Goal: Transaction & Acquisition: Purchase product/service

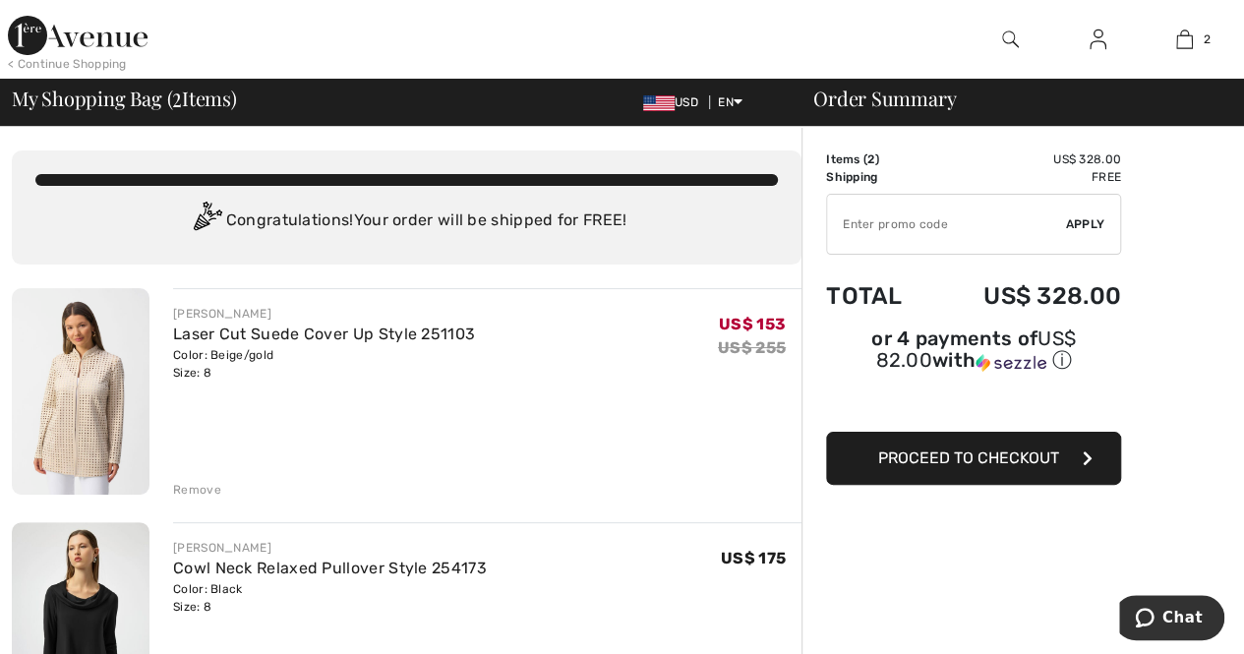
click at [94, 404] on img at bounding box center [81, 391] width 138 height 207
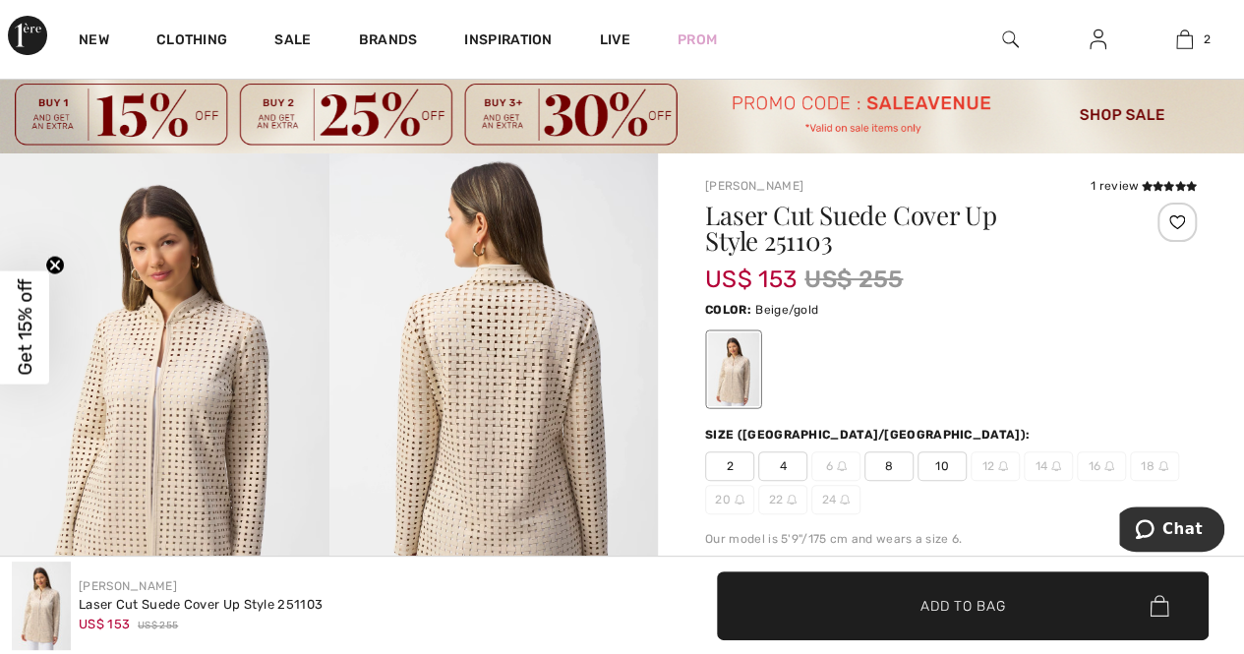
scroll to position [98, 0]
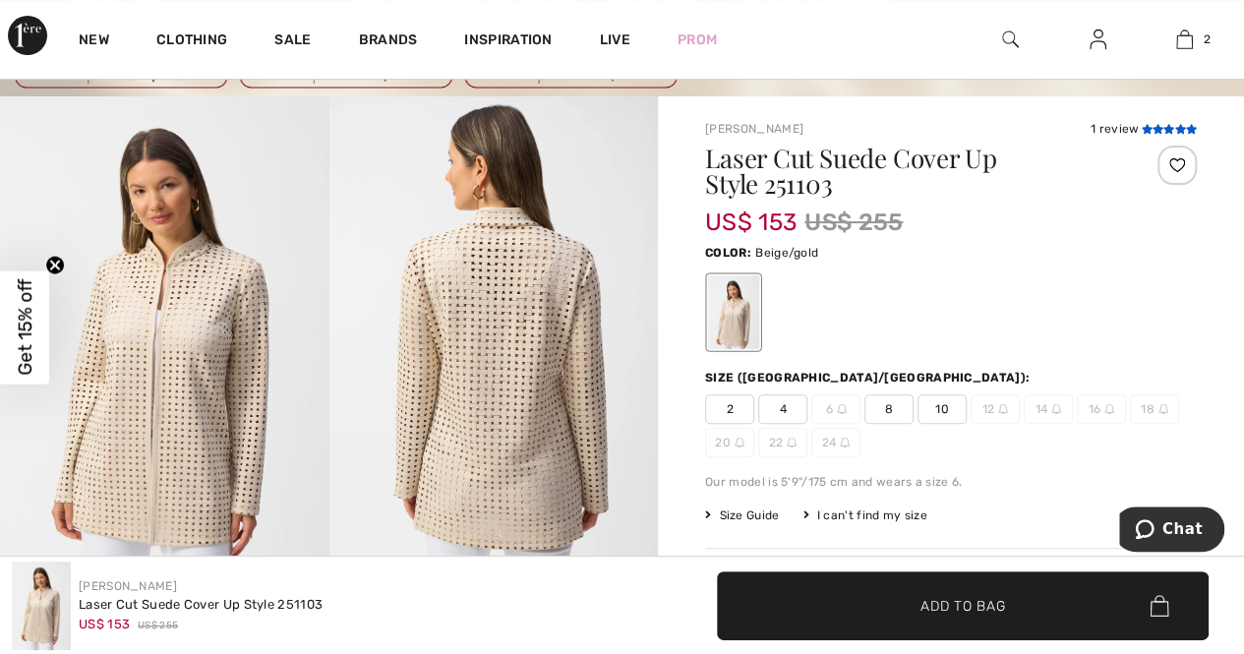
click at [1142, 130] on icon at bounding box center [1146, 129] width 11 height 10
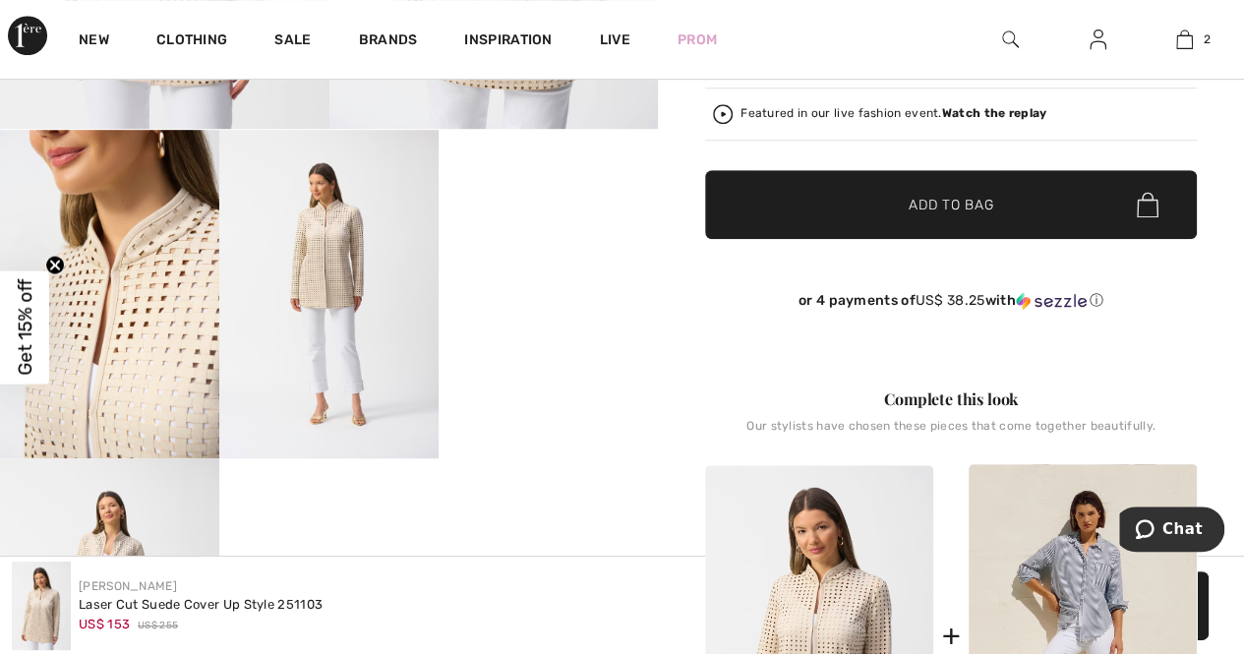
scroll to position [539, 0]
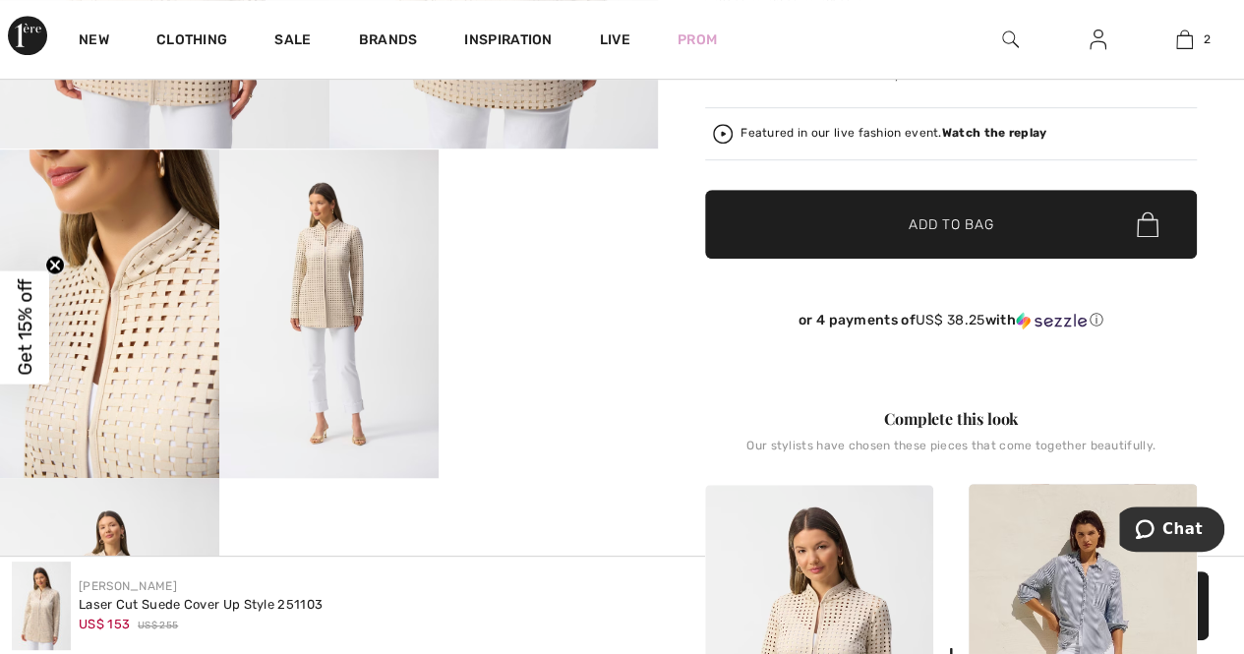
click at [535, 260] on video "Your browser does not support the video tag." at bounding box center [548, 205] width 219 height 110
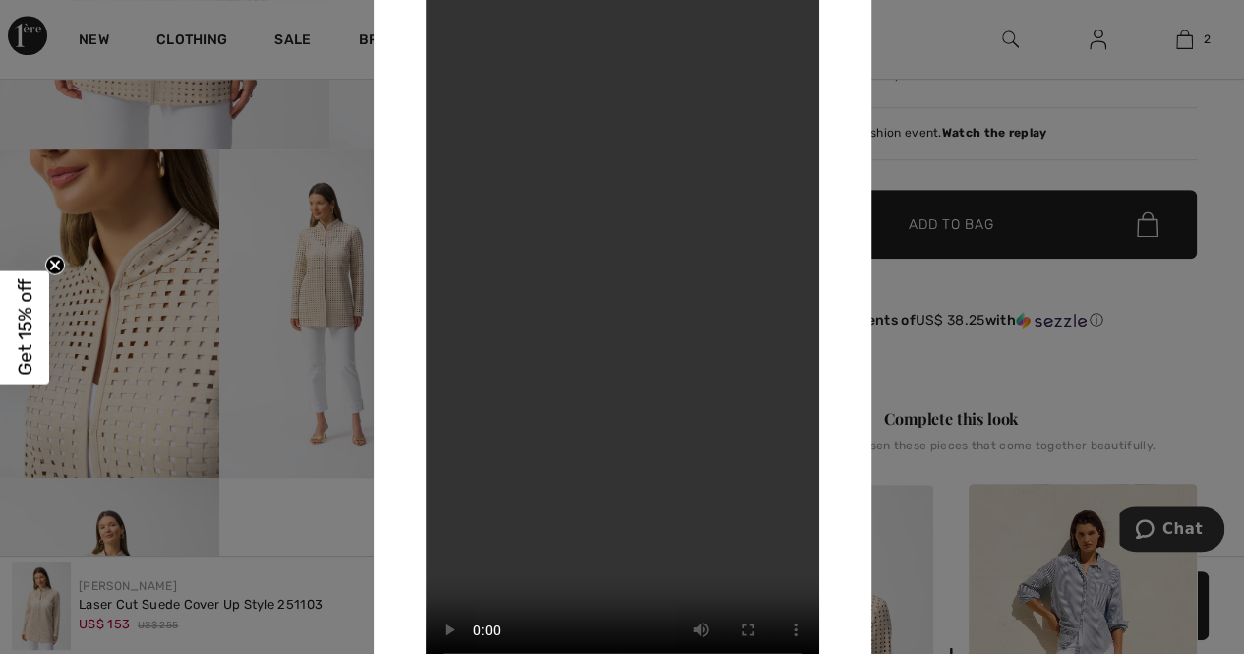
click at [319, 287] on div at bounding box center [622, 327] width 1244 height 654
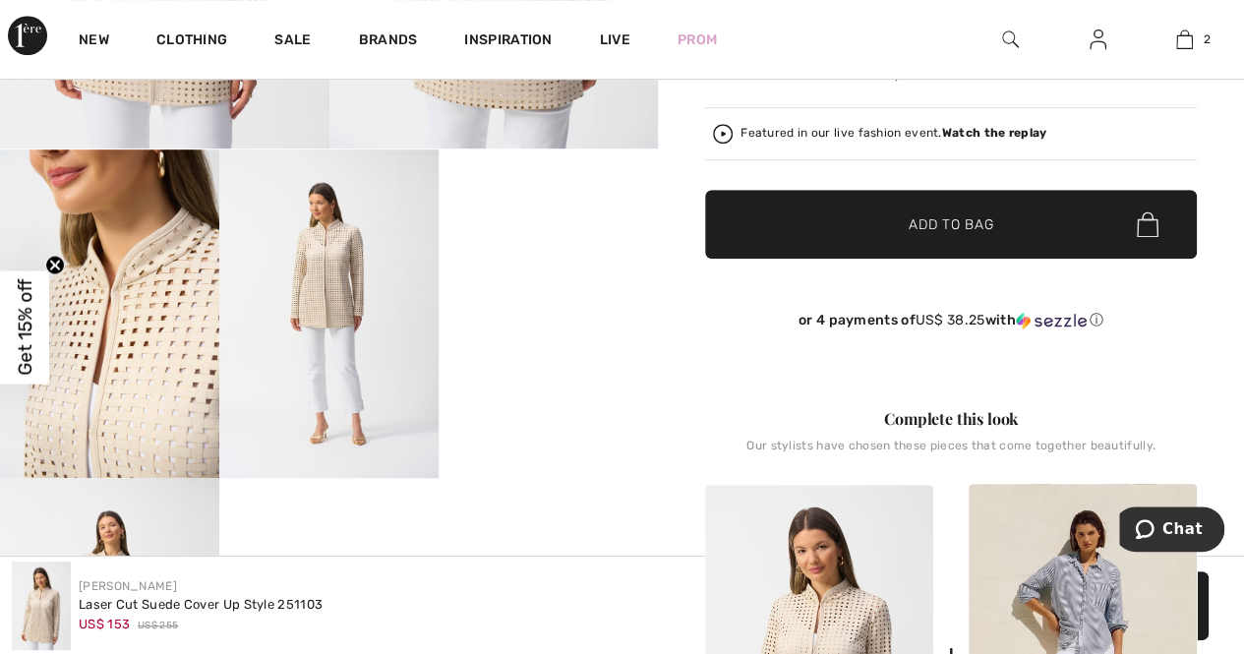
click at [321, 287] on img at bounding box center [328, 314] width 219 height 329
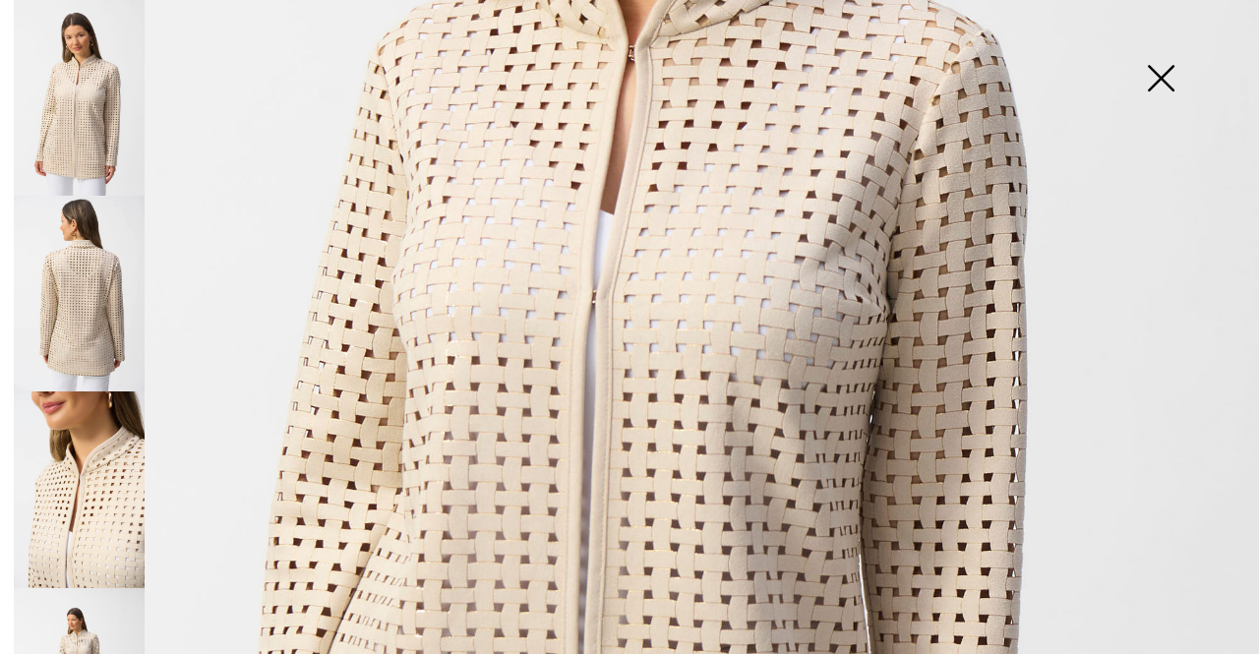
scroll to position [689, 0]
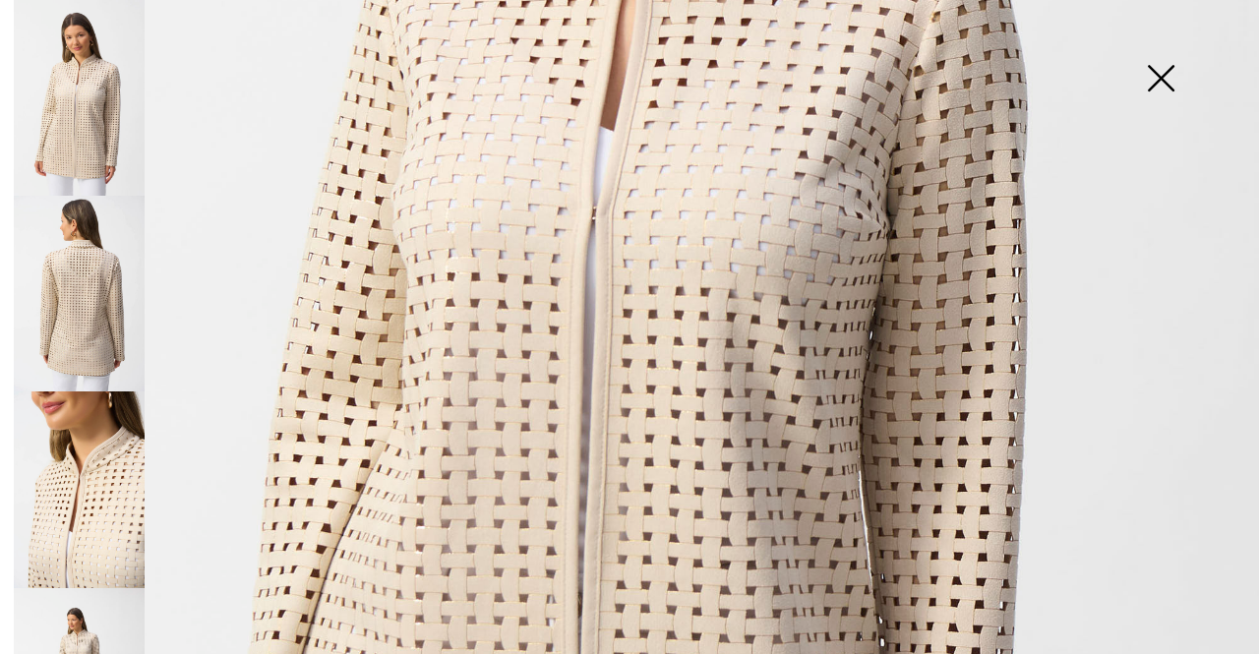
click at [484, 385] on img at bounding box center [629, 254] width 1259 height 1887
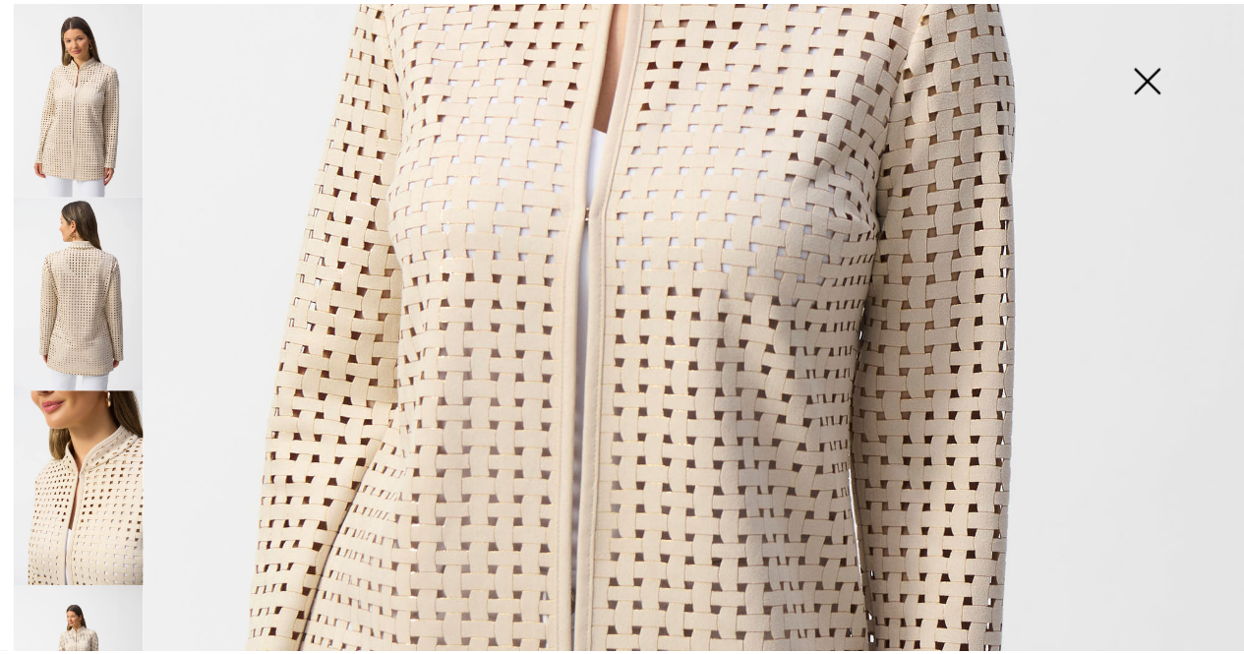
scroll to position [539, 0]
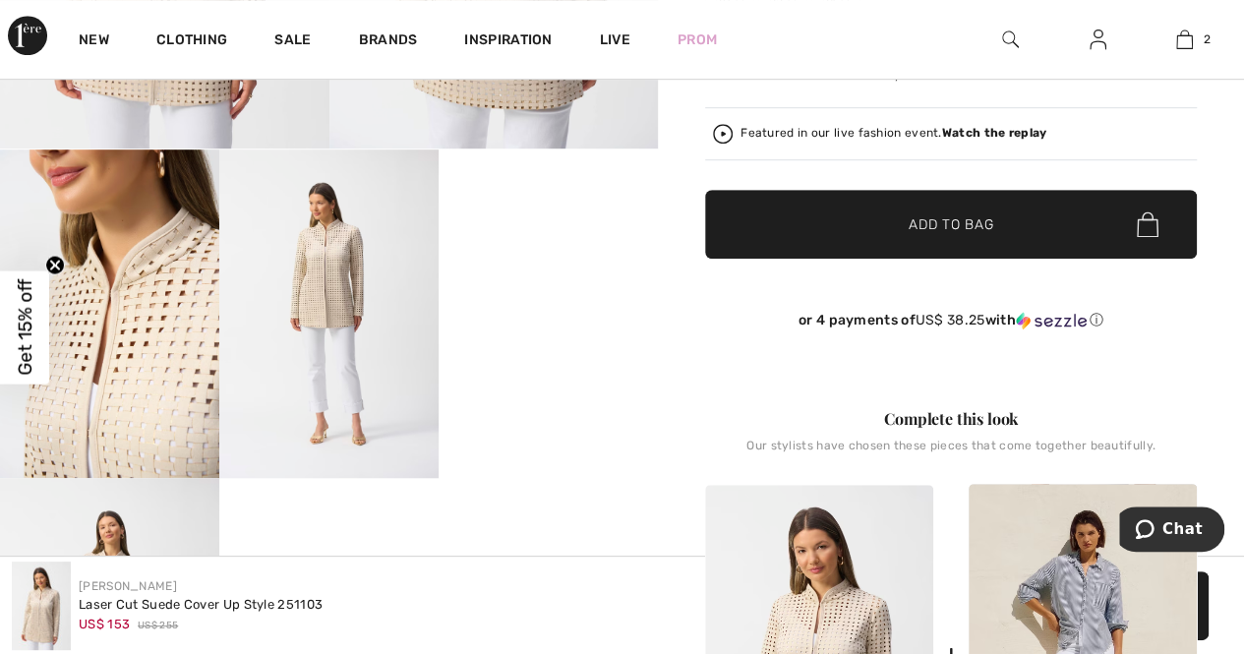
click at [160, 353] on img at bounding box center [109, 314] width 219 height 329
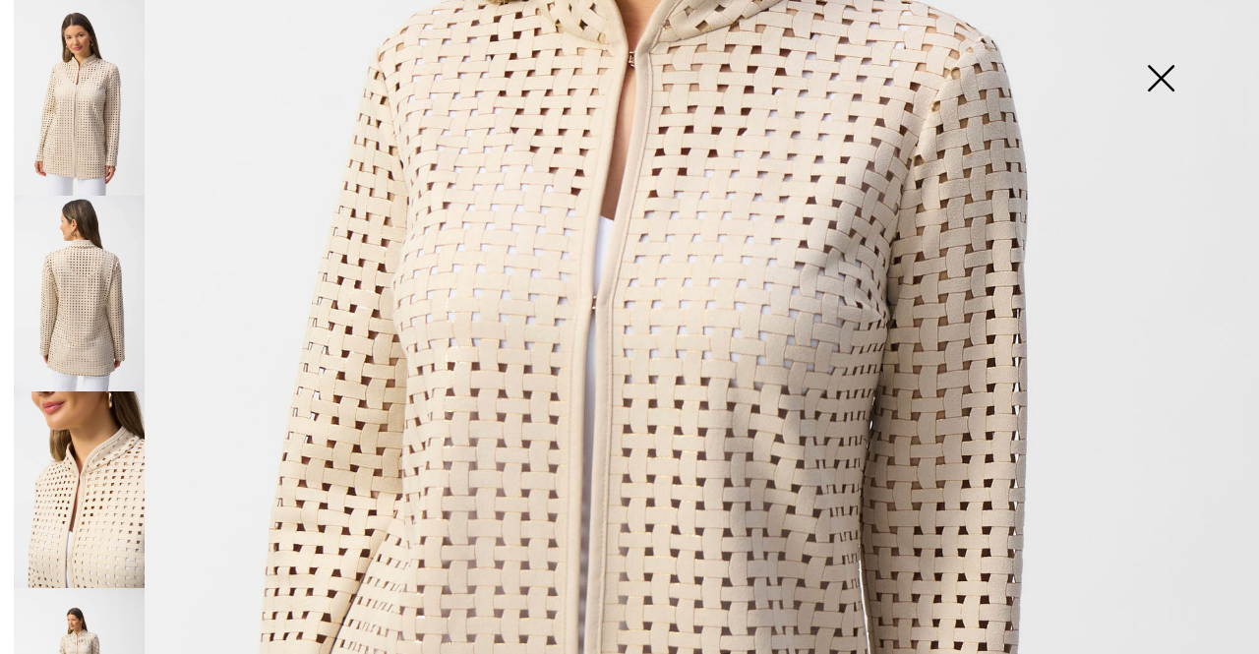
scroll to position [492, 0]
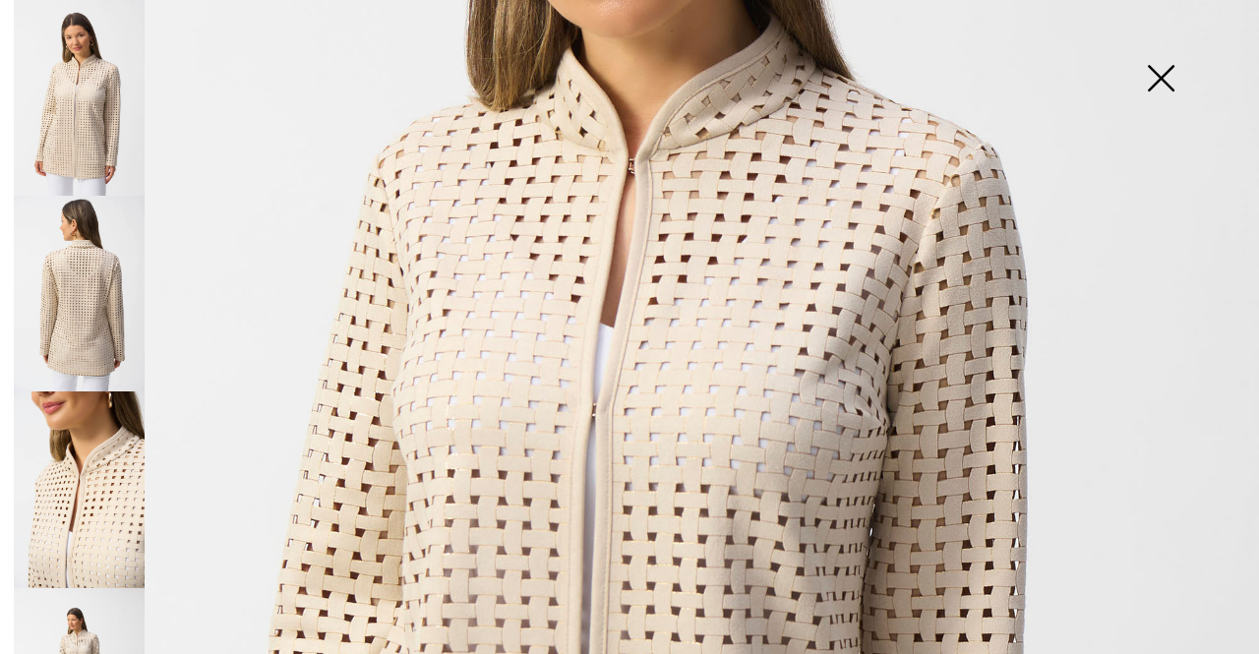
click at [1157, 86] on img at bounding box center [1161, 80] width 98 height 101
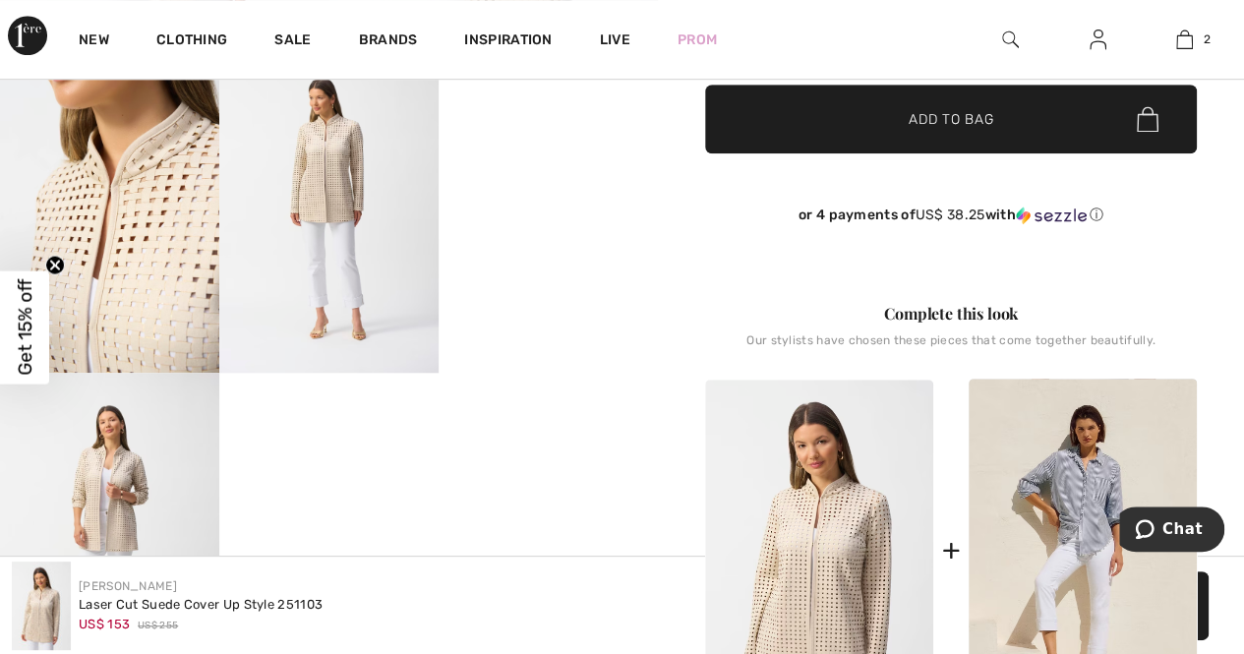
scroll to position [637, 0]
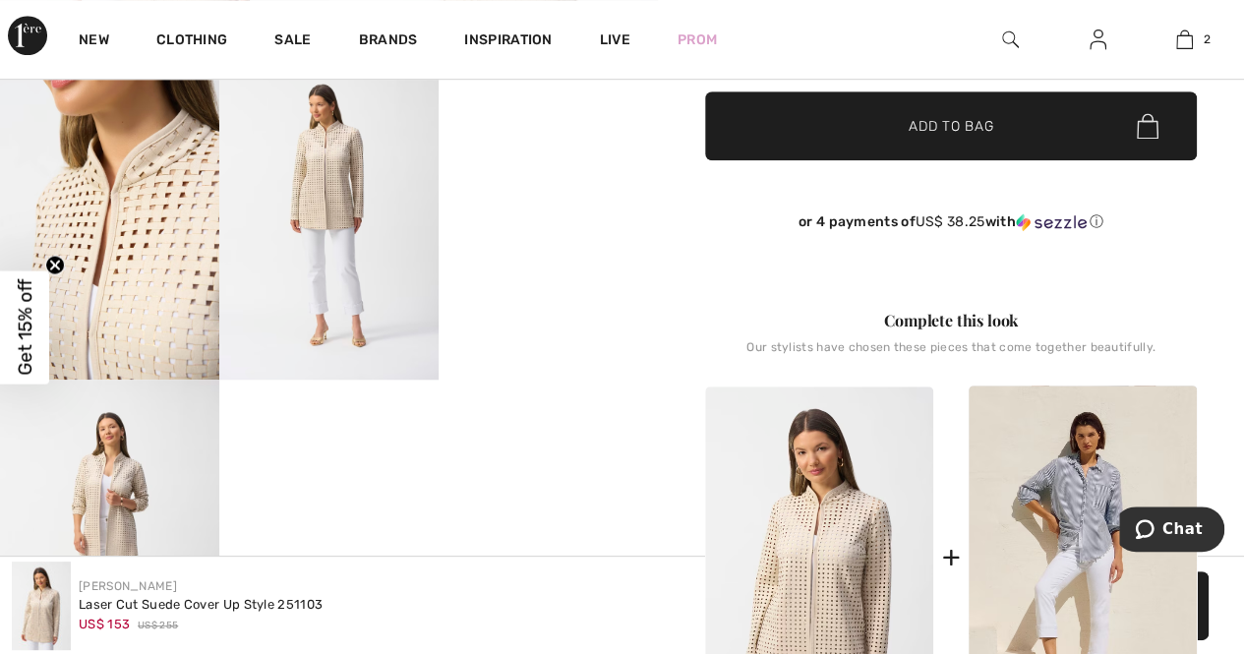
click at [330, 209] on img at bounding box center [328, 215] width 219 height 329
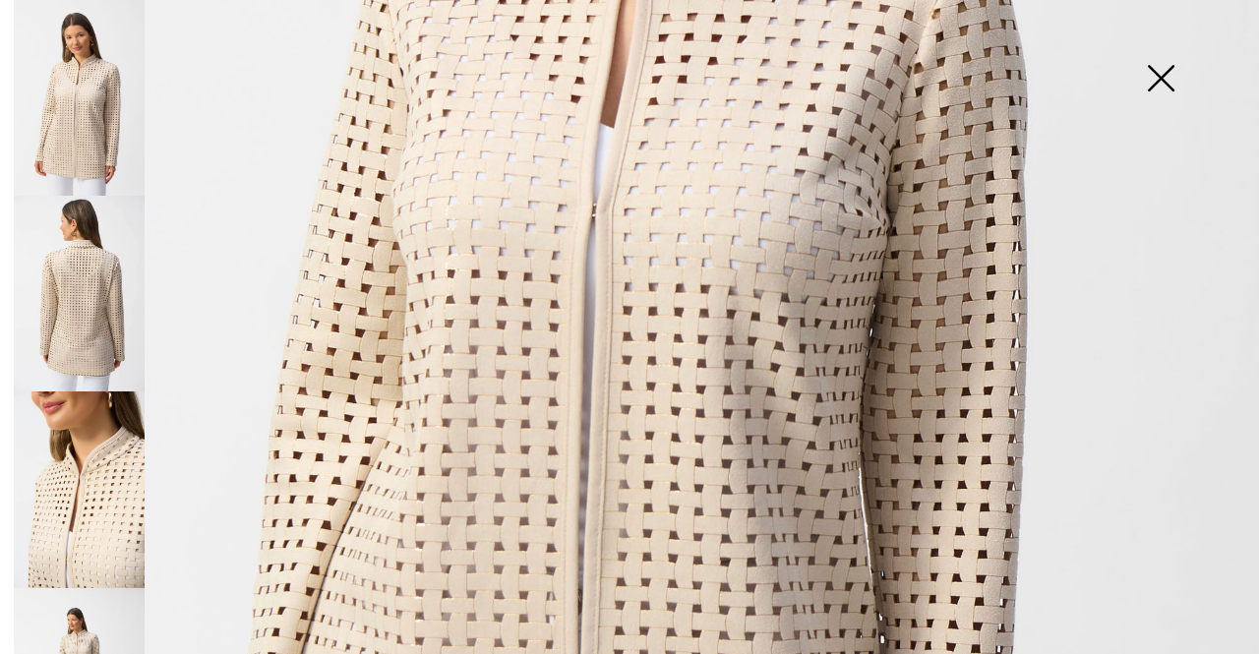
scroll to position [689, 0]
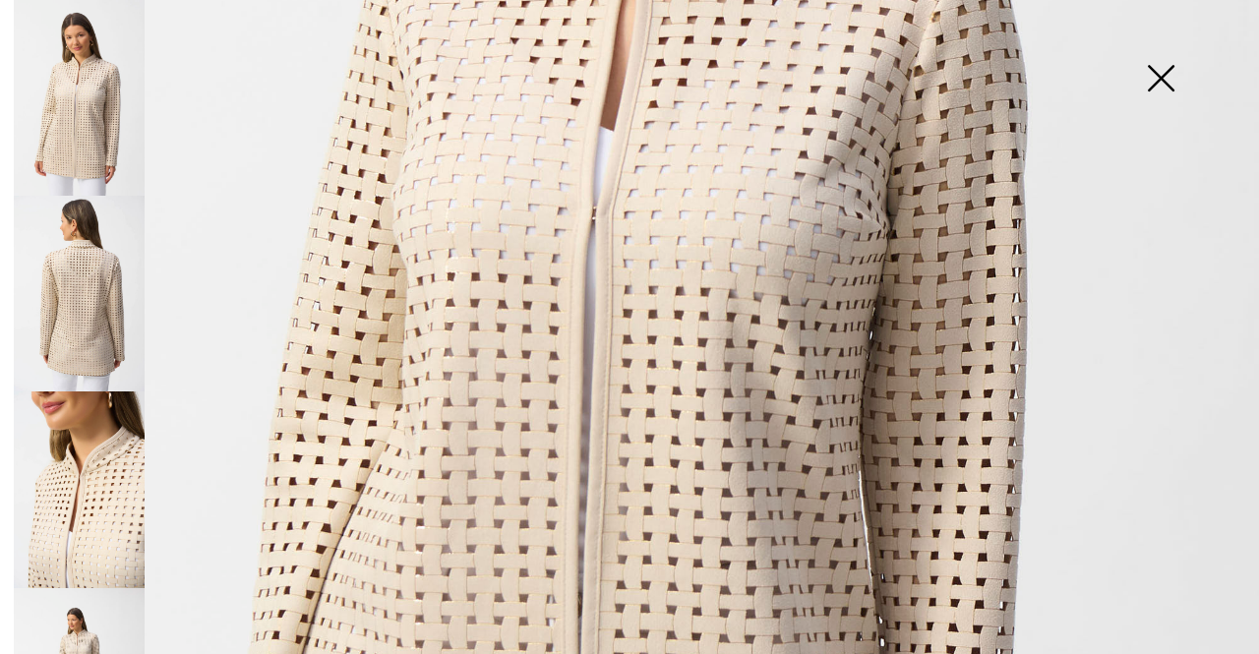
click at [62, 298] on img at bounding box center [79, 294] width 131 height 196
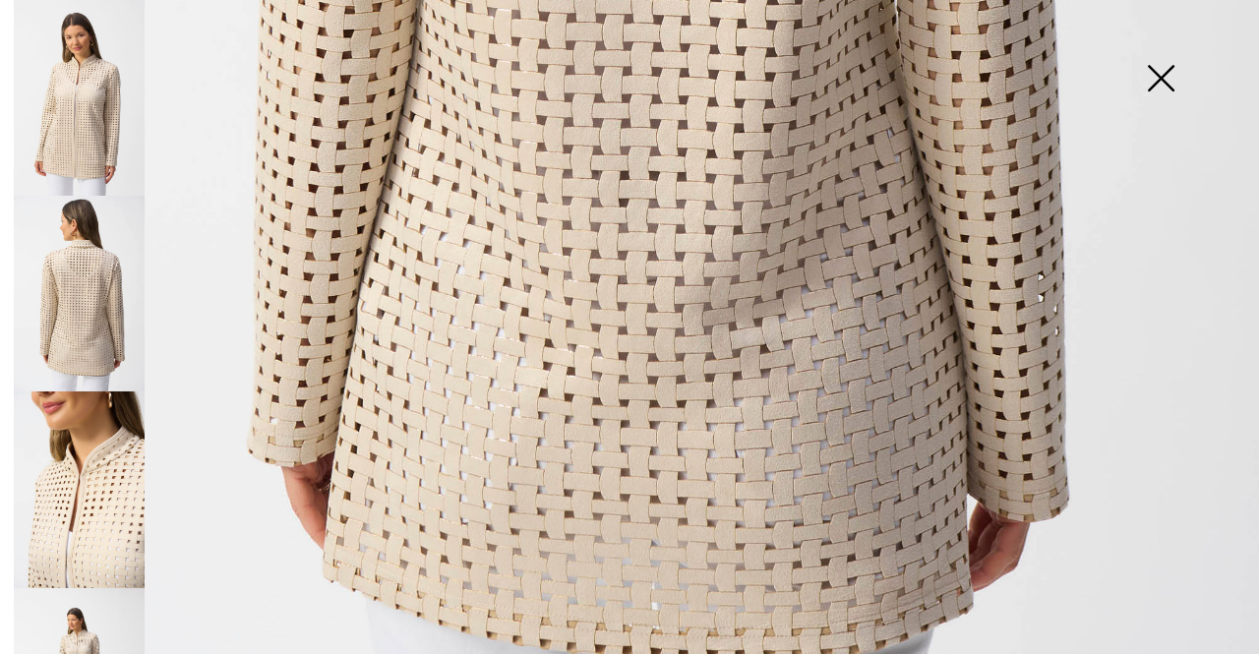
scroll to position [1210, 0]
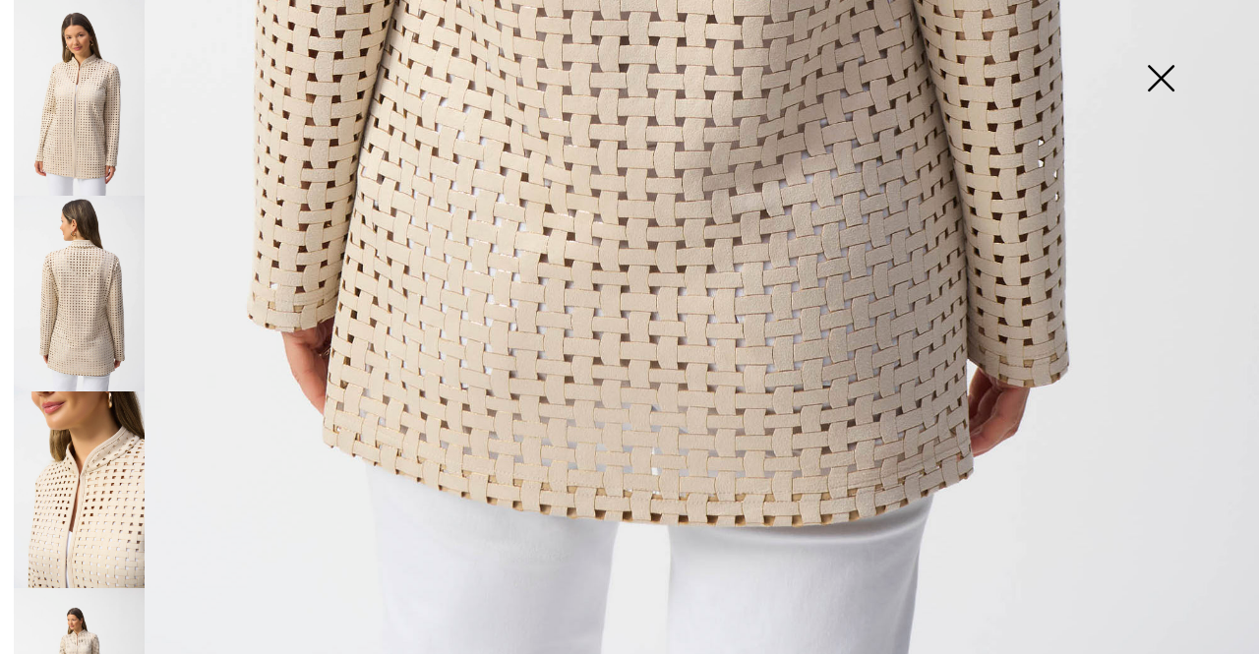
click at [1170, 91] on img at bounding box center [1161, 80] width 98 height 101
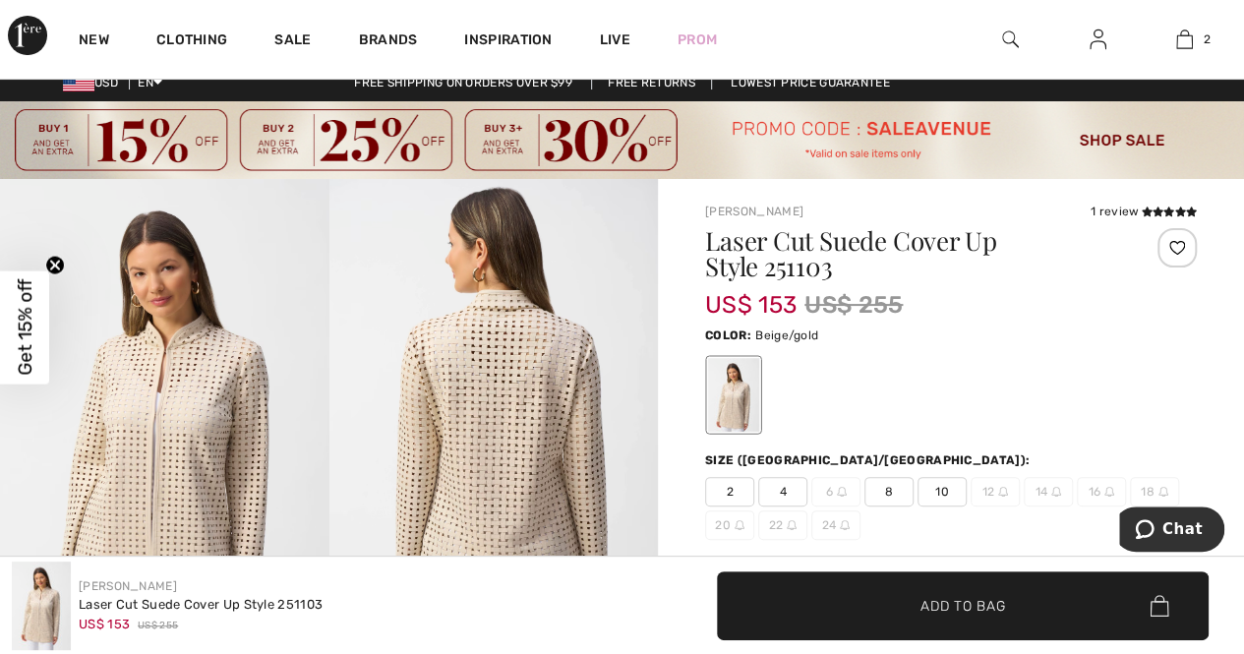
scroll to position [0, 0]
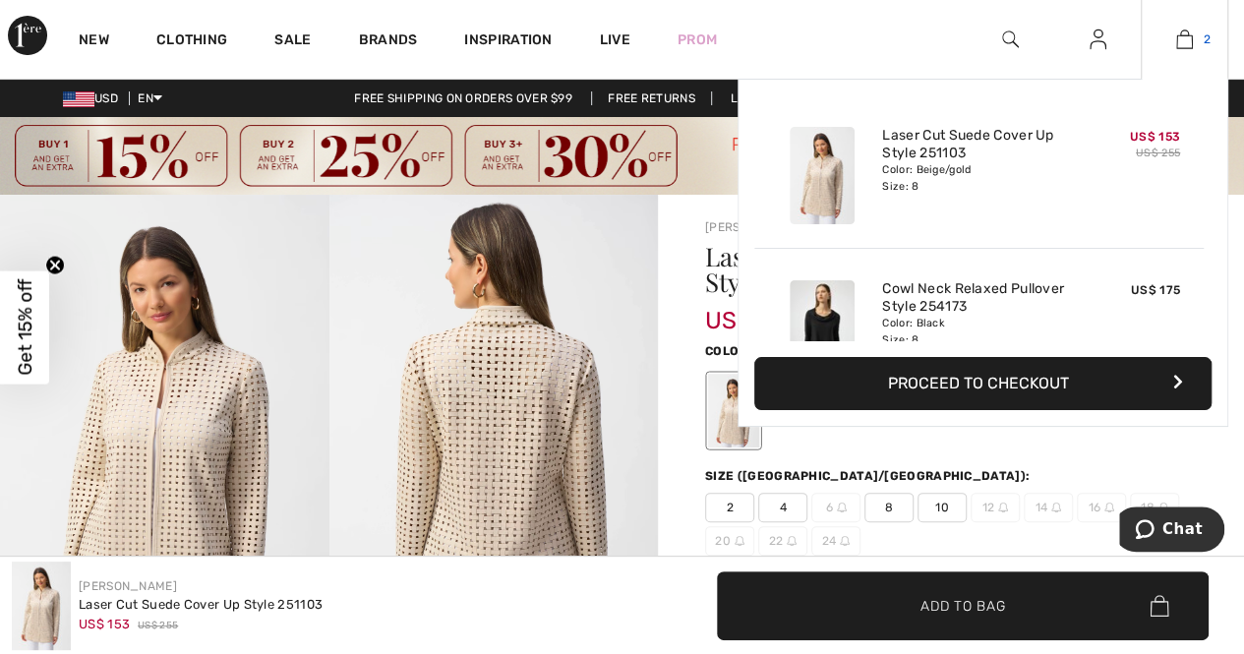
click at [1184, 42] on img at bounding box center [1185, 40] width 17 height 24
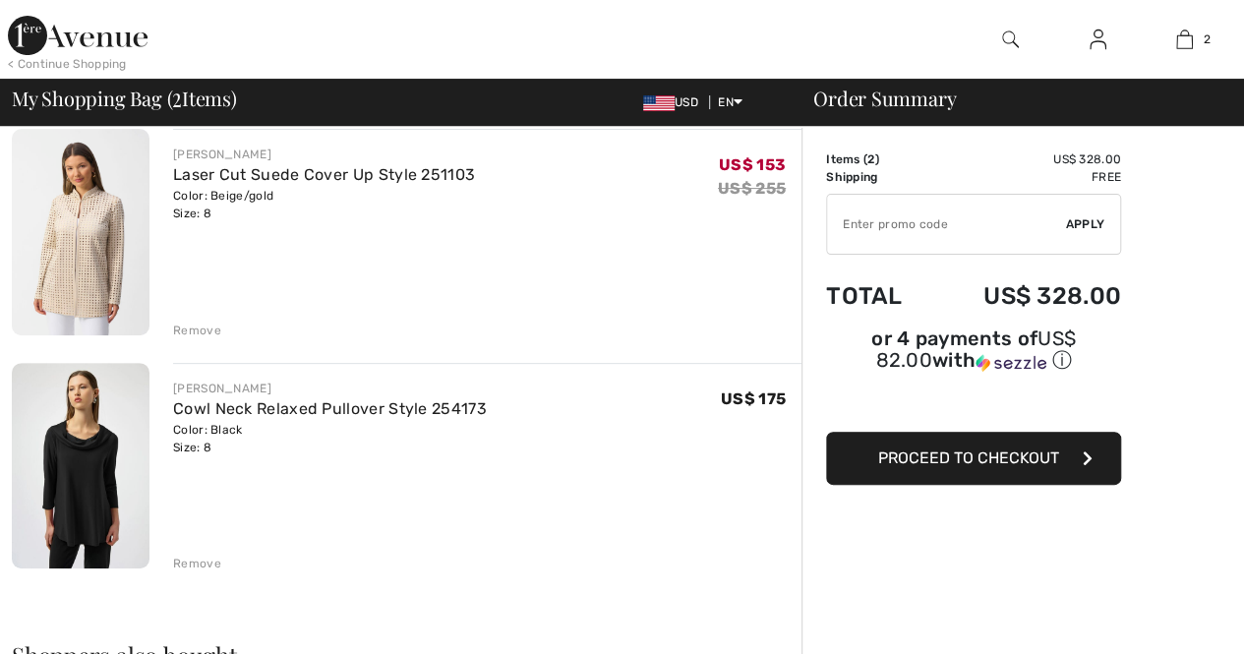
scroll to position [295, 0]
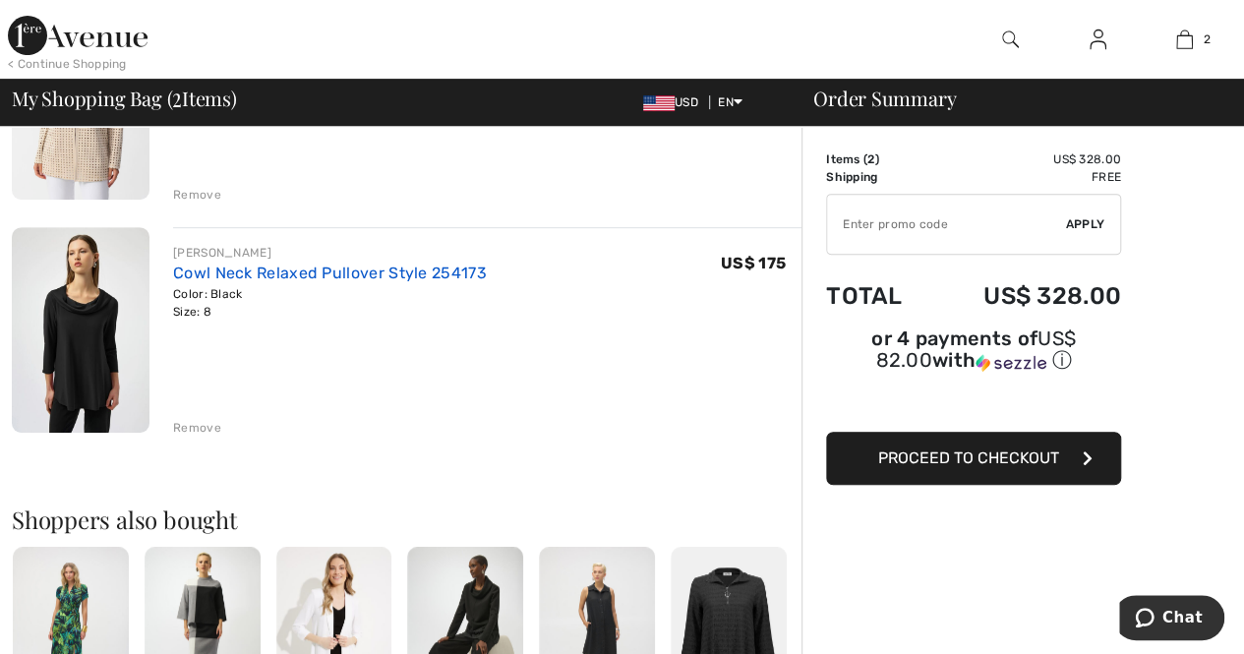
click at [203, 271] on link "Cowl Neck Relaxed Pullover Style 254173" at bounding box center [330, 273] width 314 height 19
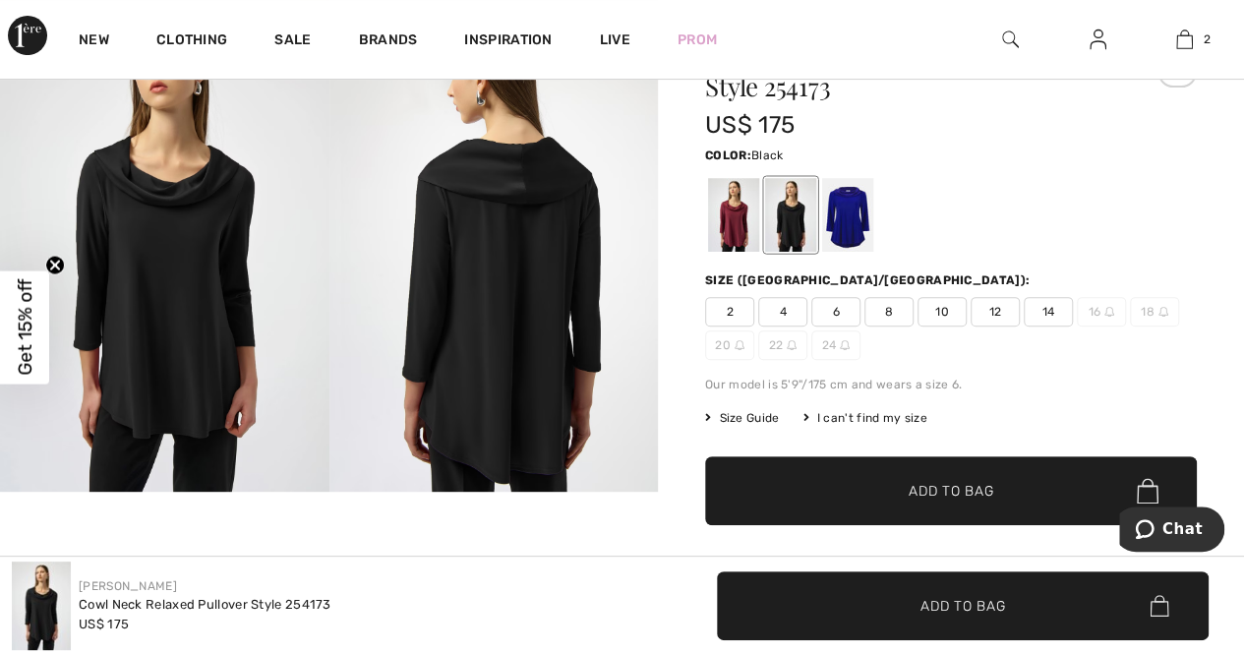
scroll to position [197, 0]
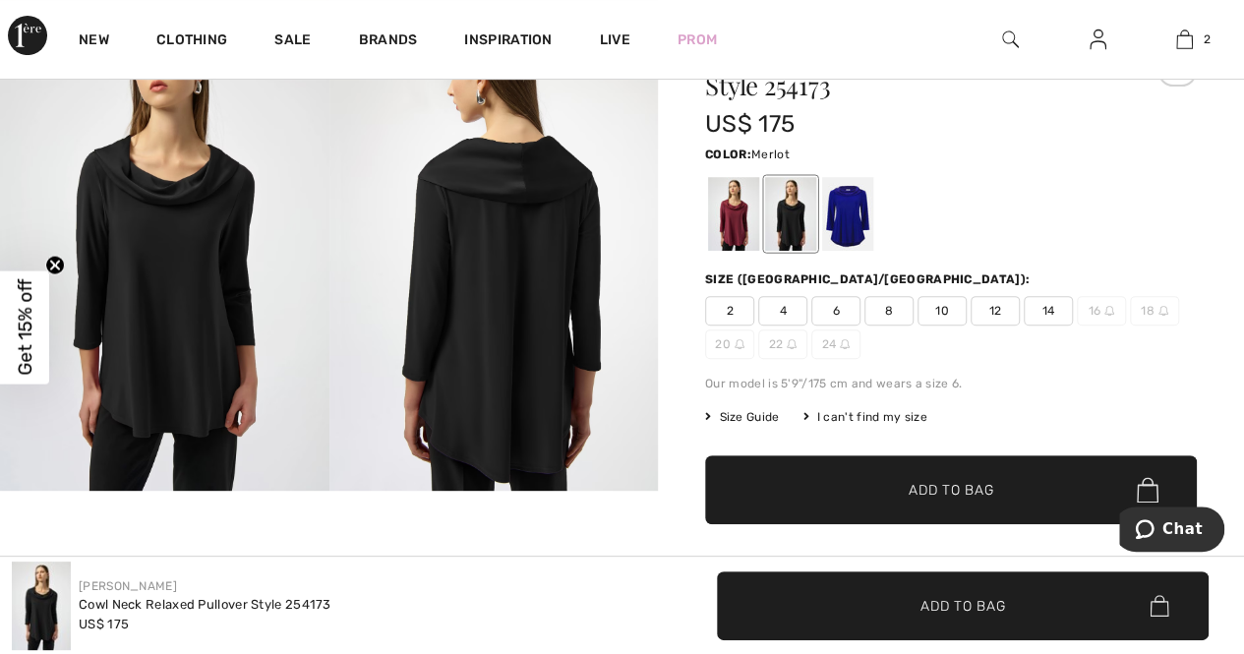
click at [736, 229] on div at bounding box center [733, 214] width 51 height 74
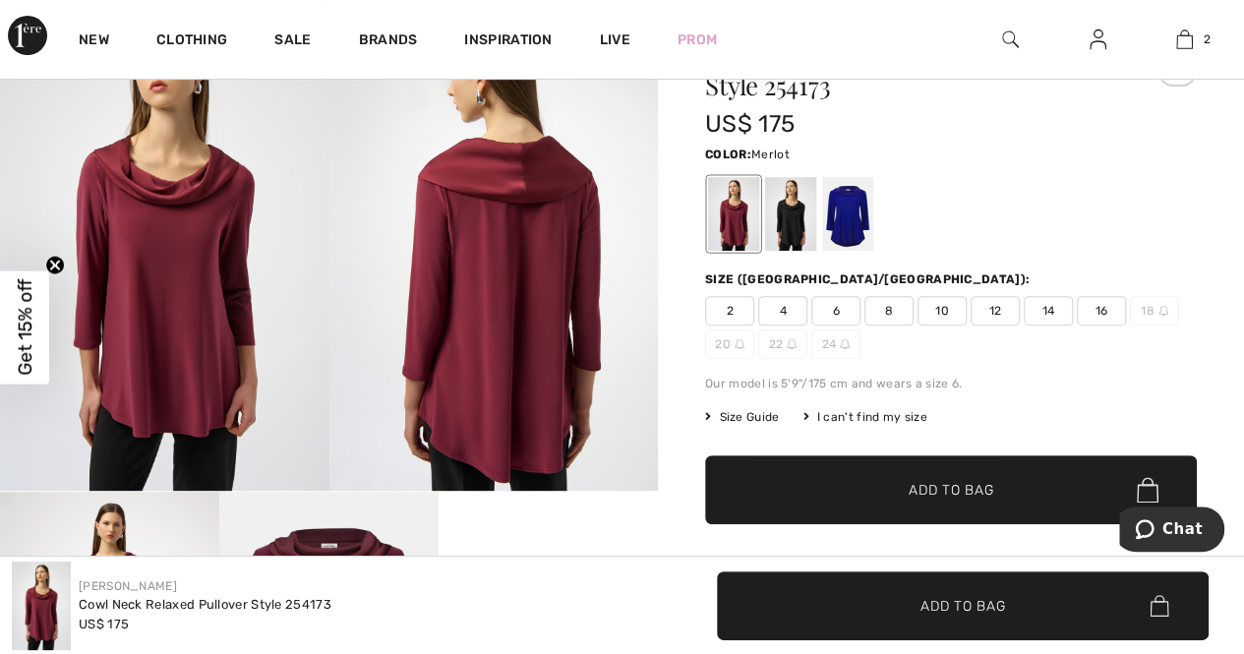
click at [185, 196] on img at bounding box center [165, 244] width 330 height 493
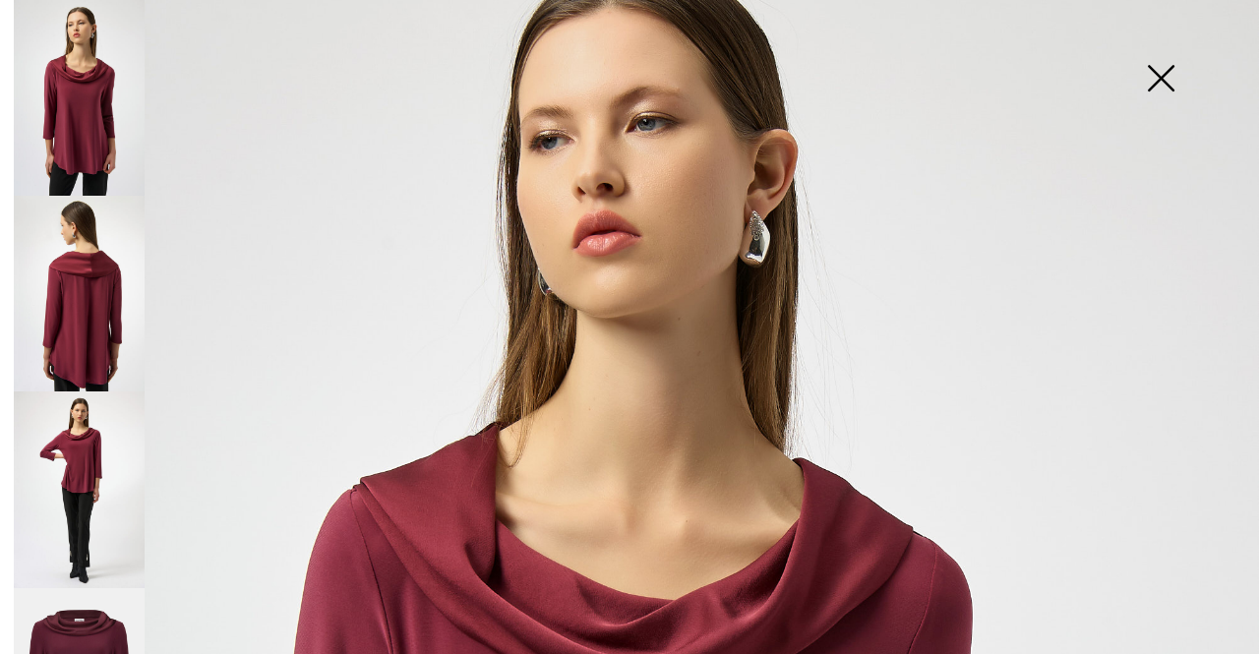
scroll to position [295, 0]
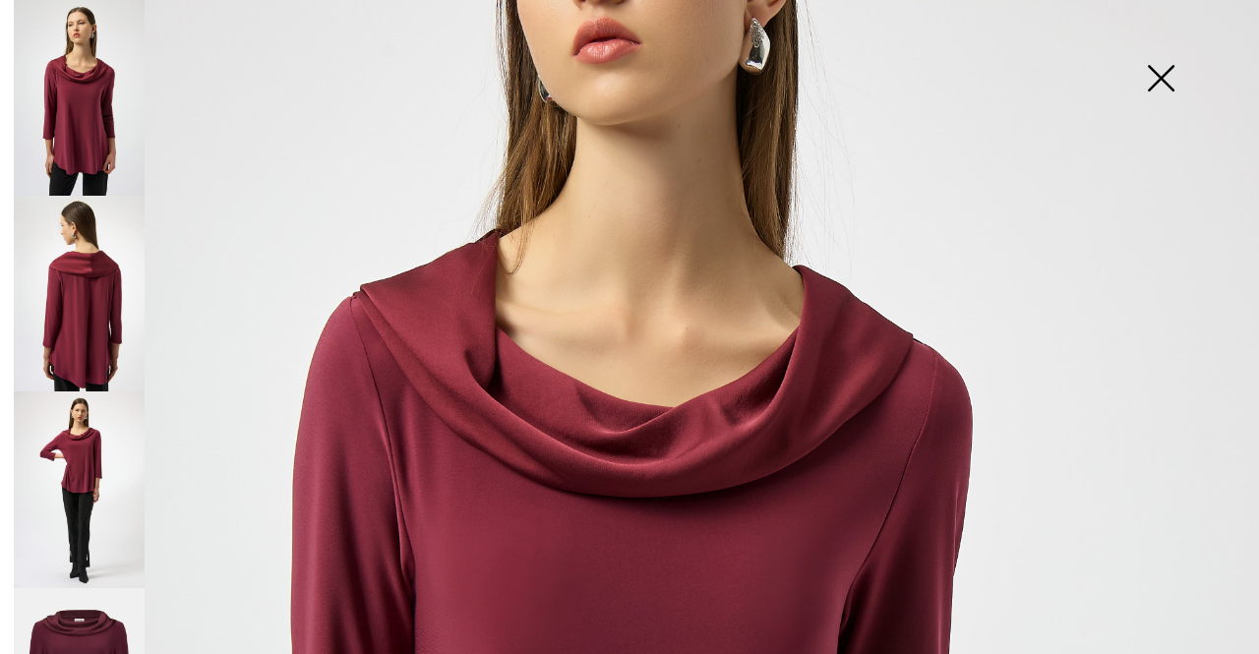
click at [1161, 84] on img at bounding box center [1161, 80] width 98 height 101
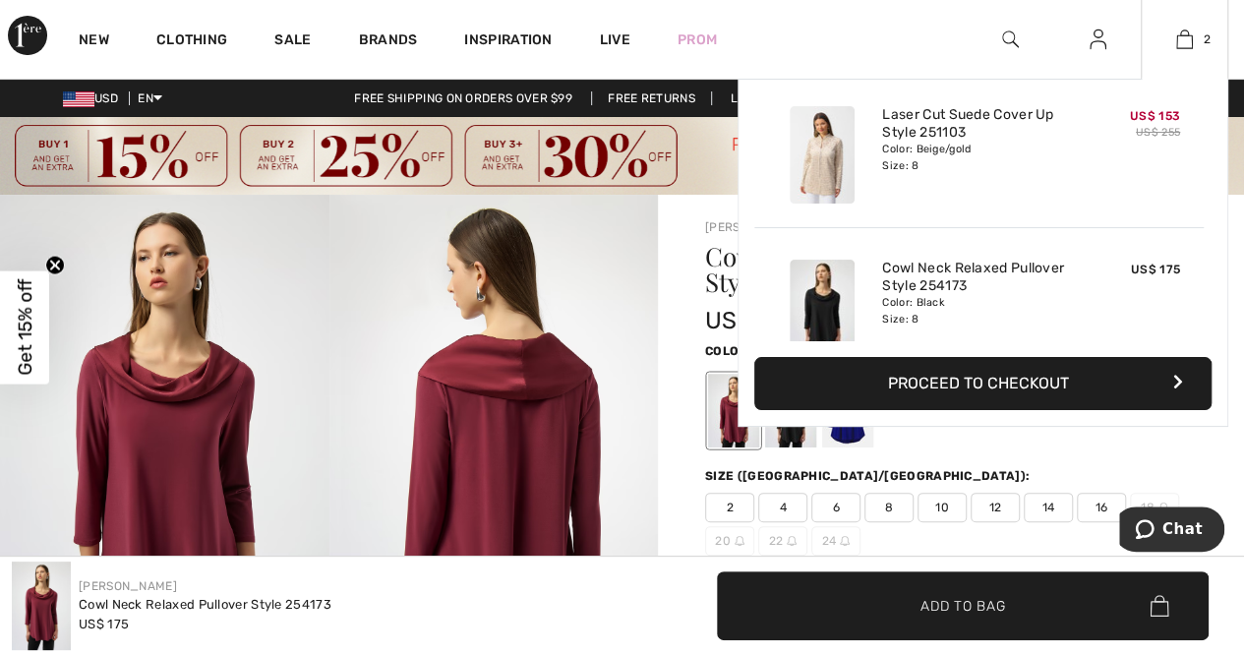
scroll to position [0, 0]
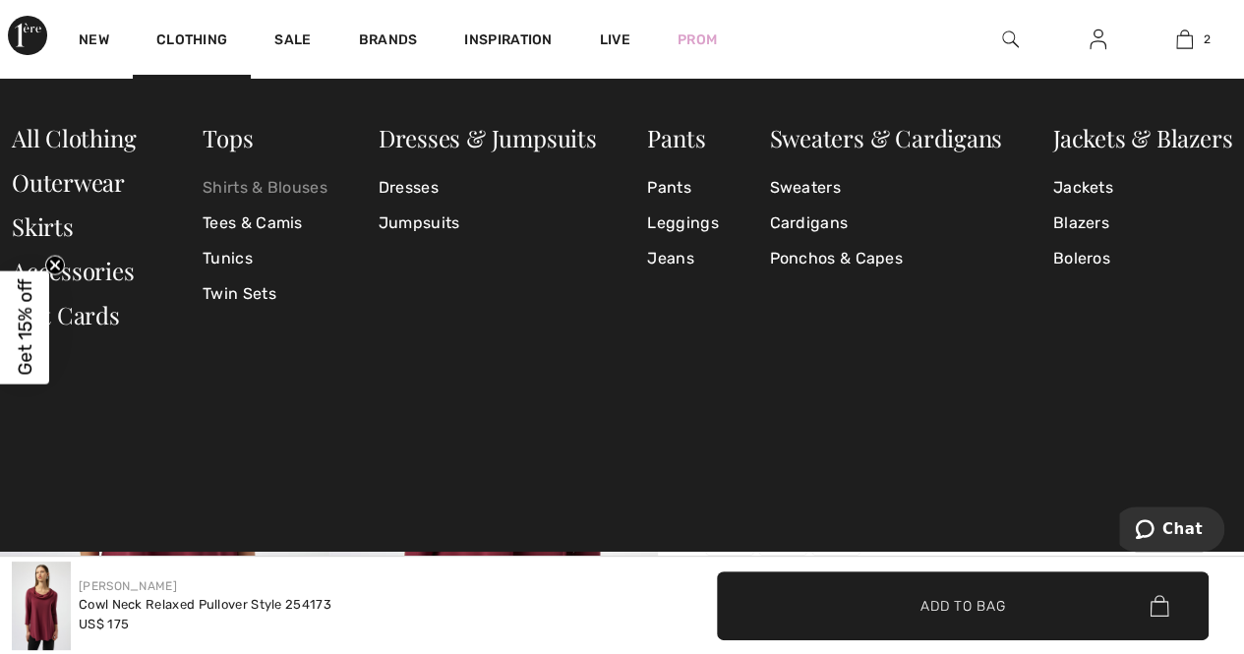
click at [270, 194] on link "Shirts & Blouses" at bounding box center [265, 187] width 125 height 35
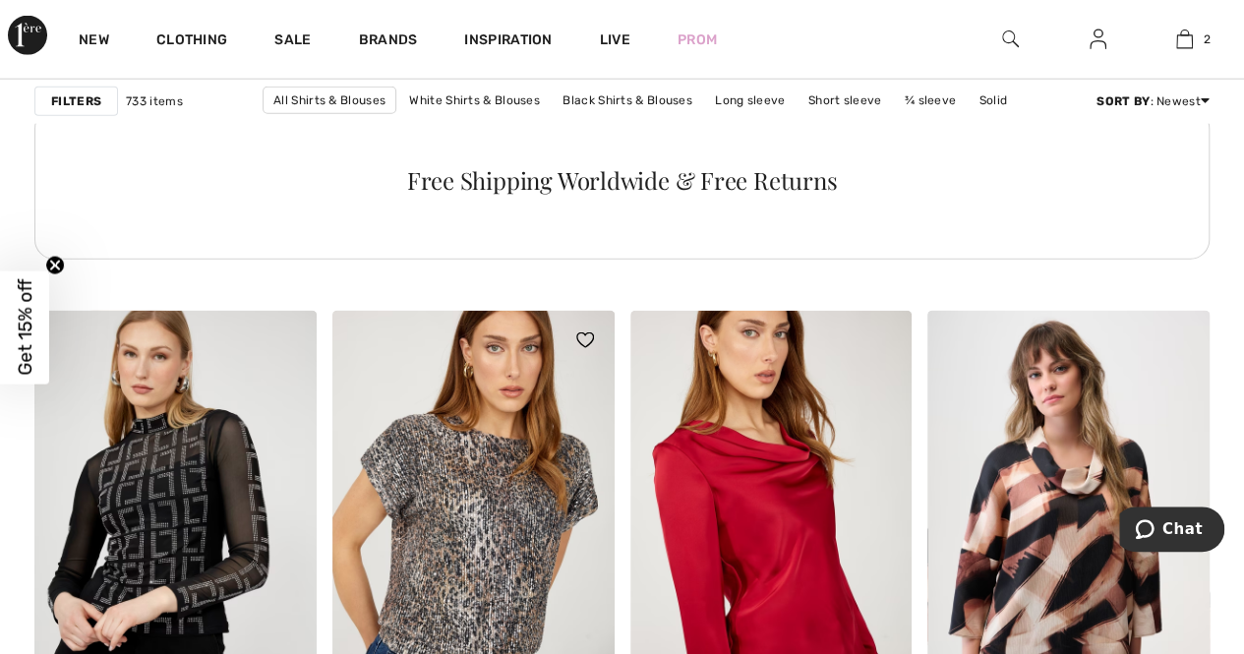
scroll to position [2361, 0]
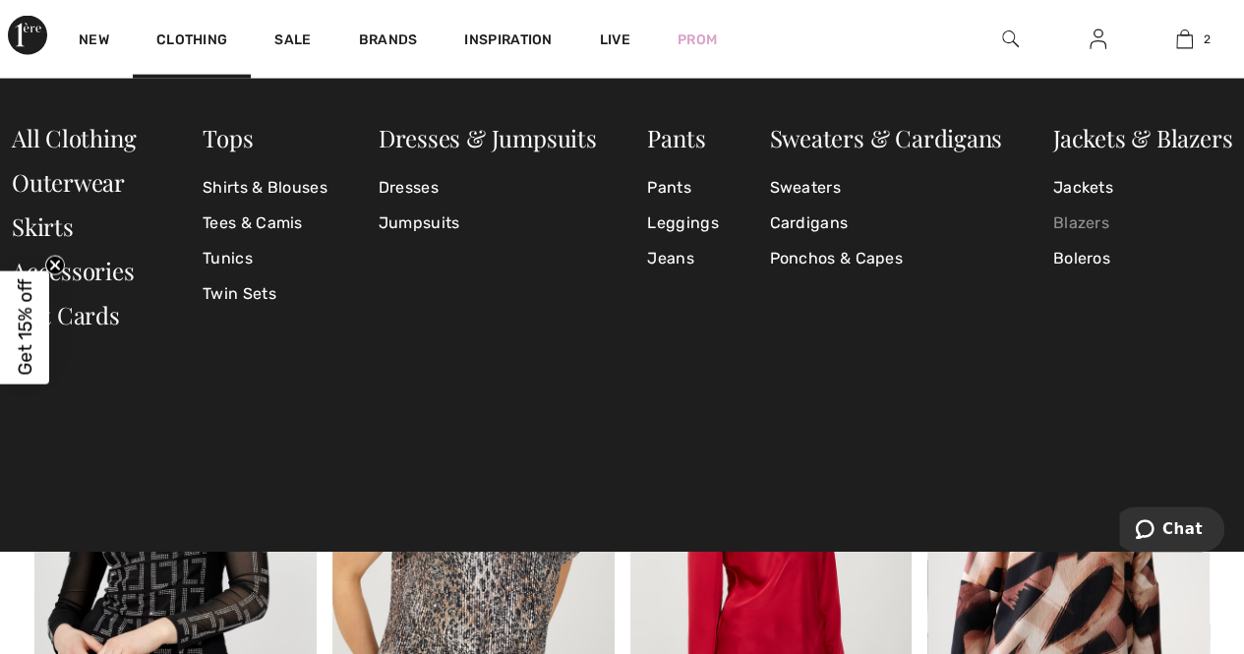
click at [1085, 229] on link "Blazers" at bounding box center [1143, 223] width 179 height 35
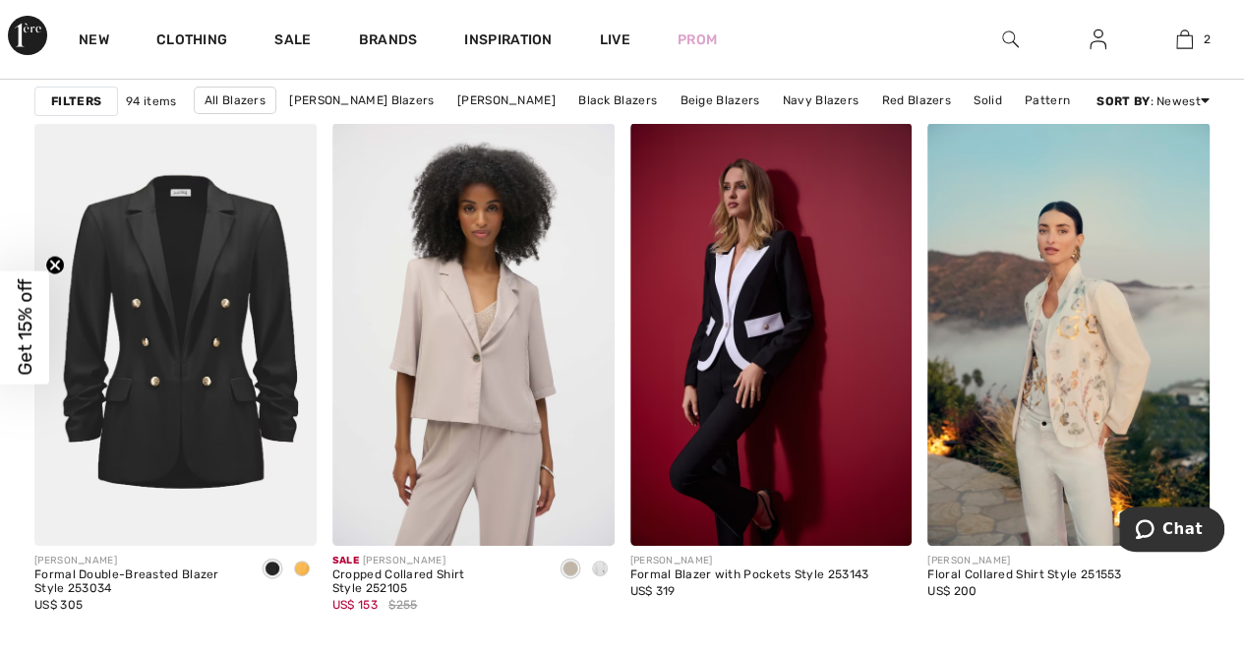
scroll to position [3640, 0]
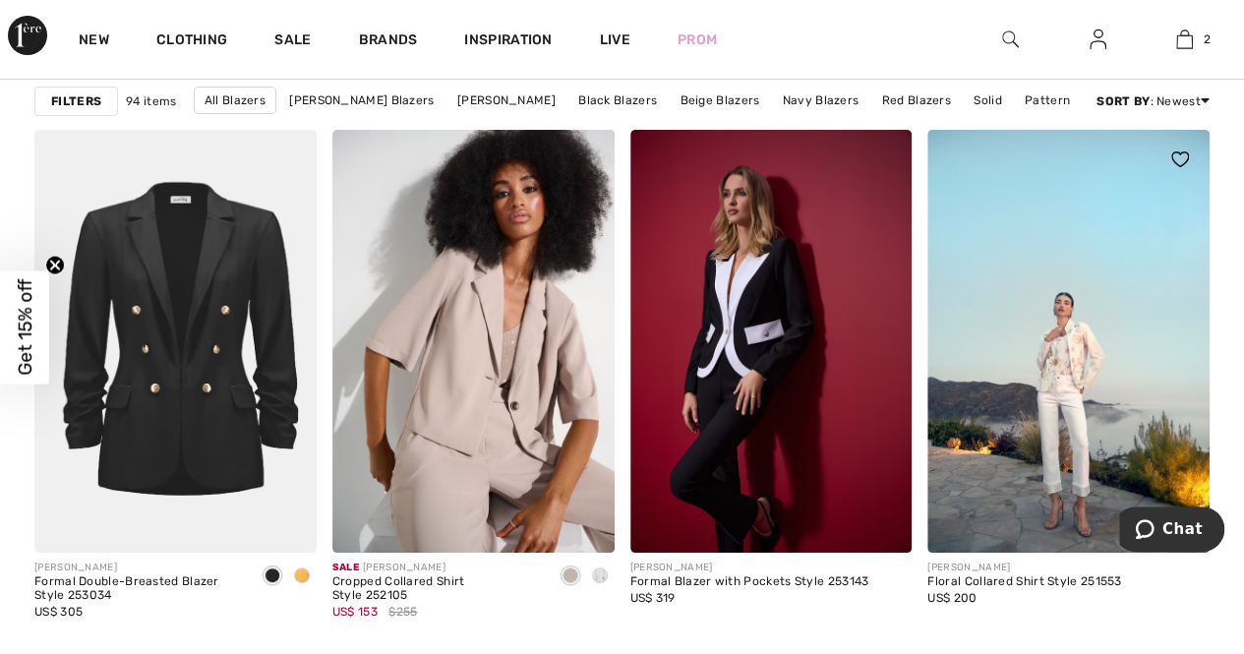
click at [1064, 377] on img at bounding box center [1069, 341] width 282 height 423
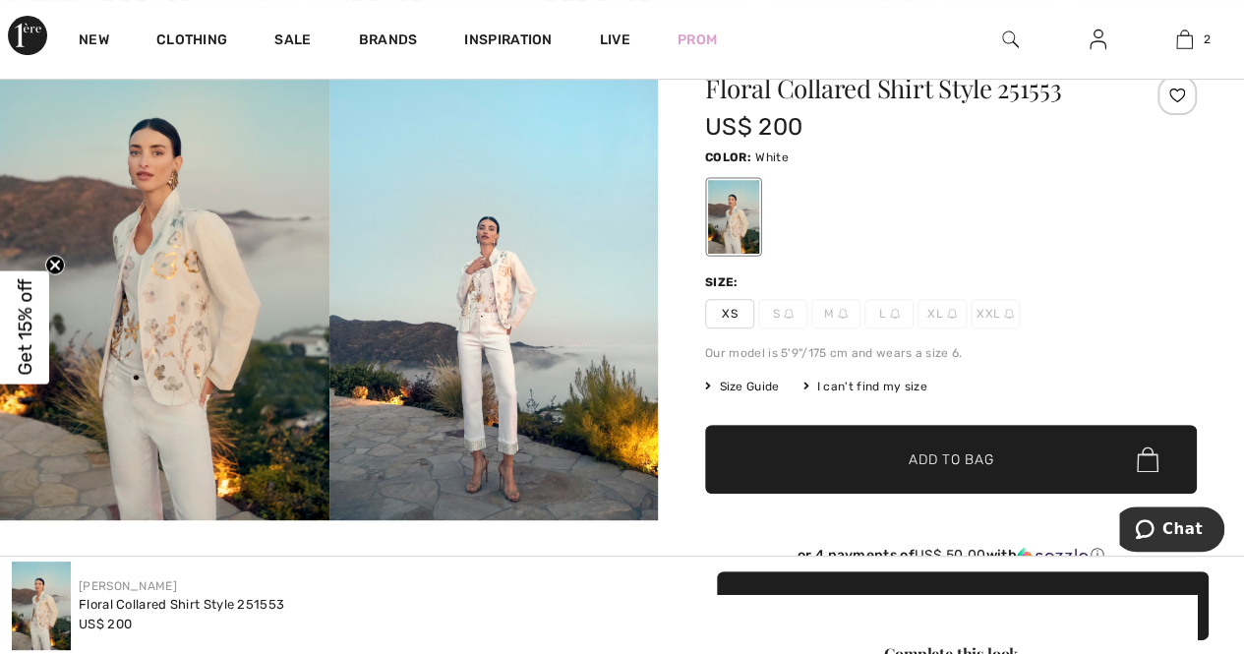
scroll to position [197, 0]
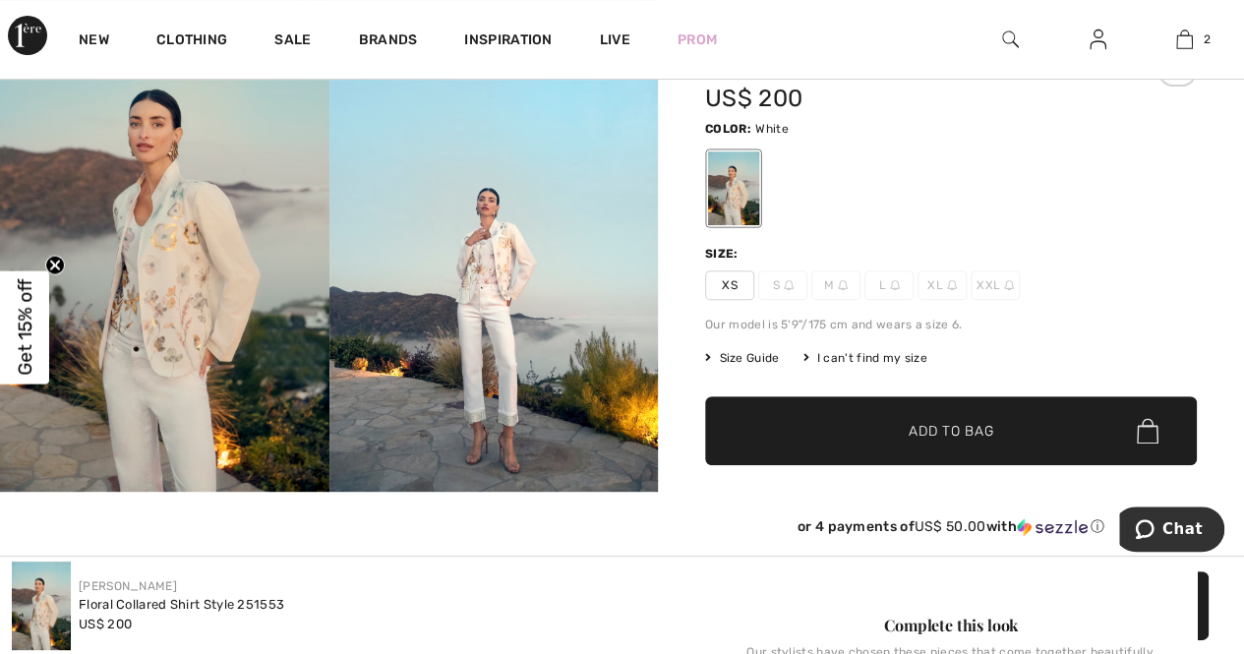
click at [160, 327] on img at bounding box center [165, 245] width 330 height 494
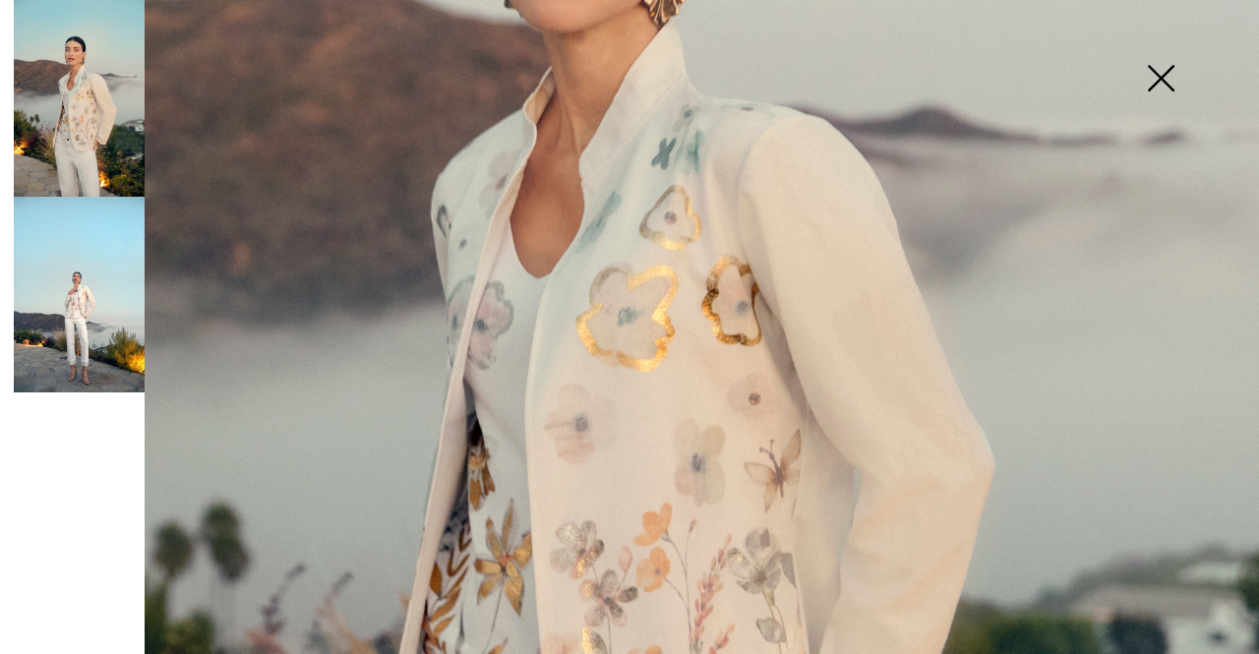
scroll to position [590, 0]
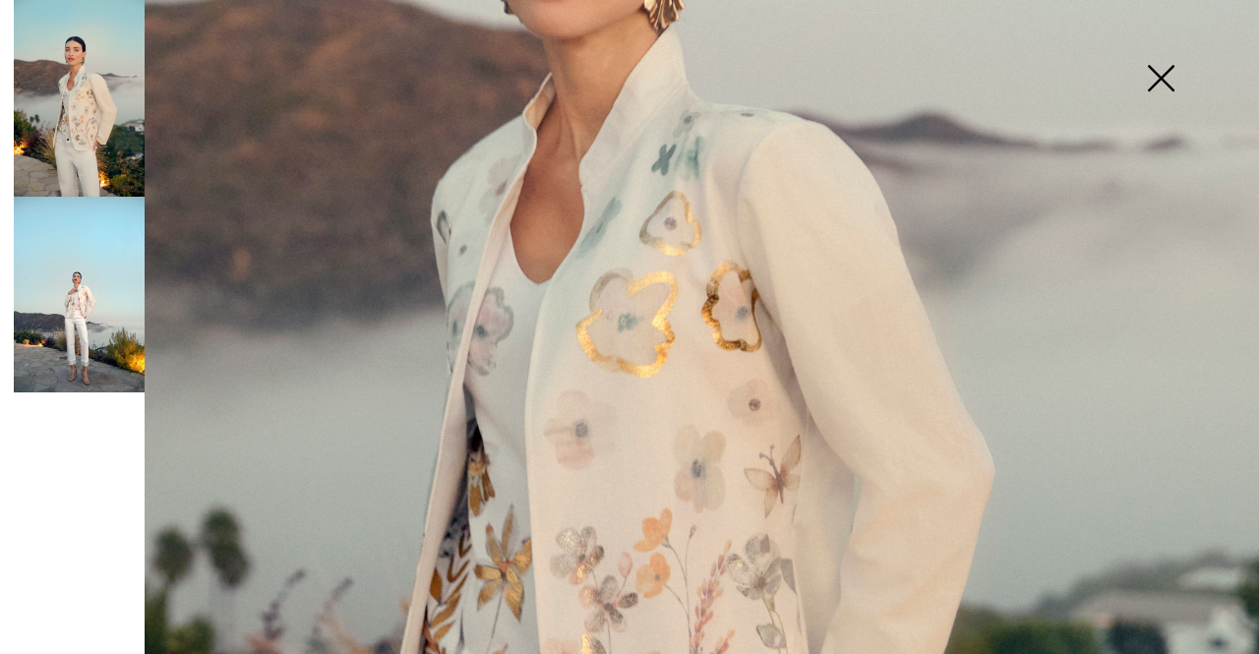
click at [1158, 74] on img at bounding box center [1161, 80] width 98 height 101
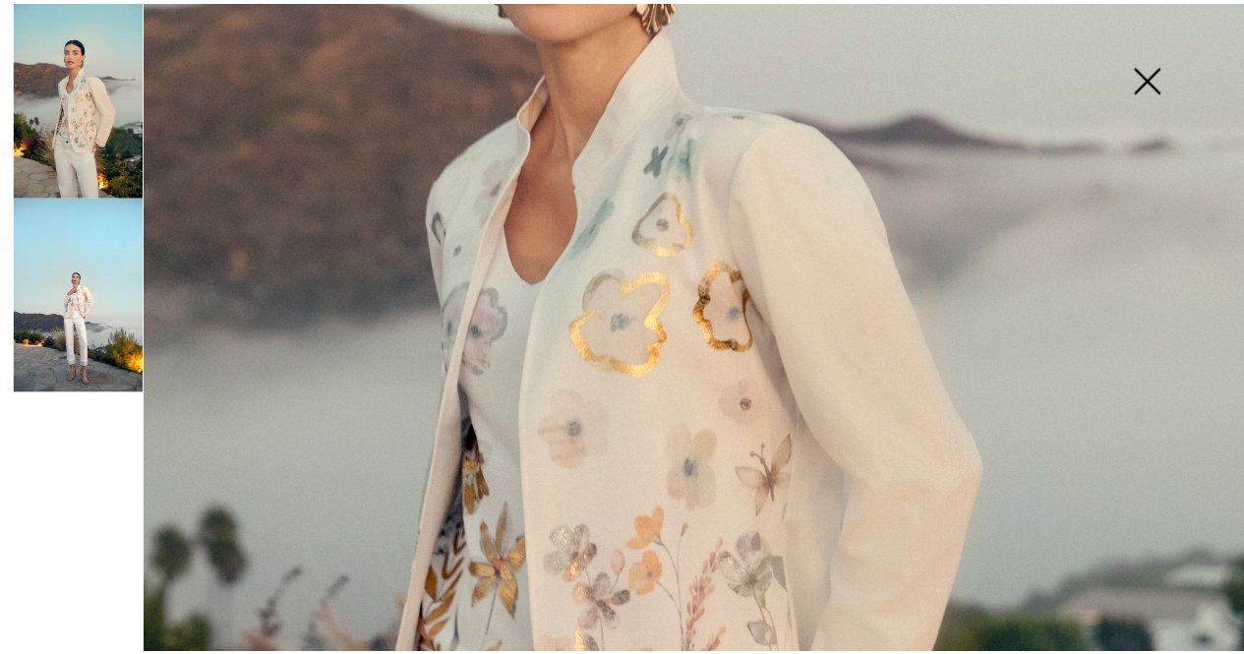
scroll to position [197, 0]
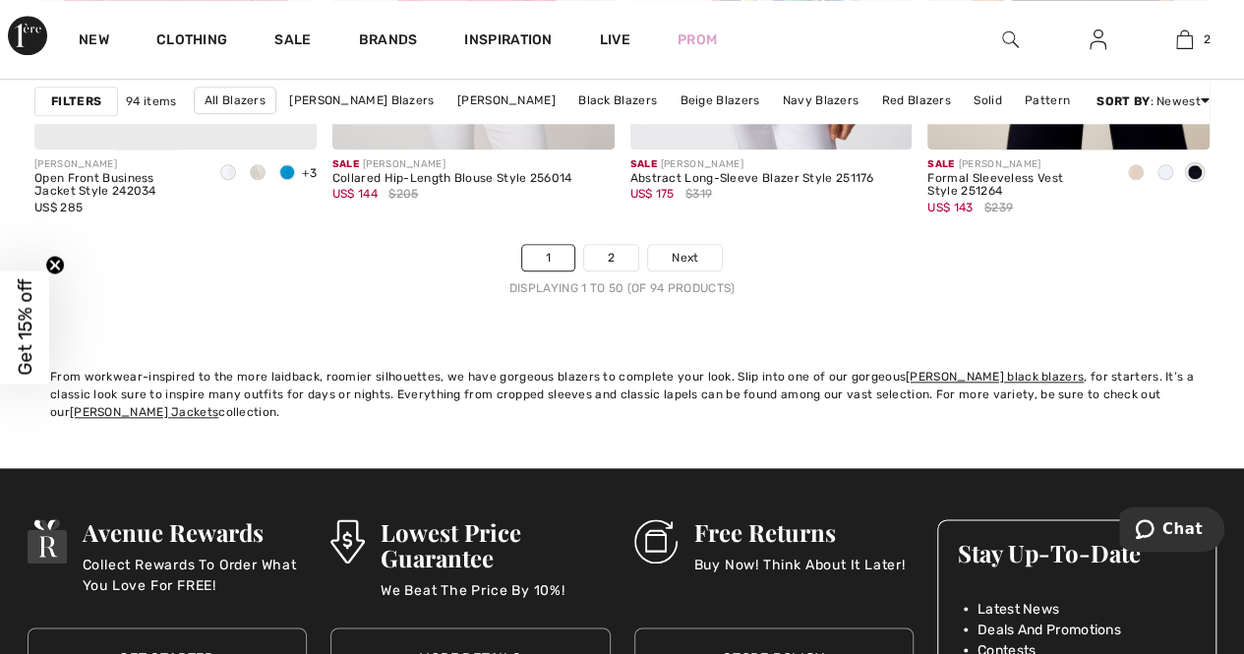
scroll to position [8361, 0]
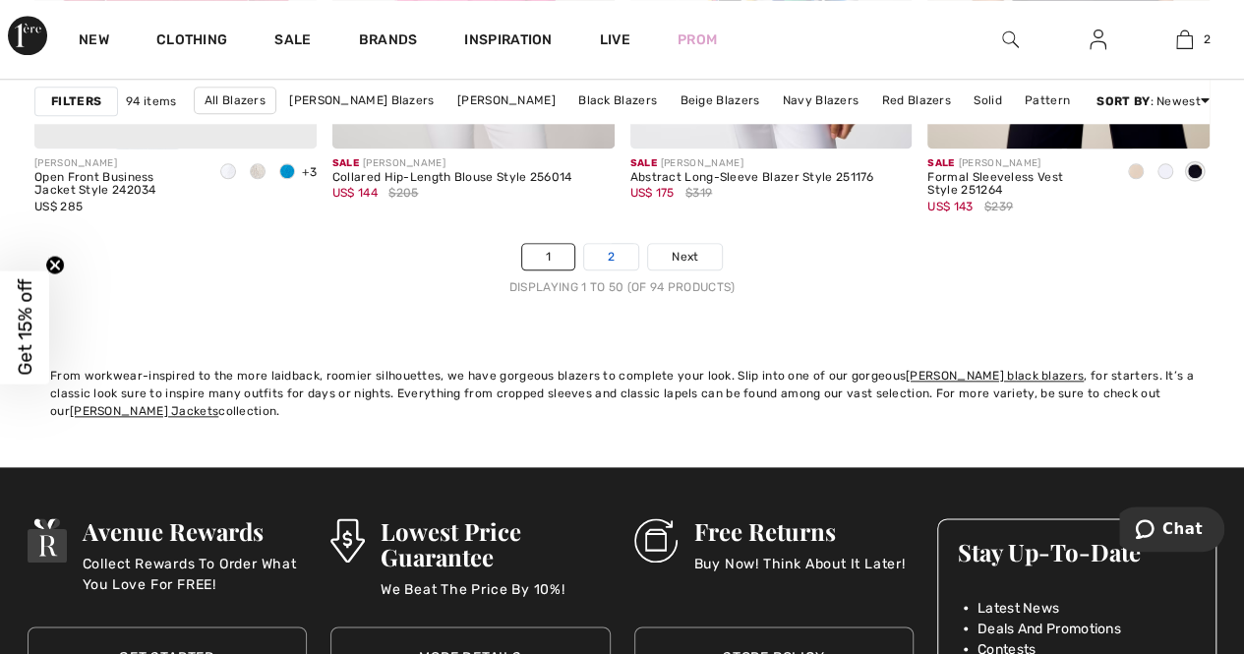
click at [611, 253] on link "2" at bounding box center [611, 257] width 54 height 26
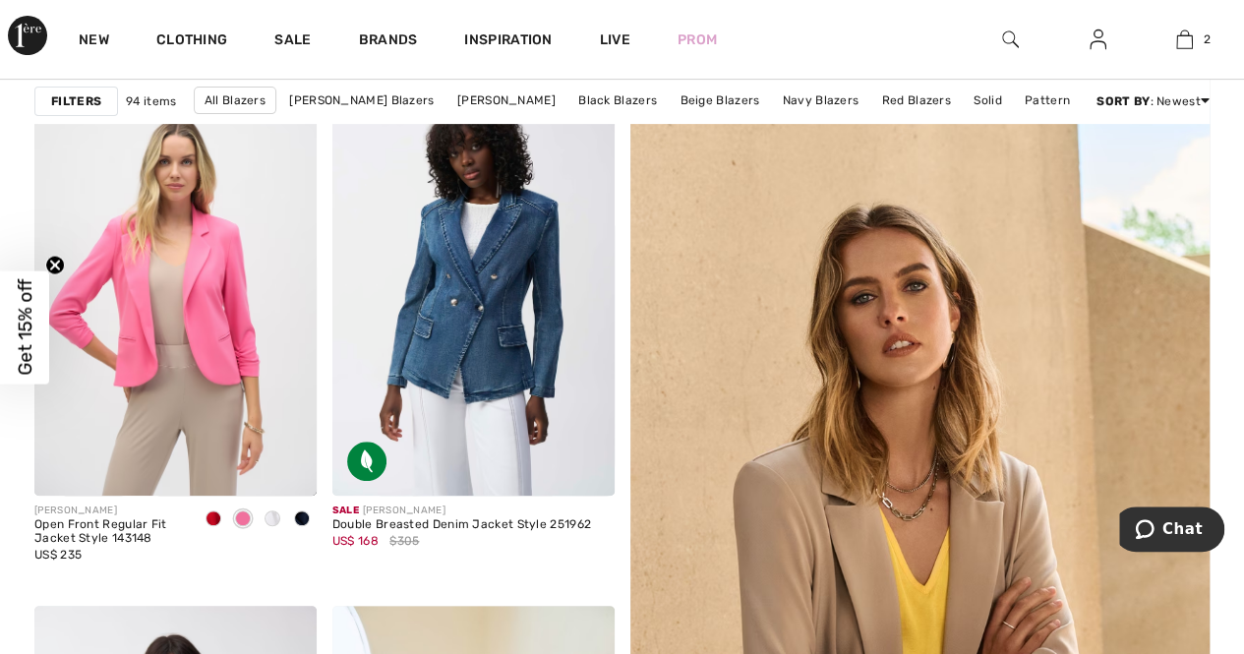
scroll to position [393, 0]
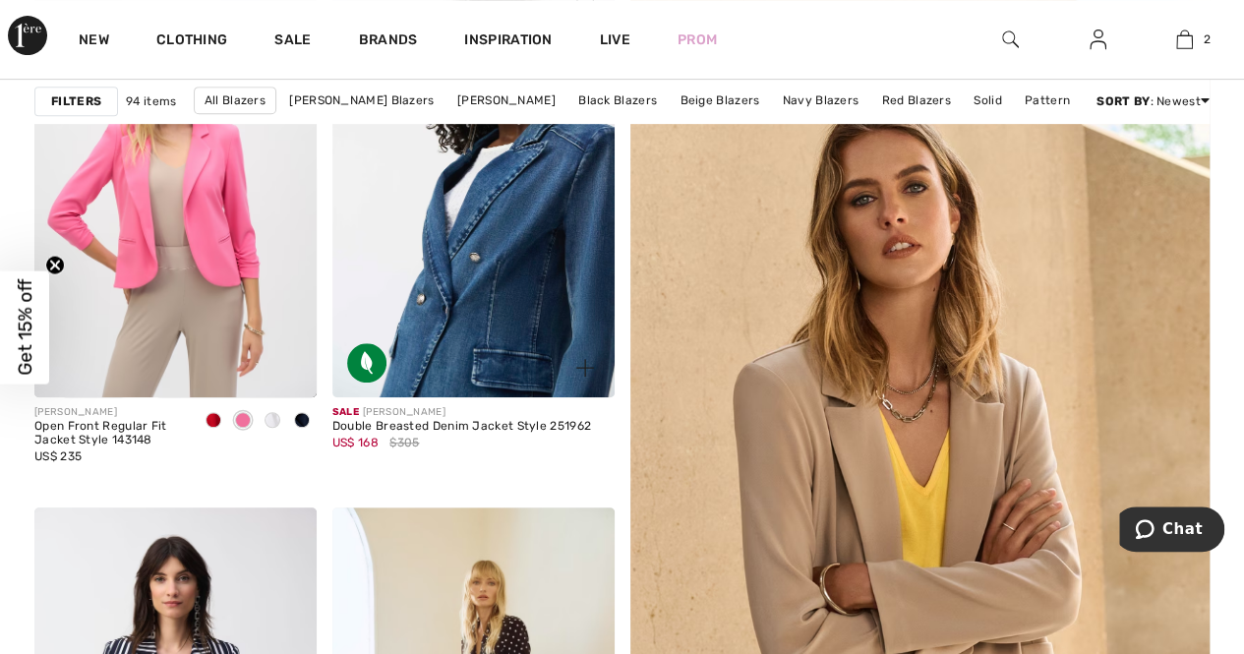
click at [482, 290] on img at bounding box center [473, 185] width 282 height 423
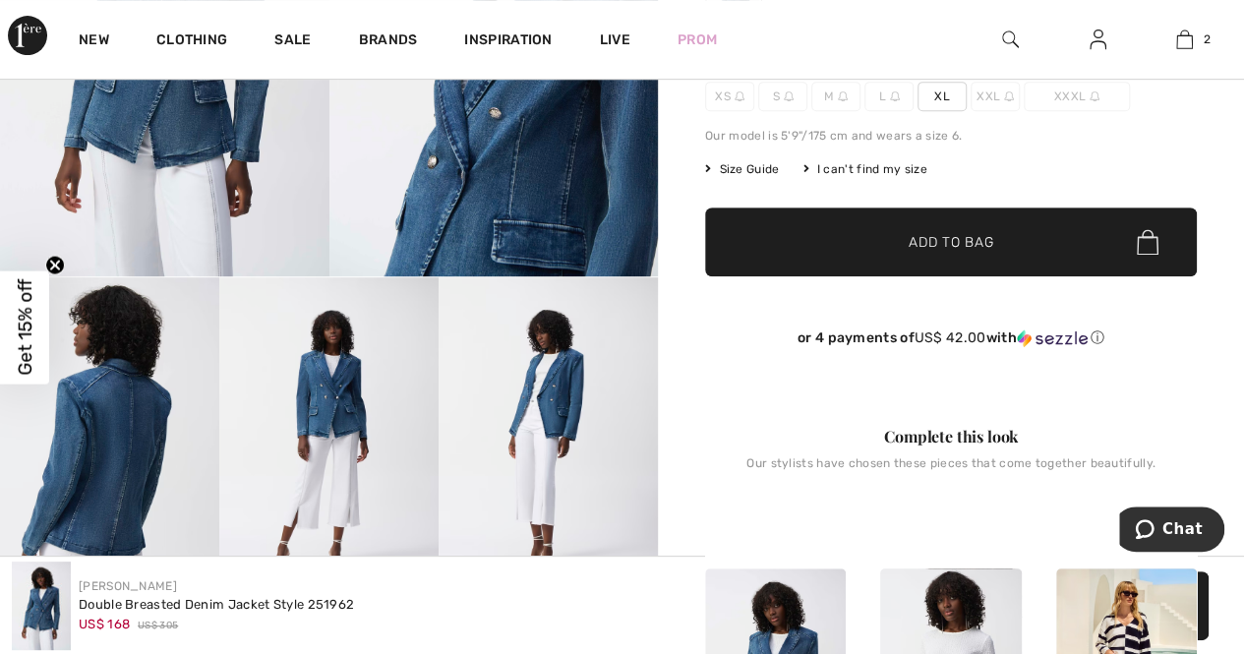
scroll to position [393, 0]
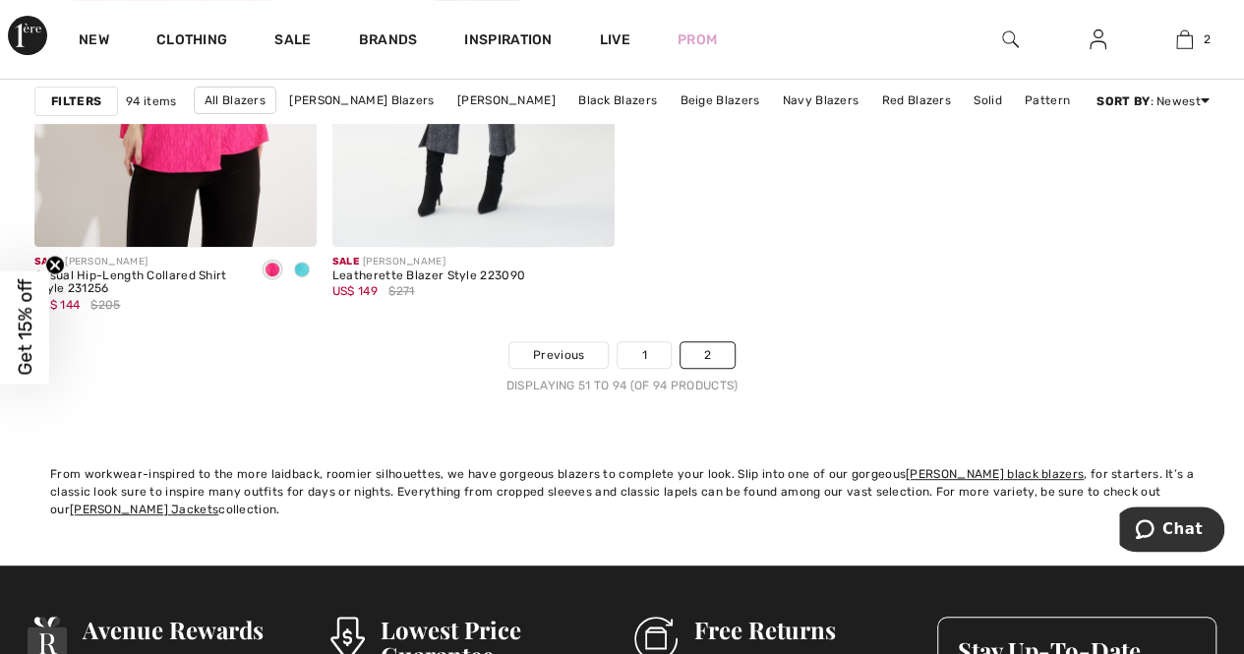
scroll to position [7771, 0]
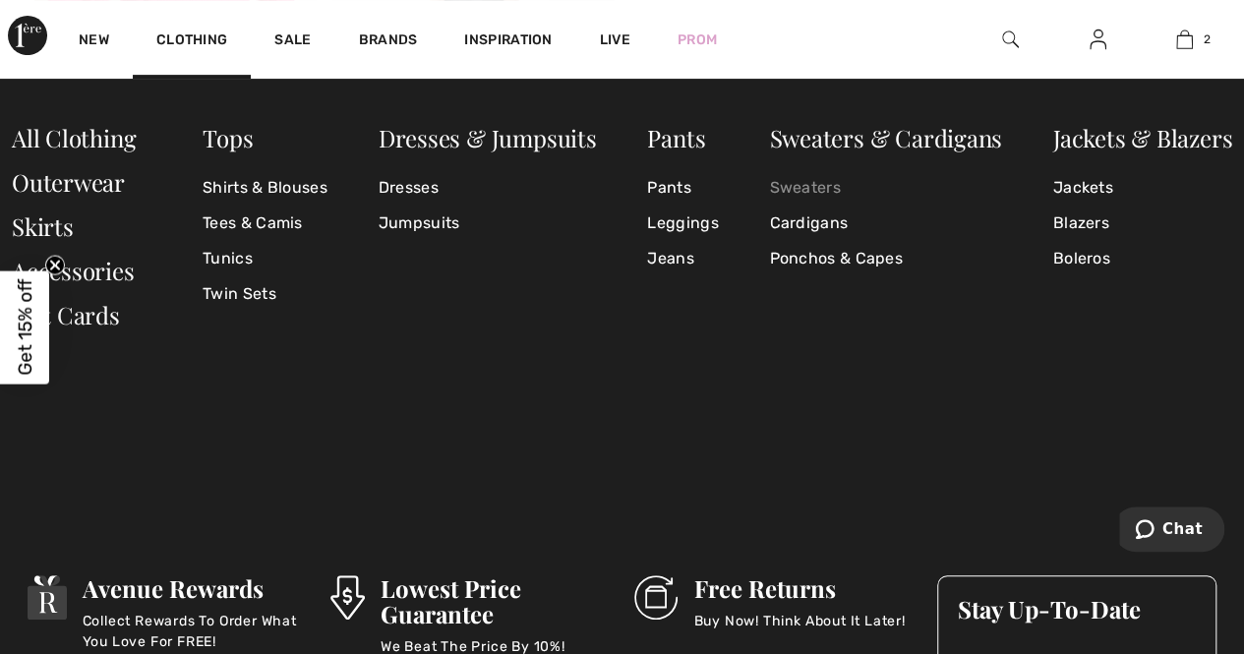
click at [815, 191] on link "Sweaters" at bounding box center [885, 187] width 233 height 35
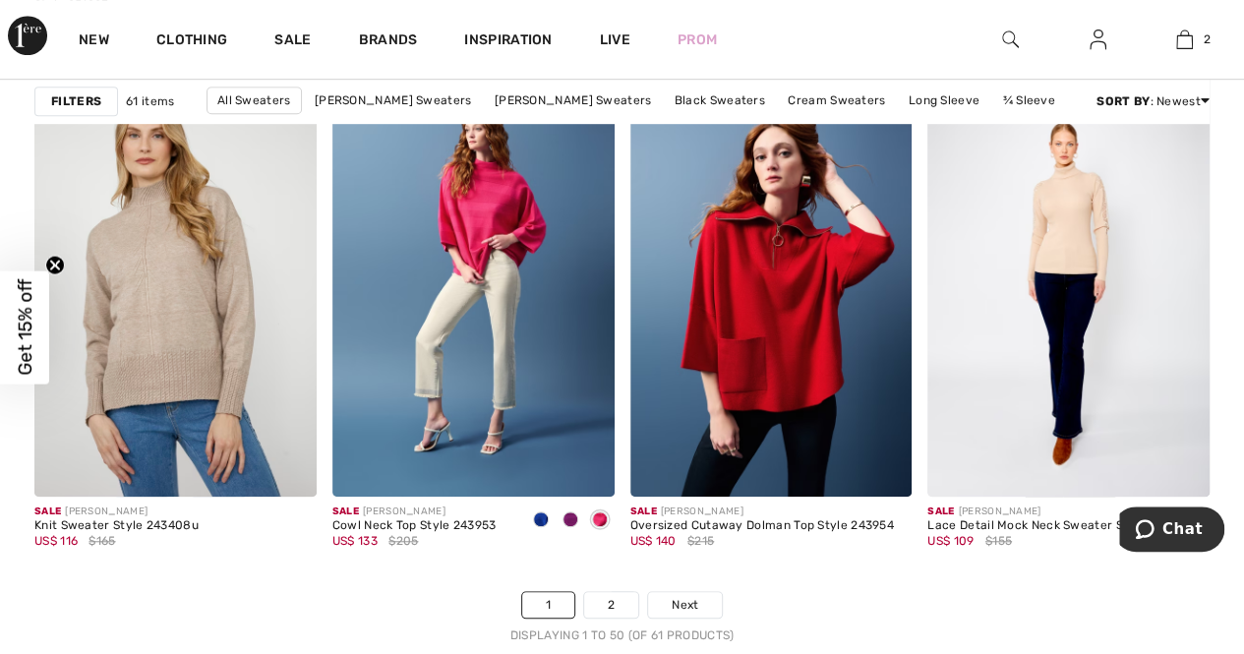
scroll to position [8165, 0]
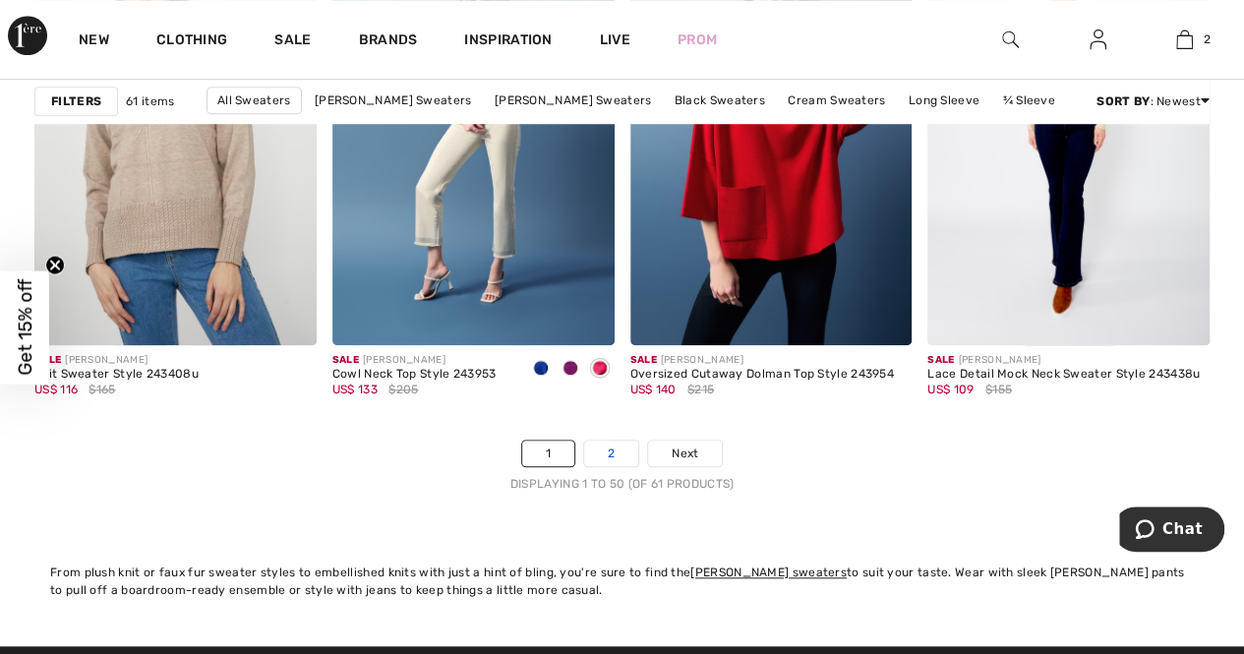
click at [608, 453] on link "2" at bounding box center [611, 454] width 54 height 26
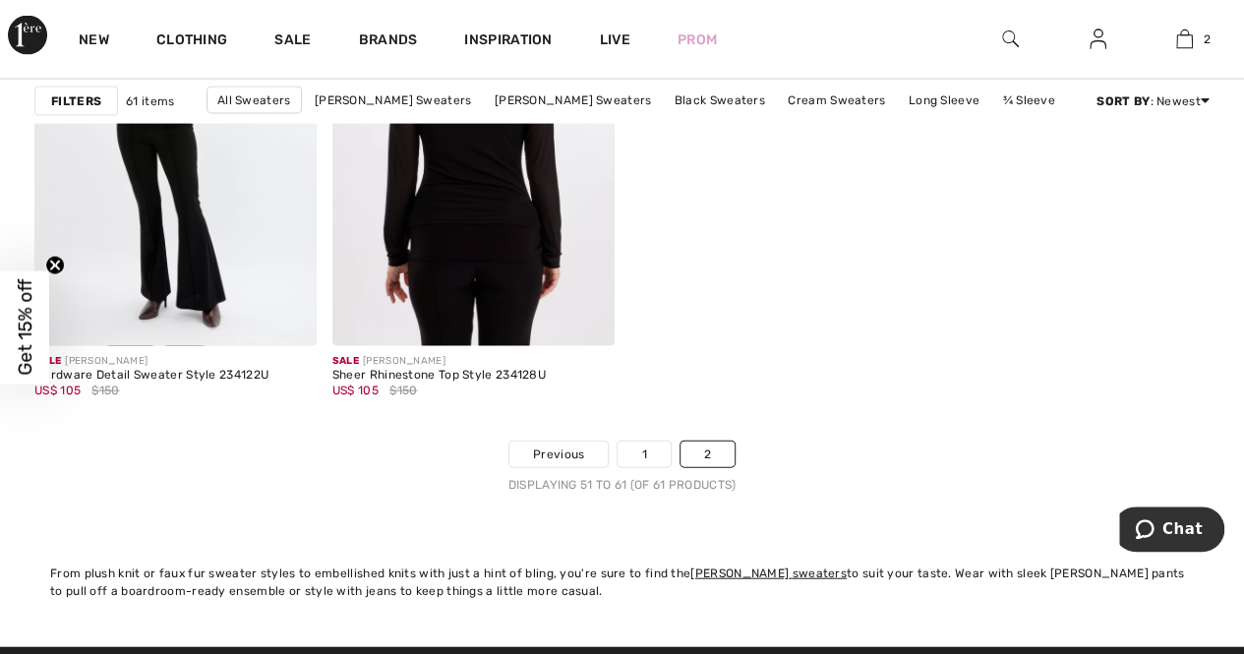
scroll to position [1869, 0]
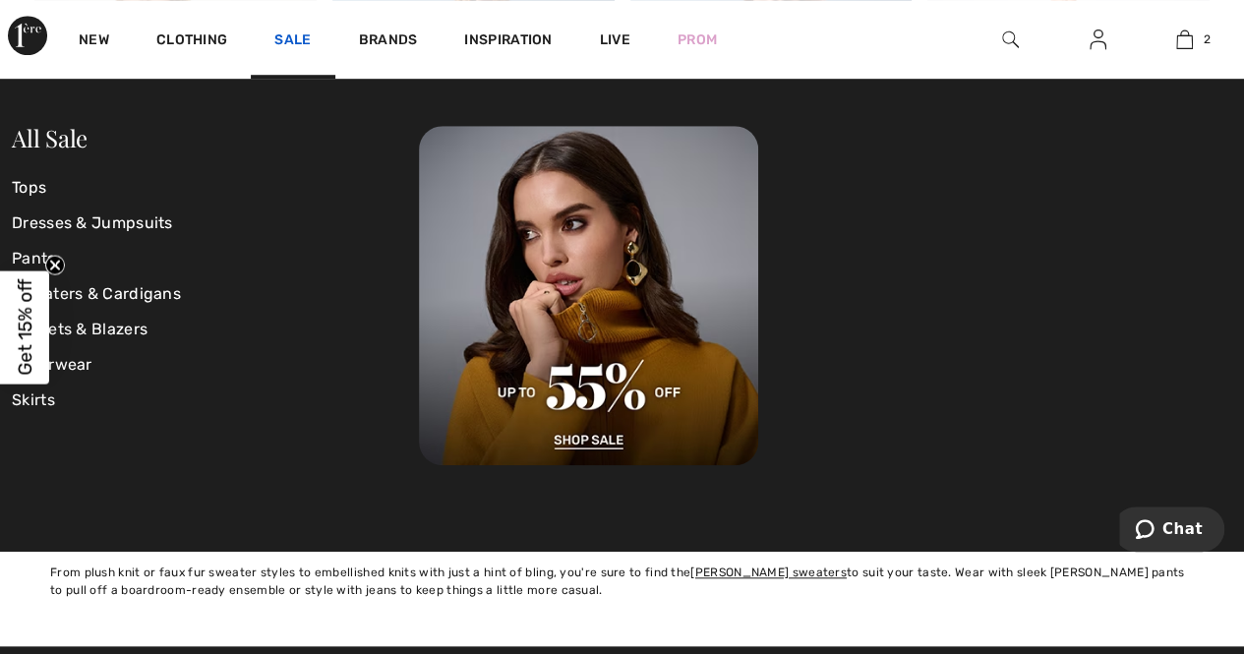
click at [301, 44] on link "Sale" at bounding box center [292, 41] width 36 height 21
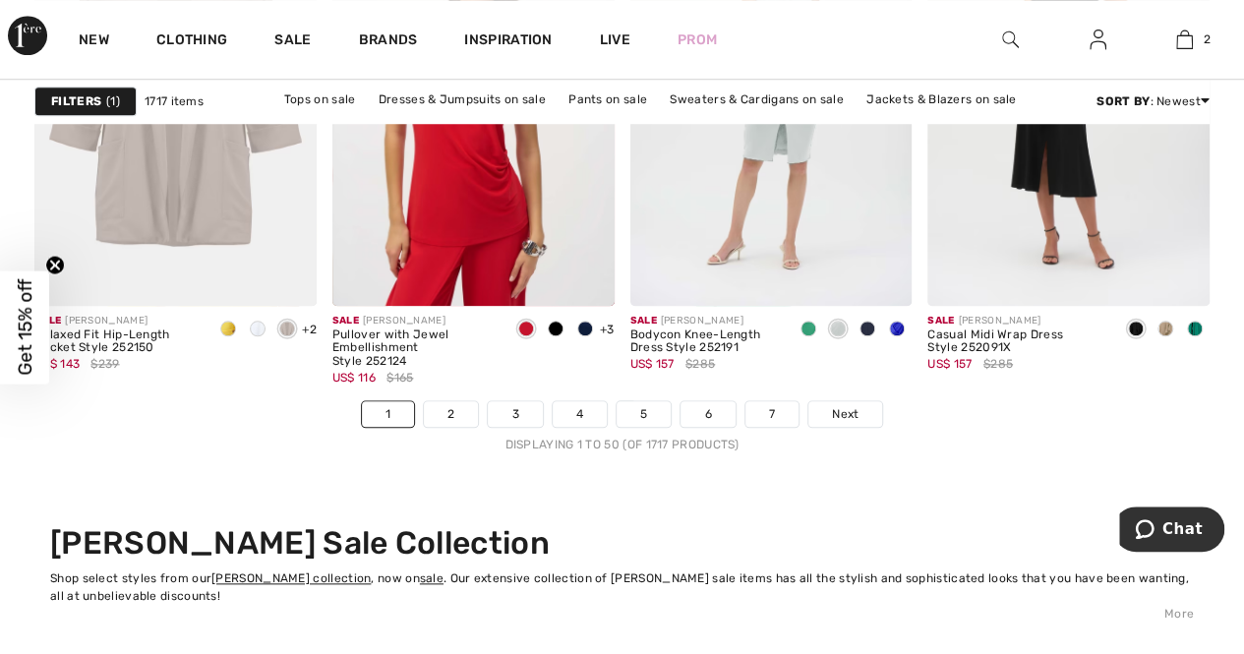
scroll to position [8263, 0]
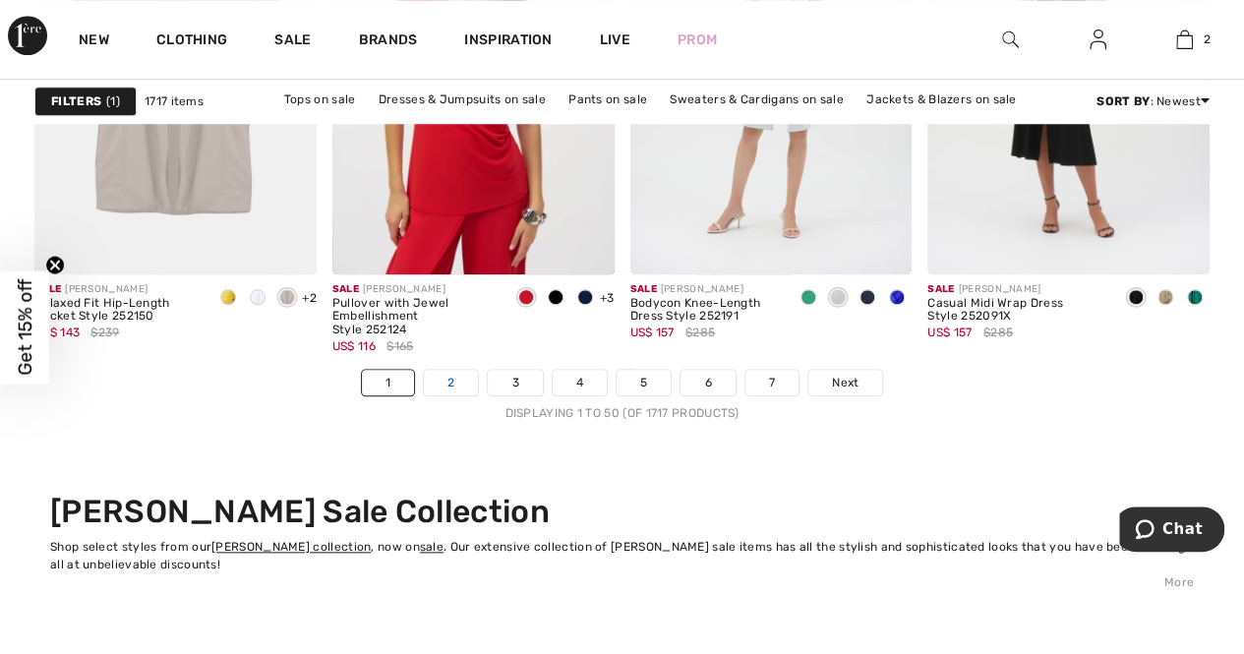
click at [447, 379] on link "2" at bounding box center [451, 383] width 54 height 26
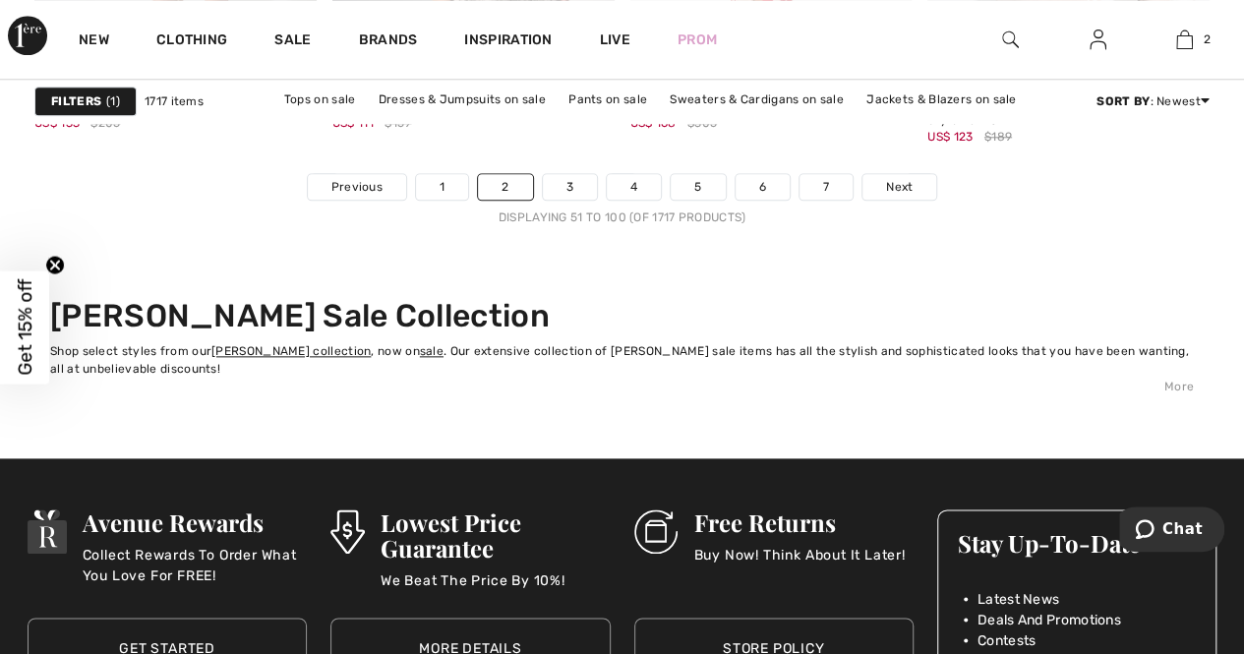
scroll to position [8460, 0]
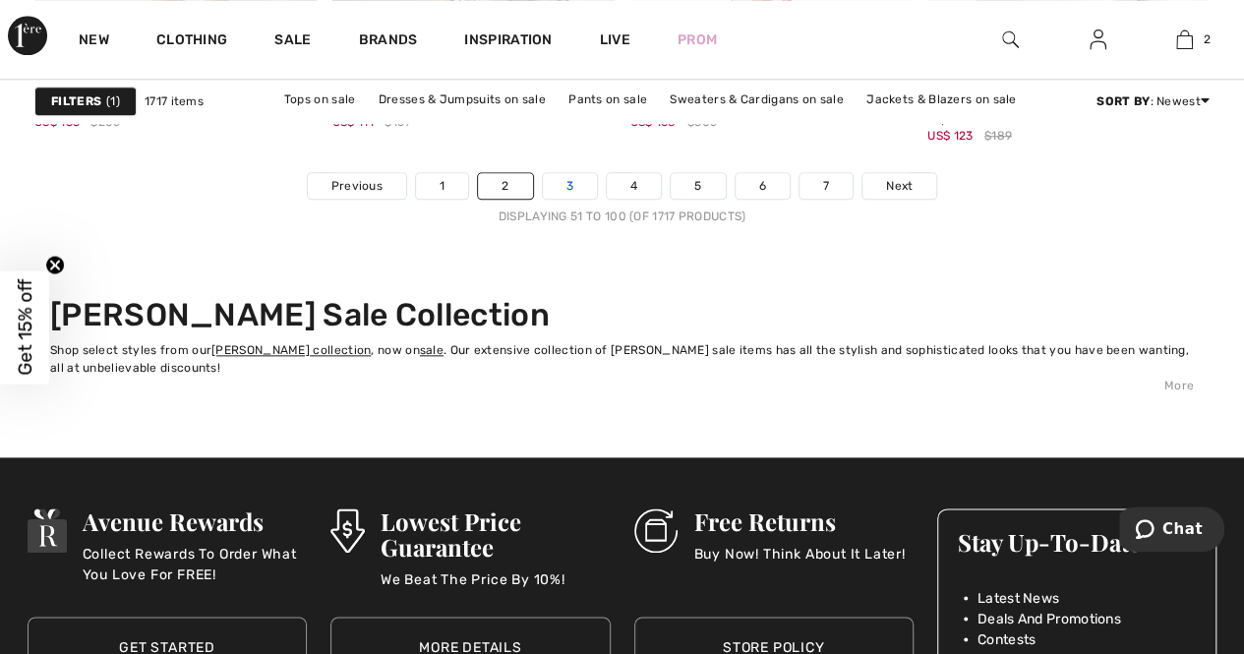
click at [565, 176] on link "3" at bounding box center [570, 186] width 54 height 26
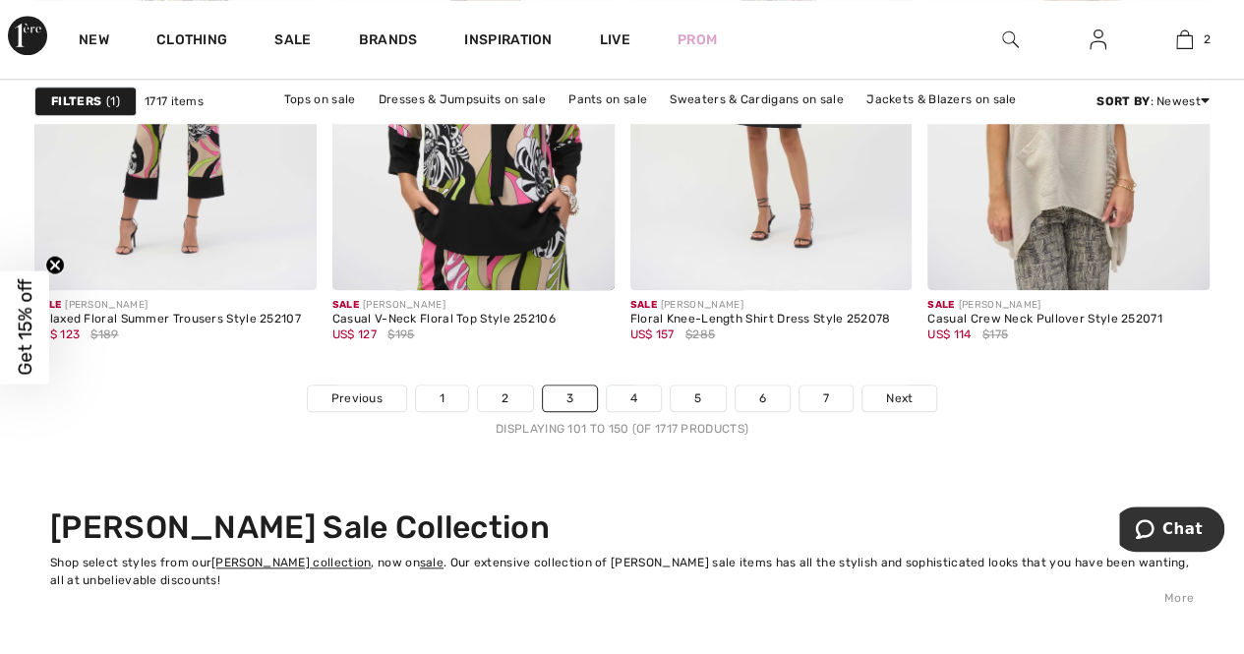
scroll to position [8361, 0]
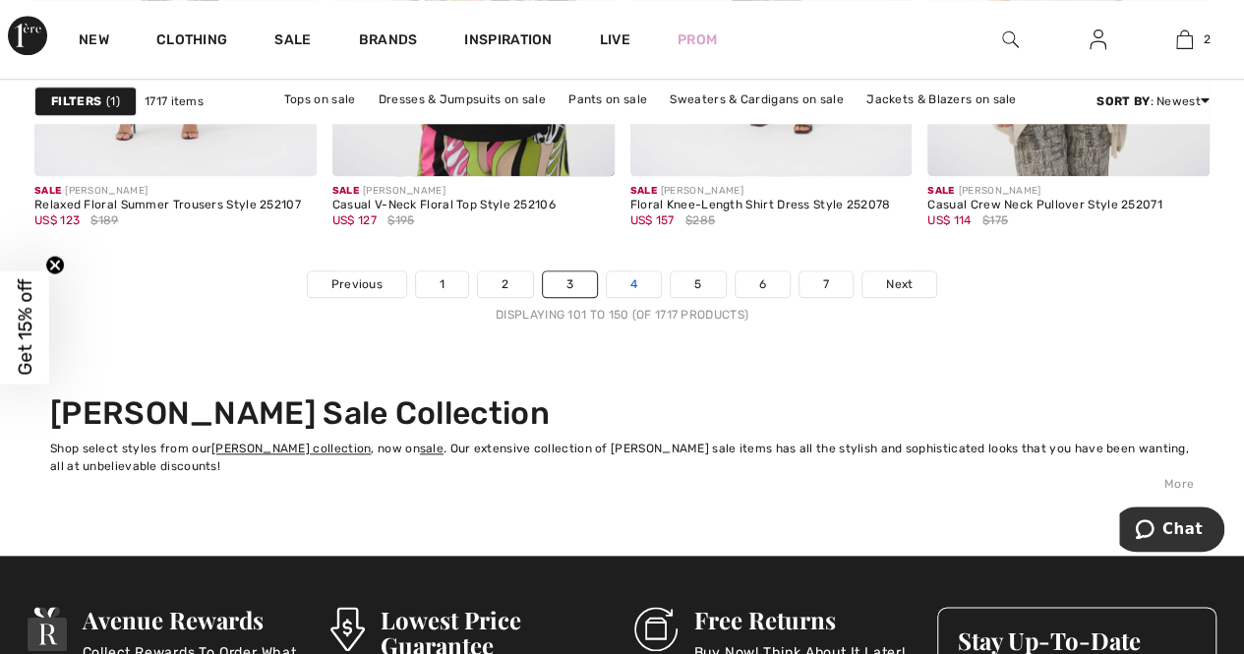
click at [632, 282] on link "4" at bounding box center [634, 285] width 54 height 26
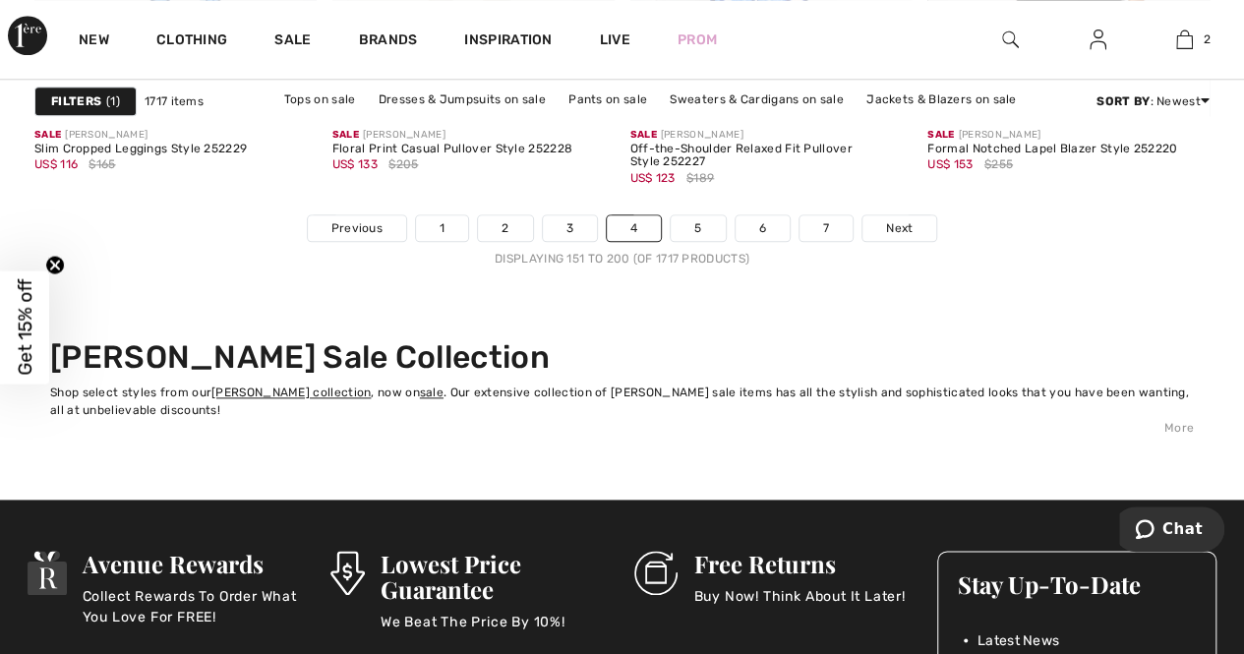
scroll to position [8460, 0]
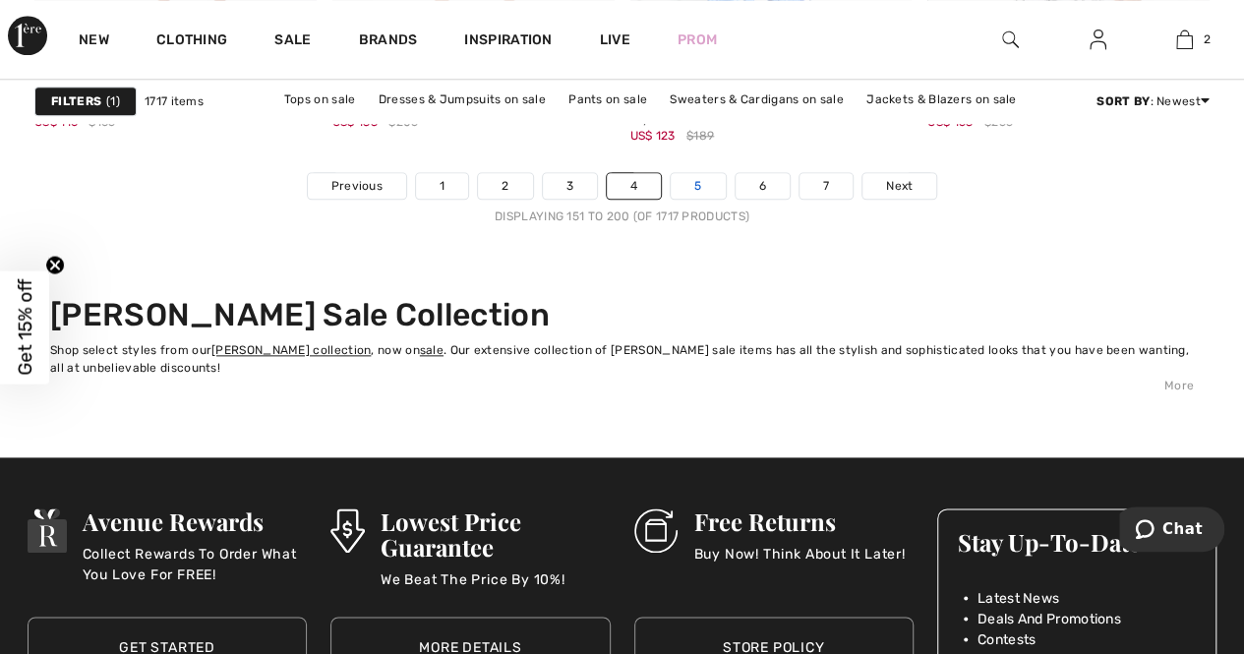
click at [696, 184] on link "5" at bounding box center [698, 186] width 54 height 26
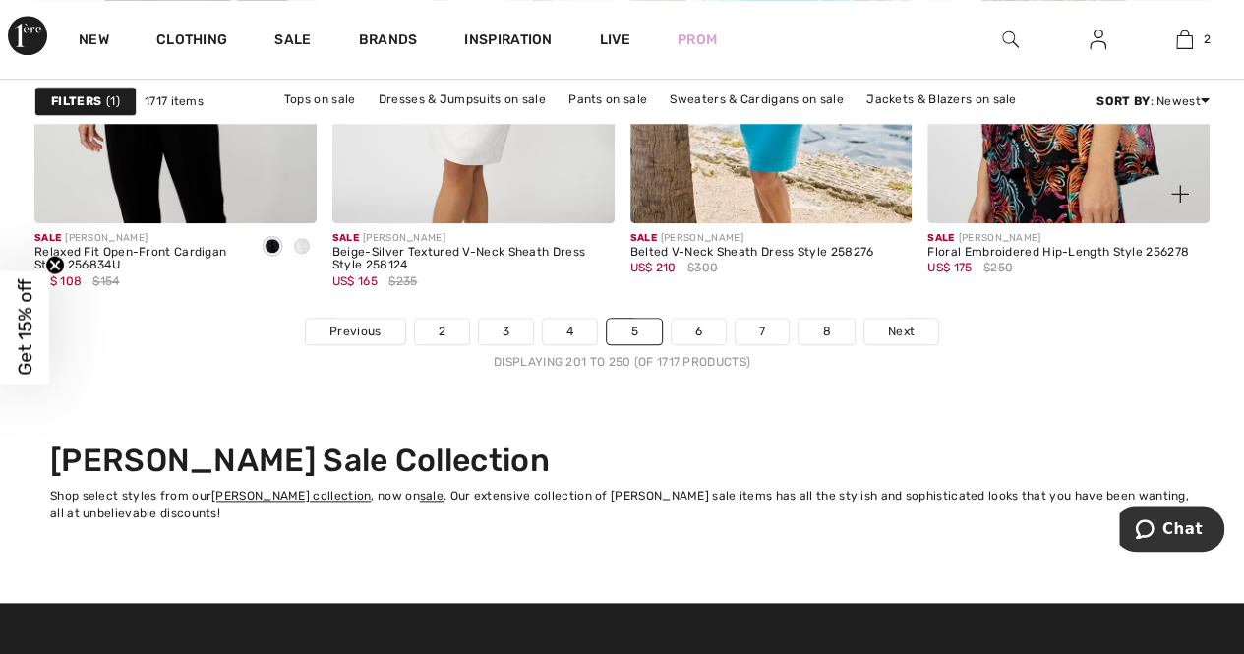
scroll to position [8361, 0]
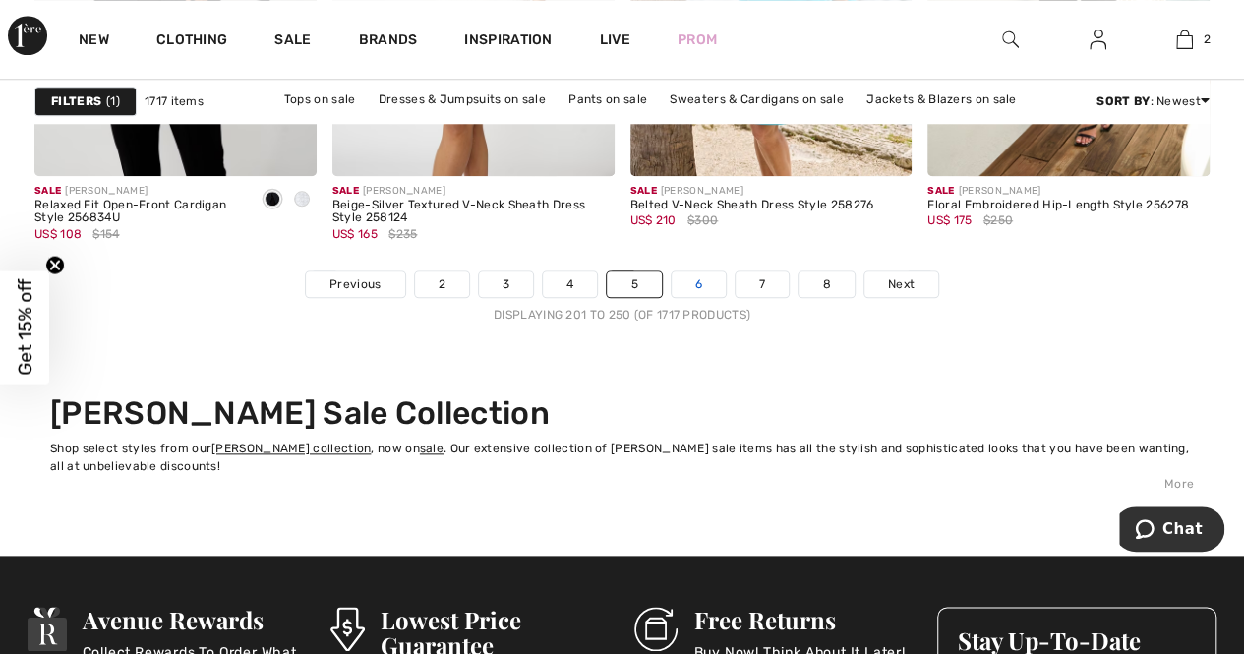
click at [700, 281] on link "6" at bounding box center [699, 285] width 54 height 26
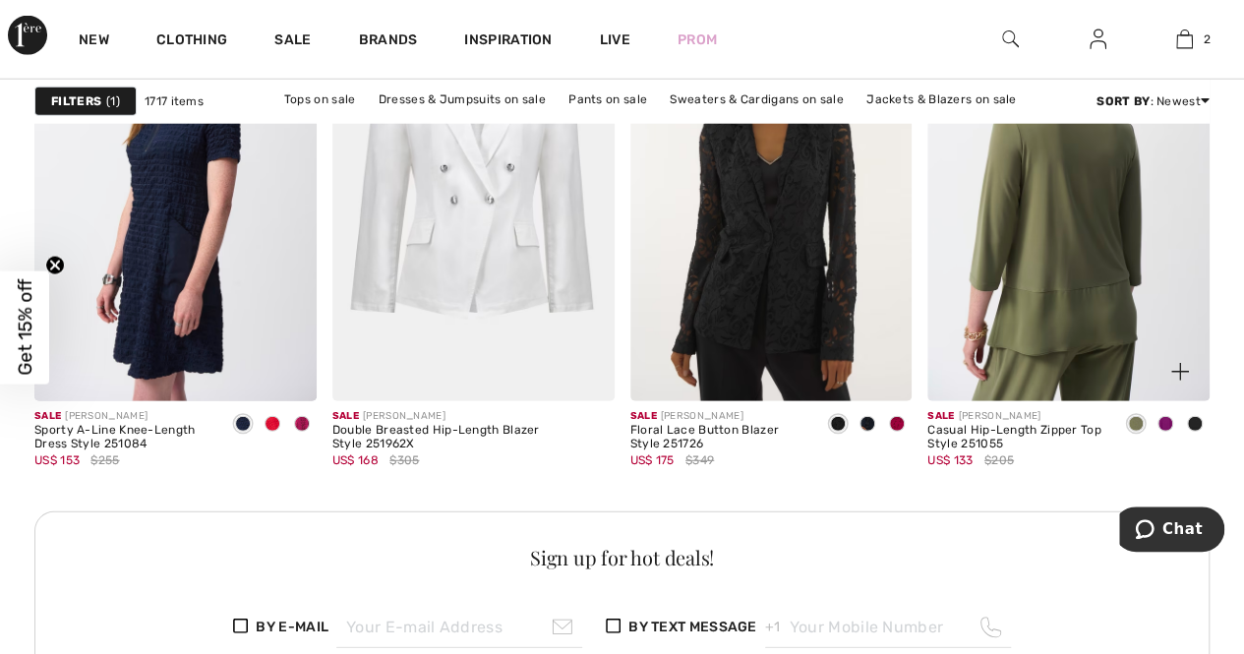
scroll to position [6197, 0]
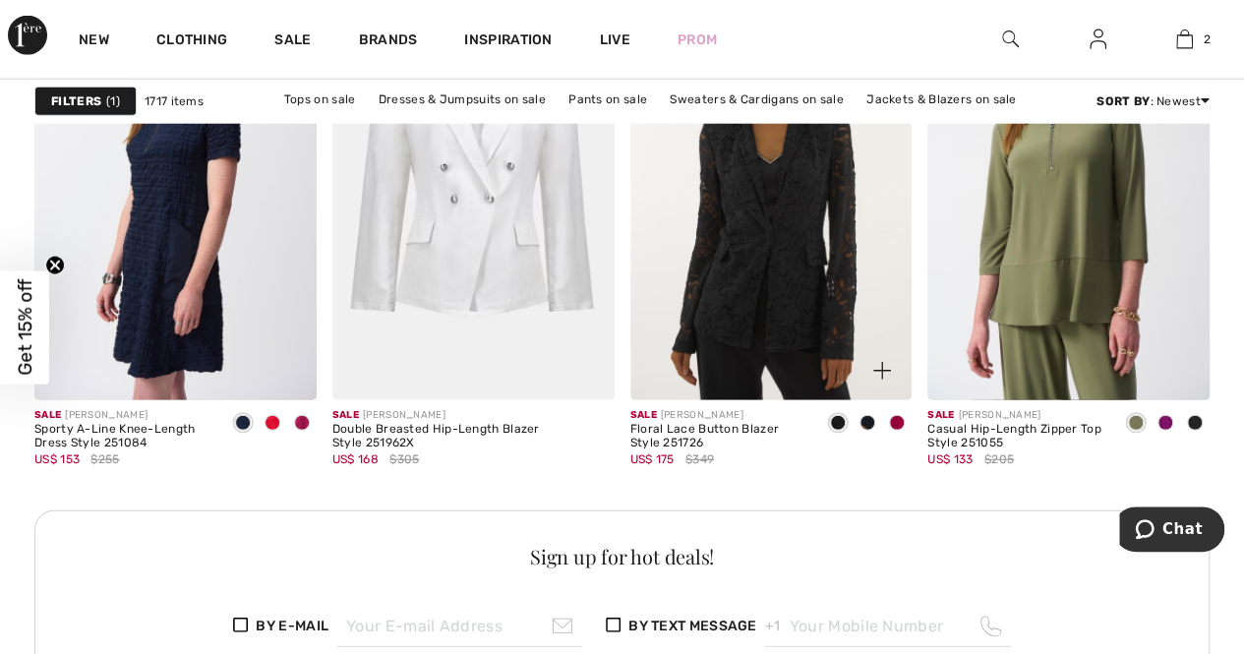
click at [899, 424] on span at bounding box center [897, 423] width 16 height 16
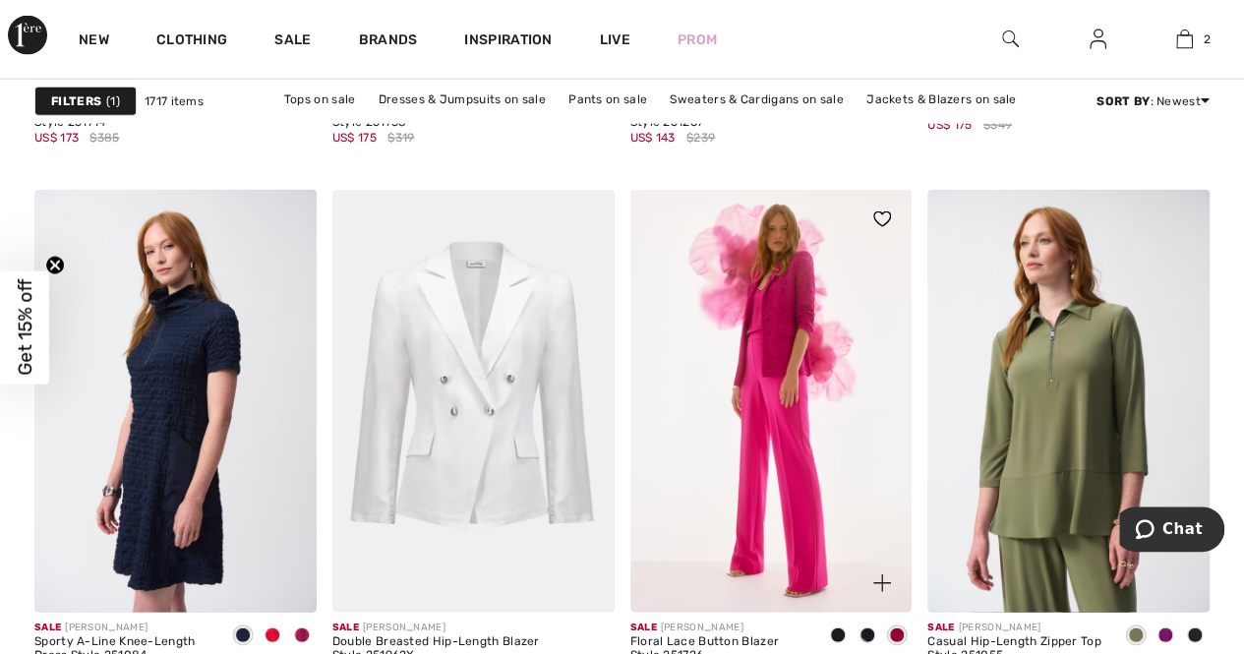
scroll to position [6099, 0]
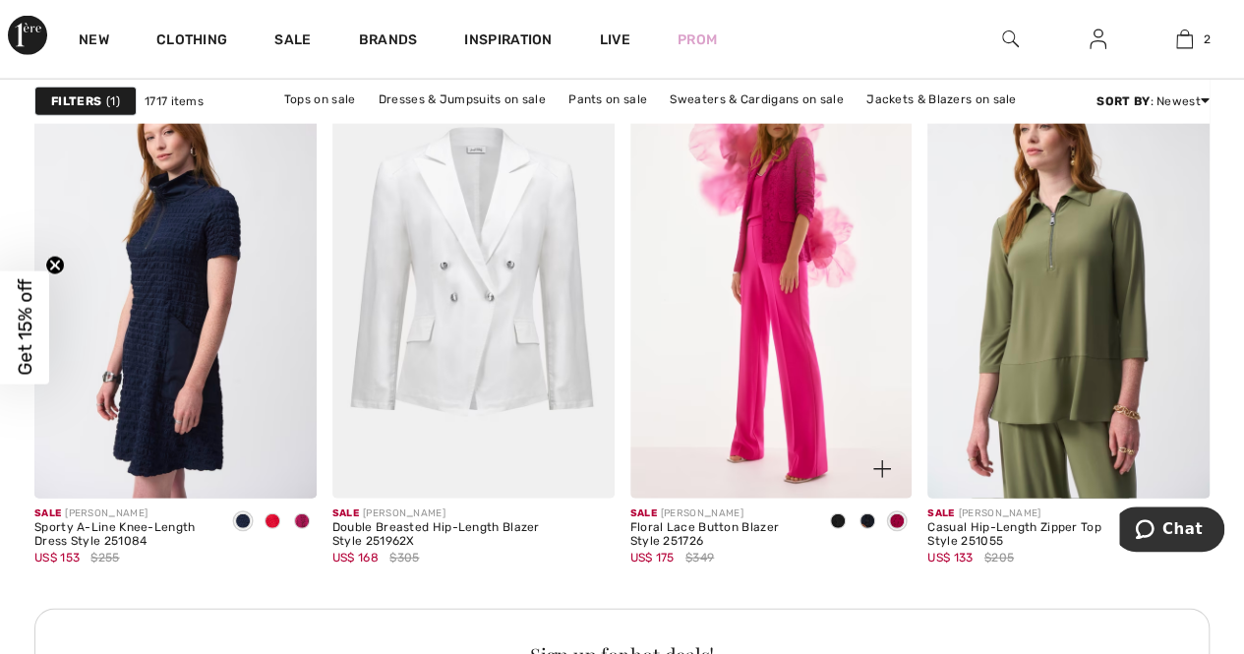
click at [781, 240] on img at bounding box center [772, 287] width 282 height 423
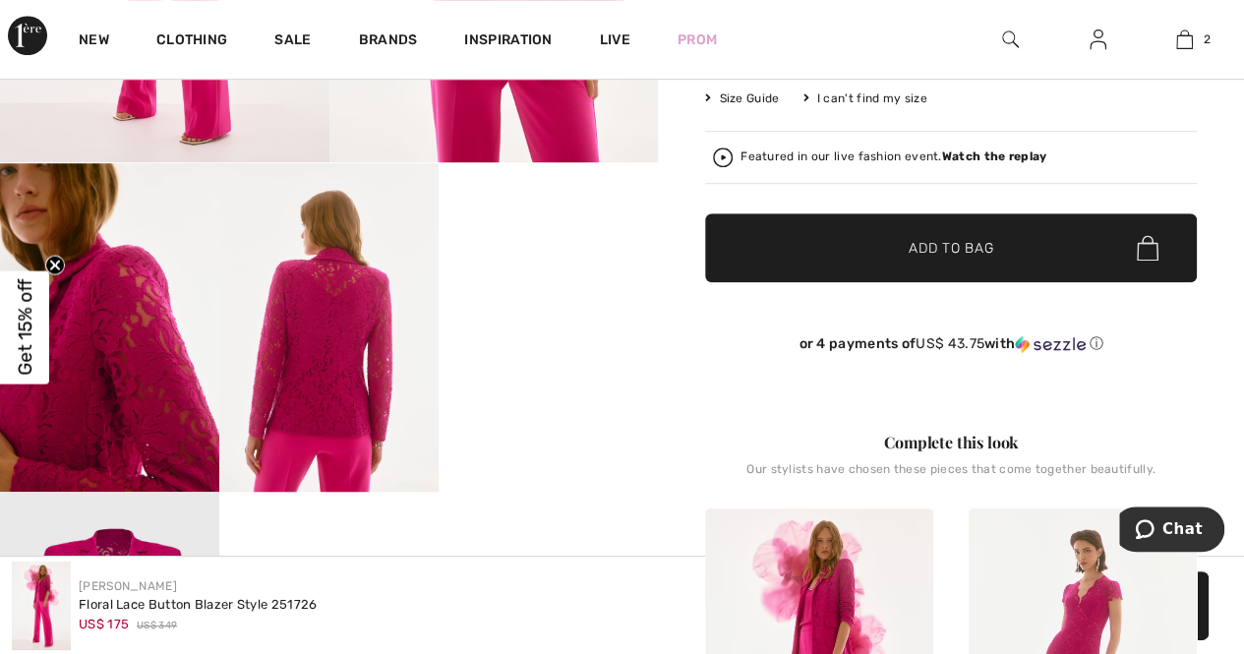
scroll to position [393, 0]
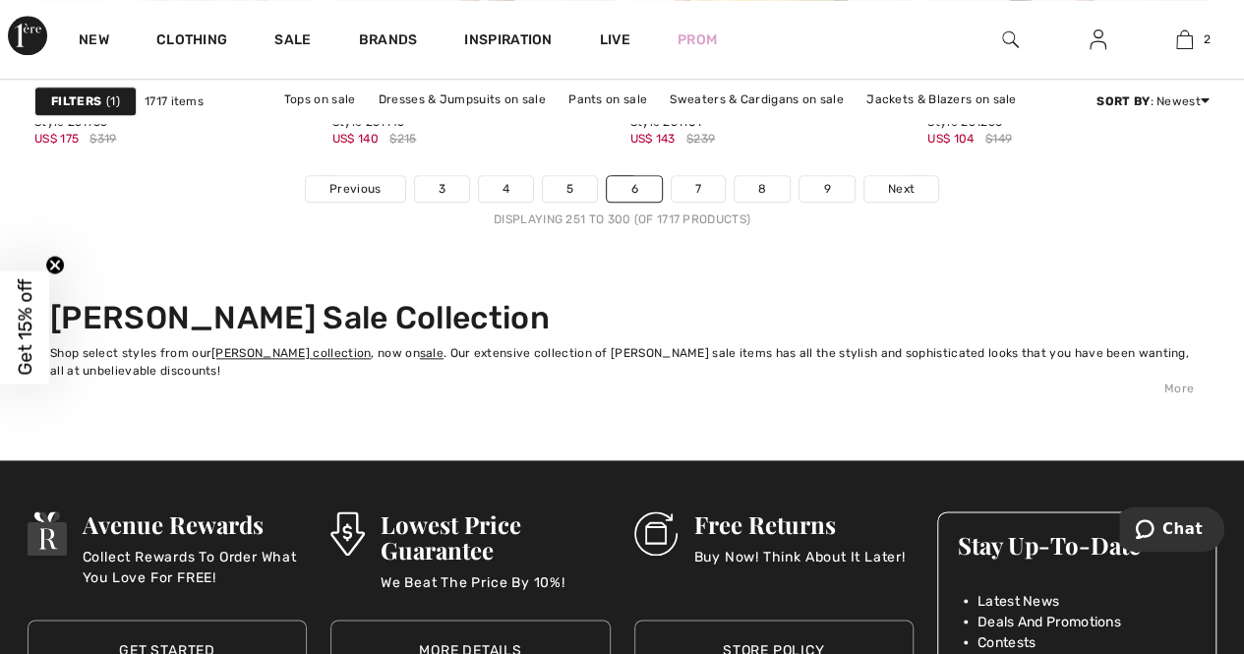
scroll to position [8263, 0]
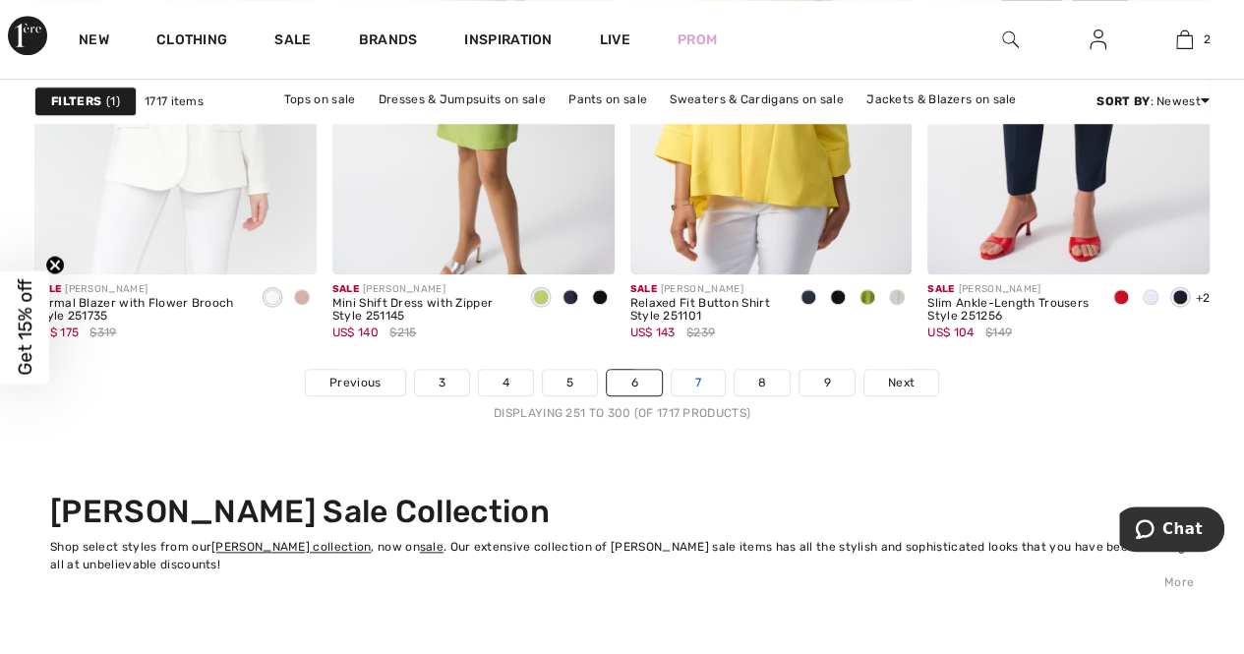
click at [698, 379] on link "7" at bounding box center [698, 383] width 53 height 26
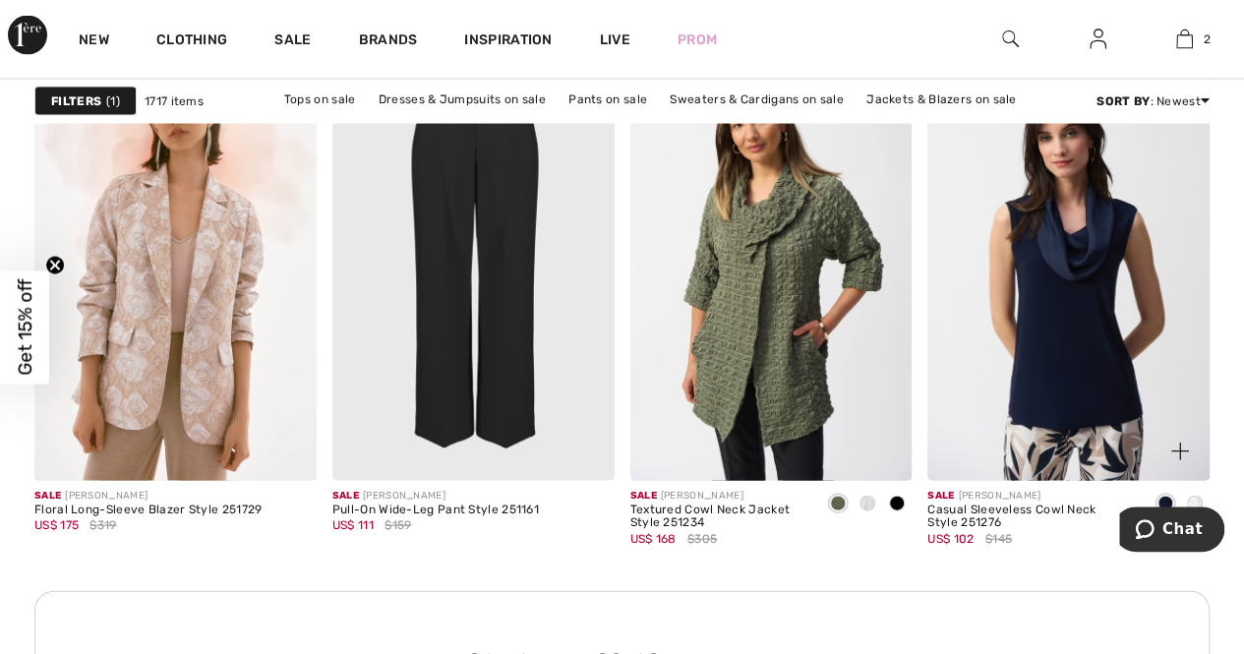
scroll to position [1967, 0]
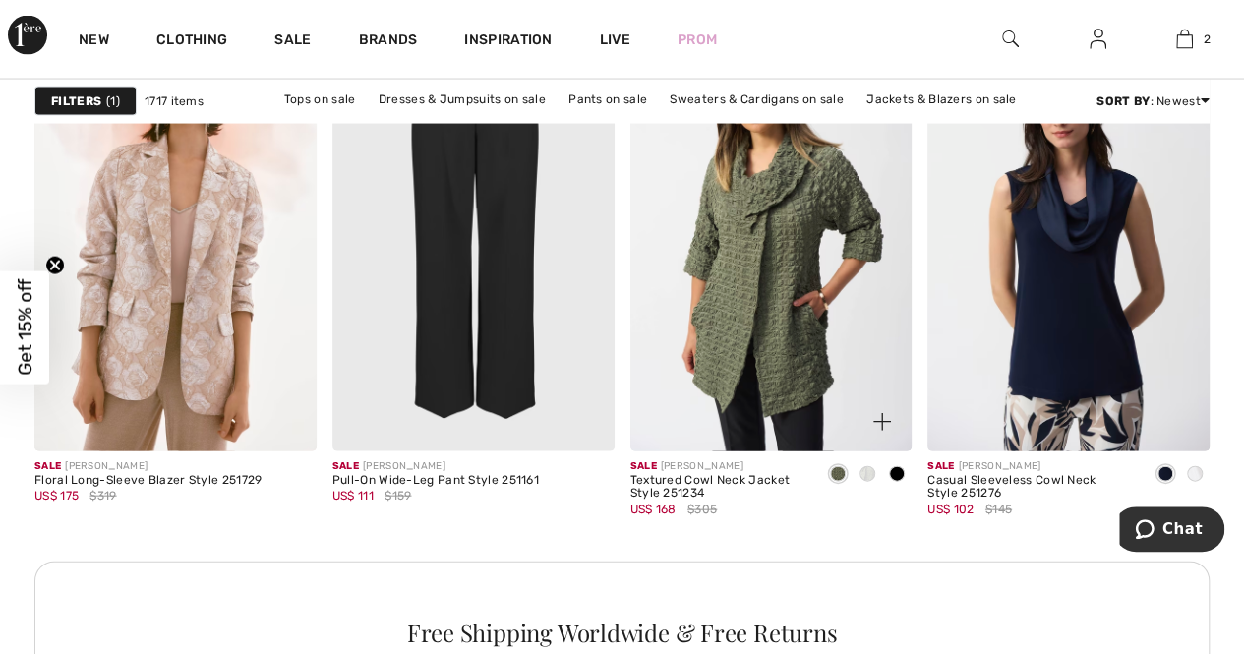
click at [872, 473] on span at bounding box center [868, 474] width 16 height 16
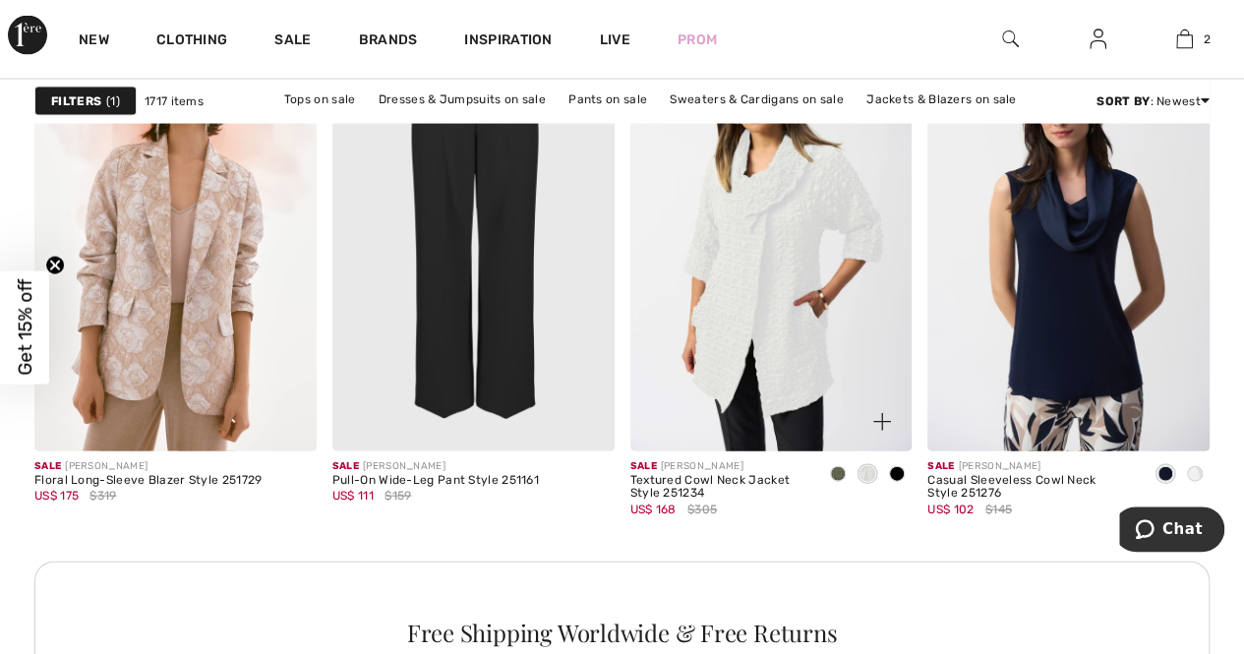
click at [895, 474] on span at bounding box center [897, 474] width 16 height 16
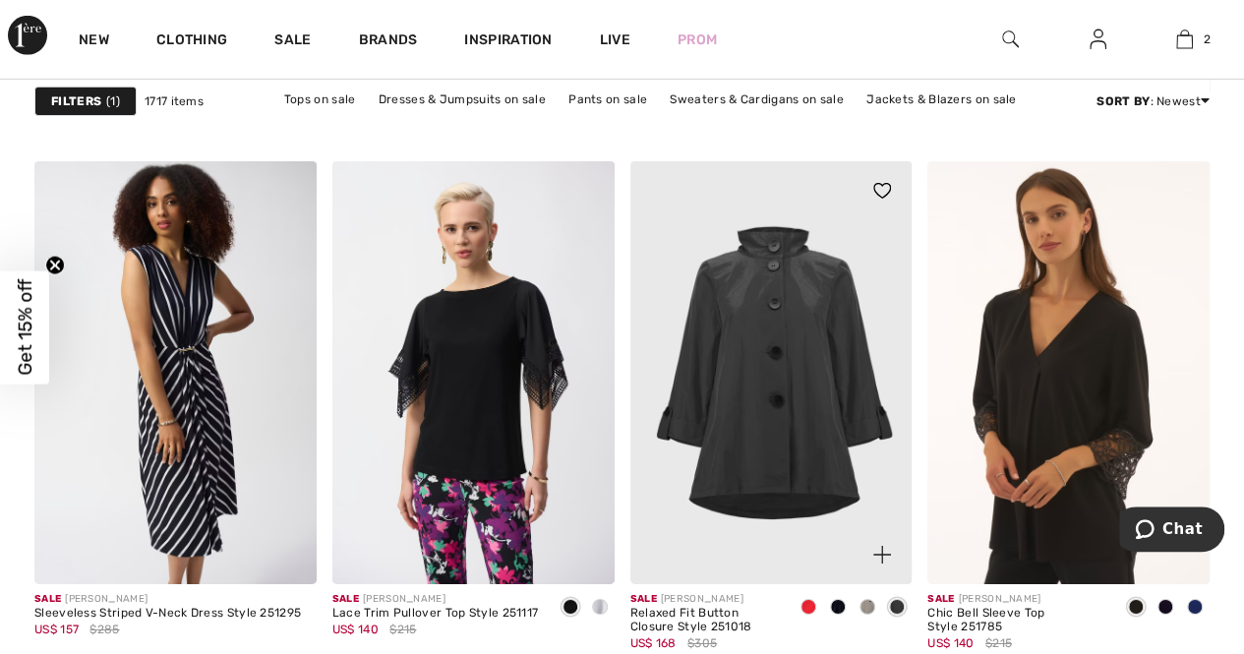
scroll to position [6984, 0]
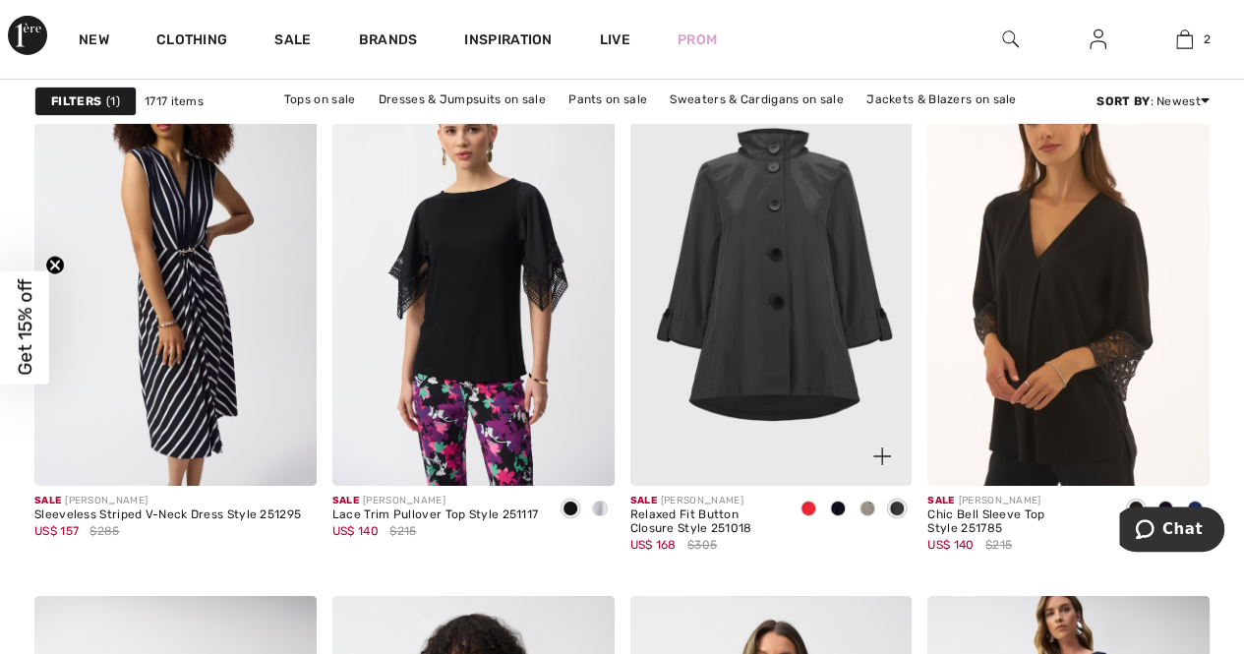
click at [814, 507] on span at bounding box center [809, 509] width 16 height 16
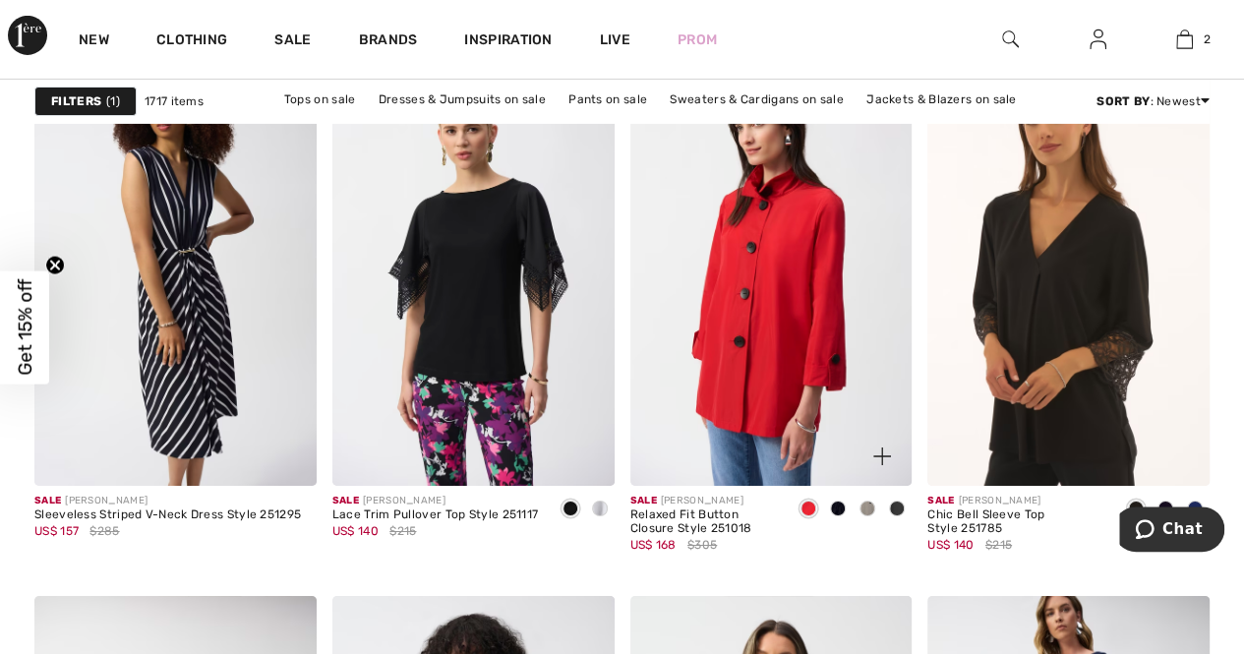
click at [874, 504] on span at bounding box center [868, 509] width 16 height 16
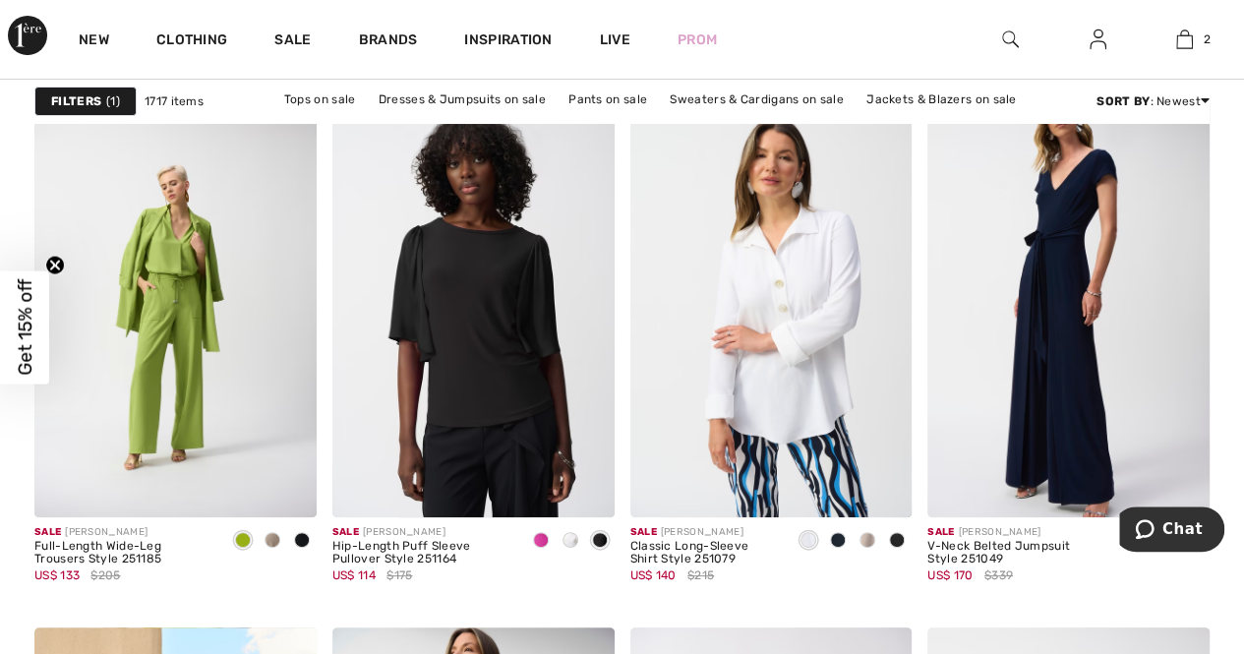
scroll to position [7575, 0]
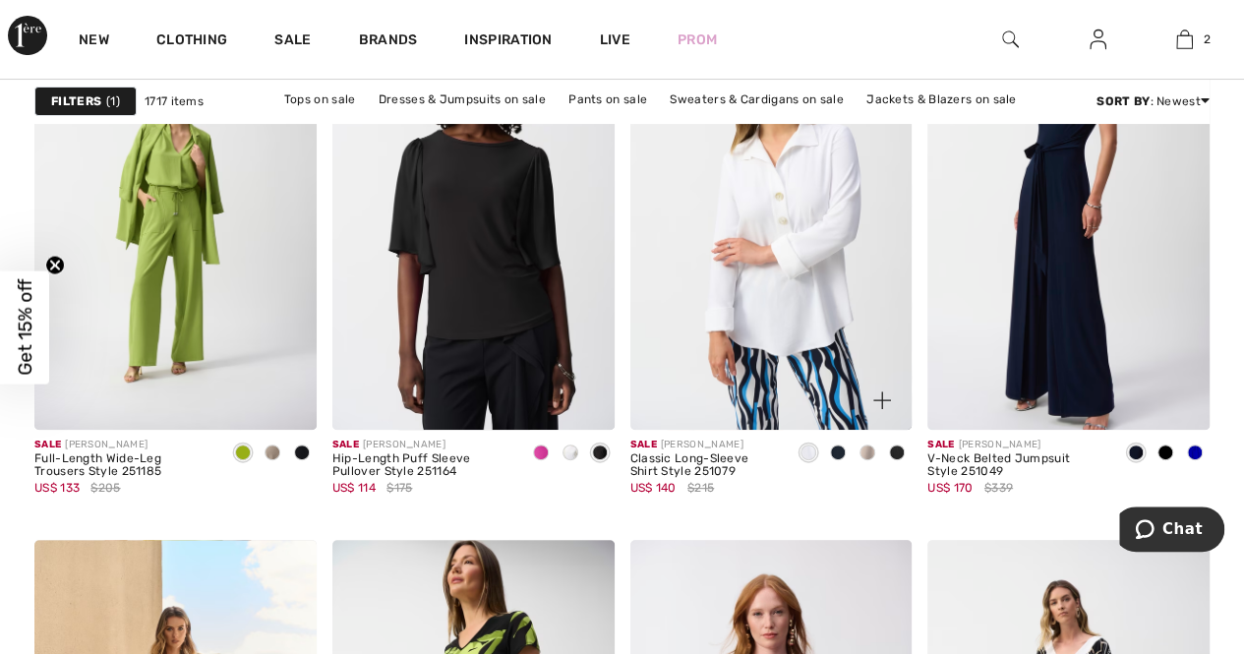
click at [897, 450] on span at bounding box center [897, 453] width 16 height 16
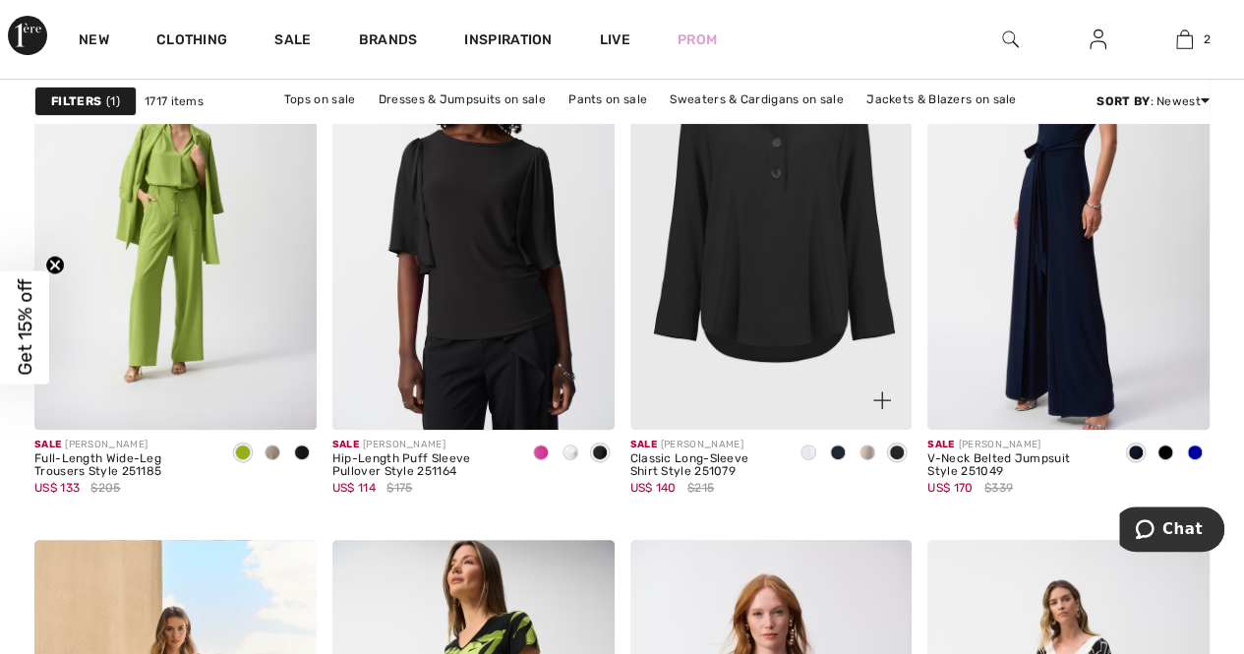
click at [784, 323] on img at bounding box center [772, 217] width 282 height 423
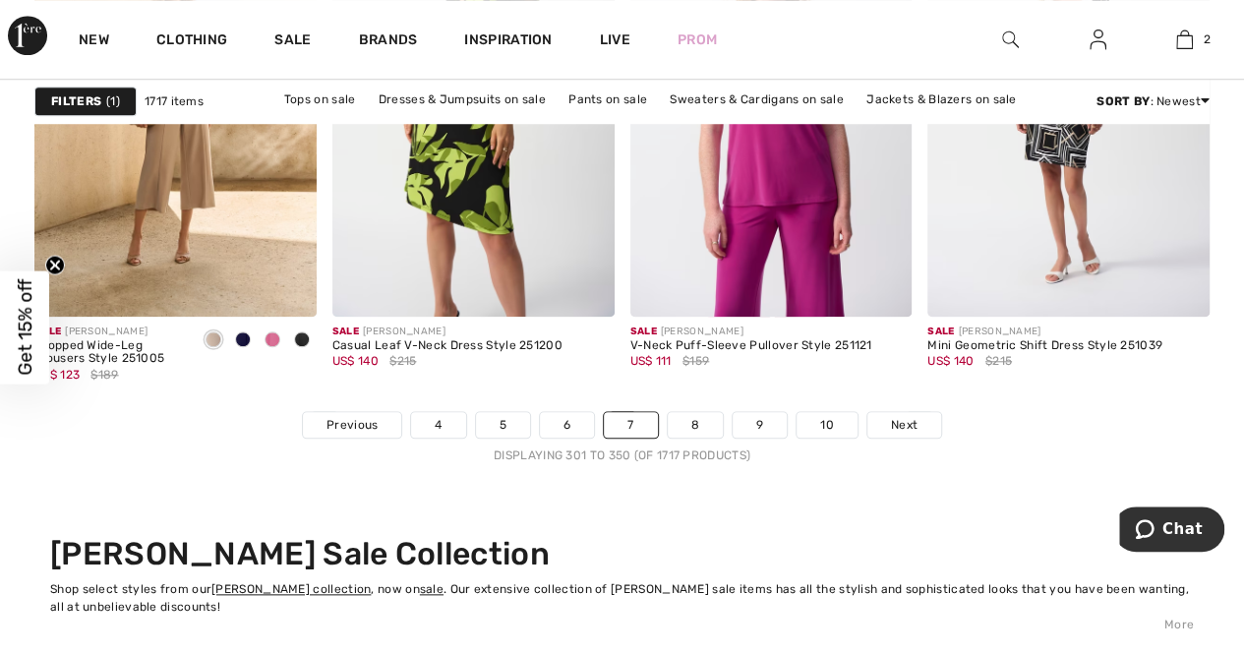
scroll to position [8263, 0]
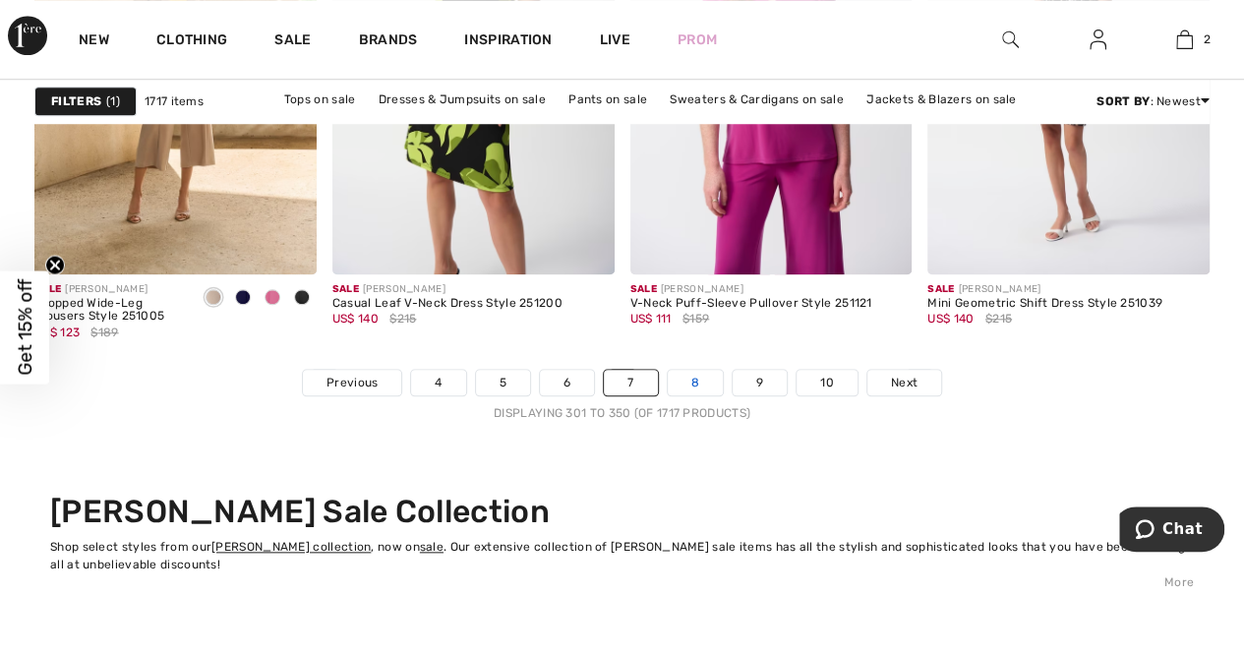
click at [691, 373] on link "8" at bounding box center [695, 383] width 55 height 26
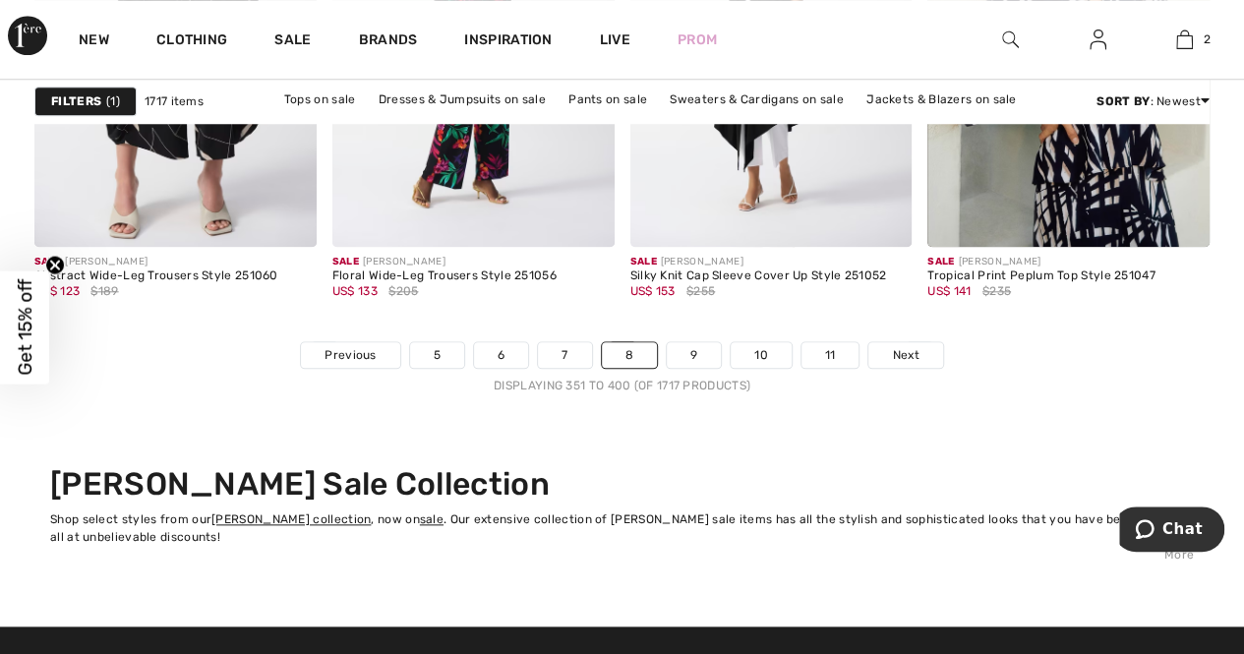
scroll to position [8361, 0]
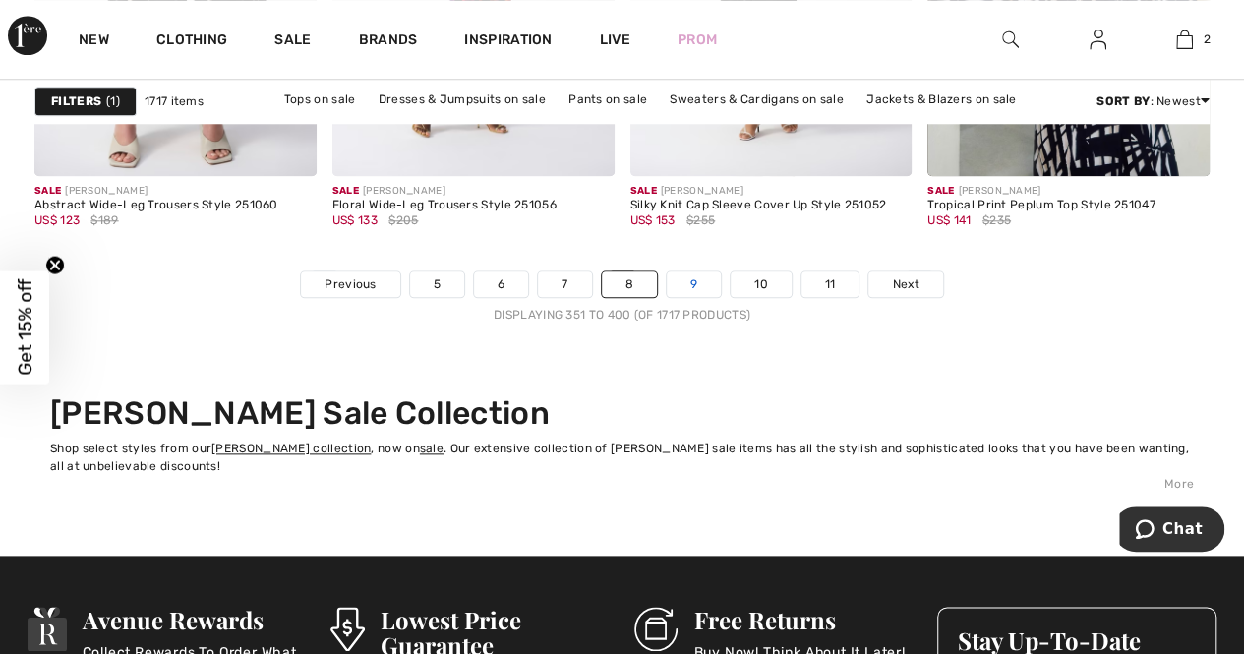
click at [685, 278] on link "9" at bounding box center [694, 285] width 54 height 26
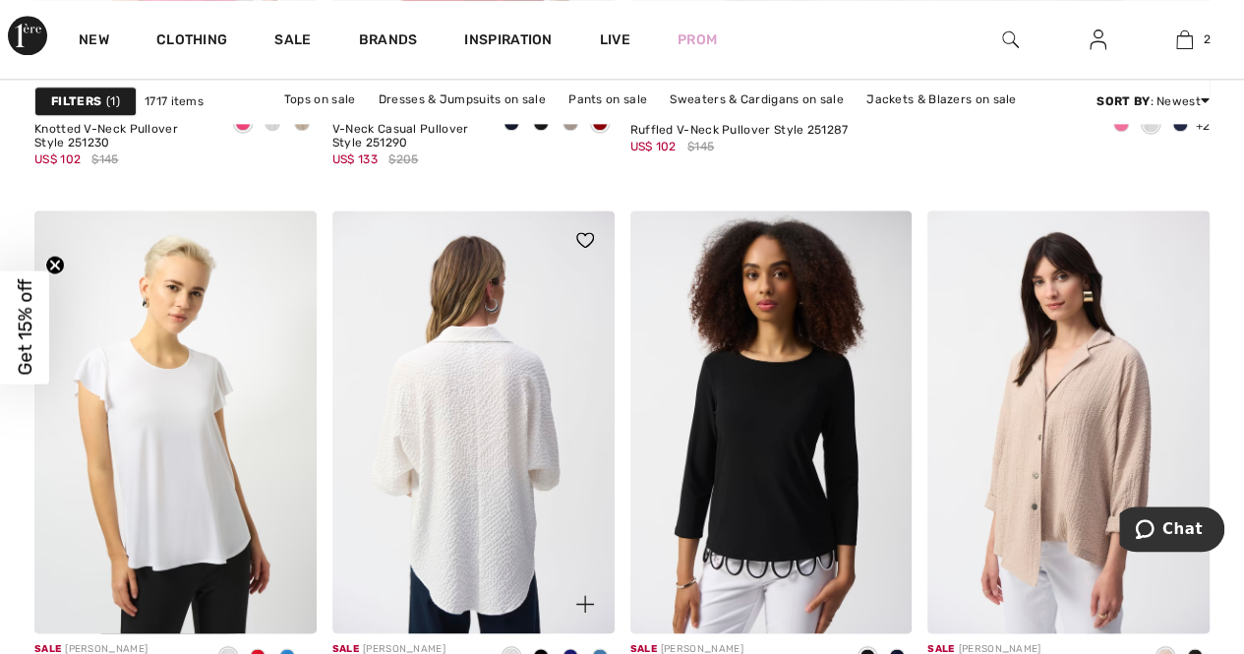
scroll to position [1377, 0]
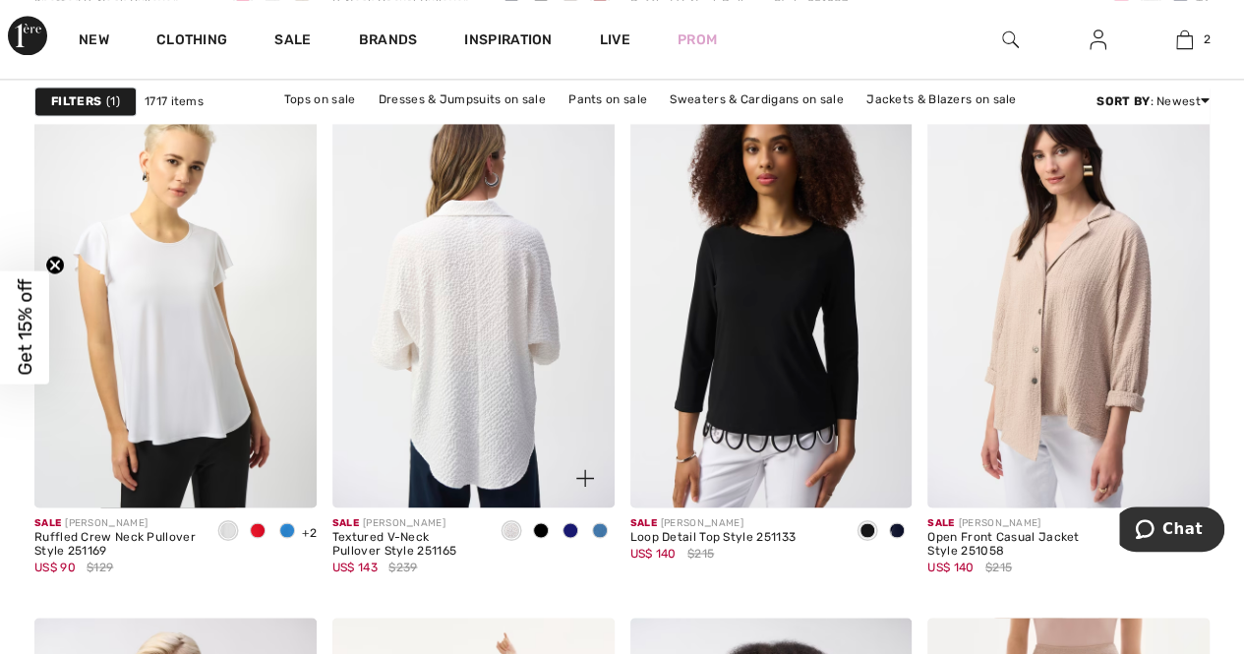
click at [484, 380] on img at bounding box center [473, 296] width 282 height 423
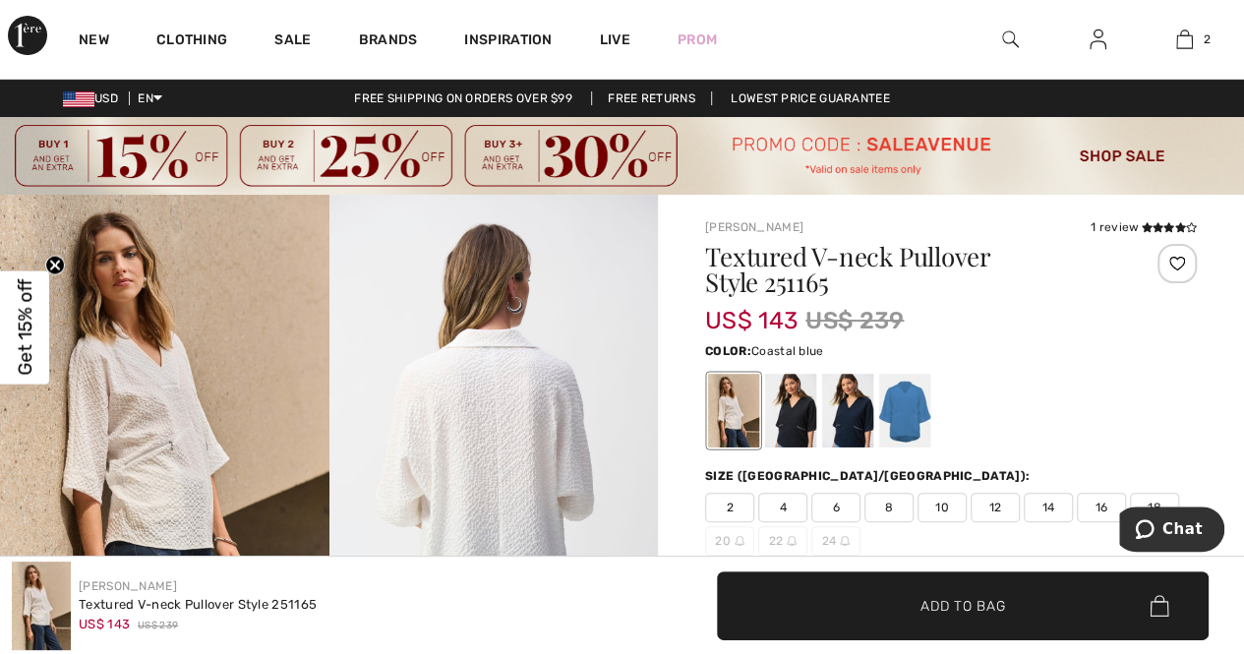
click at [899, 412] on div at bounding box center [904, 411] width 51 height 74
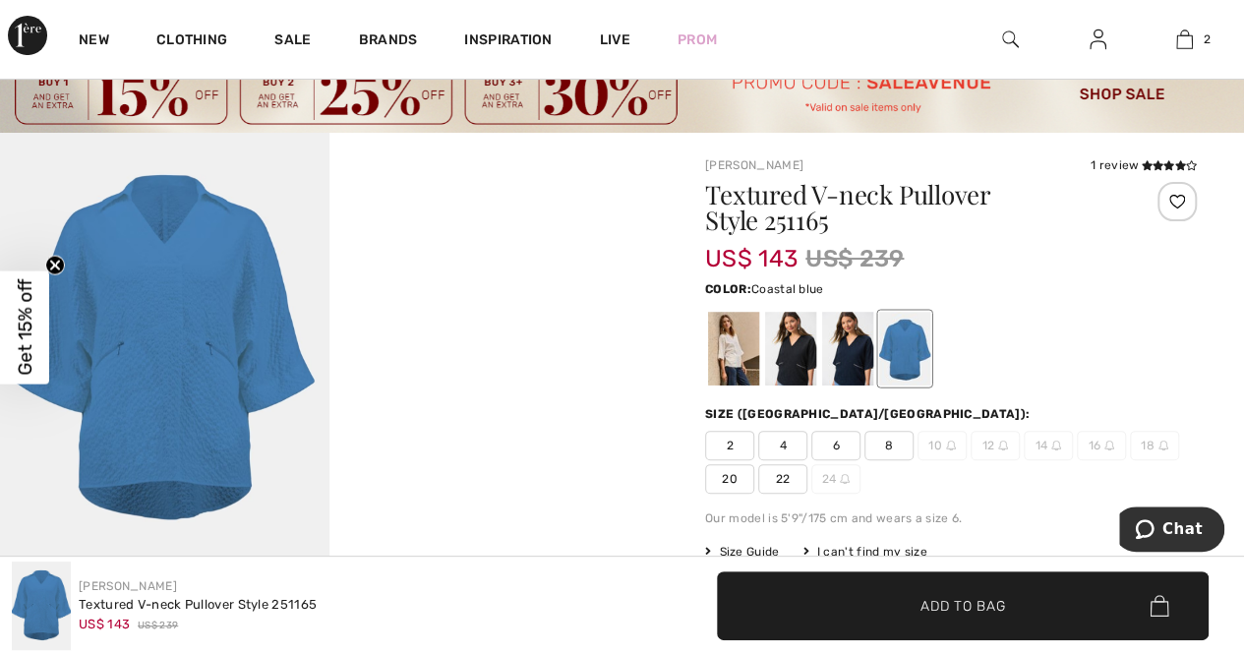
scroll to position [197, 0]
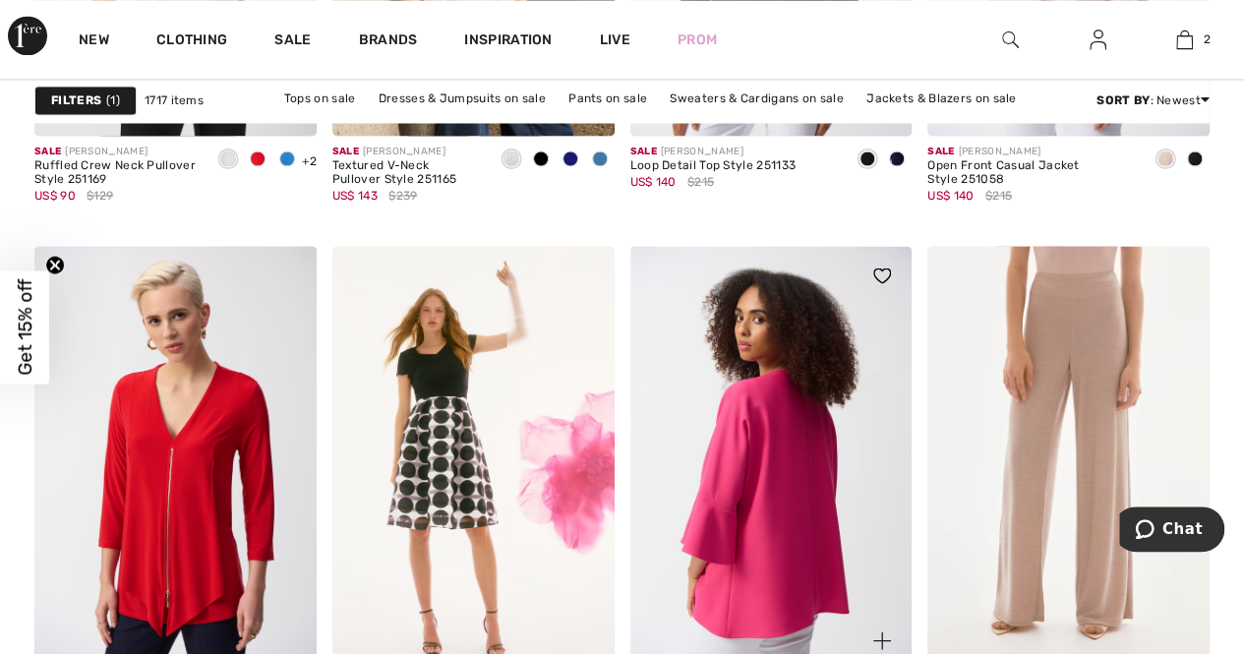
scroll to position [1967, 0]
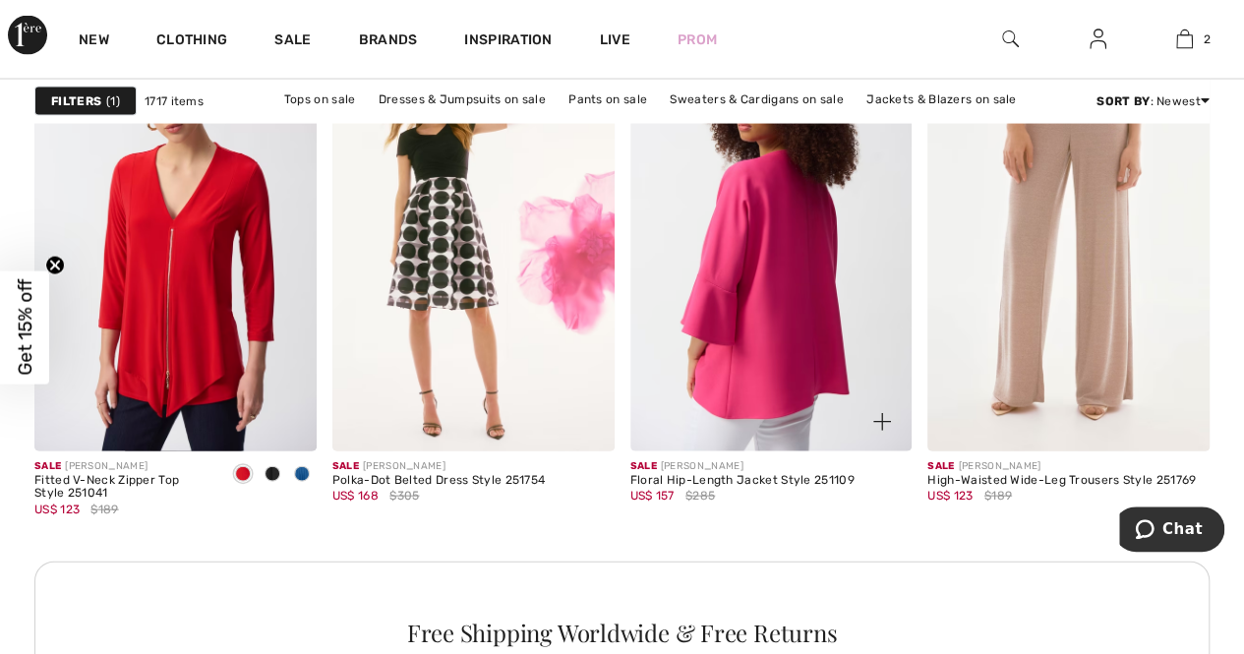
click at [773, 341] on img at bounding box center [772, 239] width 282 height 423
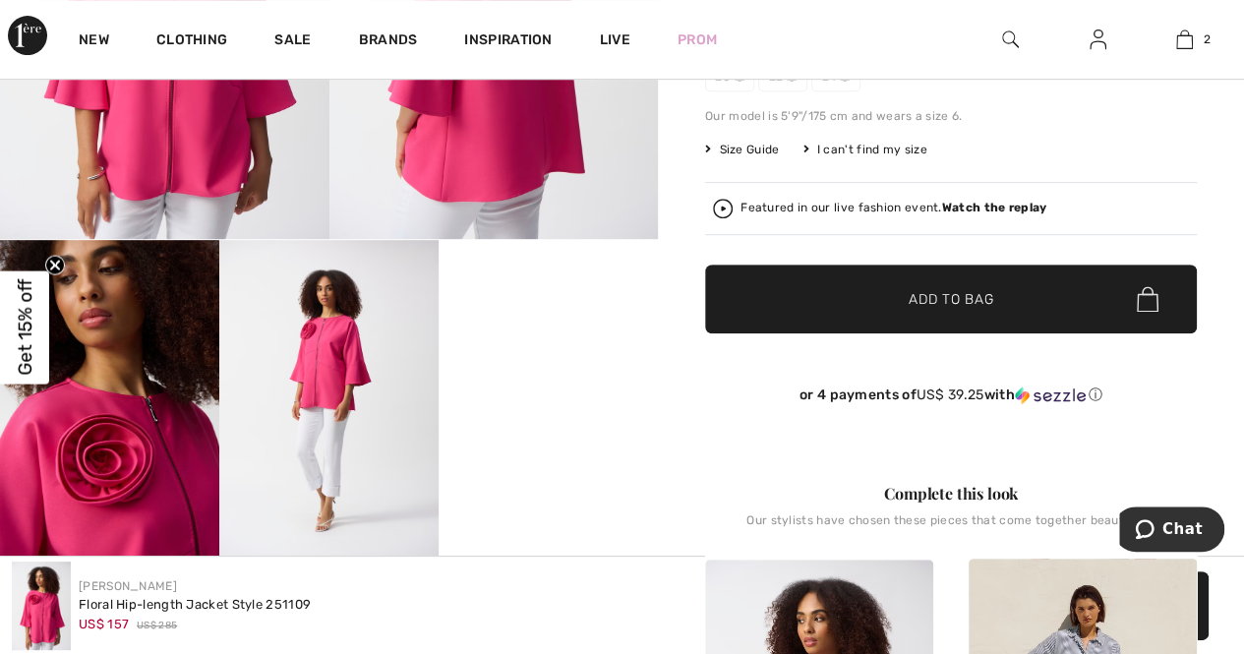
scroll to position [492, 0]
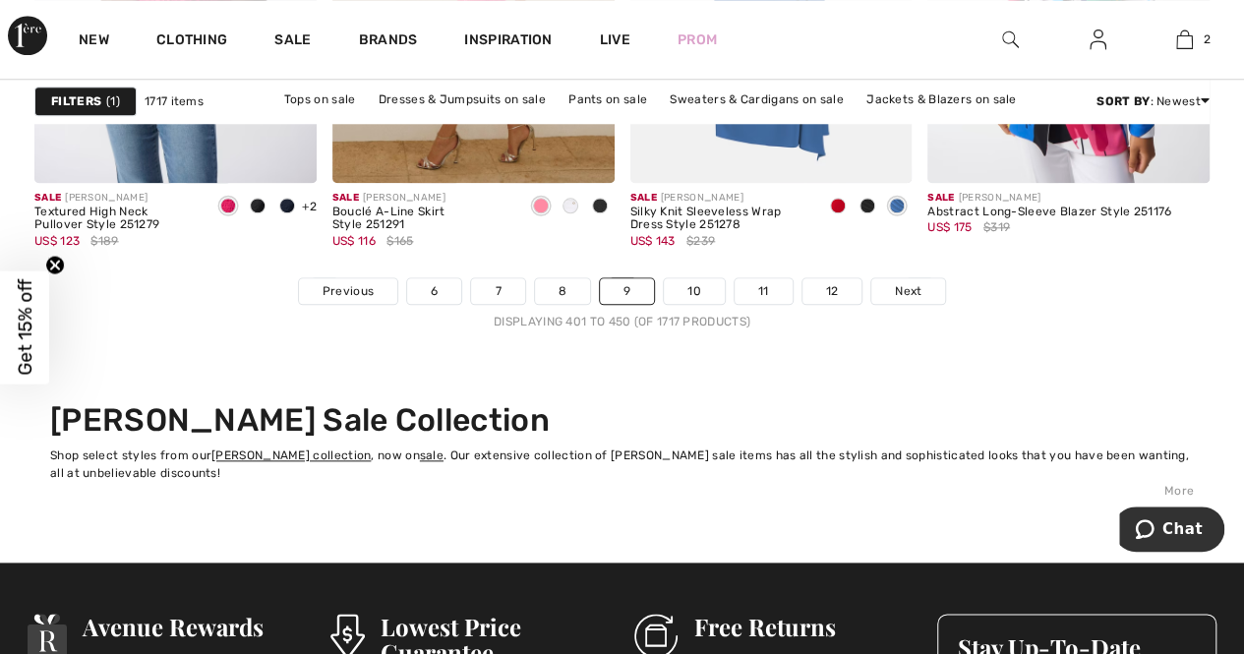
scroll to position [8361, 0]
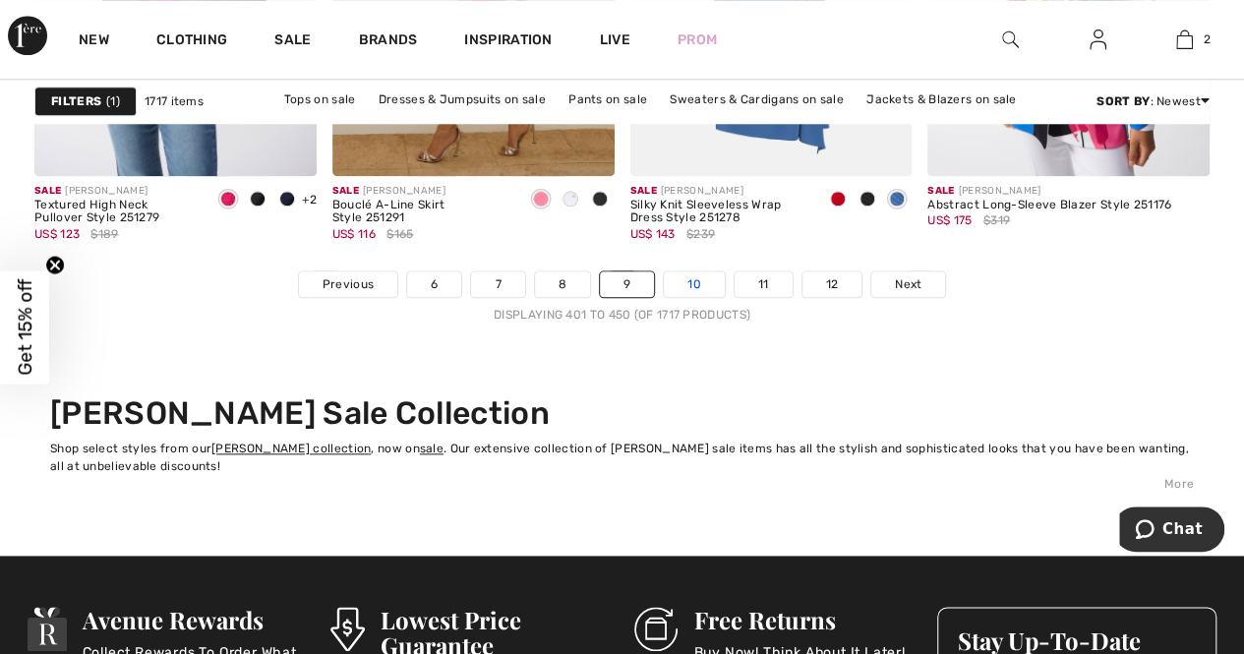
click at [691, 279] on link "10" at bounding box center [694, 285] width 61 height 26
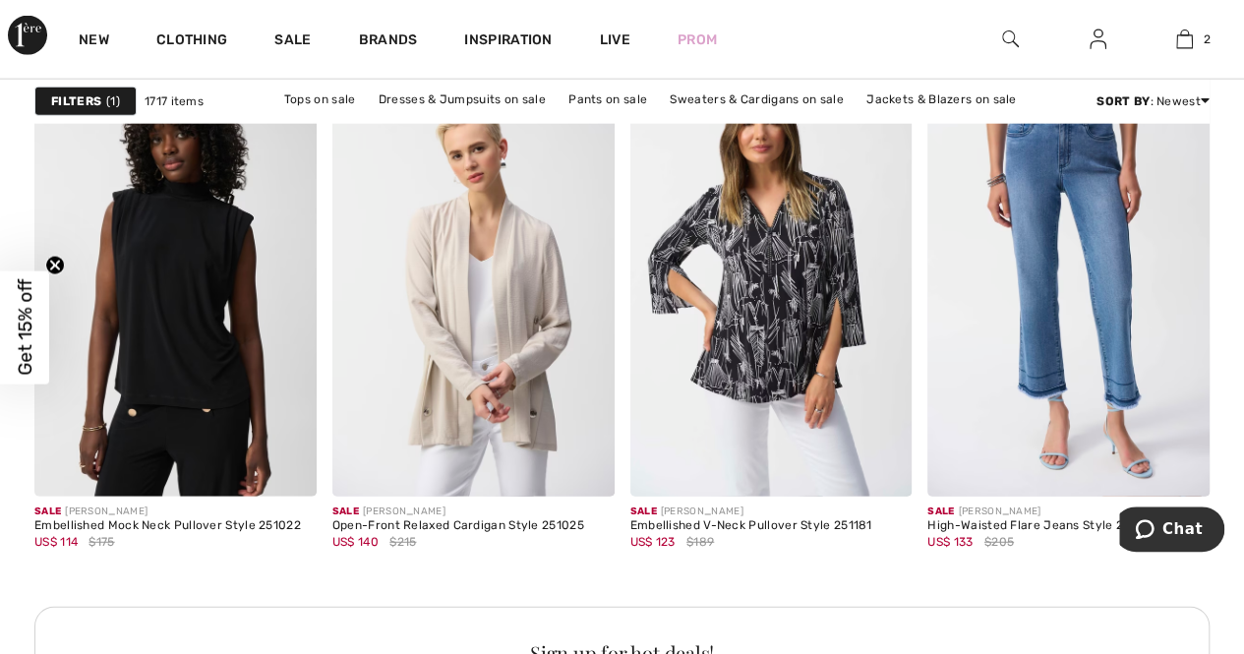
scroll to position [6197, 0]
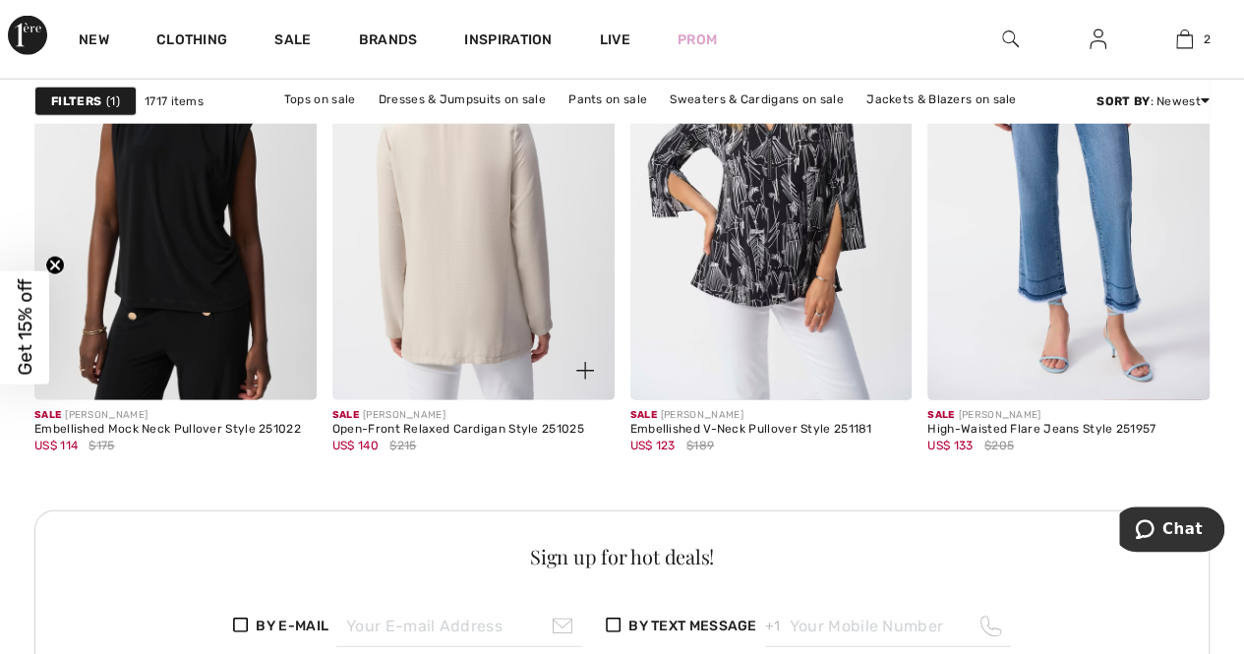
click at [454, 327] on img at bounding box center [473, 188] width 282 height 423
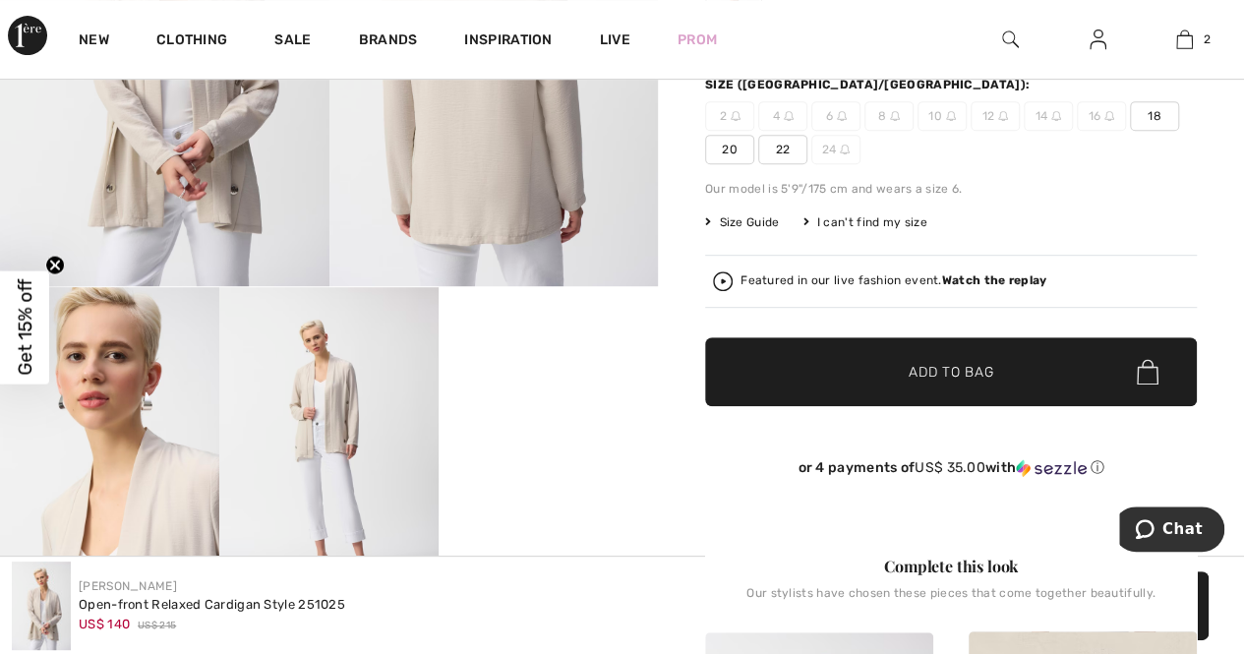
scroll to position [393, 0]
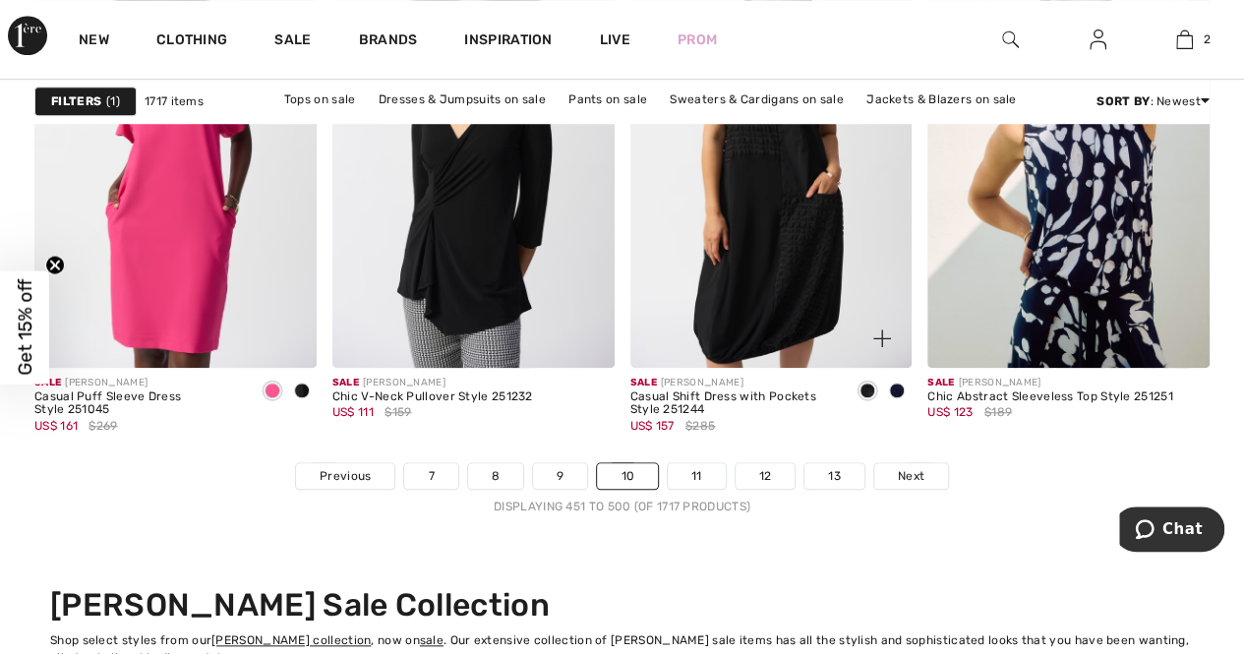
scroll to position [8263, 0]
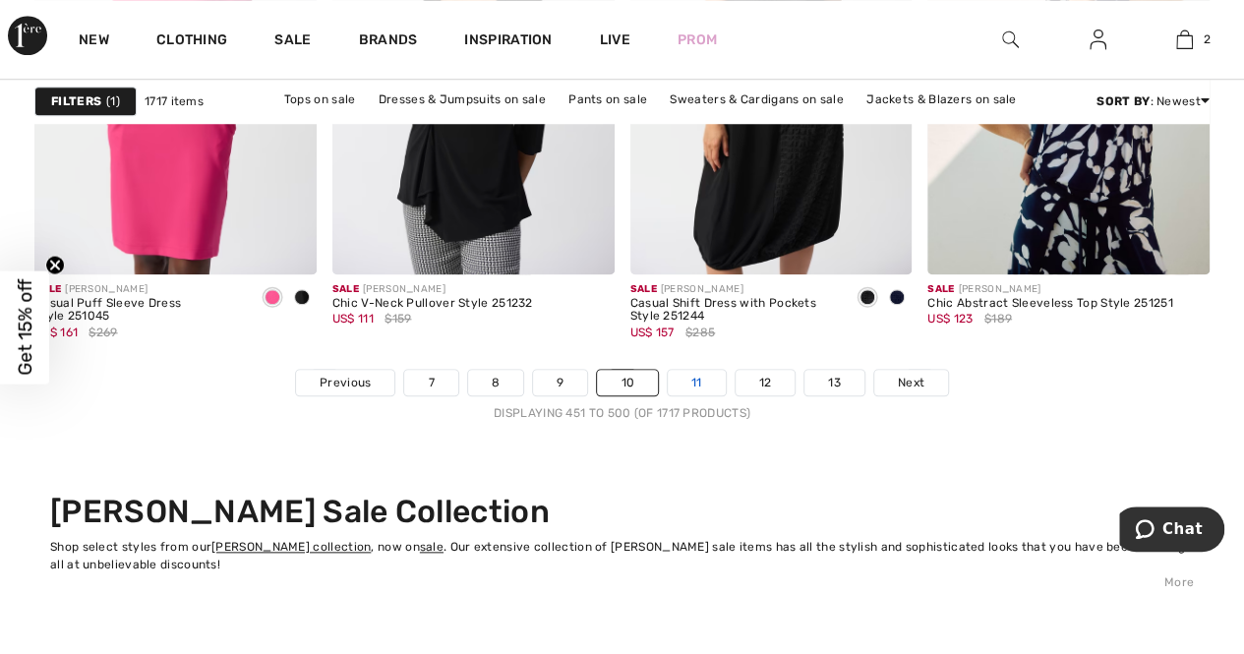
click at [691, 381] on link "11" at bounding box center [697, 383] width 58 height 26
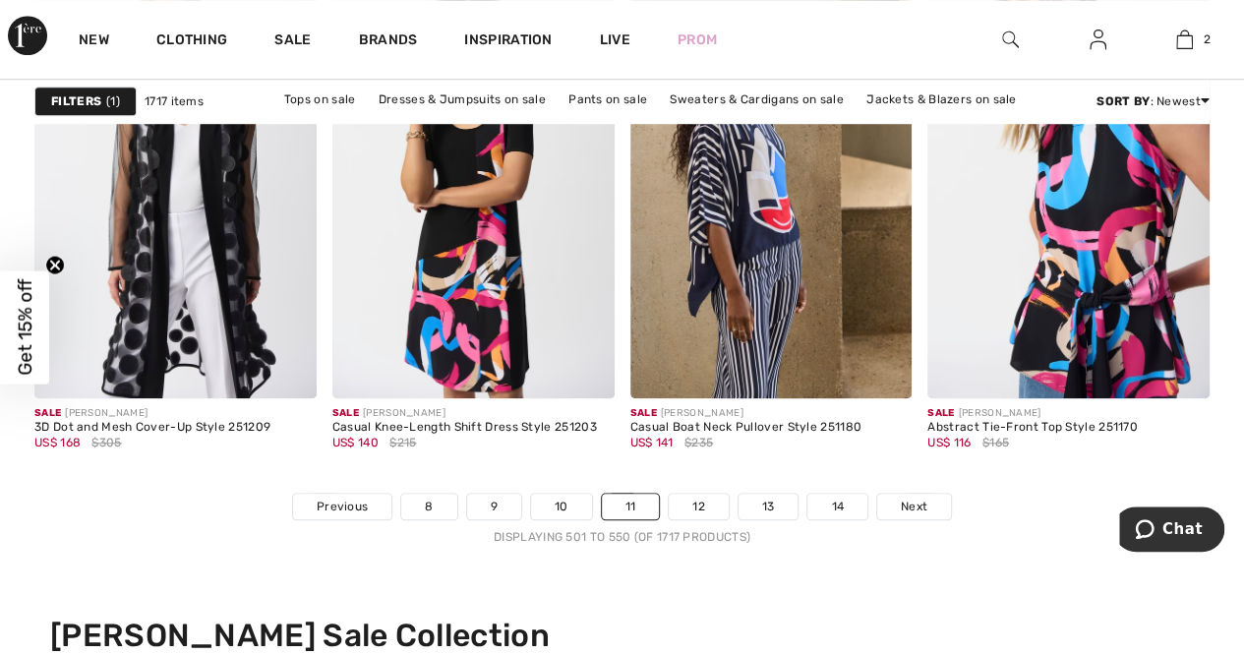
scroll to position [8165, 0]
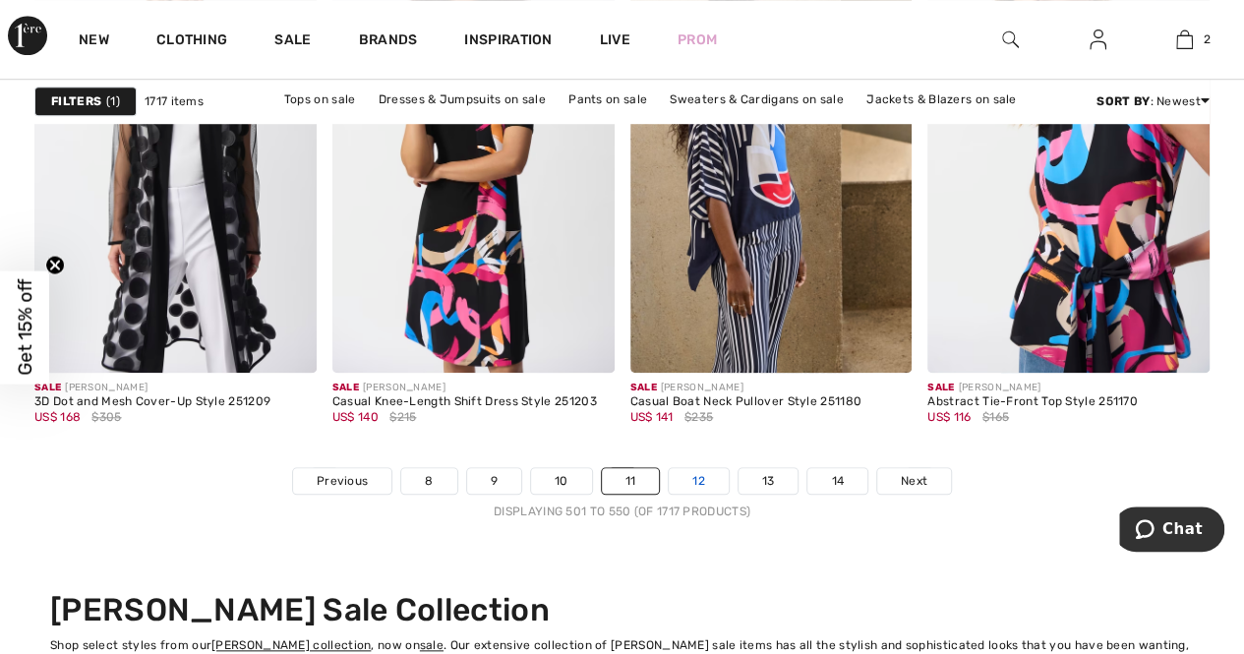
click at [691, 475] on link "12" at bounding box center [699, 481] width 60 height 26
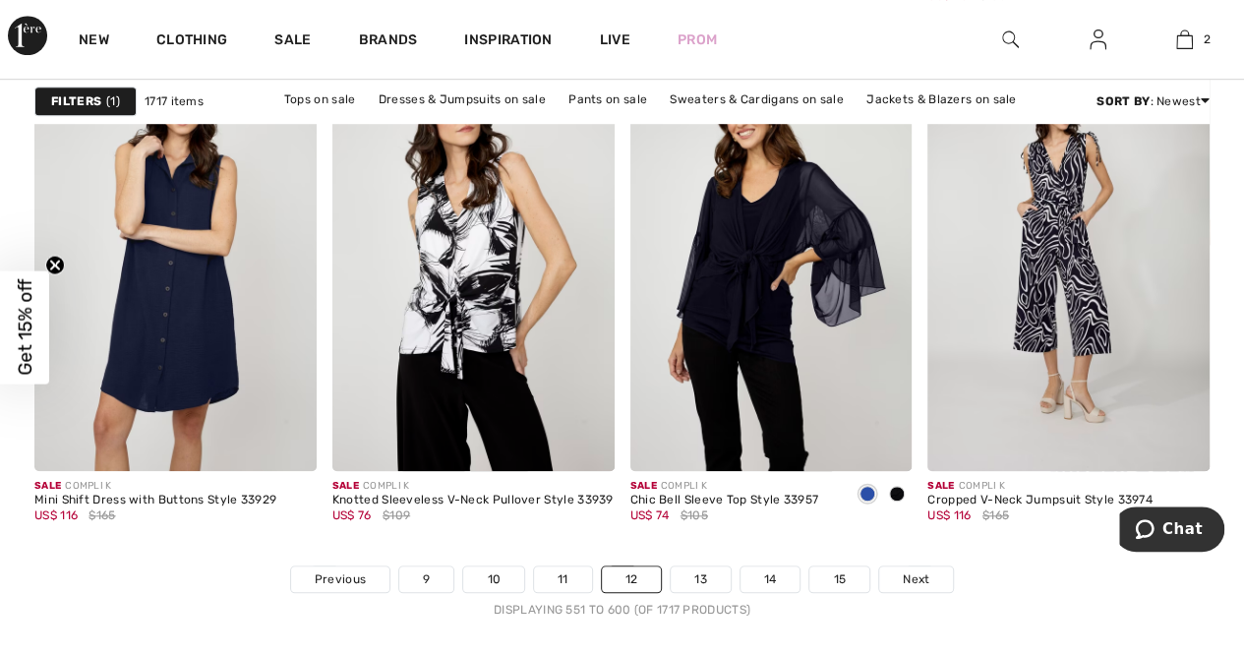
scroll to position [8263, 0]
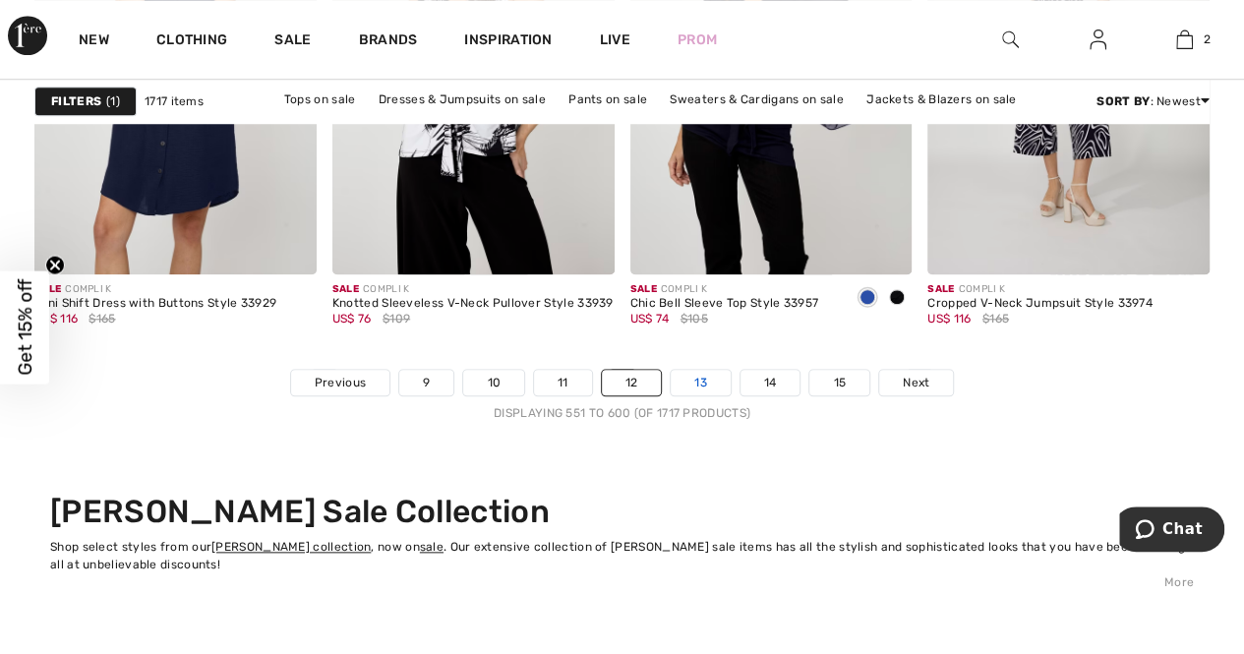
click at [700, 383] on link "13" at bounding box center [701, 383] width 60 height 26
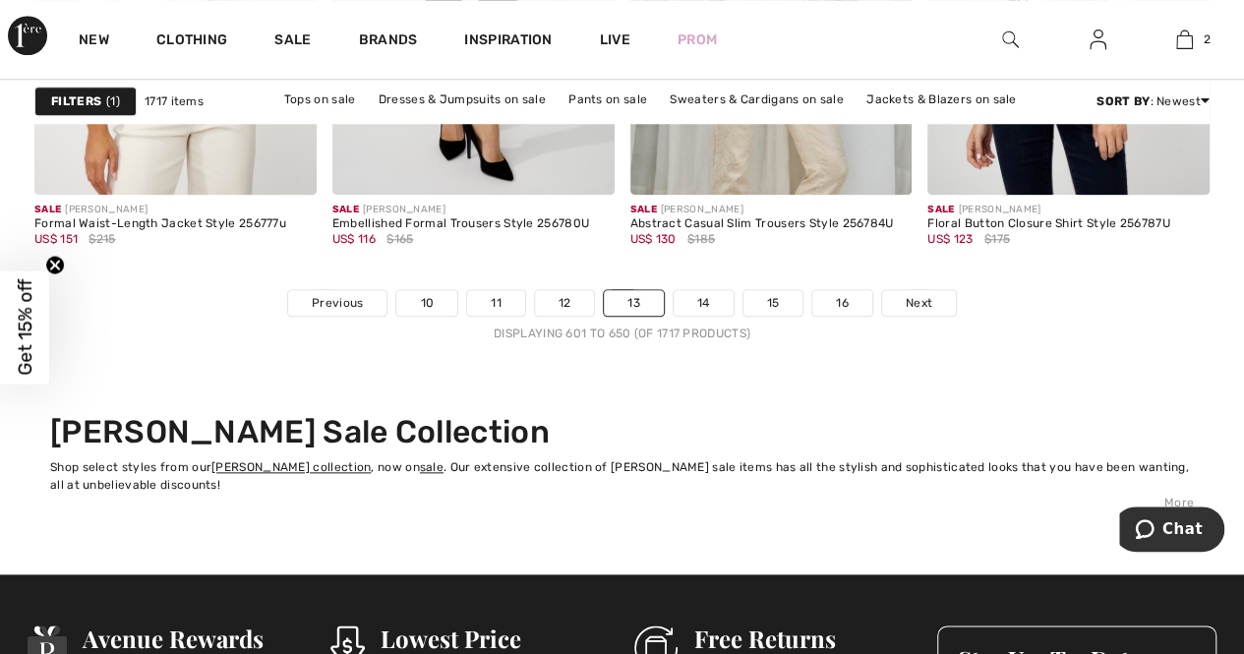
scroll to position [8361, 0]
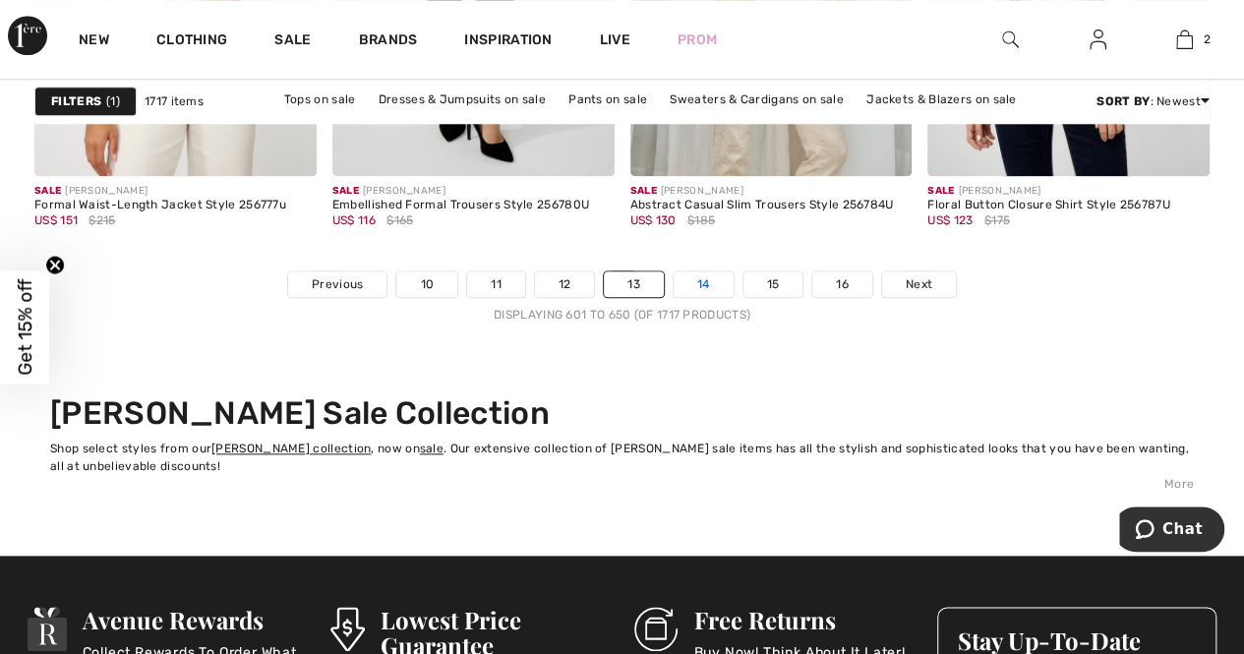
click at [699, 280] on link "14" at bounding box center [704, 285] width 60 height 26
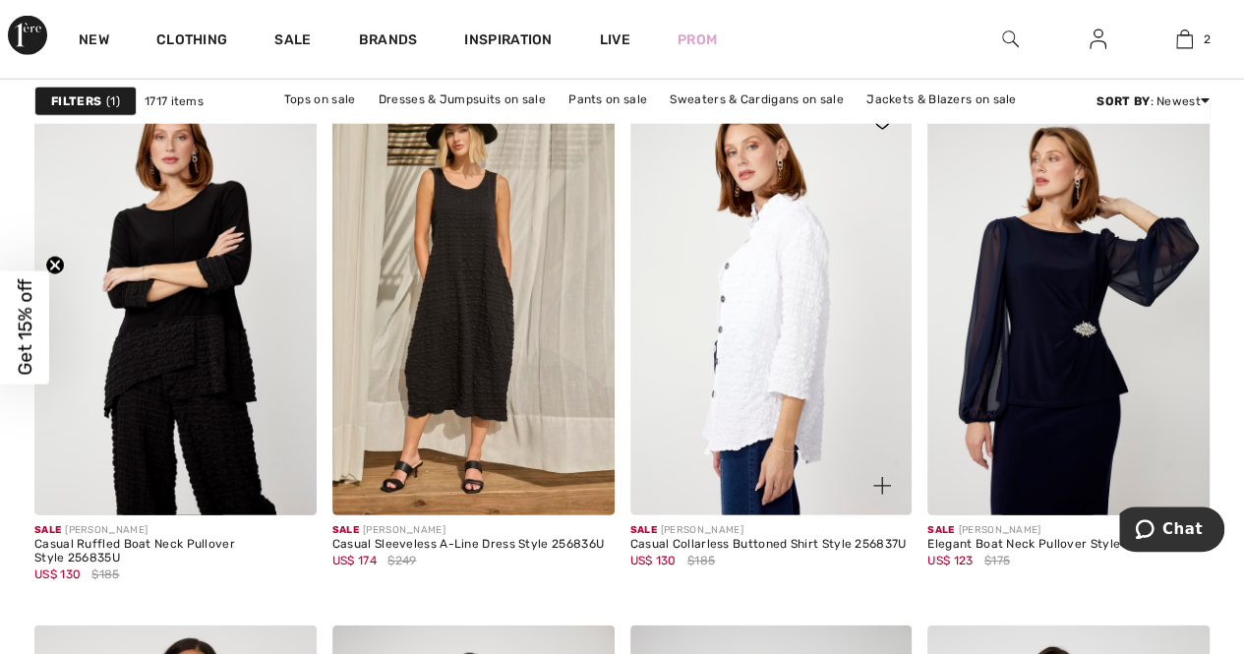
scroll to position [2656, 0]
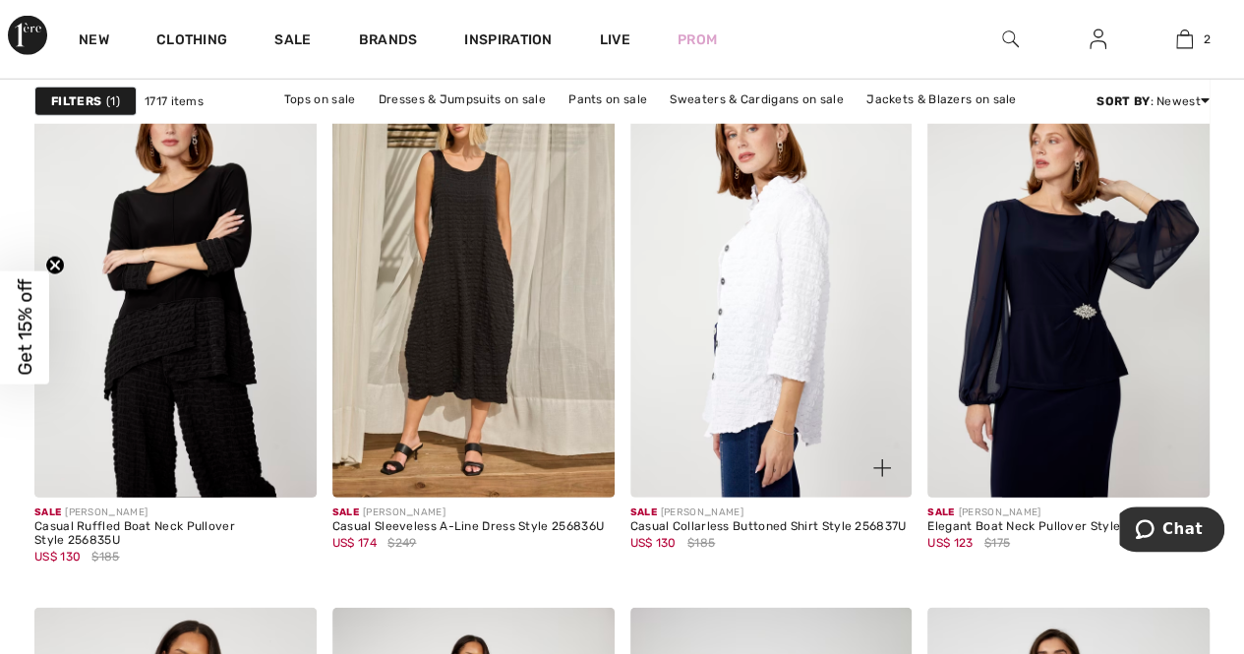
click at [762, 323] on img at bounding box center [772, 286] width 282 height 423
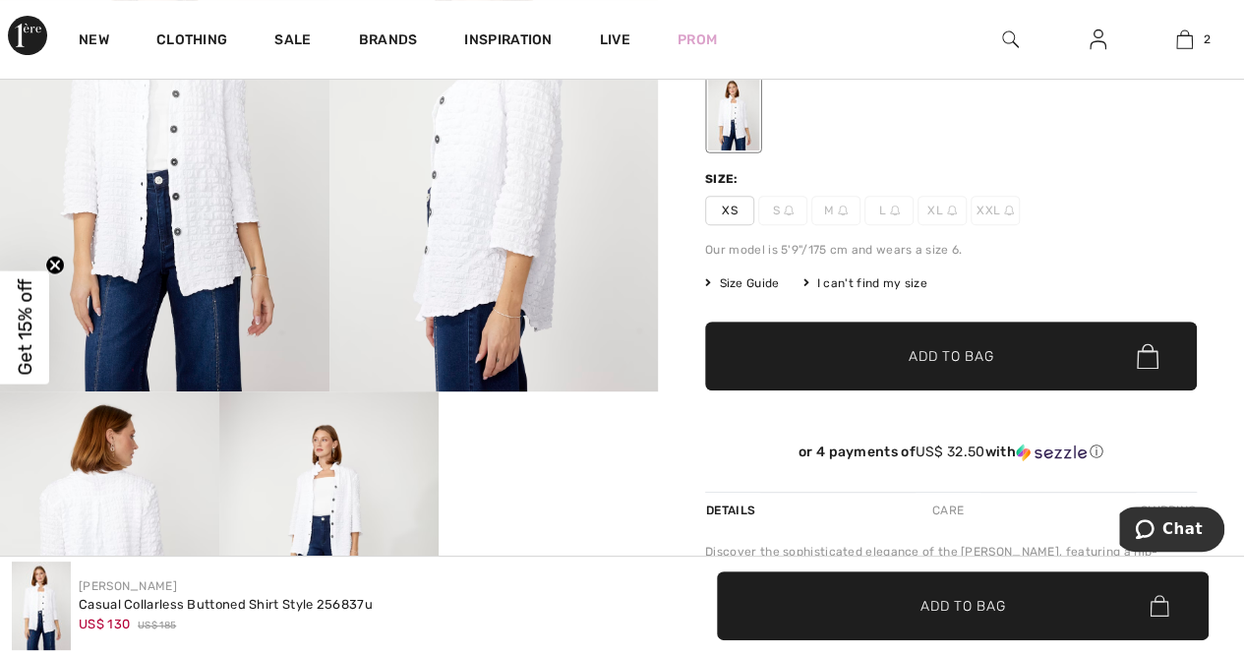
scroll to position [492, 0]
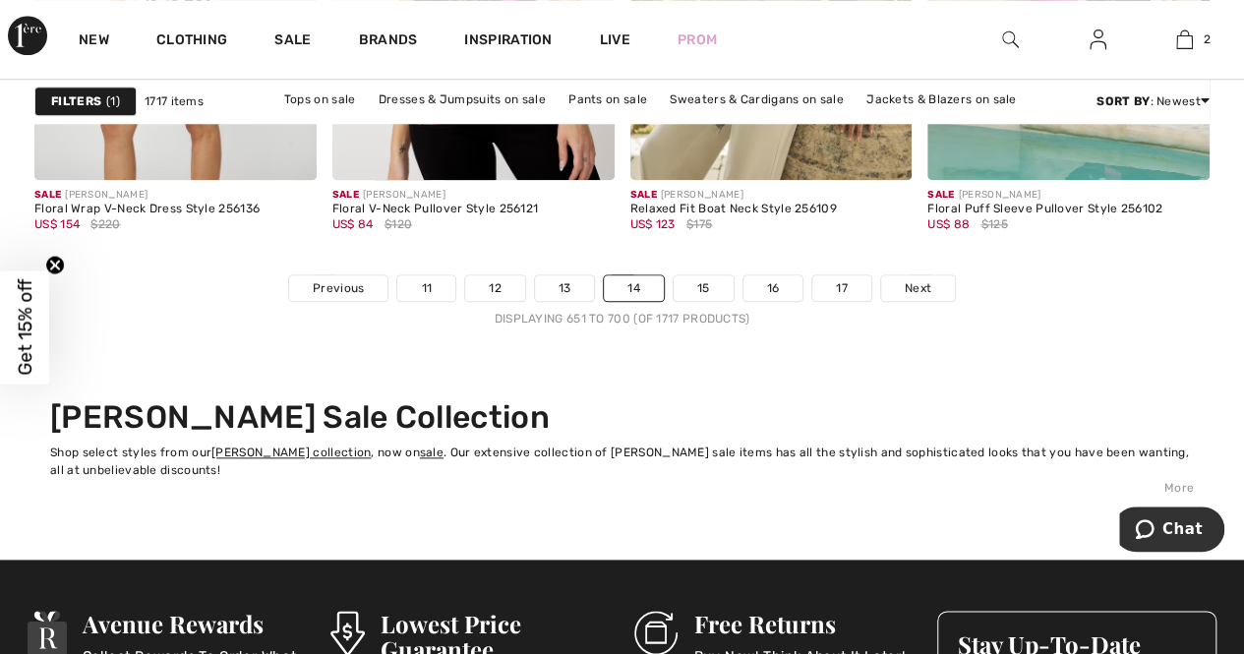
scroll to position [8361, 0]
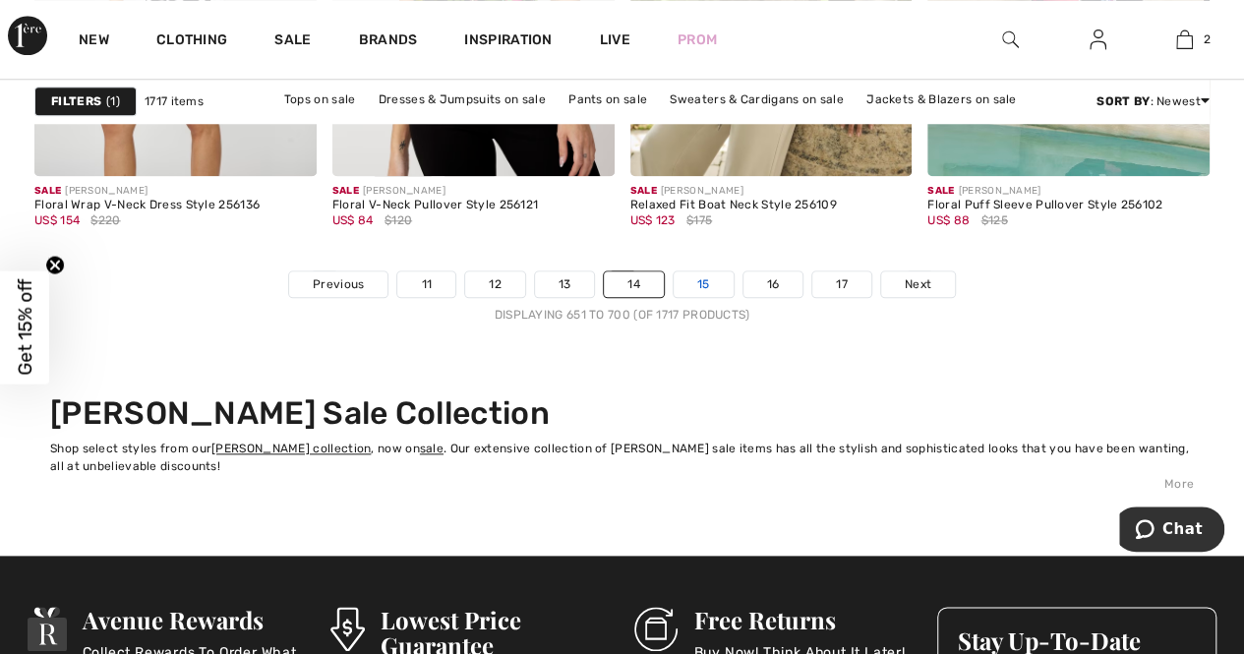
click at [695, 280] on link "15" at bounding box center [704, 285] width 60 height 26
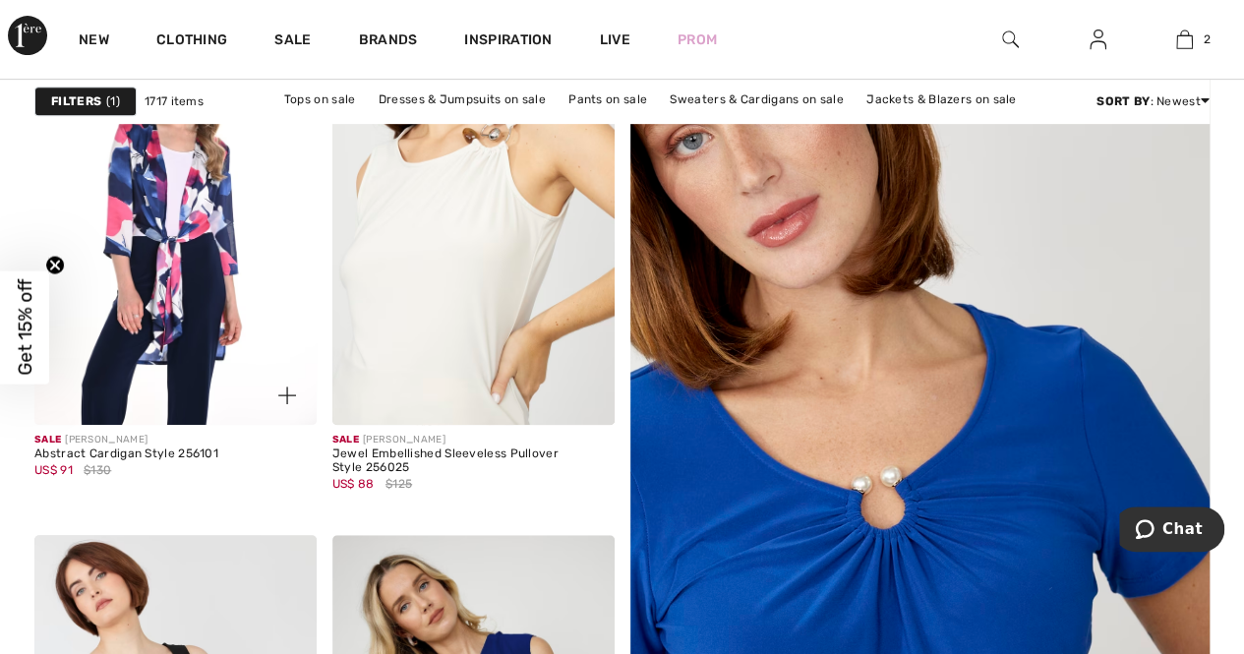
click at [173, 225] on img at bounding box center [175, 213] width 282 height 423
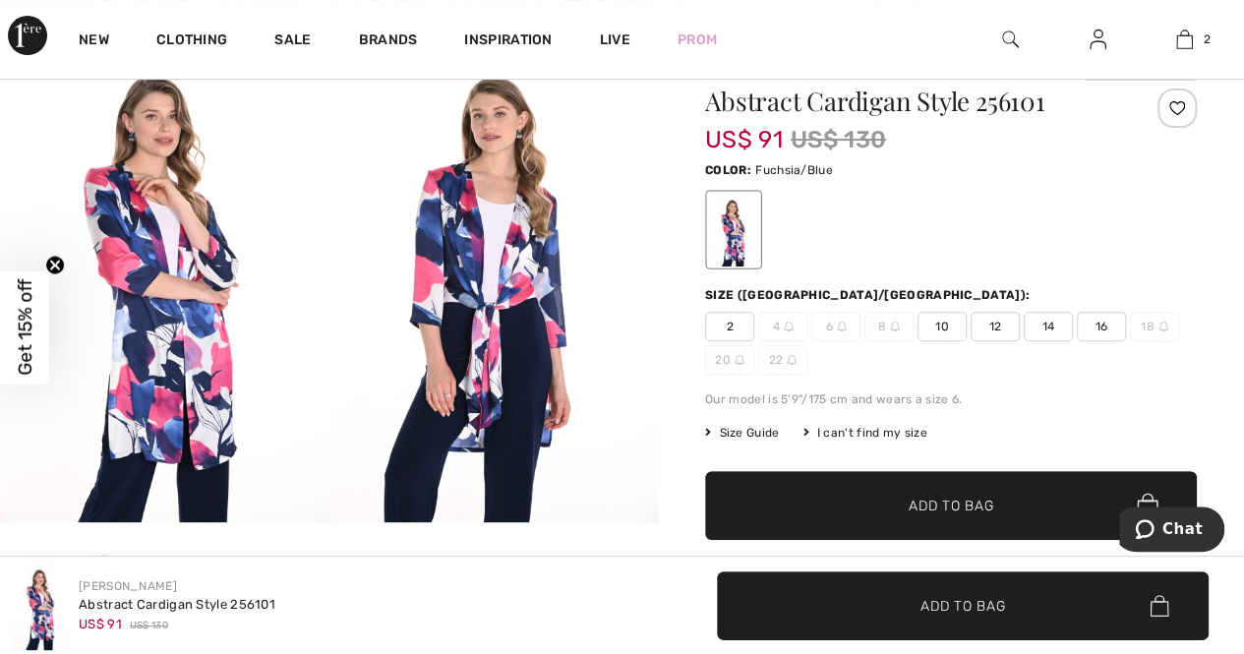
scroll to position [197, 0]
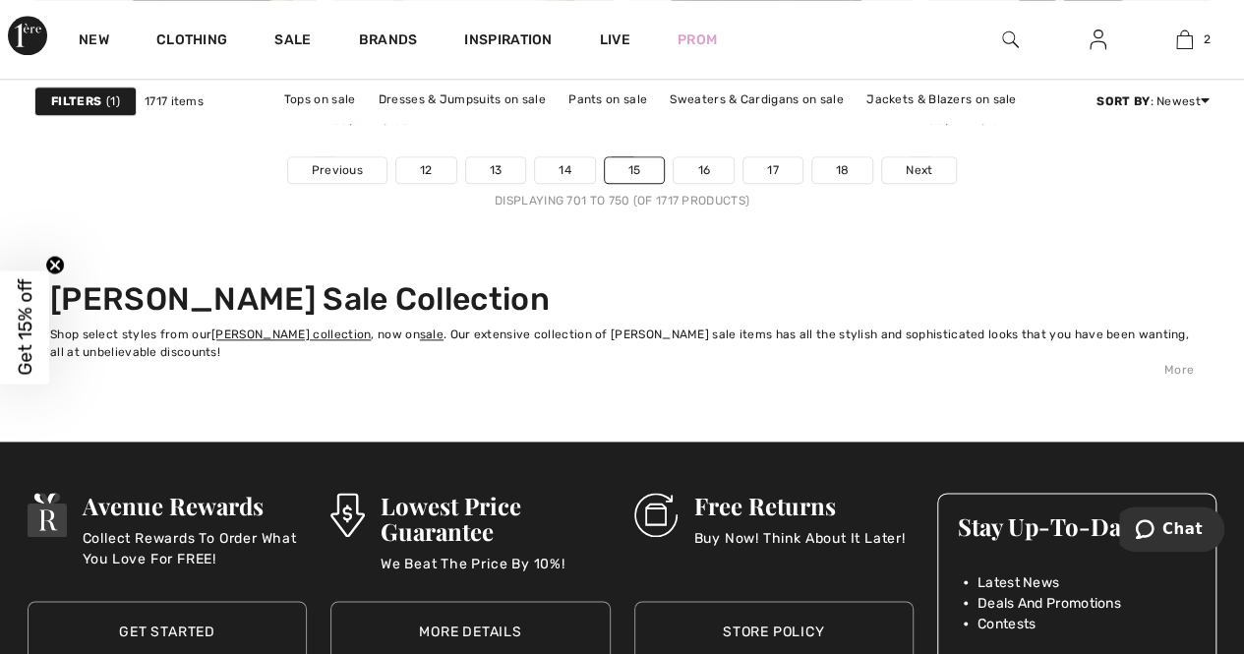
scroll to position [8361, 0]
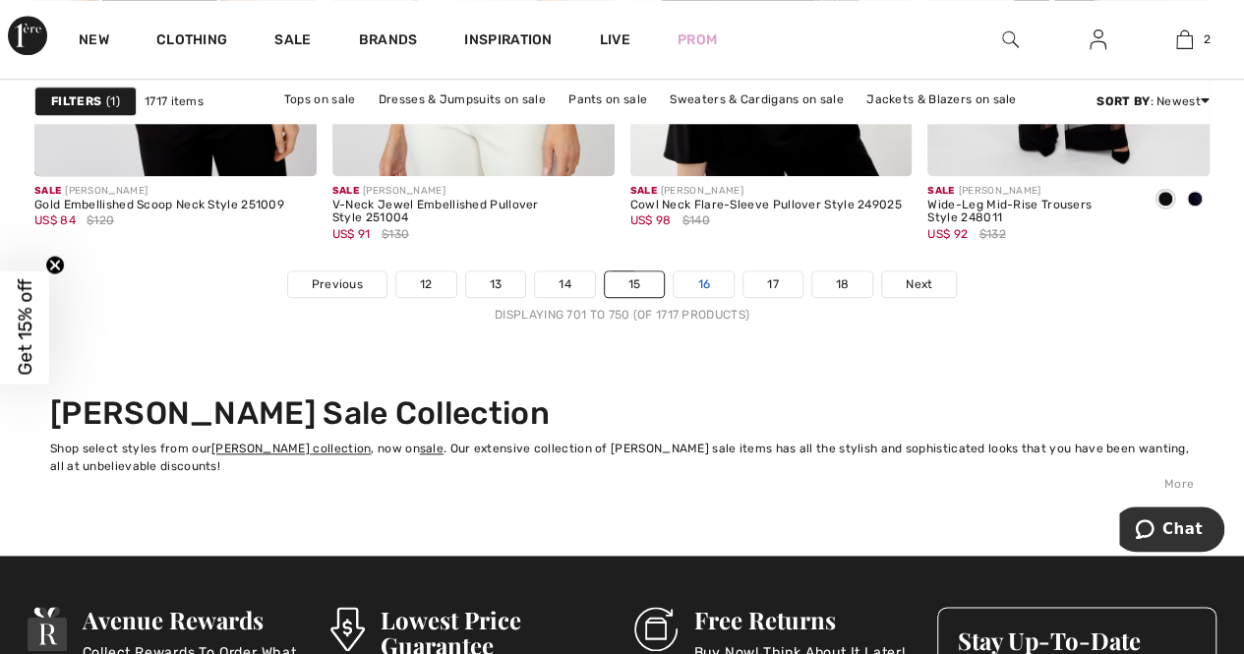
click at [708, 277] on link "16" at bounding box center [704, 285] width 60 height 26
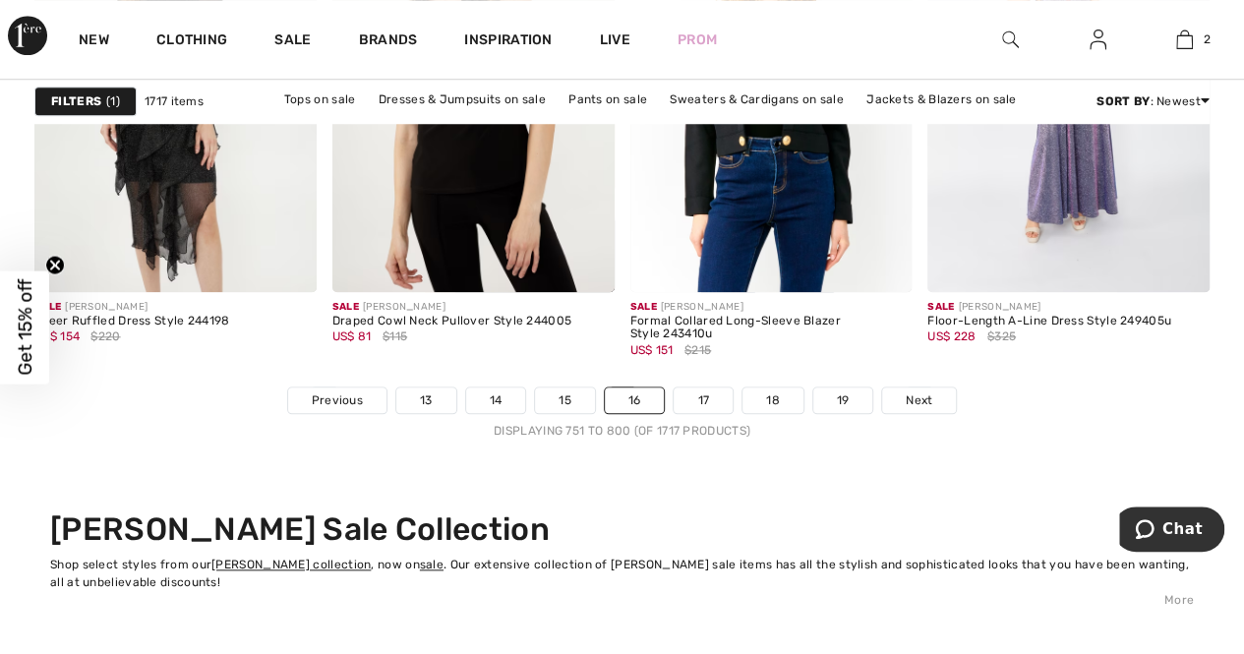
scroll to position [8460, 0]
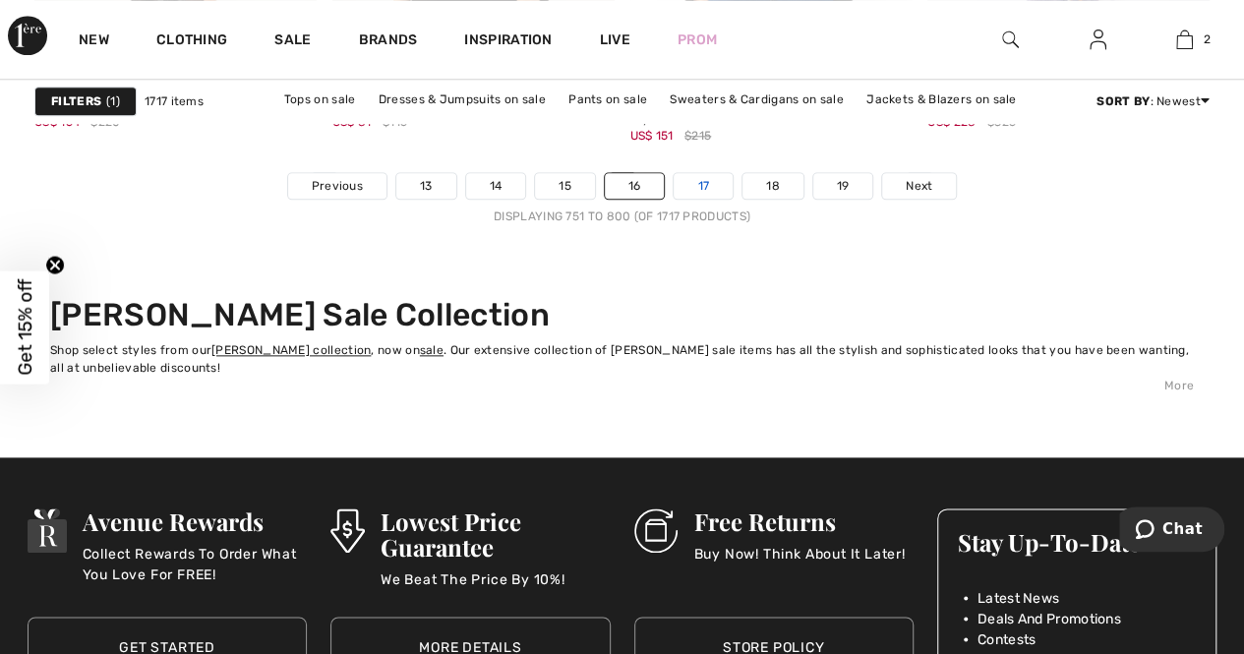
click at [703, 182] on link "17" at bounding box center [703, 186] width 59 height 26
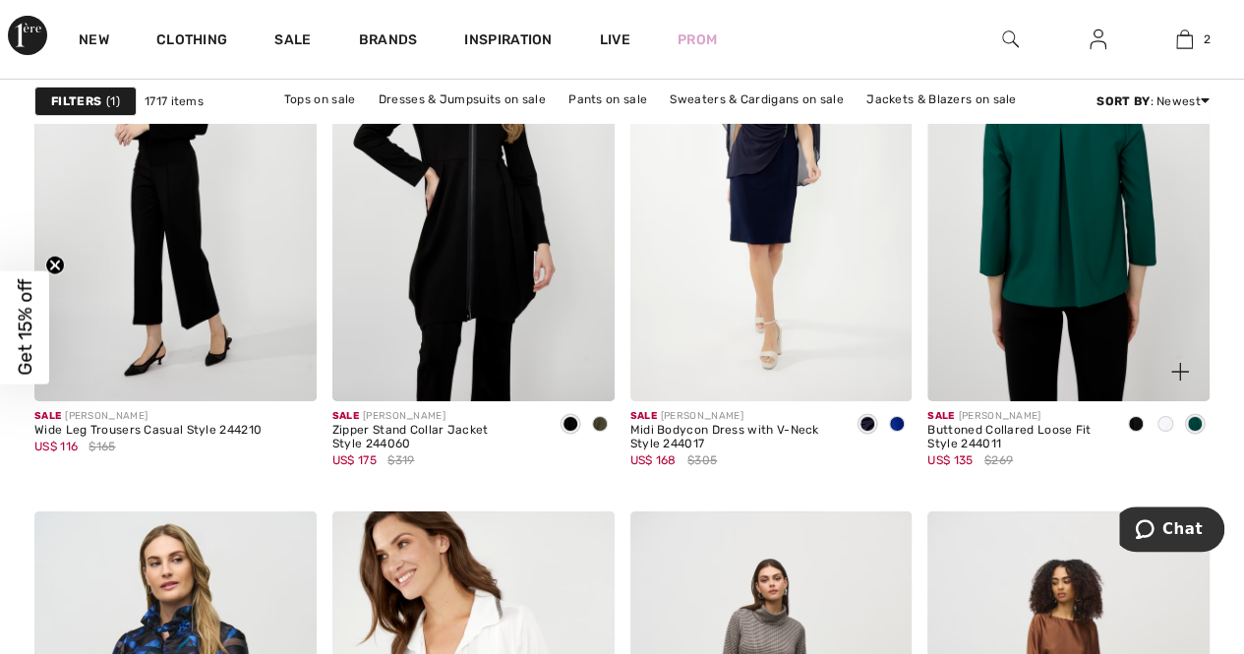
scroll to position [7083, 0]
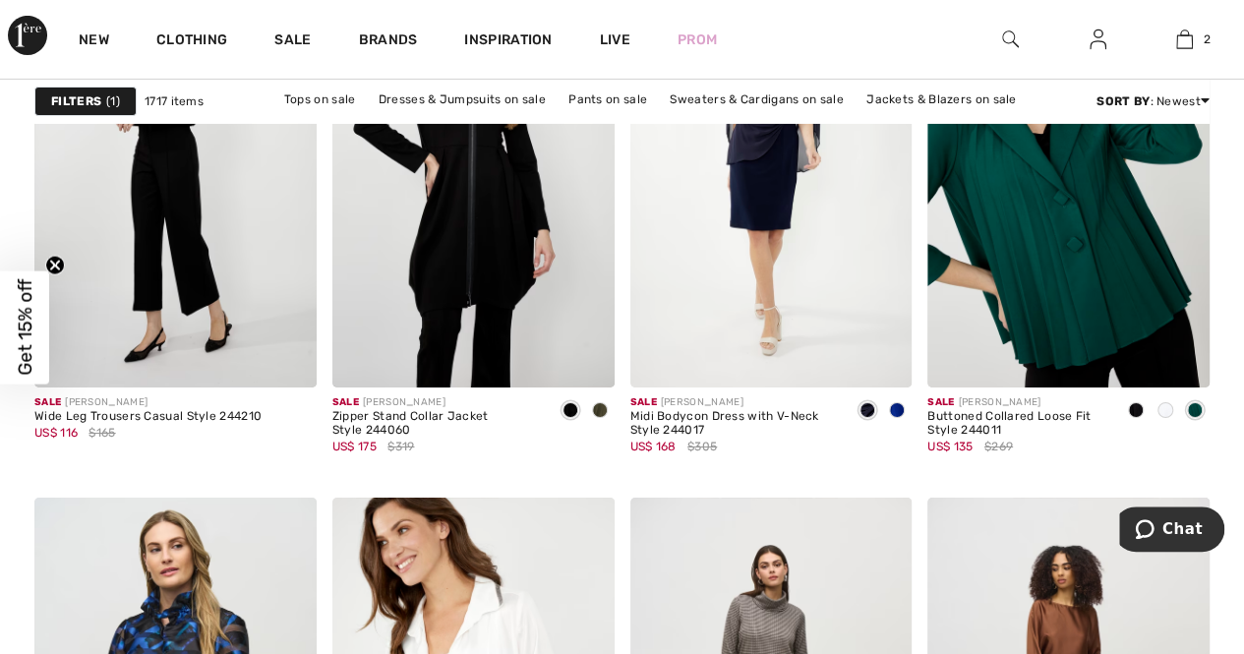
drag, startPoint x: 1149, startPoint y: 468, endPoint x: 1235, endPoint y: 343, distance: 151.4
click at [1167, 409] on span at bounding box center [1166, 410] width 16 height 16
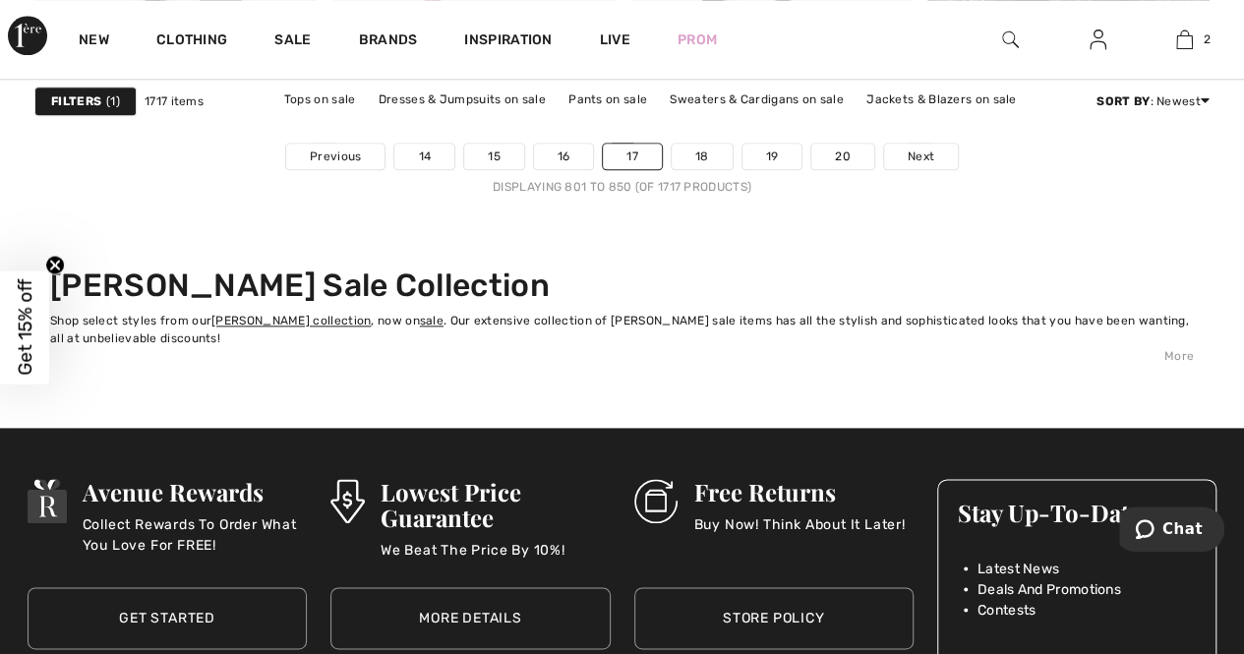
scroll to position [8460, 0]
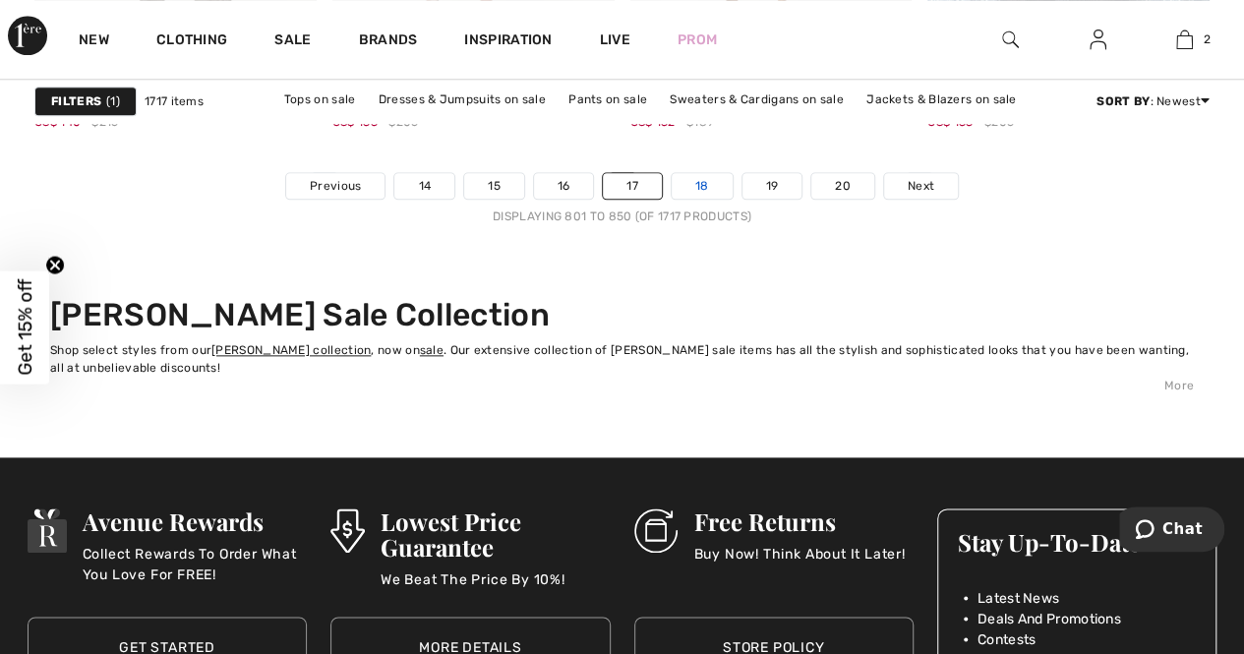
click at [704, 179] on link "18" at bounding box center [702, 186] width 61 height 26
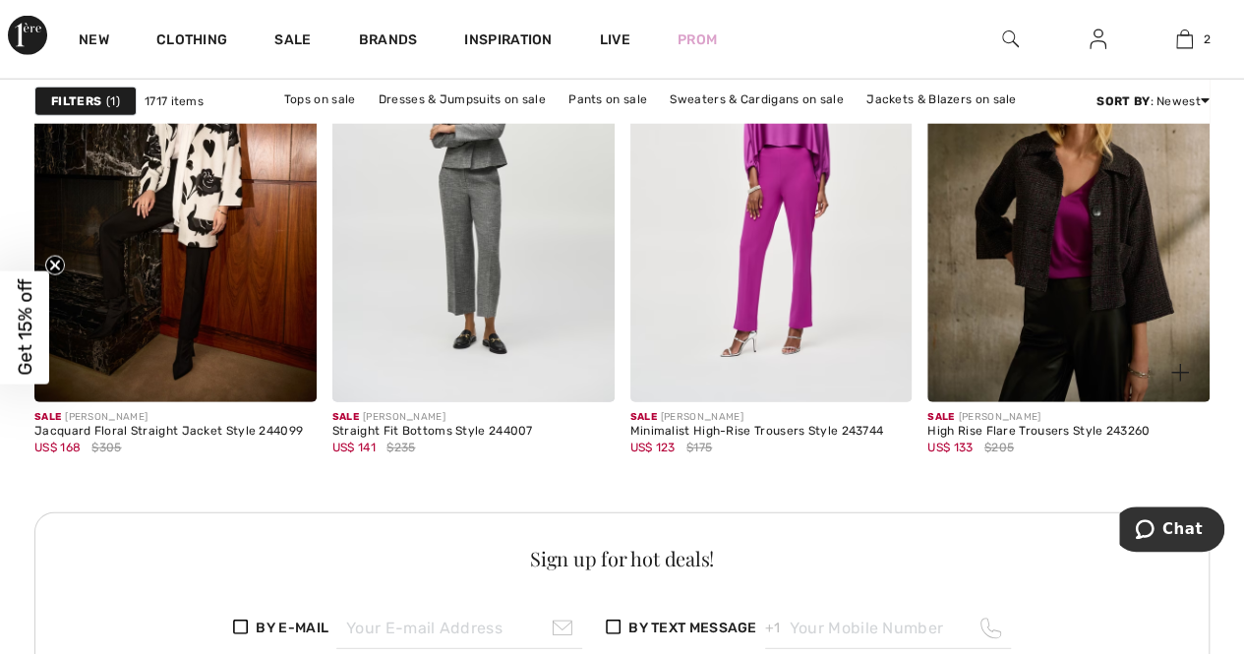
scroll to position [6197, 0]
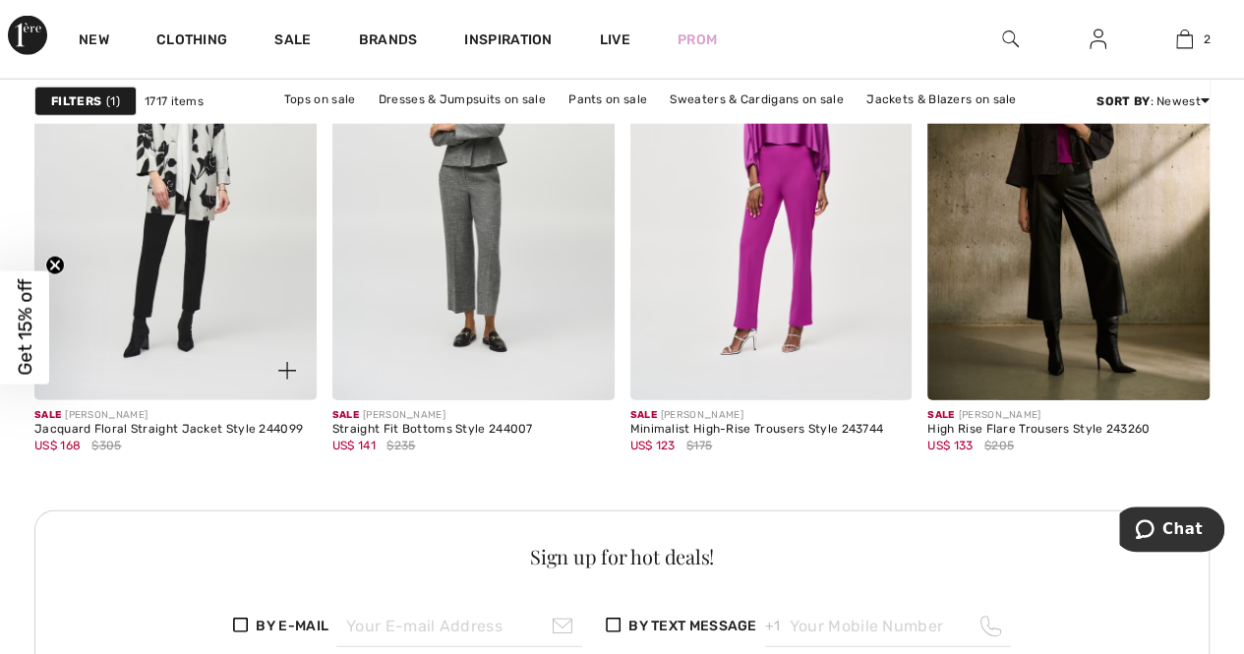
click at [192, 209] on img at bounding box center [175, 188] width 282 height 423
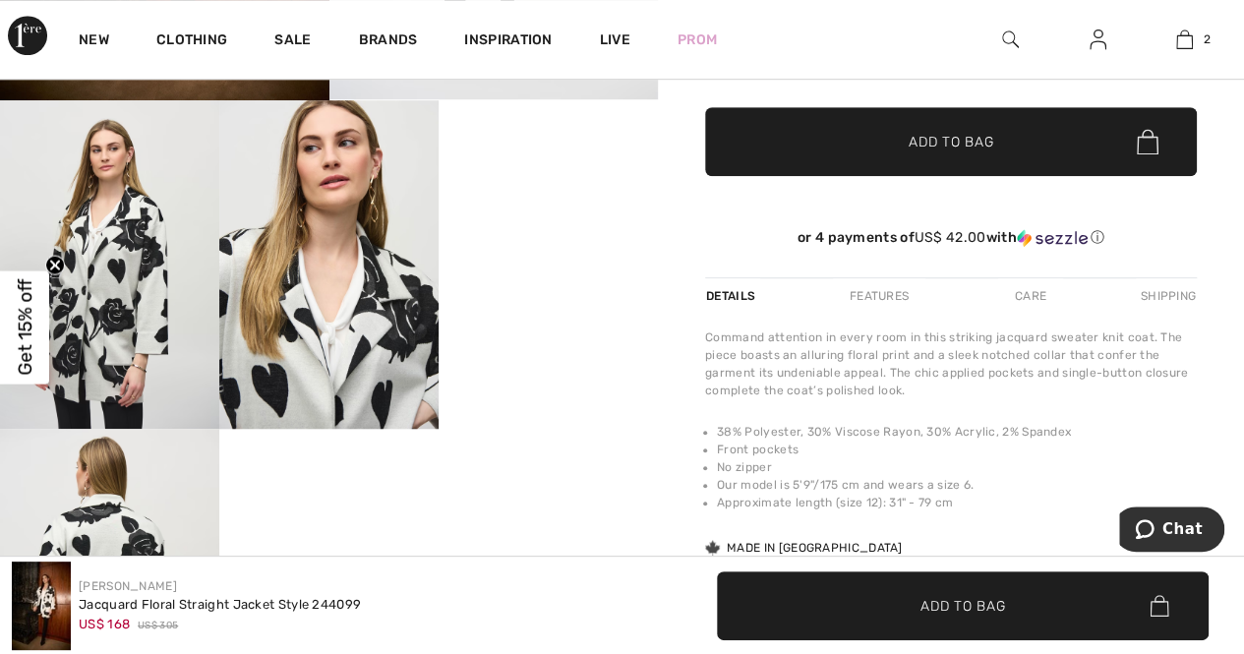
scroll to position [590, 0]
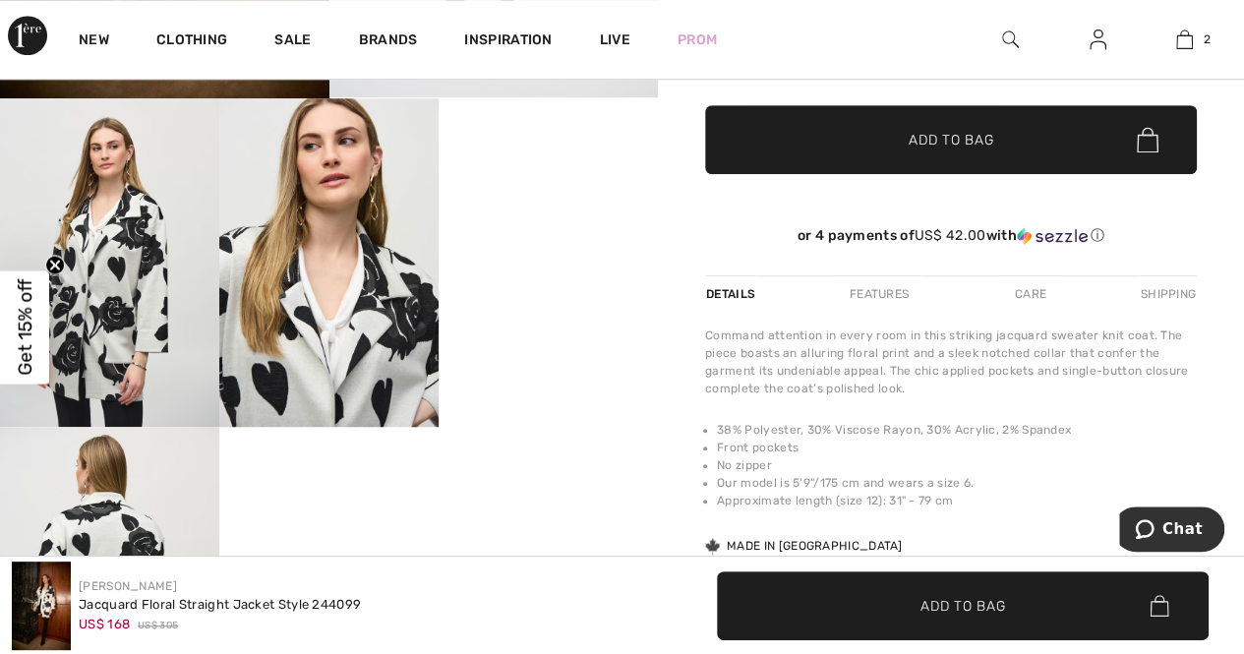
click at [547, 209] on video "Your browser does not support the video tag." at bounding box center [548, 153] width 219 height 110
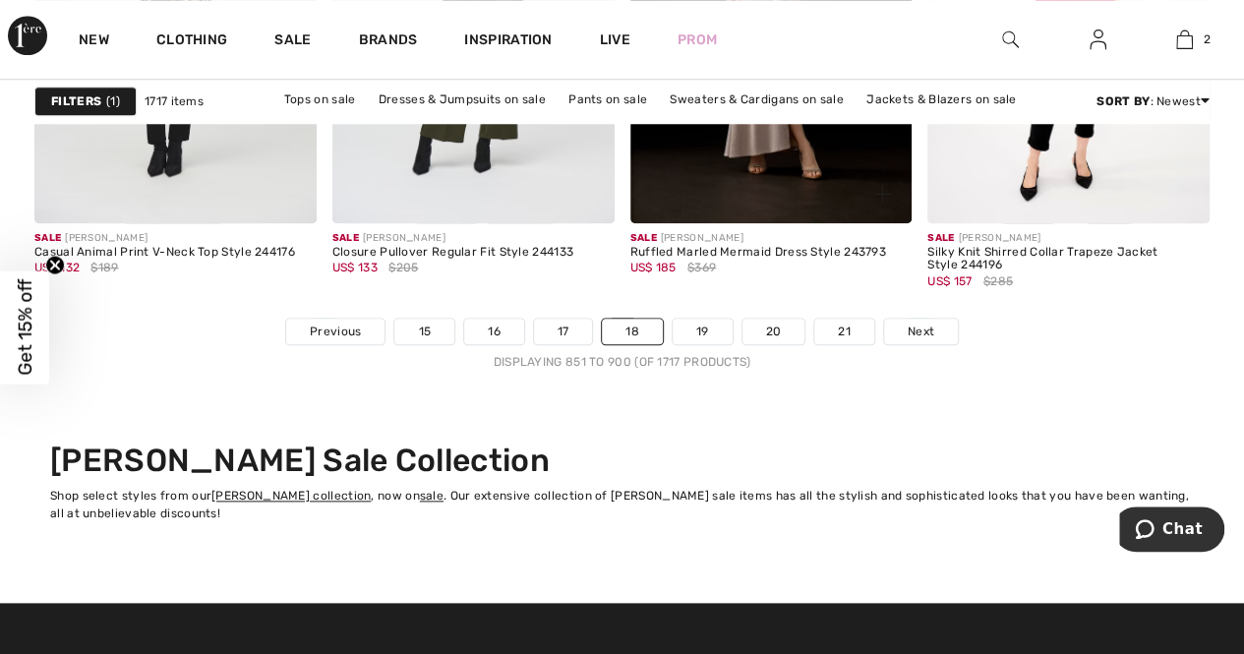
scroll to position [8460, 0]
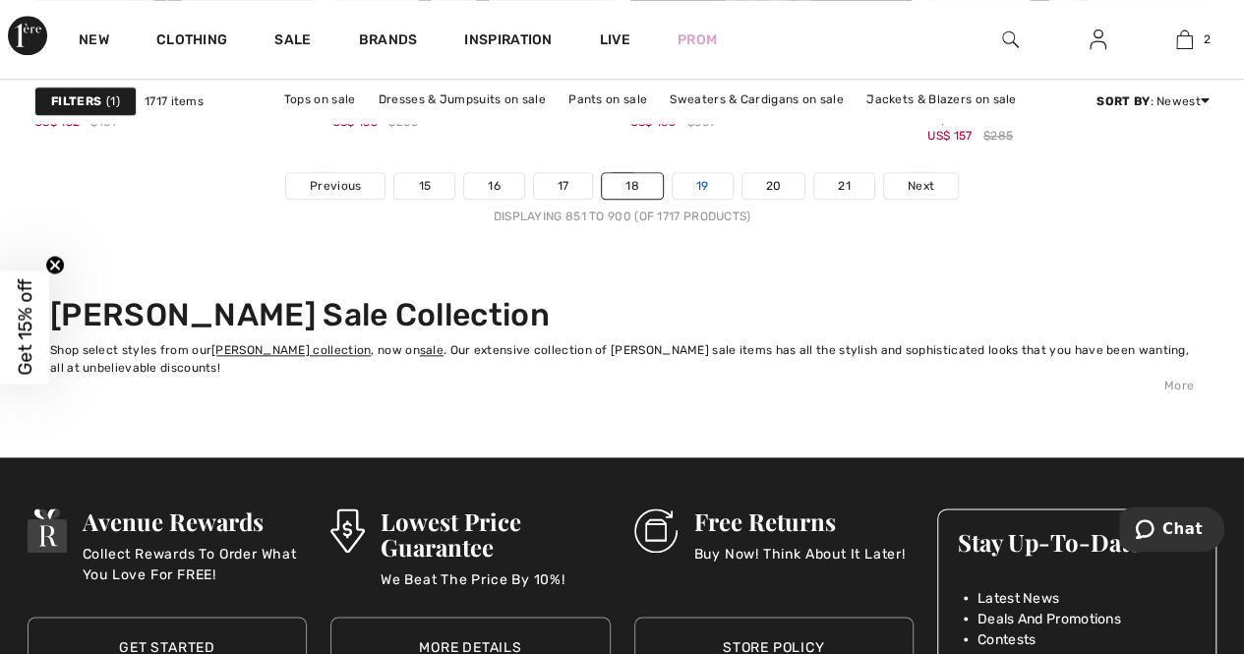
click at [694, 181] on link "19" at bounding box center [703, 186] width 60 height 26
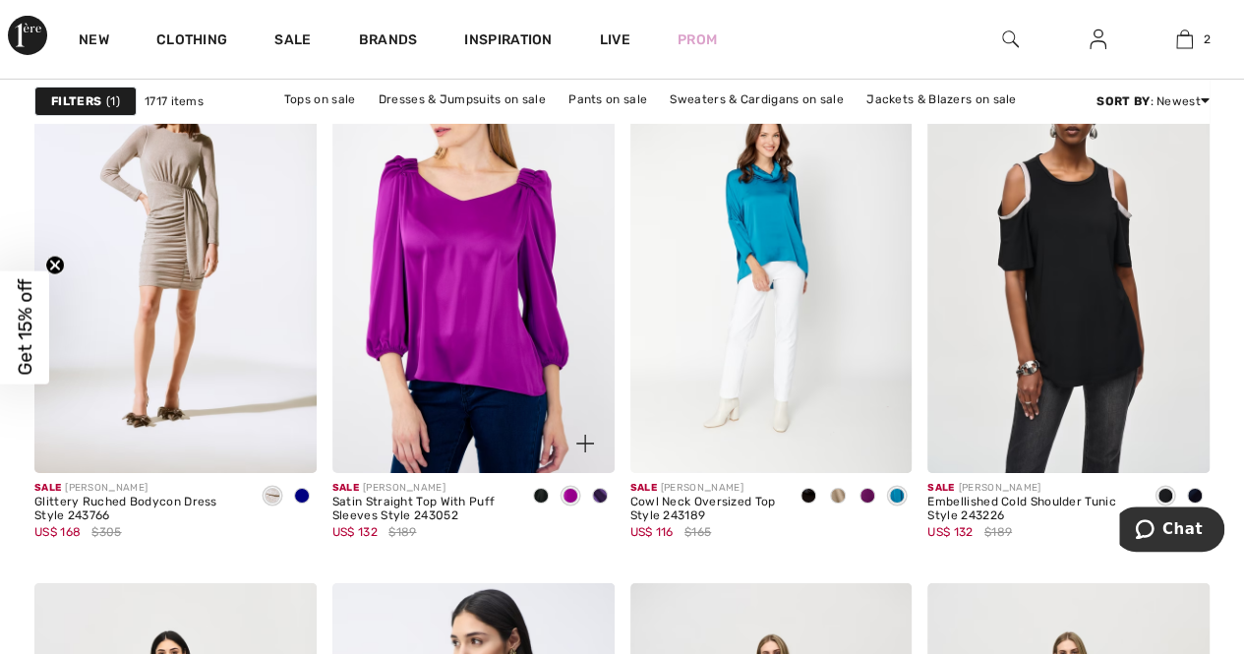
scroll to position [3246, 0]
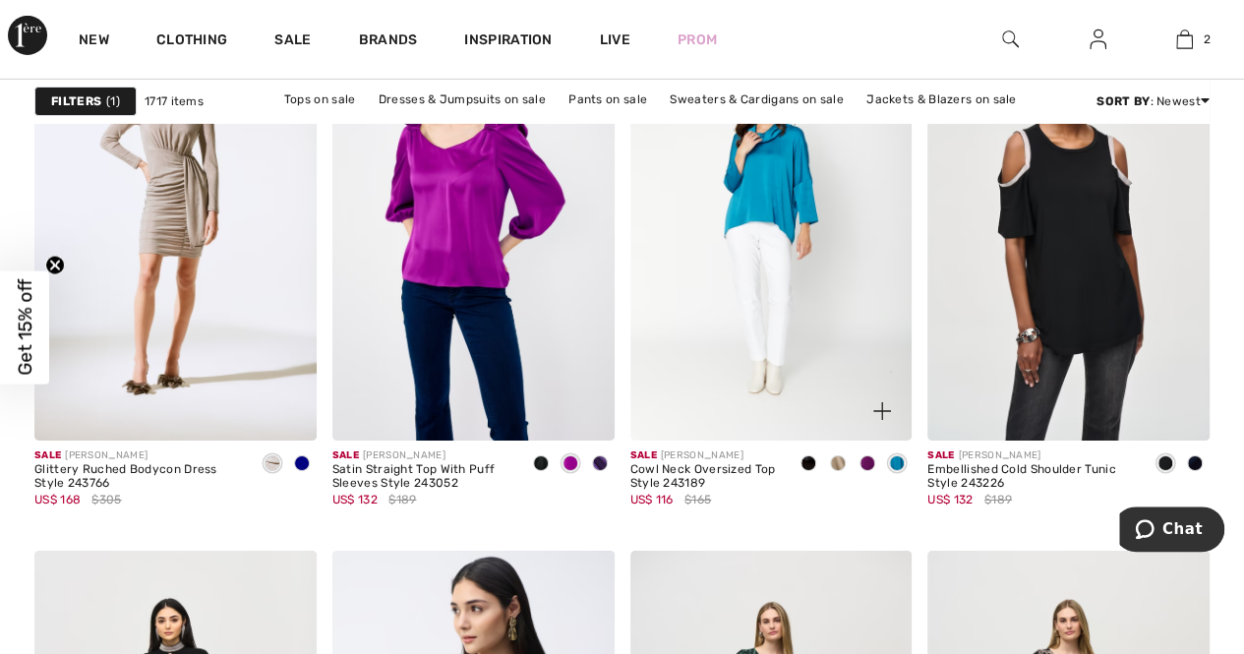
click at [773, 223] on img at bounding box center [772, 229] width 282 height 423
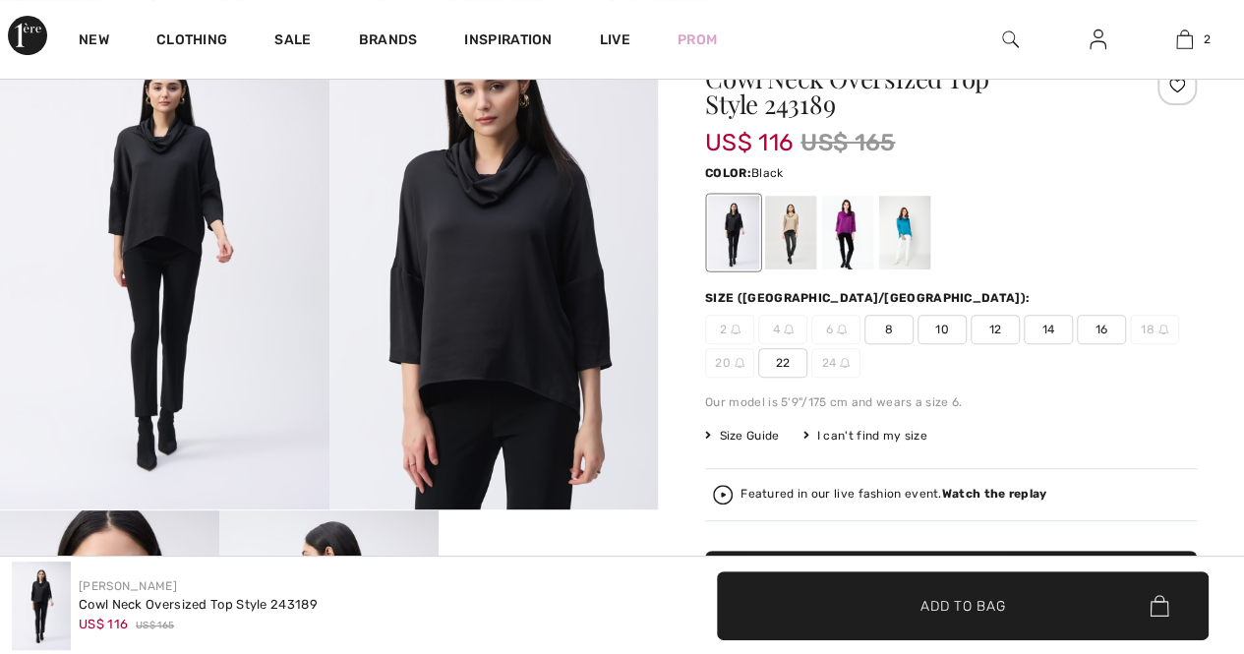
scroll to position [197, 0]
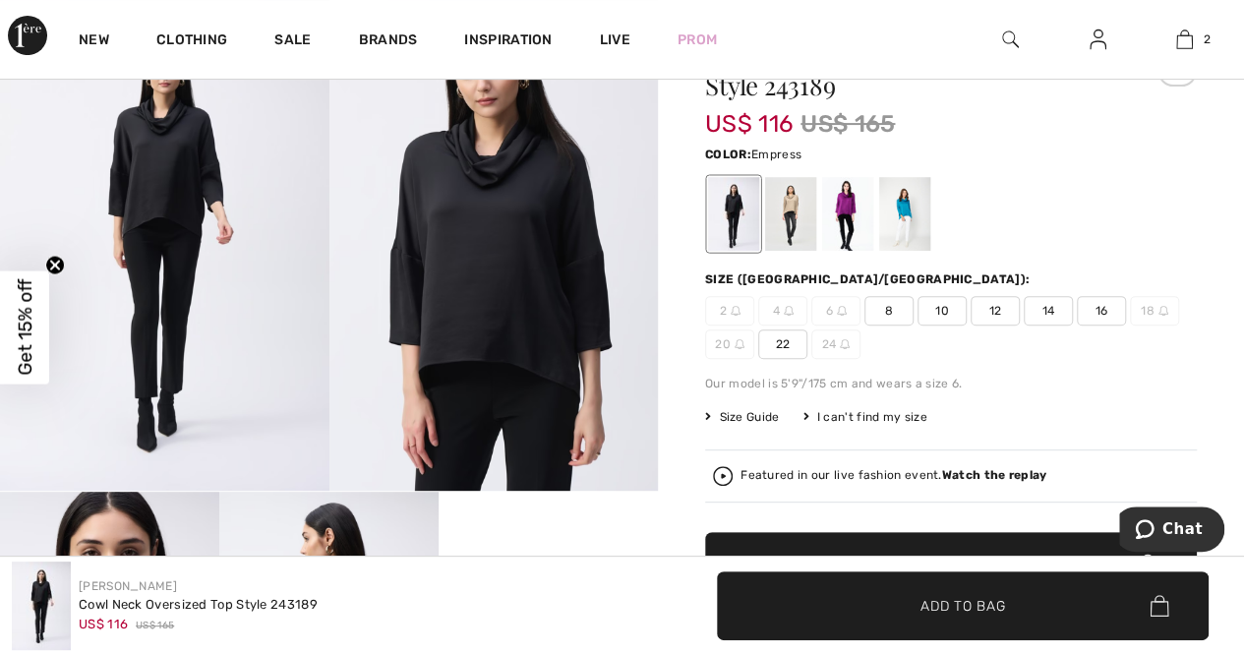
click at [844, 213] on div at bounding box center [847, 214] width 51 height 74
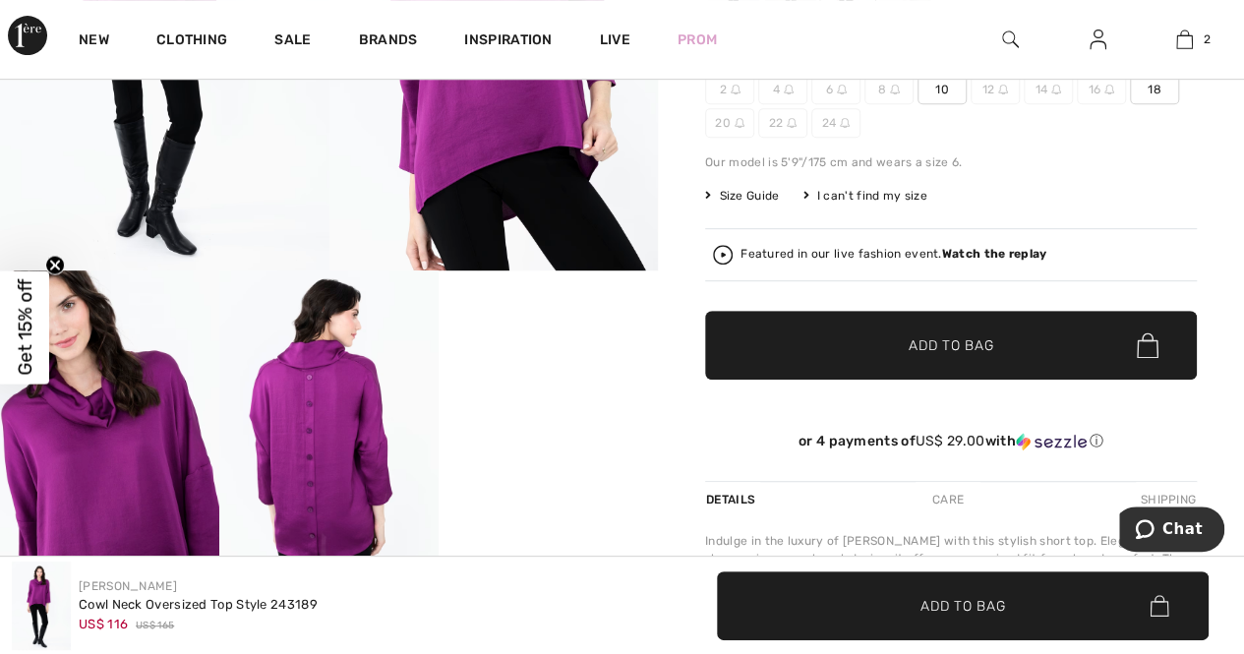
scroll to position [295, 0]
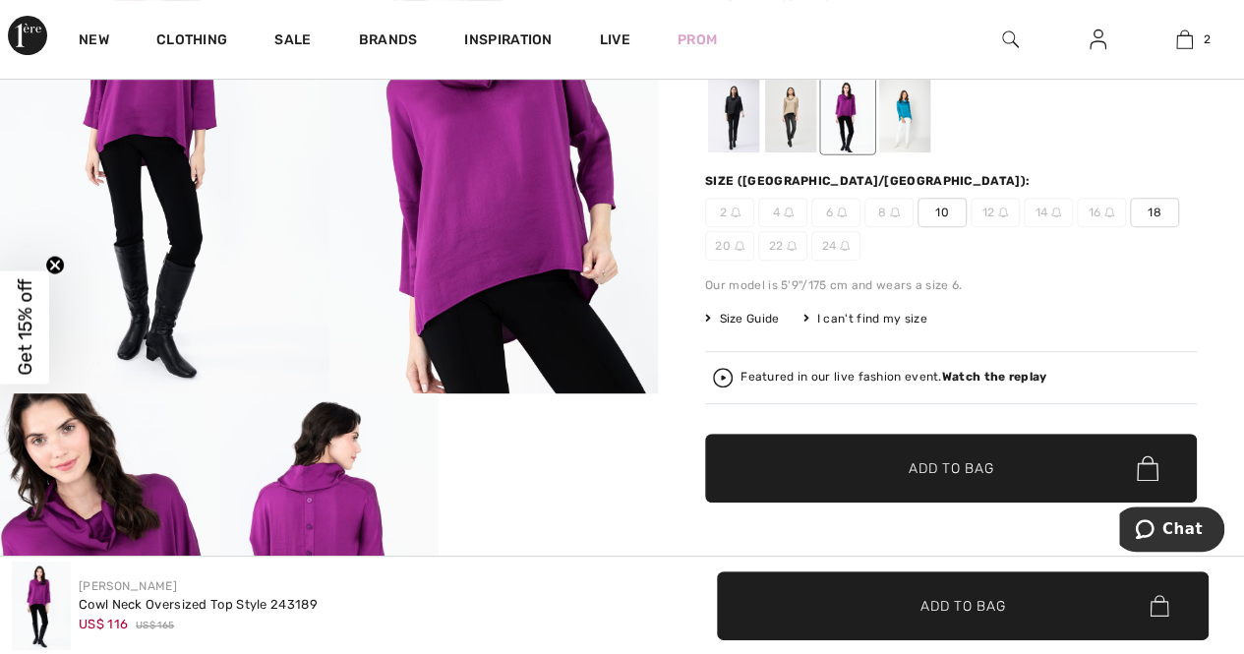
click at [907, 119] on div at bounding box center [904, 116] width 51 height 74
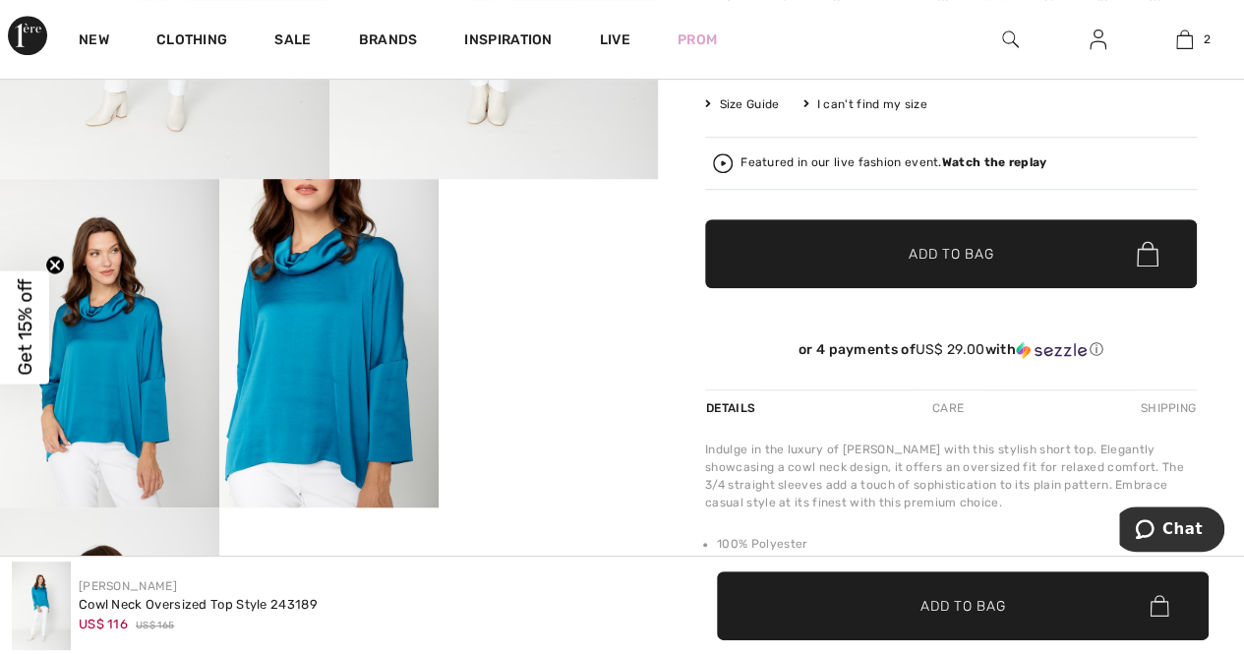
scroll to position [689, 0]
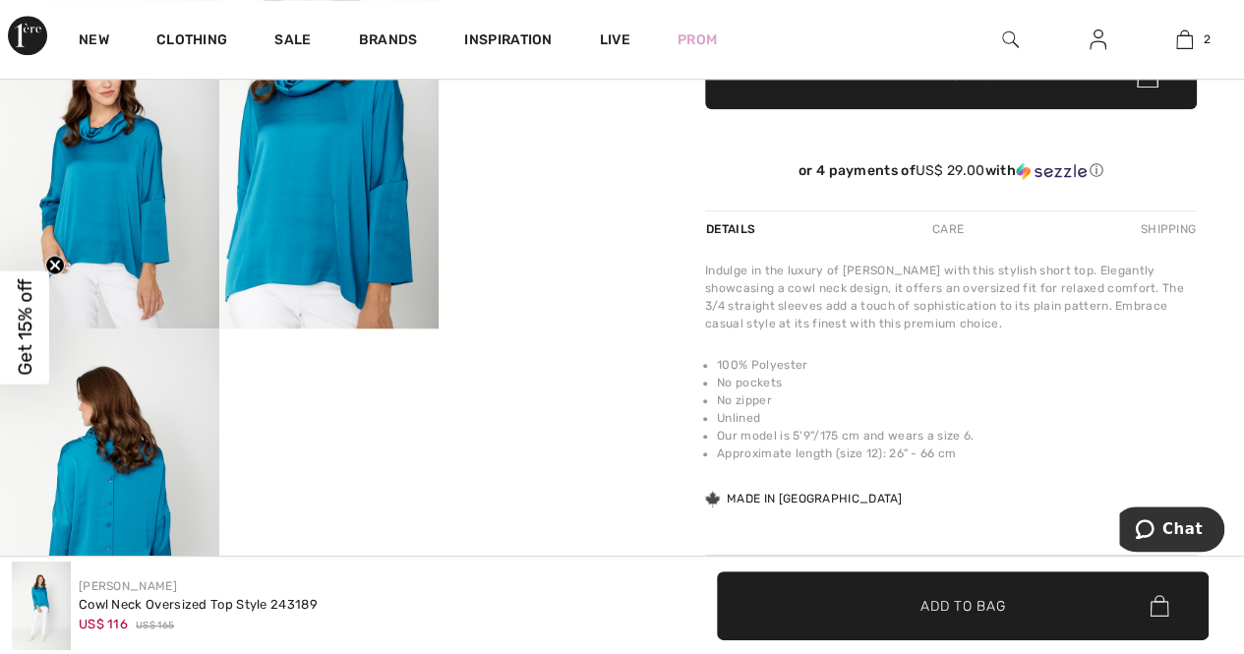
click at [305, 207] on img at bounding box center [328, 165] width 219 height 330
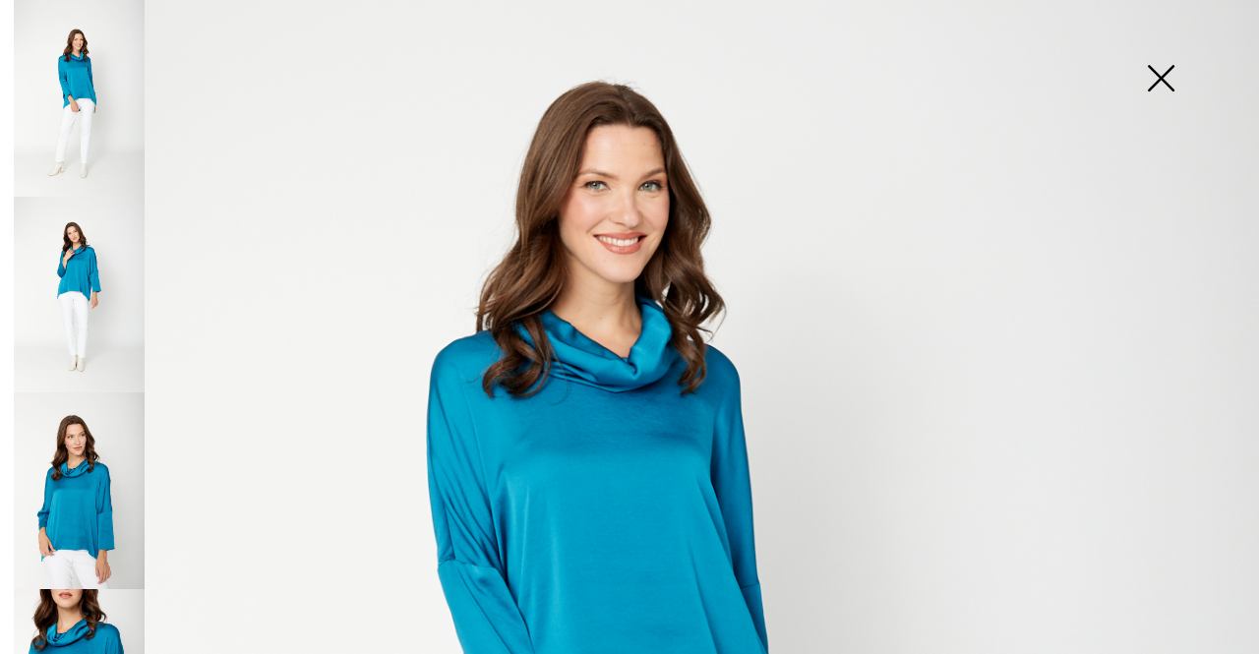
scroll to position [393, 0]
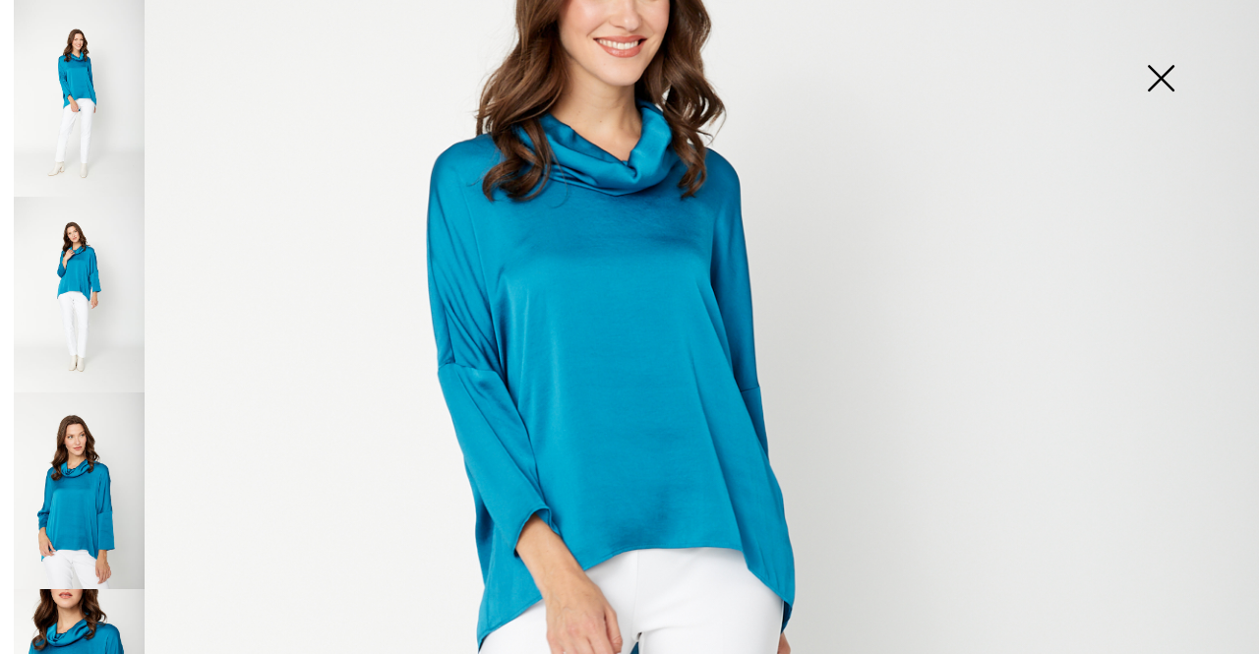
click at [577, 290] on img at bounding box center [629, 551] width 1259 height 1889
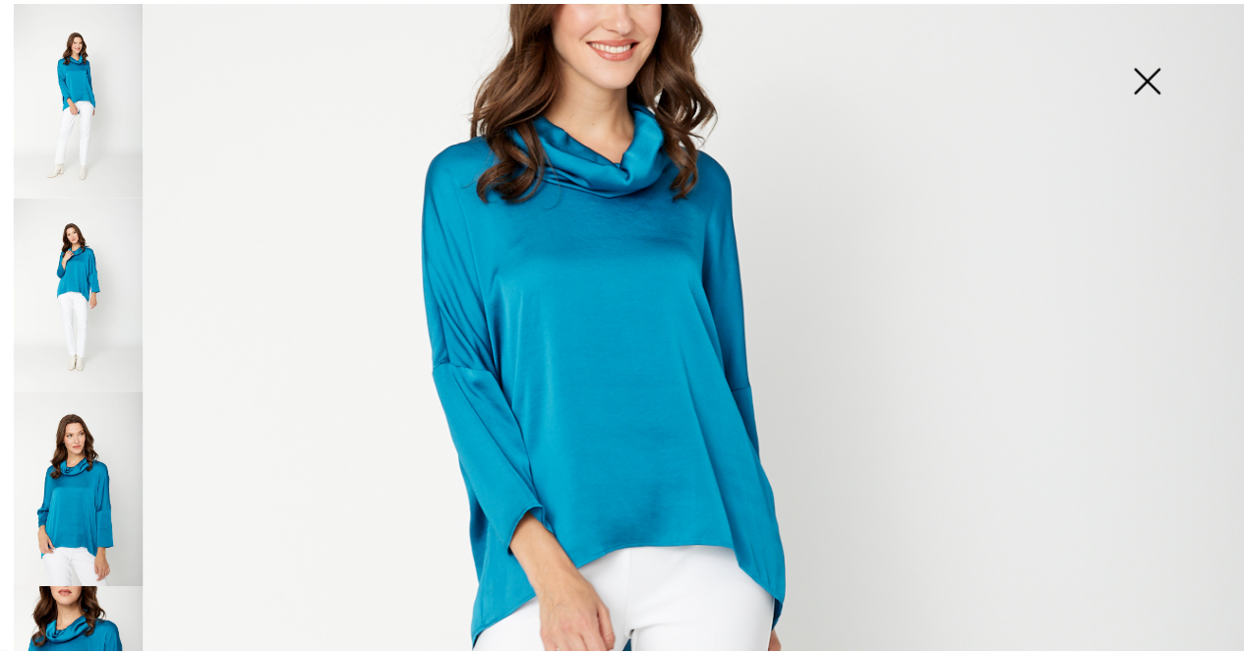
scroll to position [689, 0]
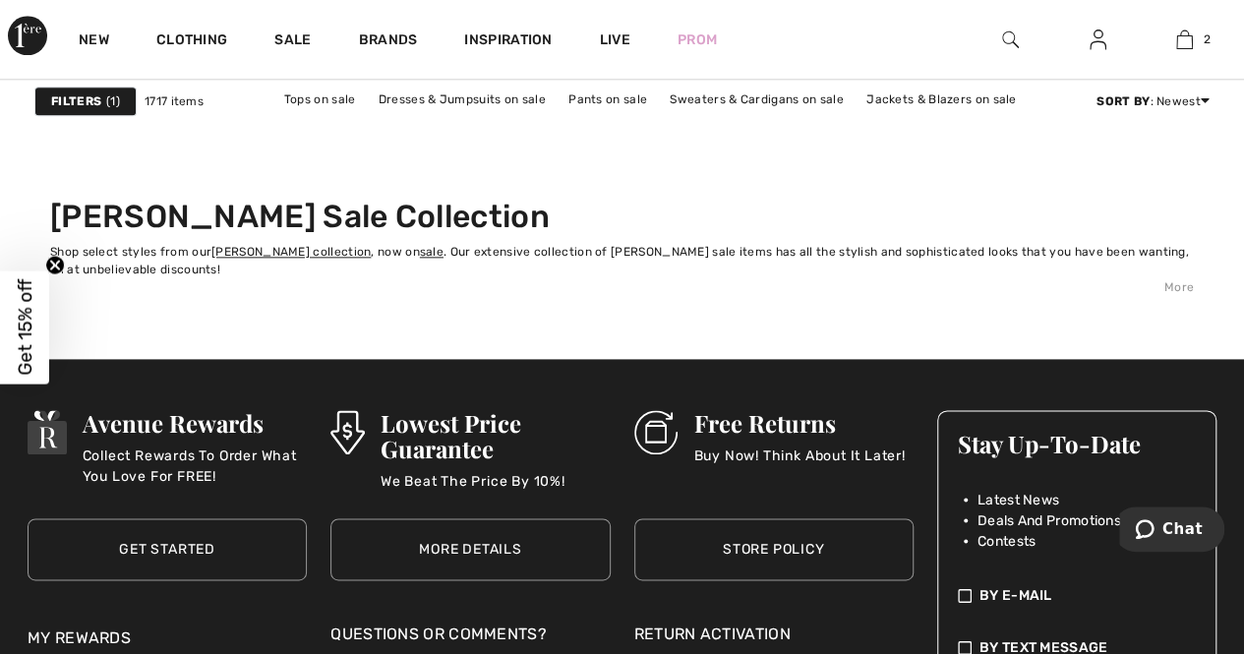
scroll to position [8361, 0]
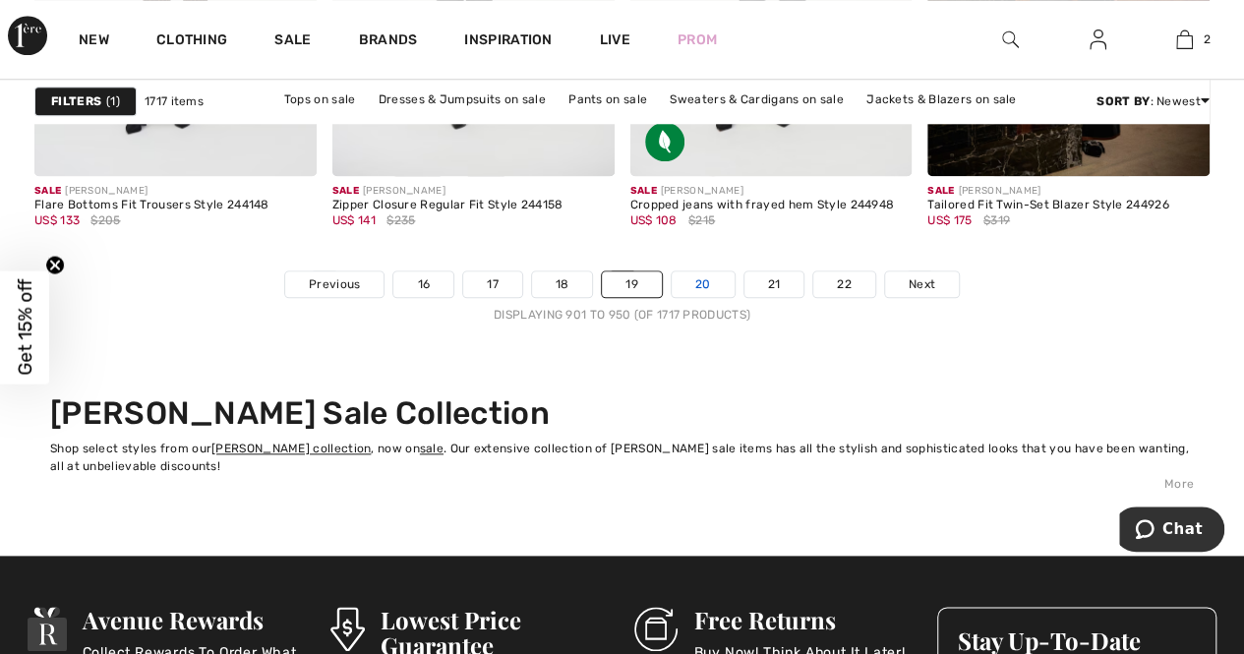
click at [701, 280] on link "20" at bounding box center [703, 285] width 63 height 26
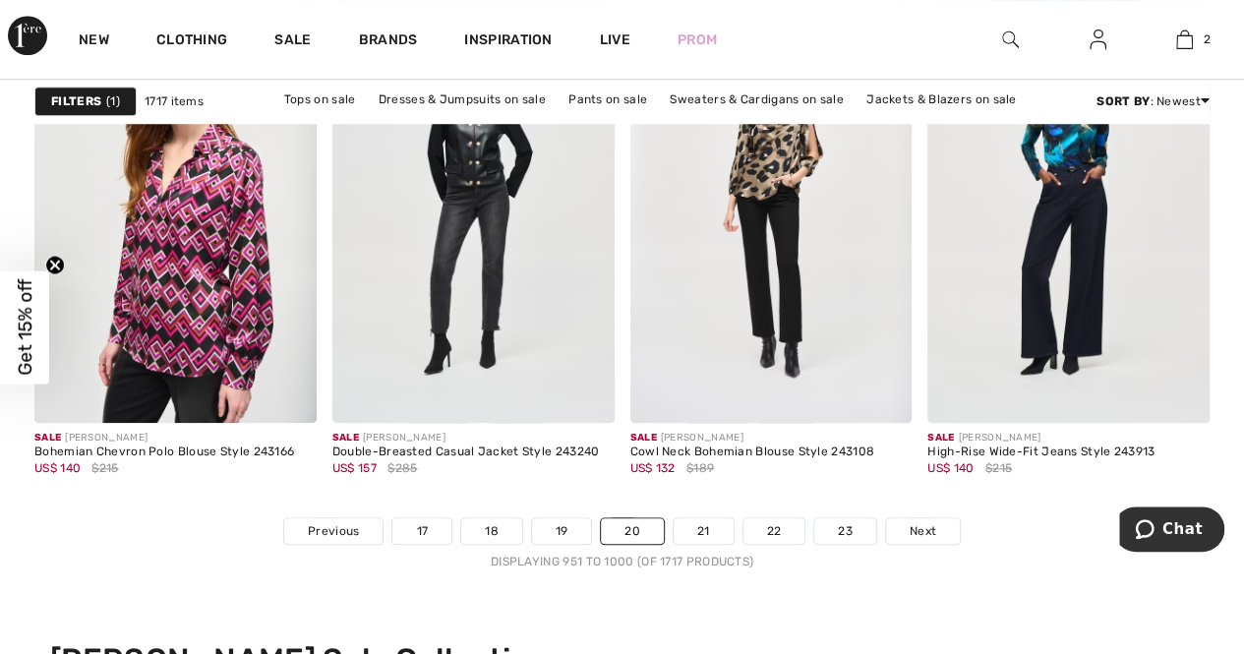
scroll to position [8263, 0]
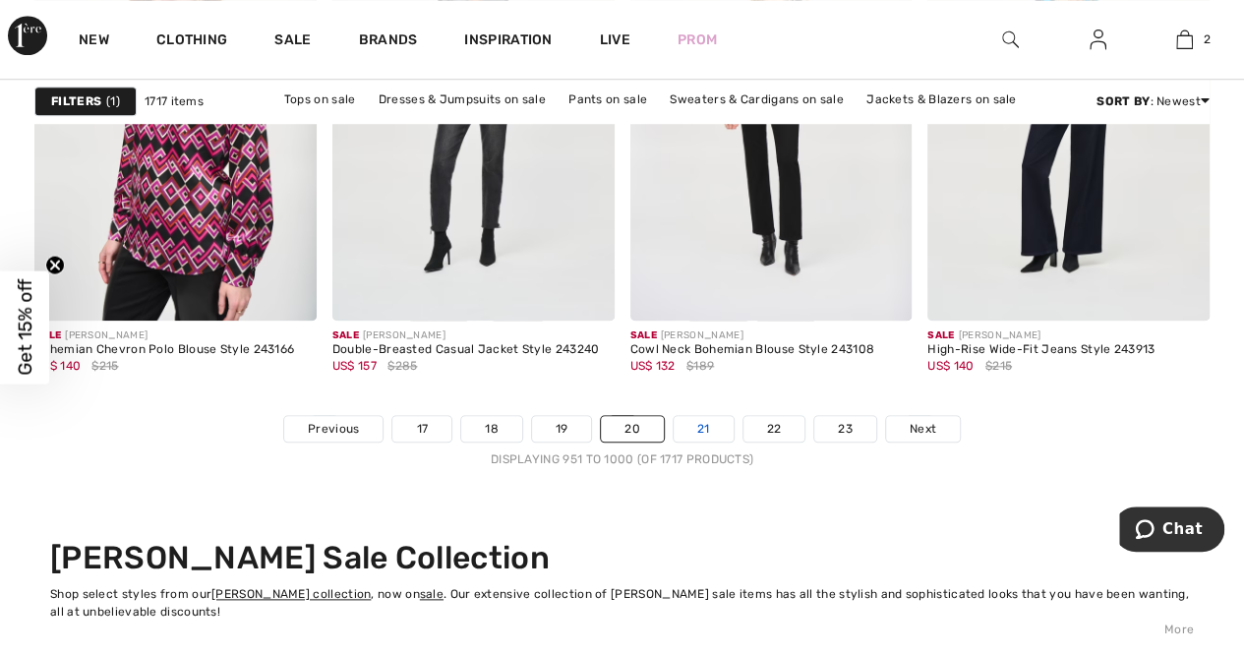
click at [707, 416] on link "21" at bounding box center [704, 429] width 60 height 26
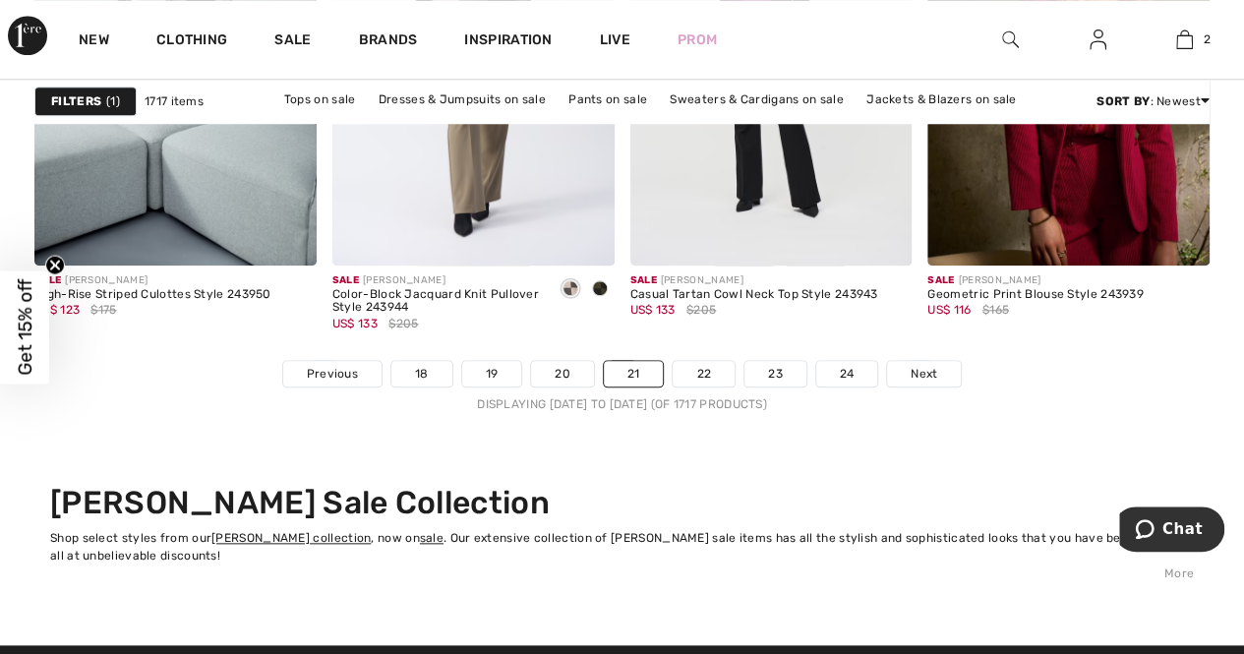
scroll to position [8263, 0]
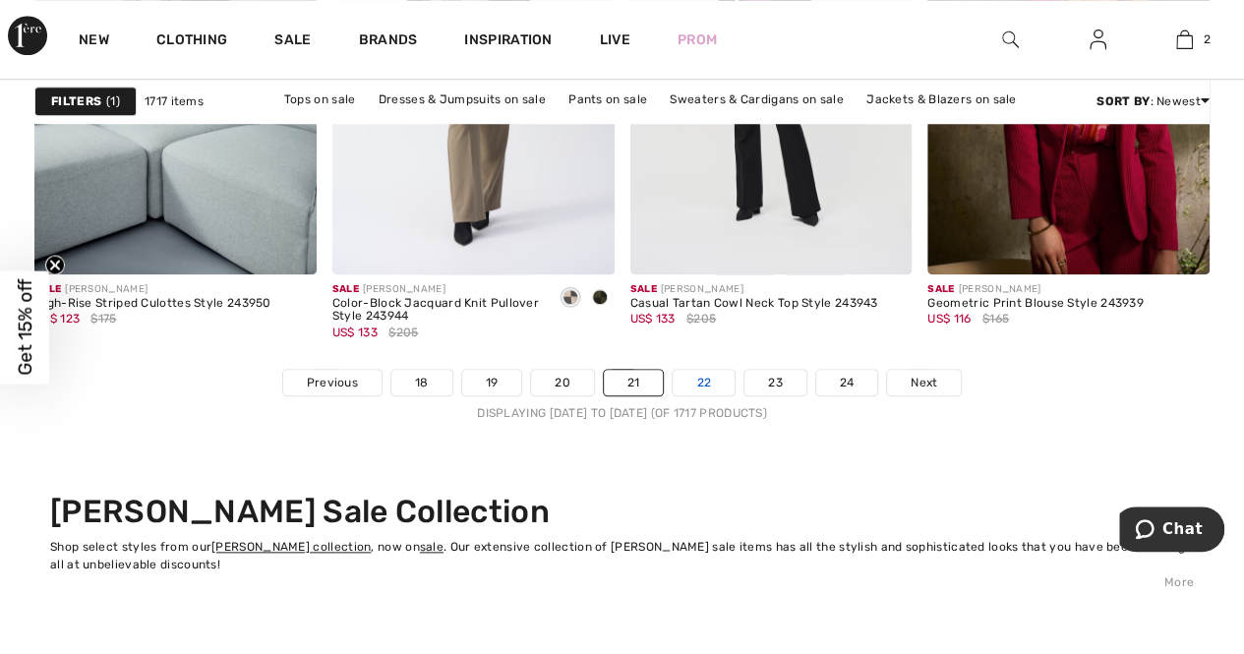
click at [694, 378] on link "22" at bounding box center [704, 383] width 62 height 26
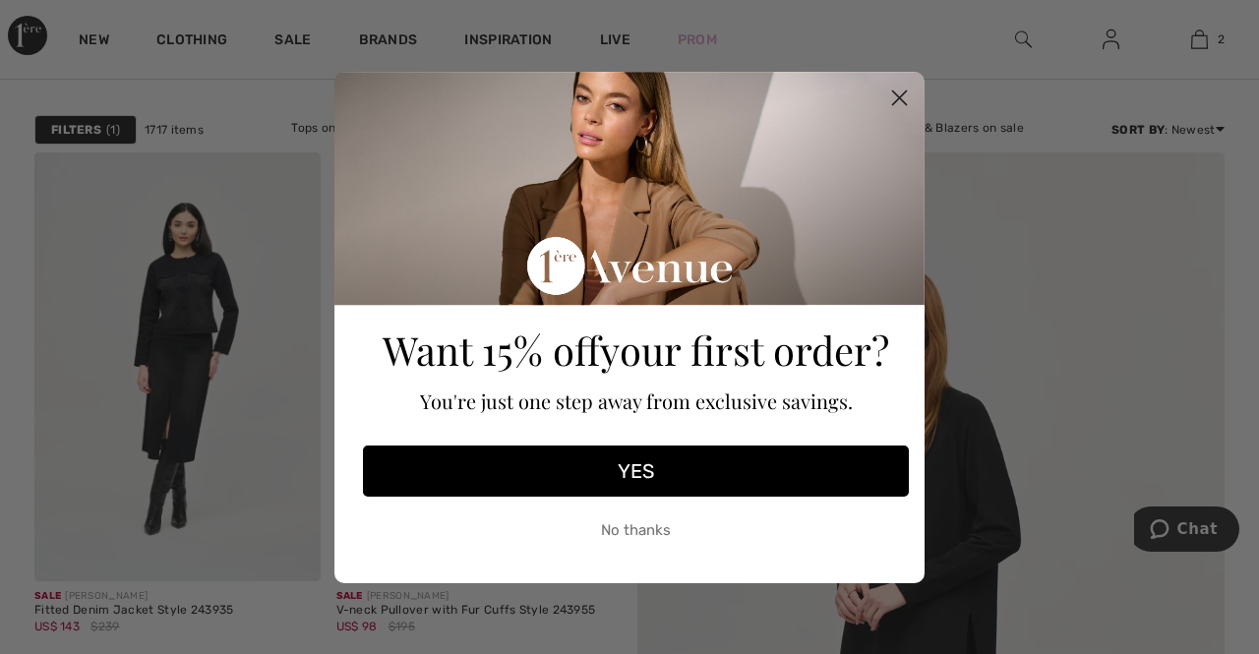
scroll to position [295, 0]
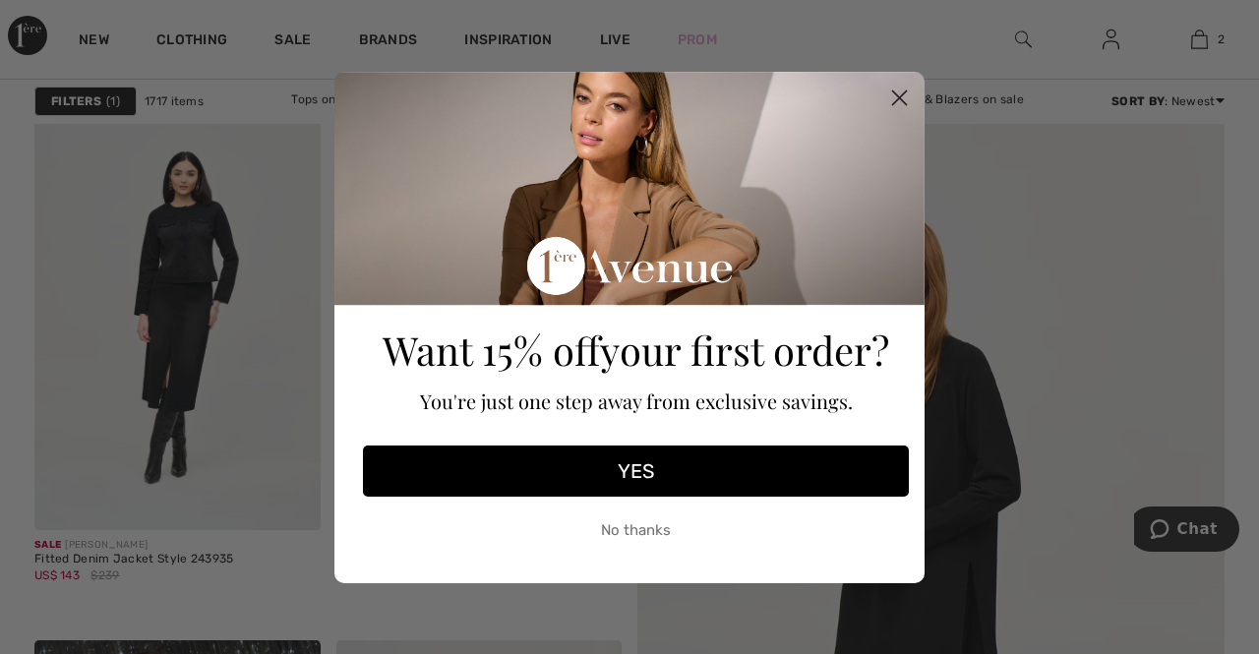
click at [624, 526] on button "No thanks" at bounding box center [636, 531] width 546 height 49
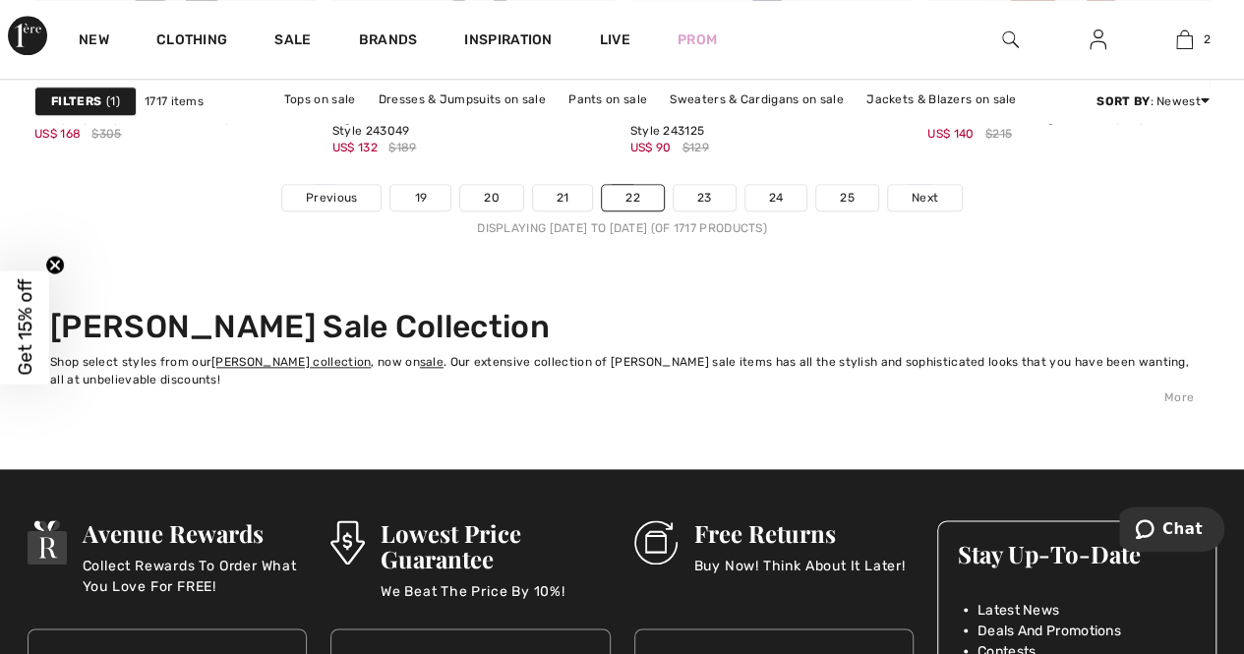
scroll to position [8262, 0]
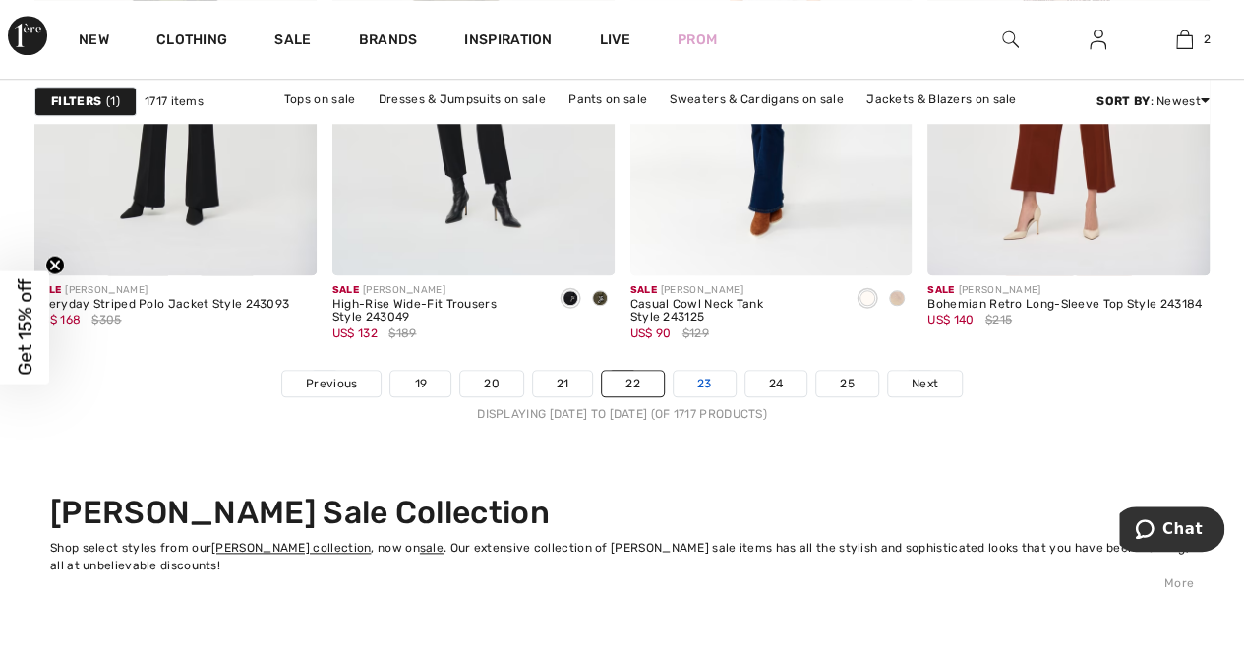
click at [703, 381] on link "23" at bounding box center [705, 384] width 62 height 26
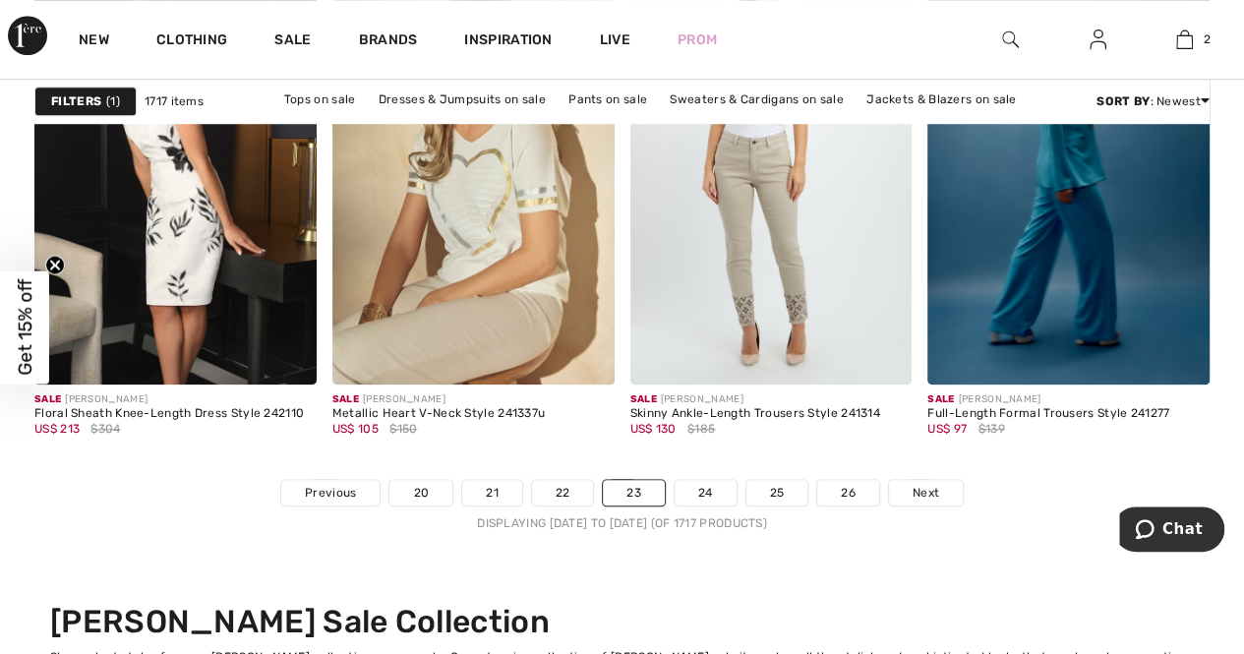
scroll to position [8263, 0]
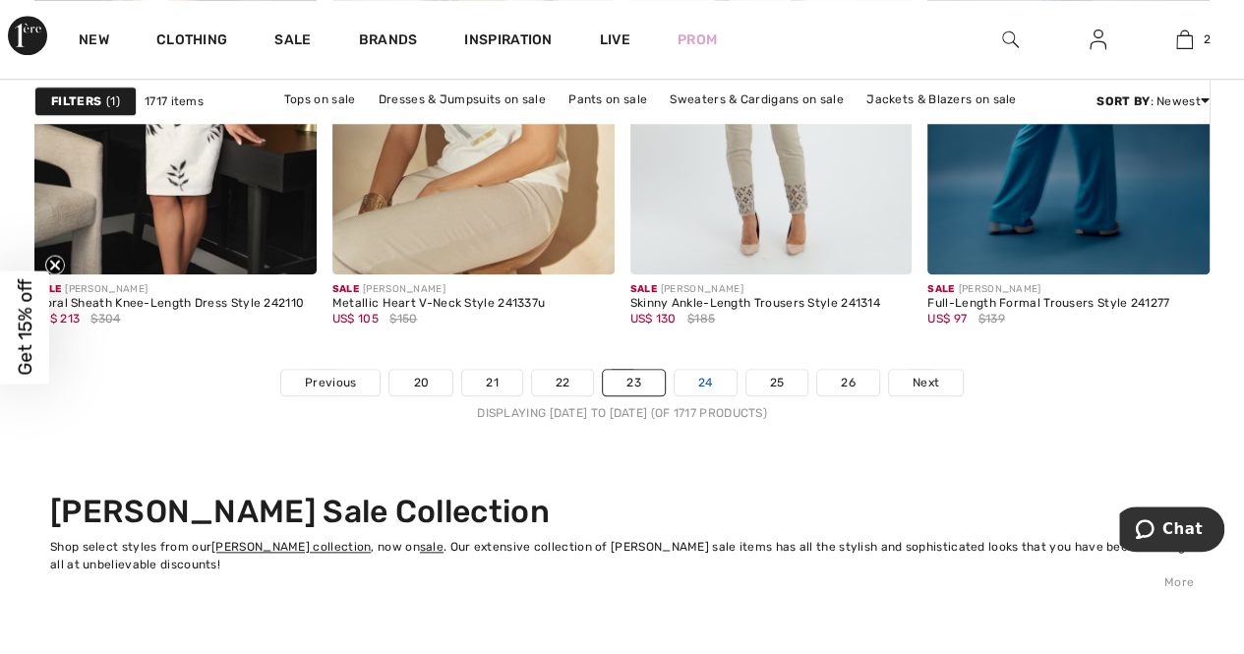
click at [707, 375] on link "24" at bounding box center [706, 383] width 62 height 26
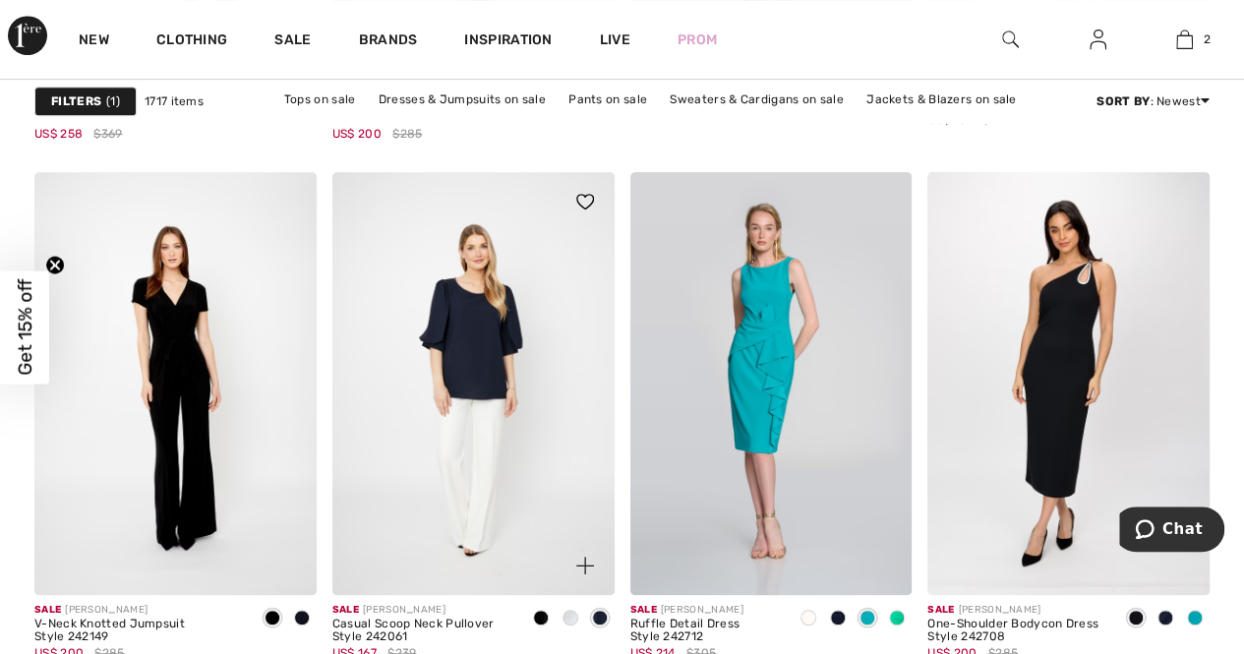
scroll to position [8165, 0]
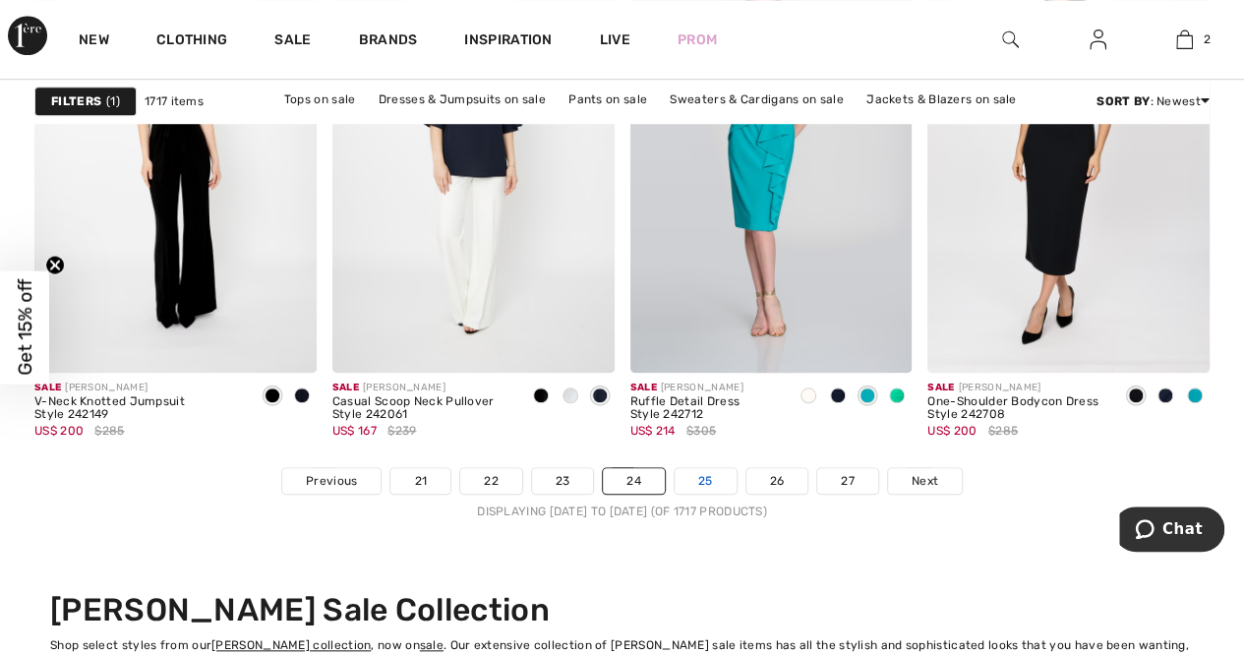
click at [710, 470] on link "25" at bounding box center [706, 481] width 62 height 26
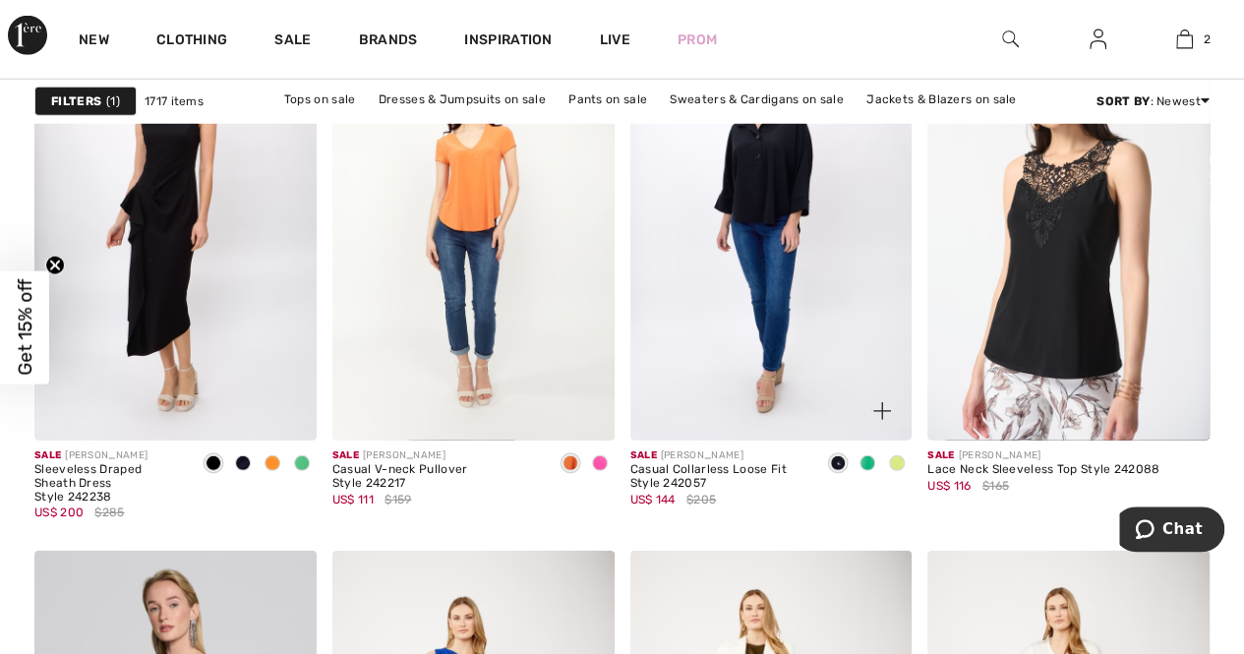
scroll to position [2656, 0]
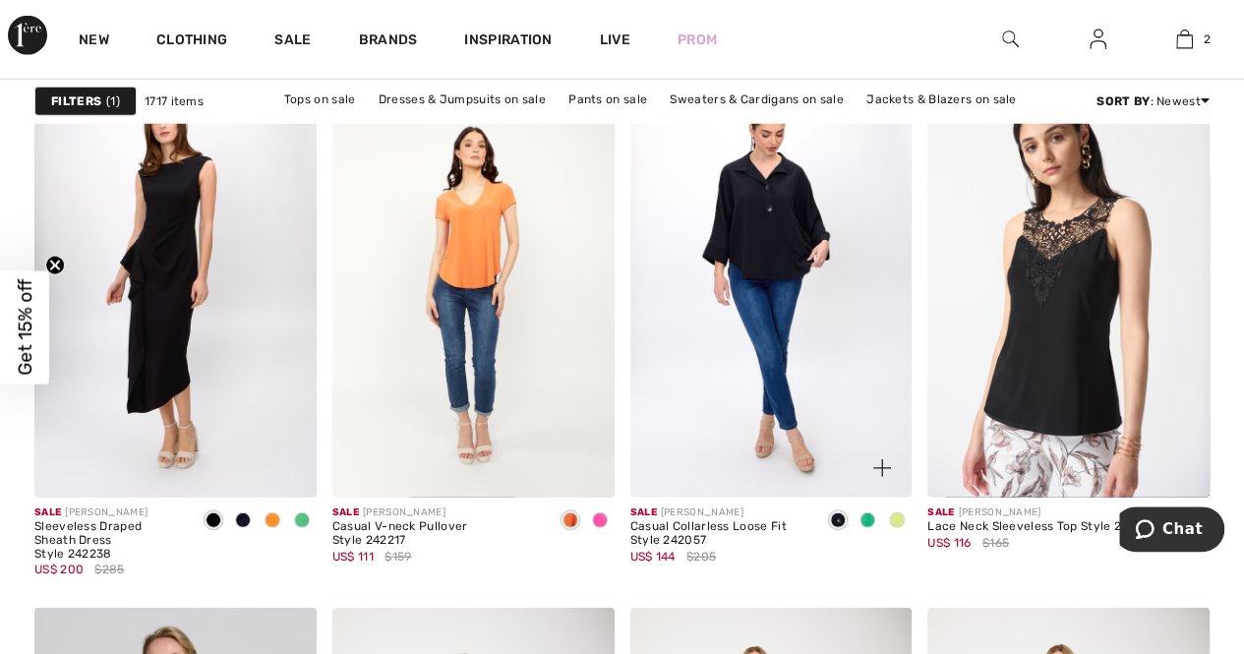
click at [773, 267] on img at bounding box center [772, 286] width 282 height 423
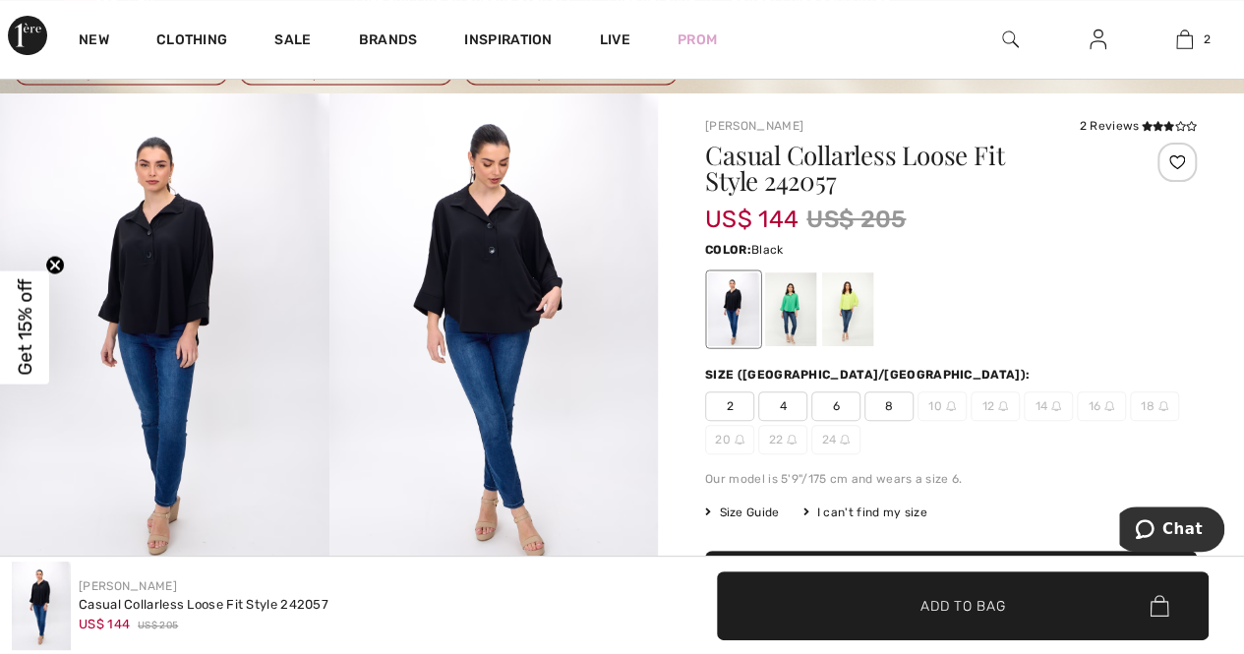
scroll to position [98, 0]
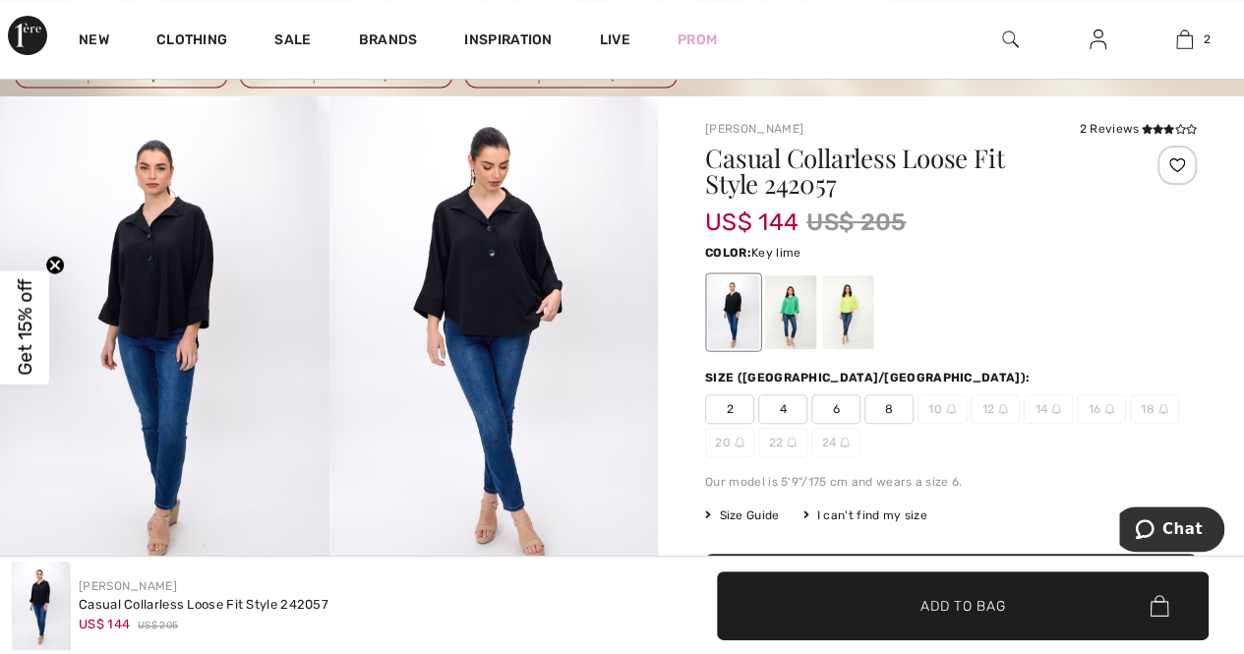
click at [858, 325] on div at bounding box center [847, 312] width 51 height 74
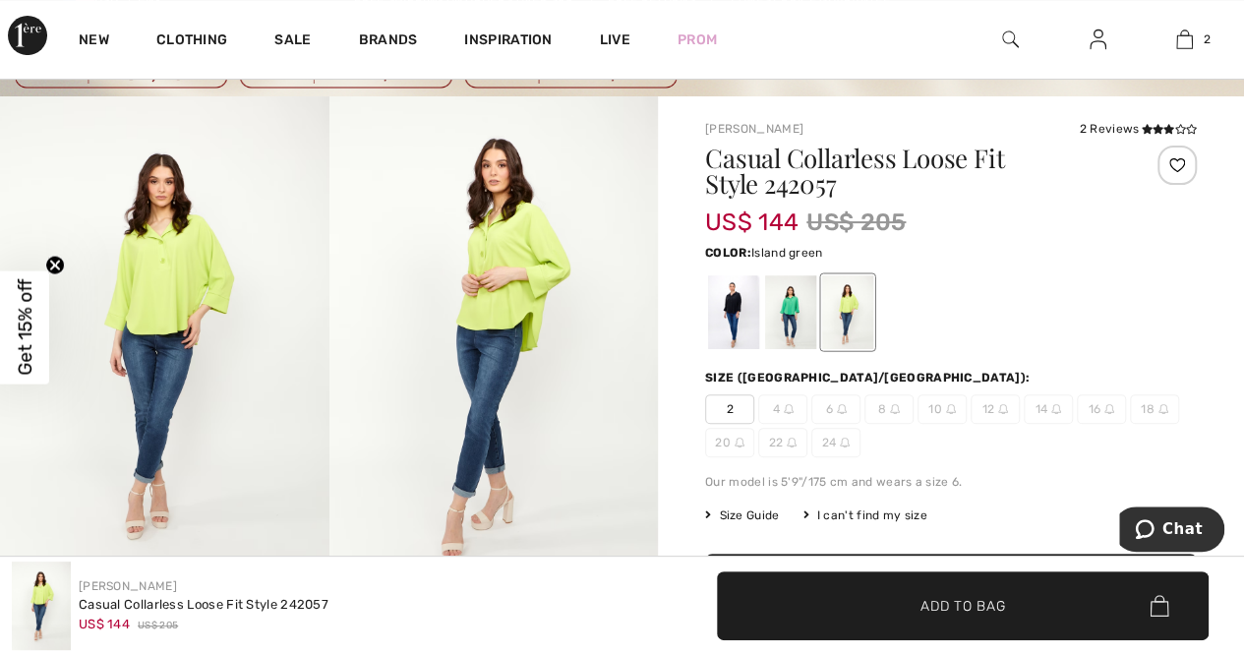
click at [788, 316] on div at bounding box center [790, 312] width 51 height 74
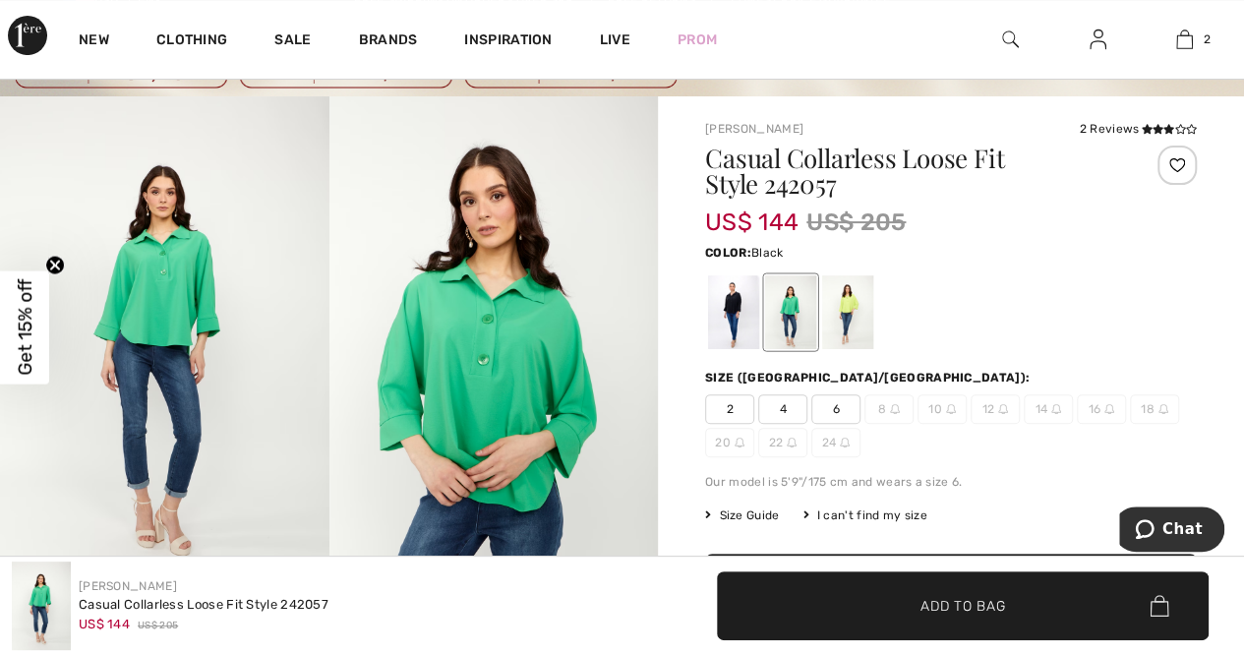
click at [724, 332] on div at bounding box center [733, 312] width 51 height 74
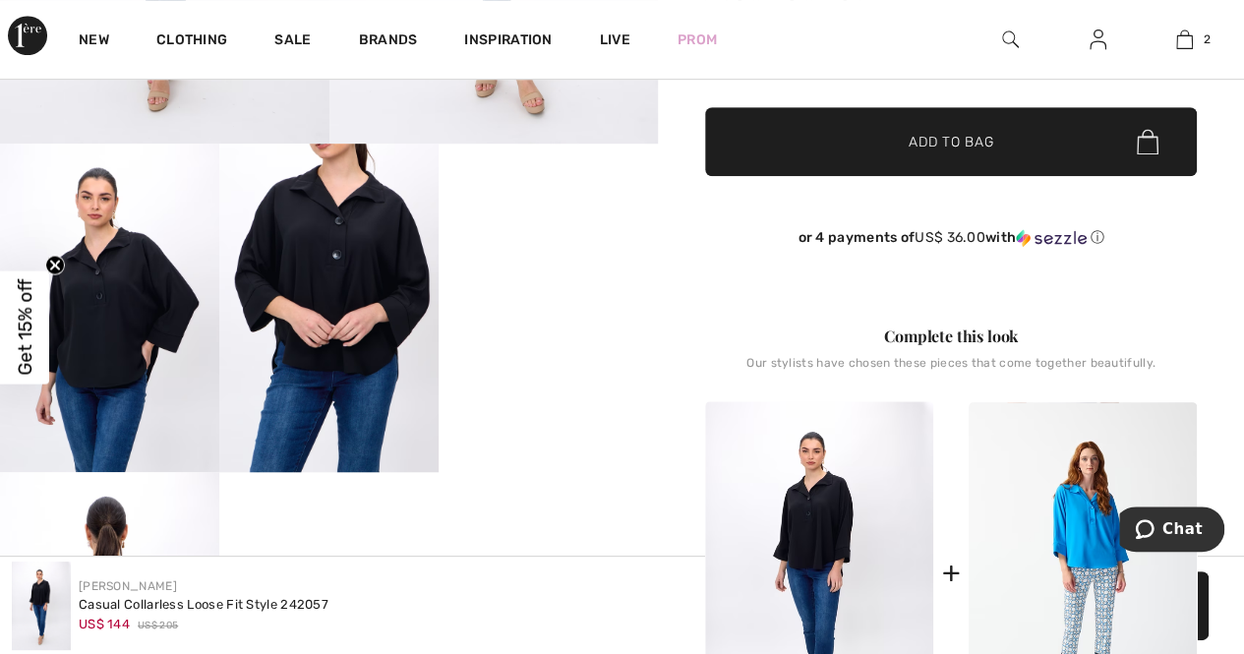
scroll to position [492, 0]
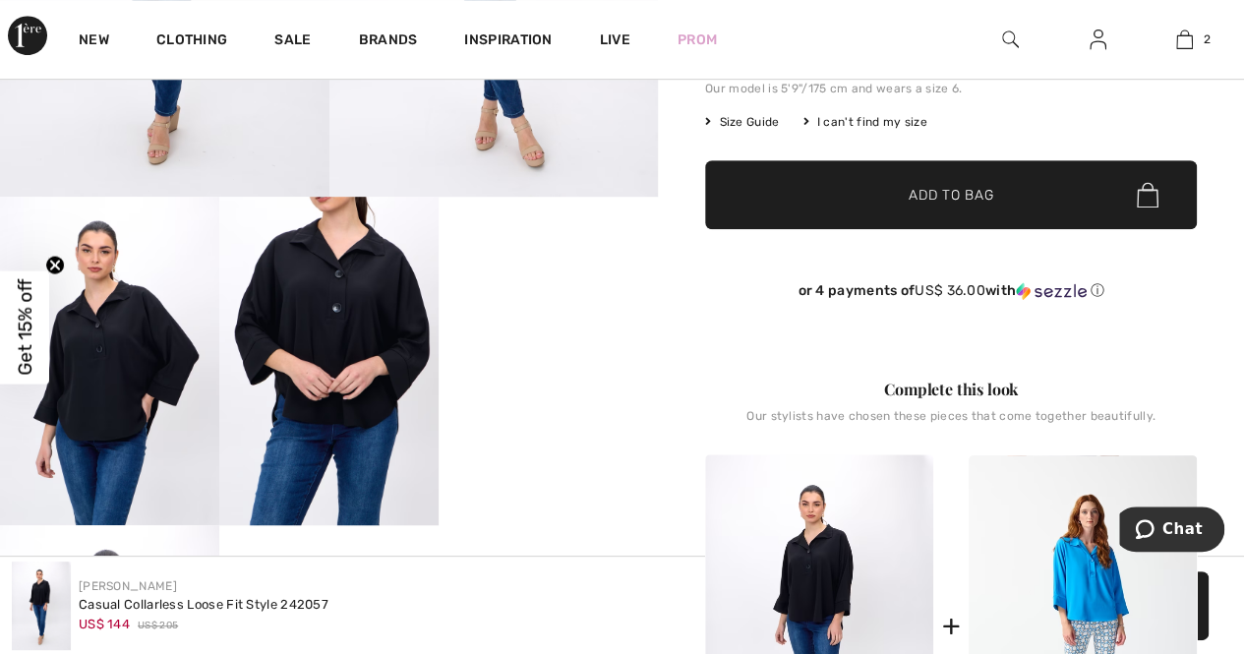
click at [348, 318] on img at bounding box center [328, 362] width 219 height 330
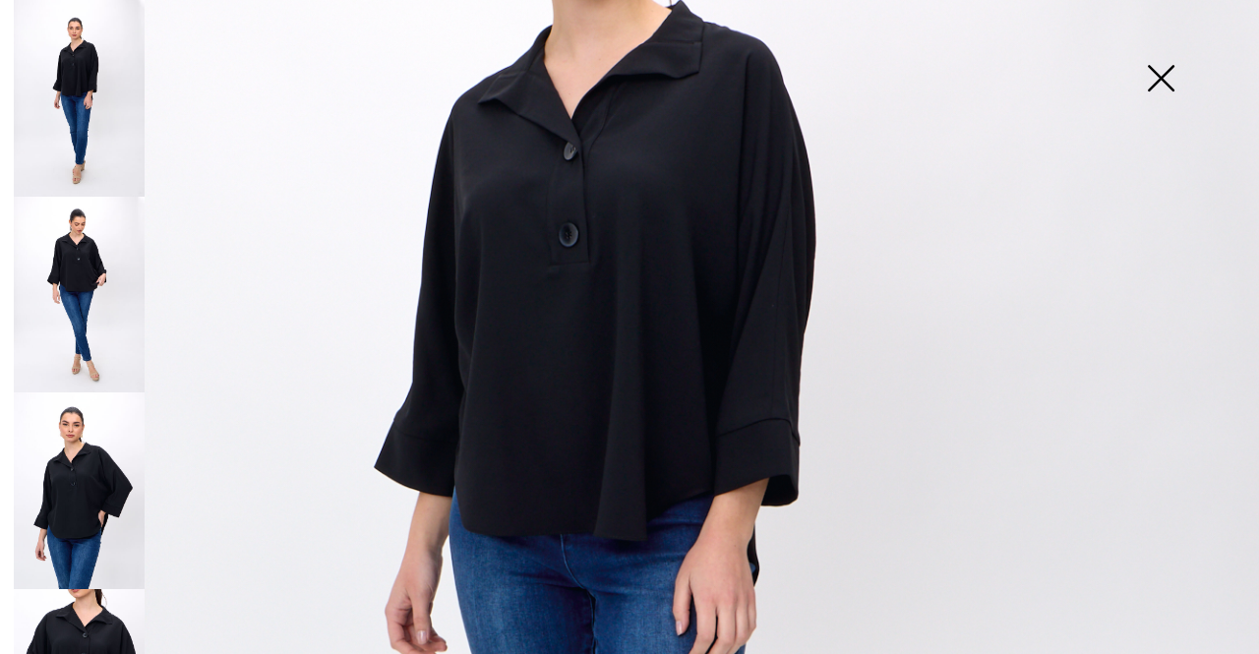
scroll to position [393, 0]
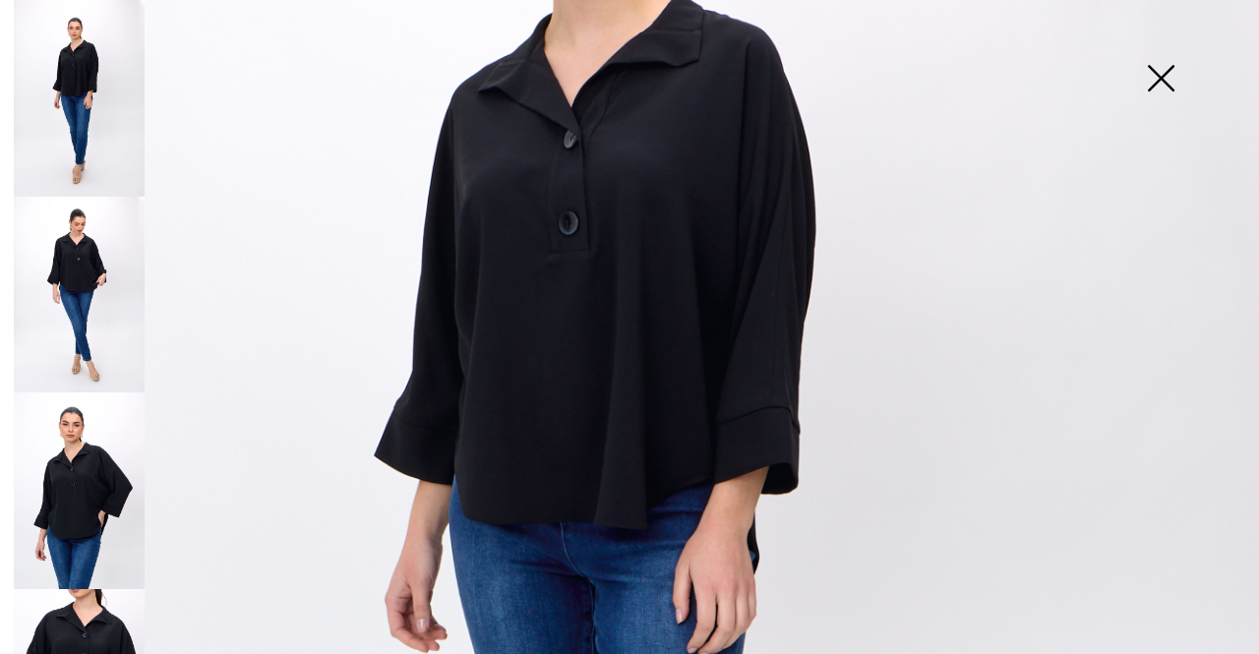
click at [1159, 81] on img at bounding box center [1161, 80] width 98 height 101
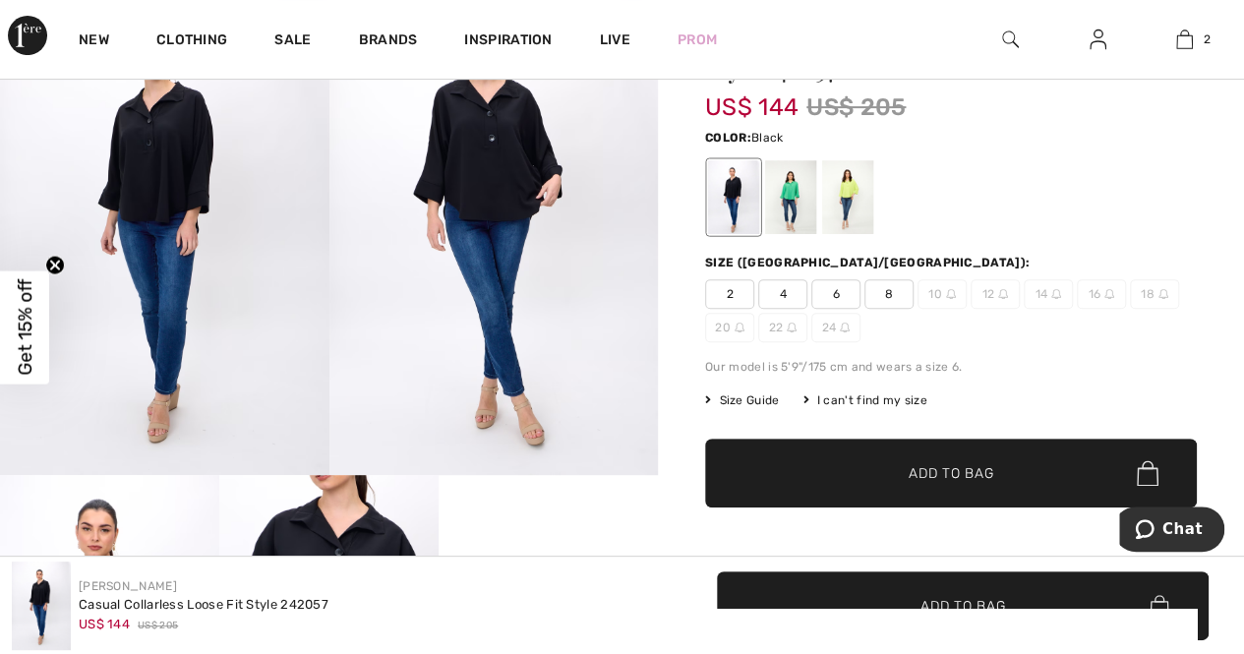
scroll to position [197, 0]
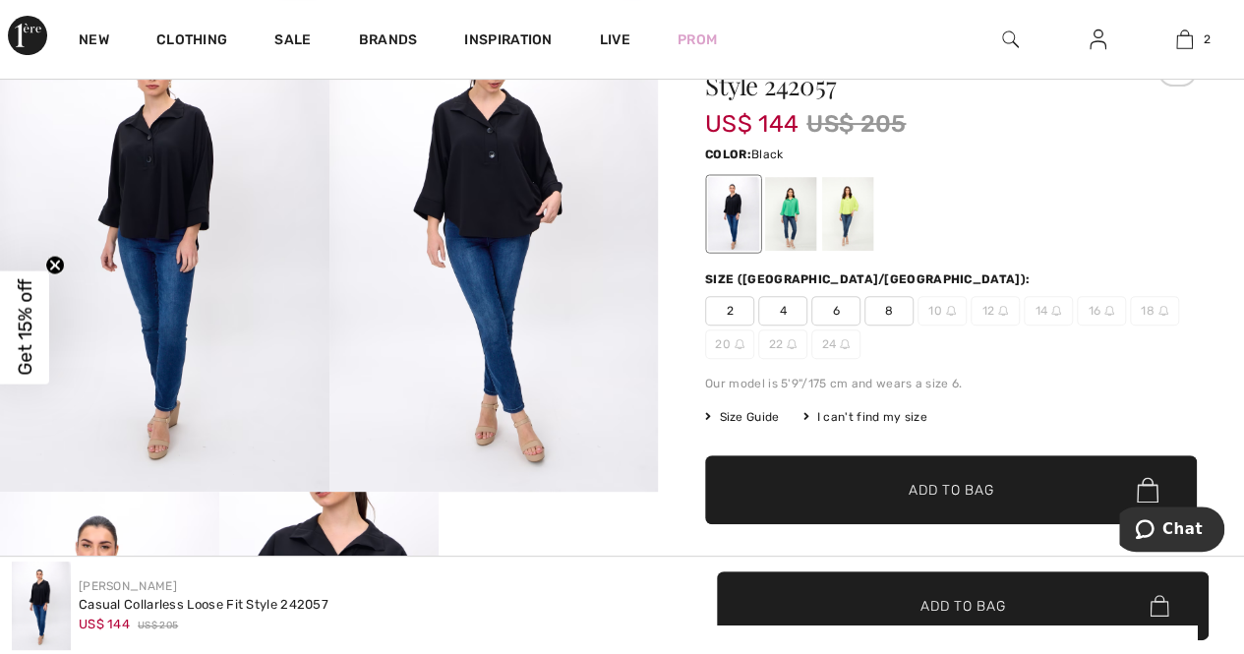
click at [885, 308] on span "8" at bounding box center [889, 311] width 49 height 30
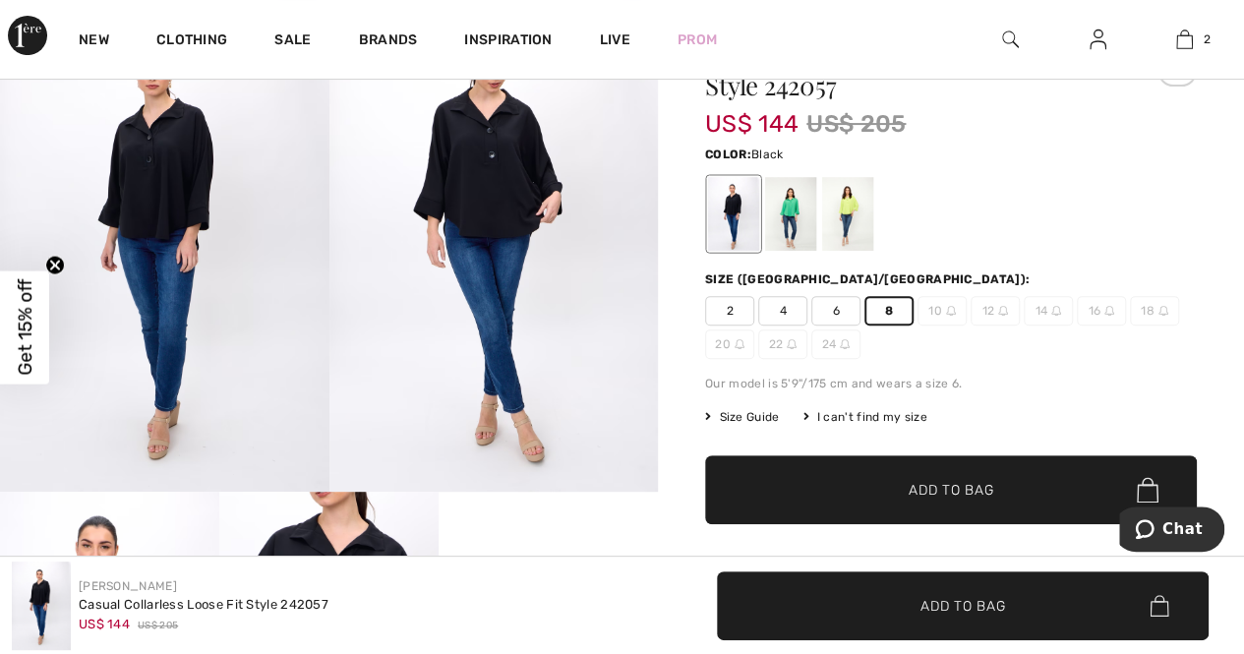
click at [955, 493] on span "Add to Bag" at bounding box center [951, 490] width 85 height 21
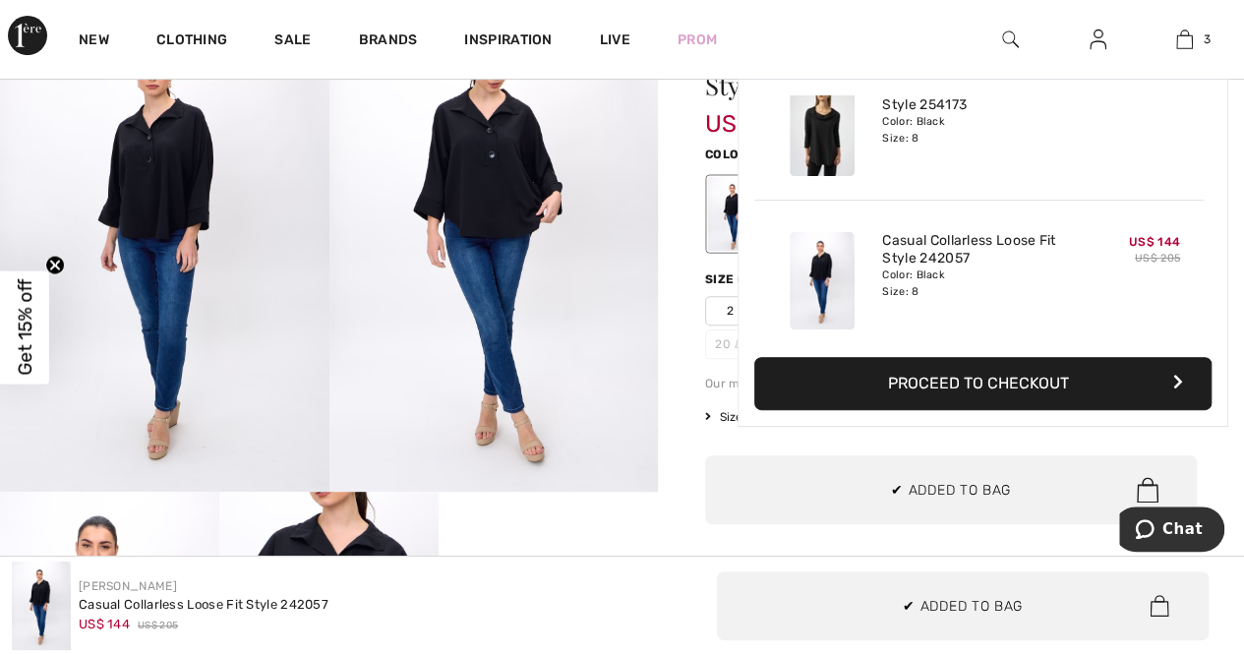
scroll to position [213, 0]
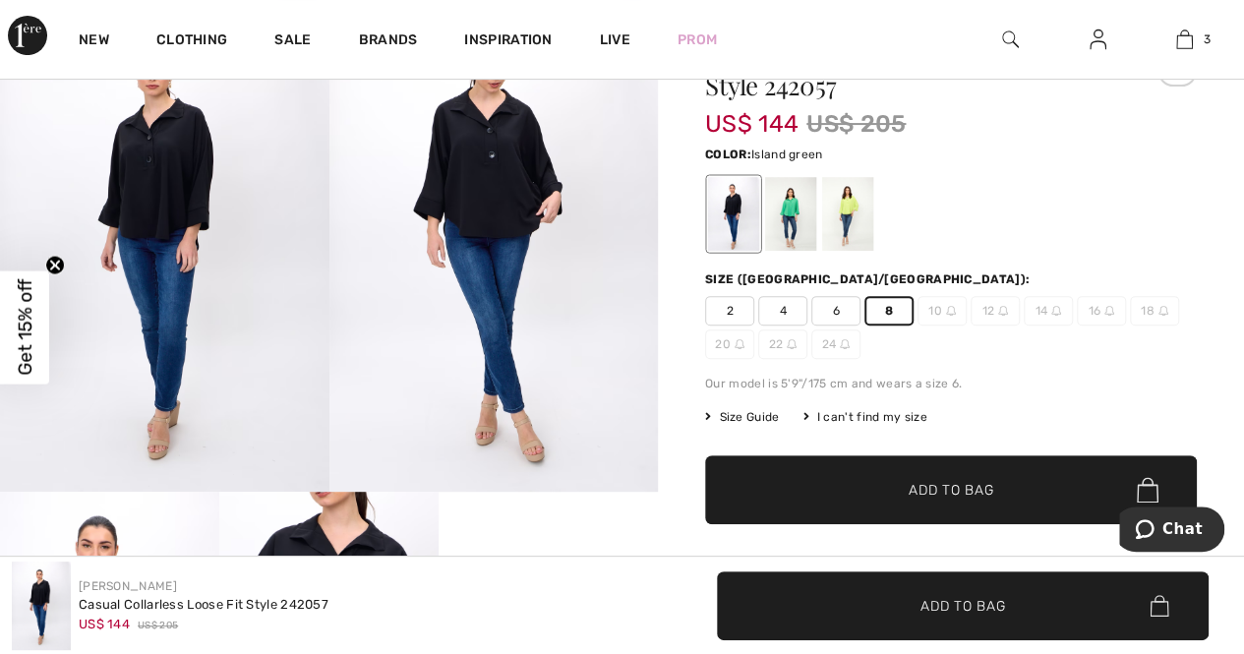
click at [793, 228] on div at bounding box center [790, 214] width 51 height 74
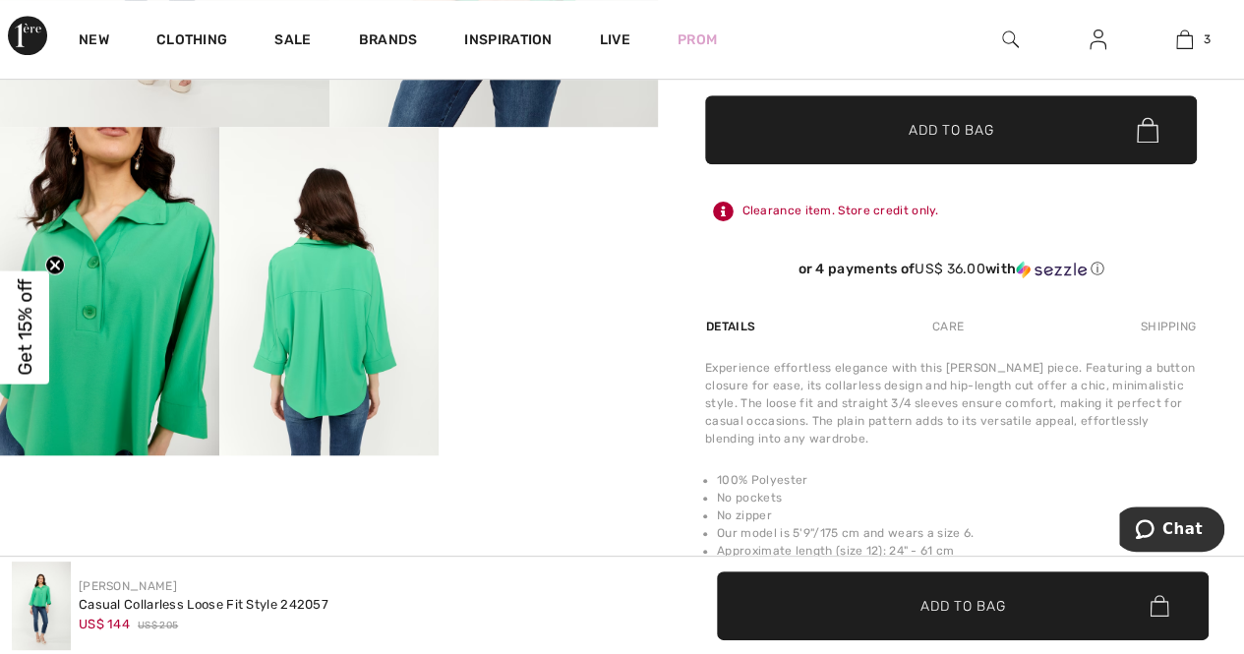
scroll to position [787, 0]
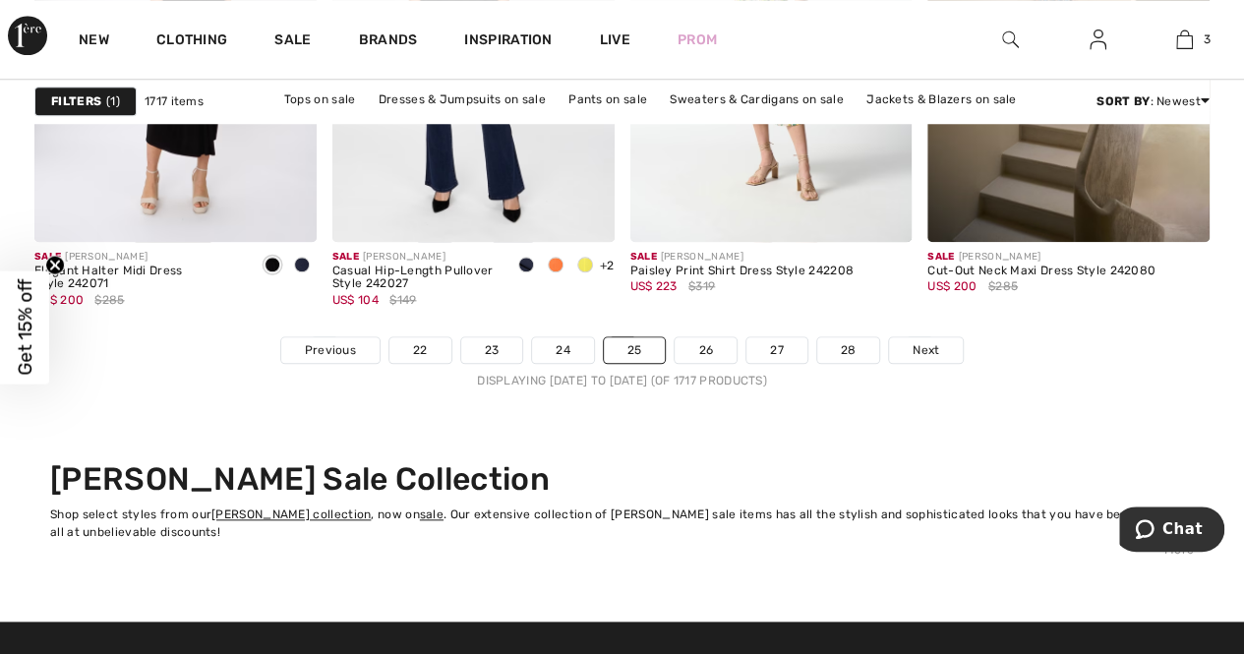
scroll to position [8460, 0]
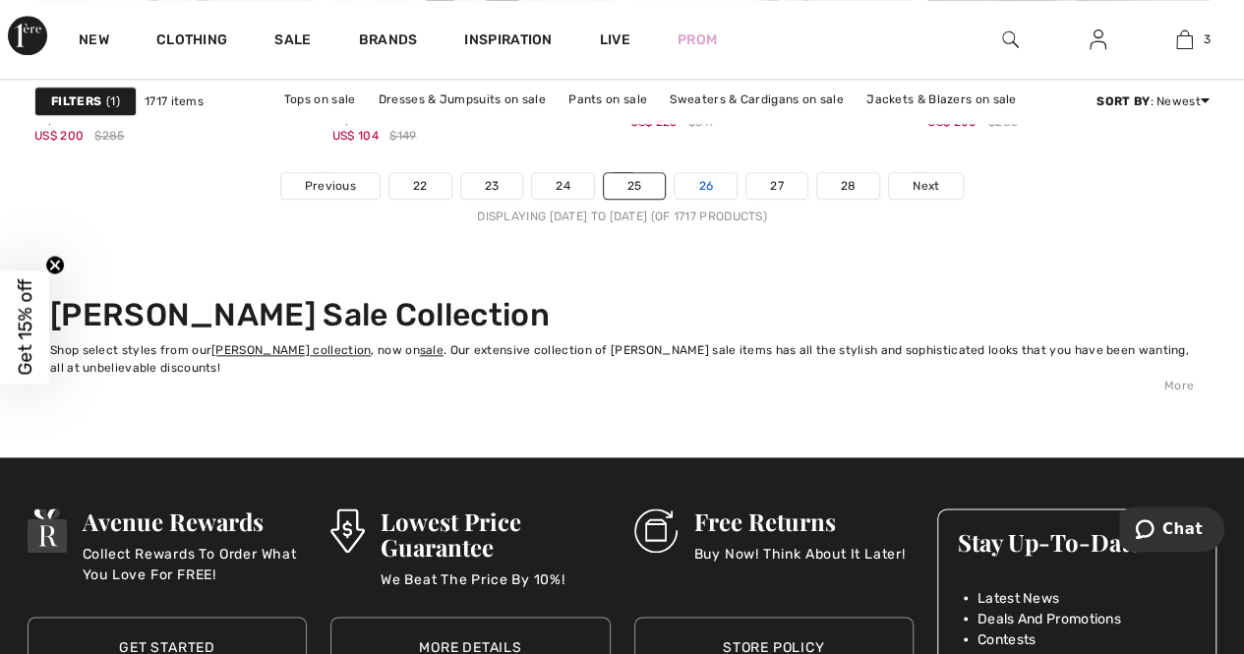
click at [708, 176] on link "26" at bounding box center [706, 186] width 62 height 26
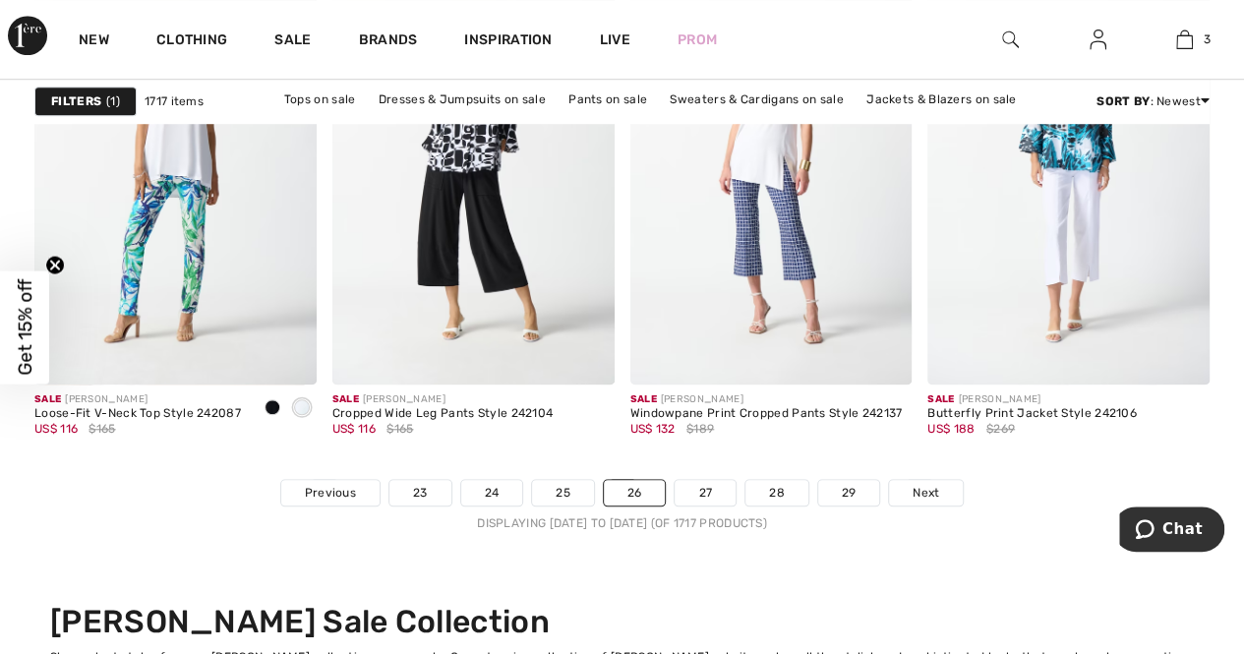
scroll to position [8361, 0]
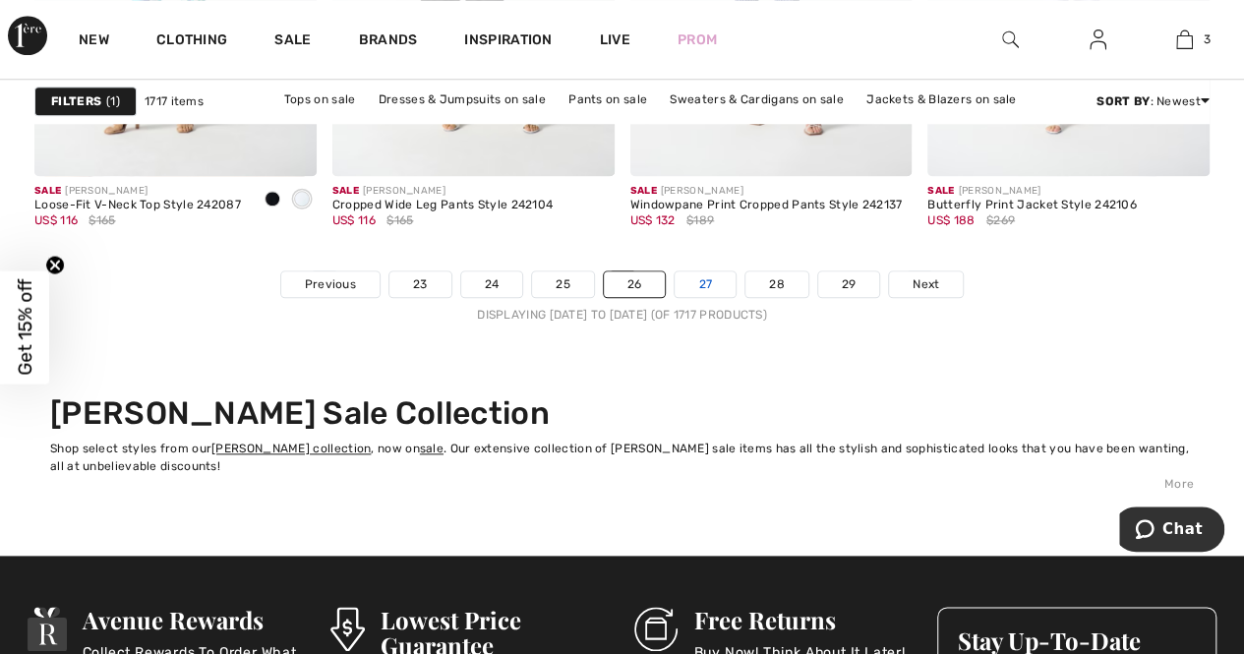
click at [715, 274] on link "27" at bounding box center [705, 285] width 61 height 26
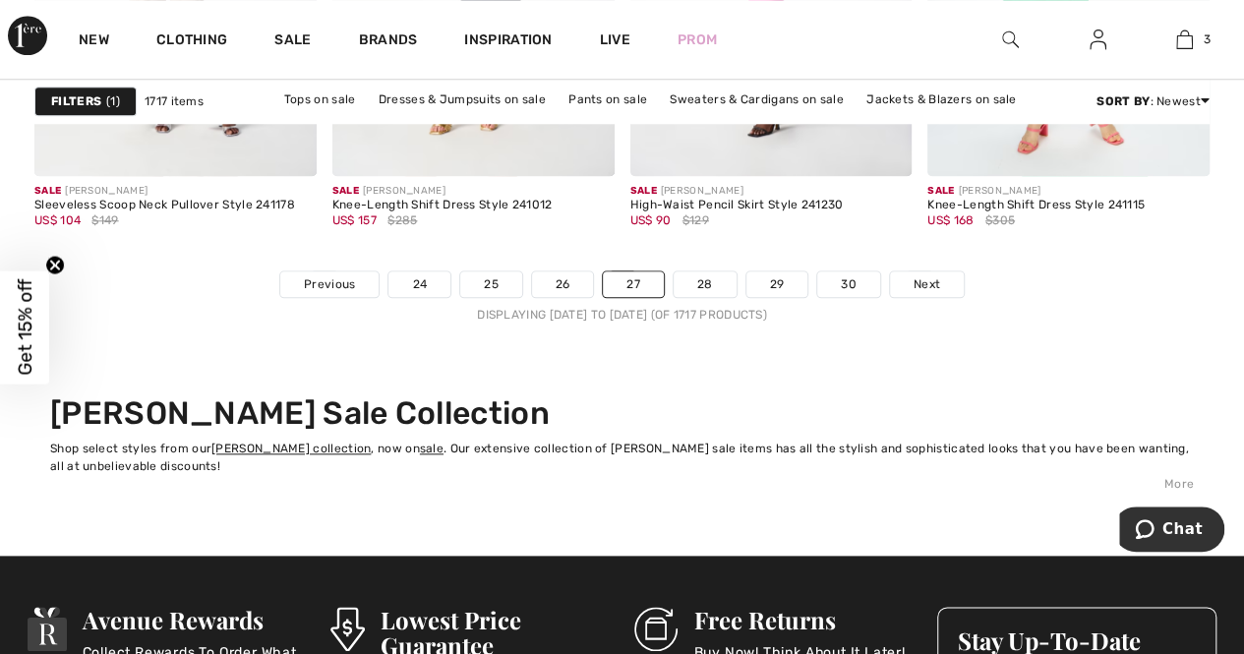
scroll to position [8361, 0]
click at [707, 279] on link "28" at bounding box center [705, 285] width 63 height 26
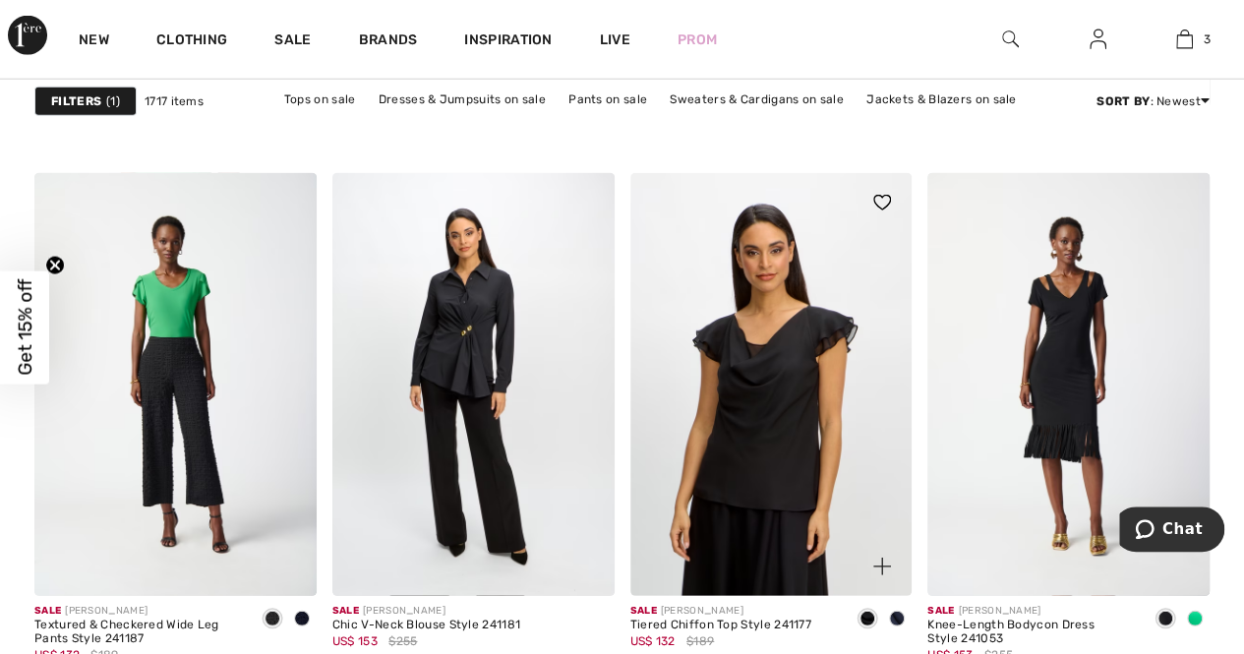
scroll to position [2656, 0]
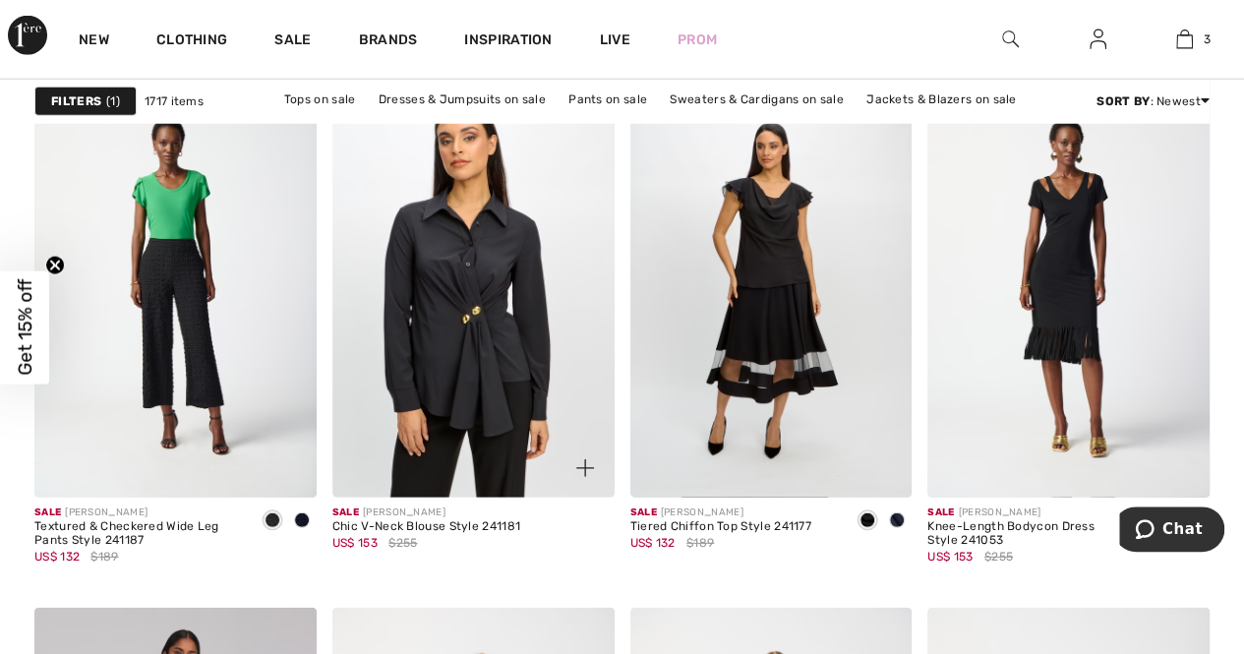
click at [472, 348] on img at bounding box center [473, 286] width 282 height 423
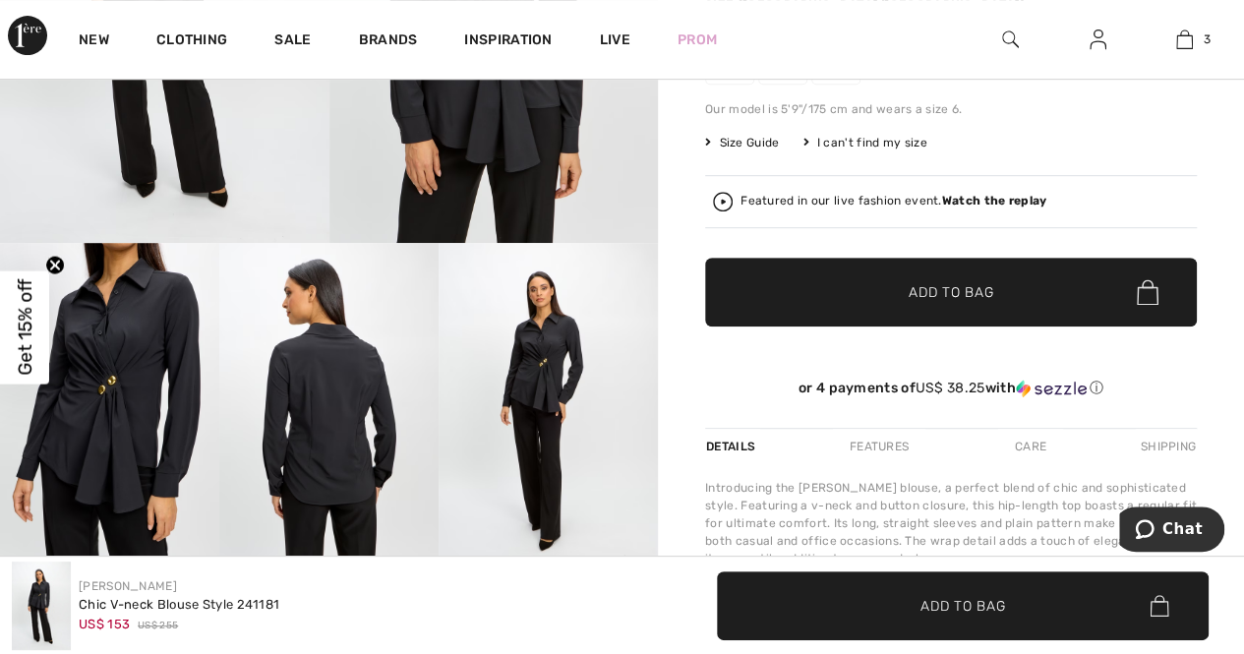
scroll to position [295, 0]
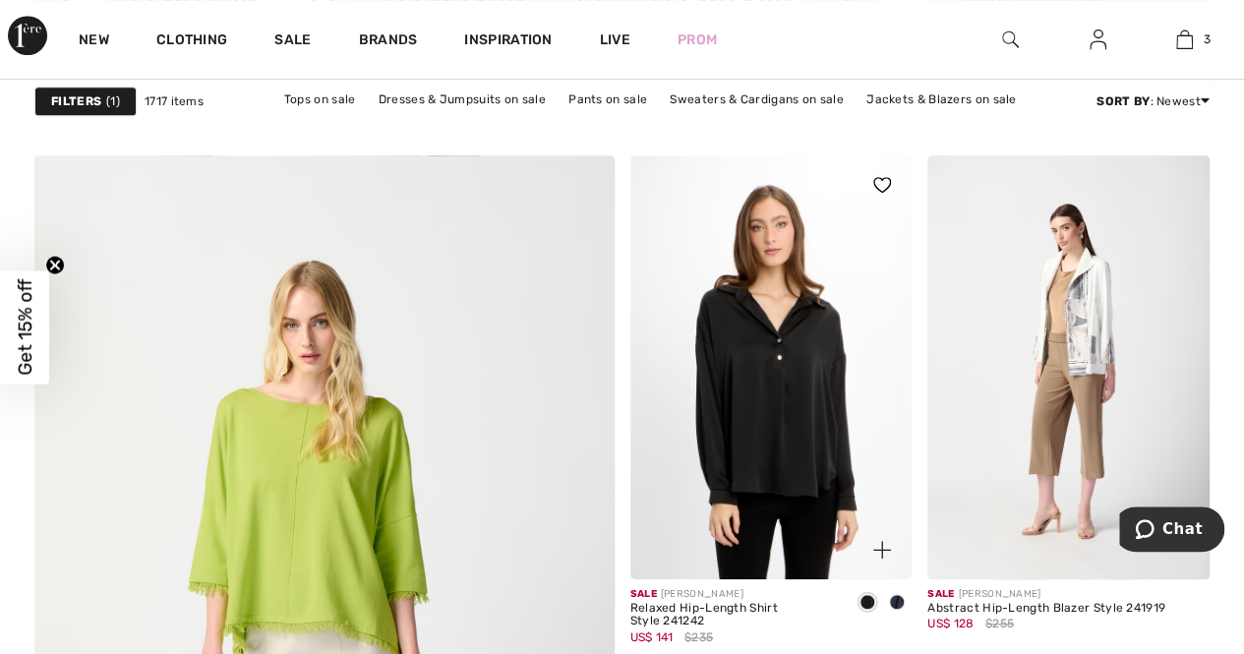
scroll to position [4525, 0]
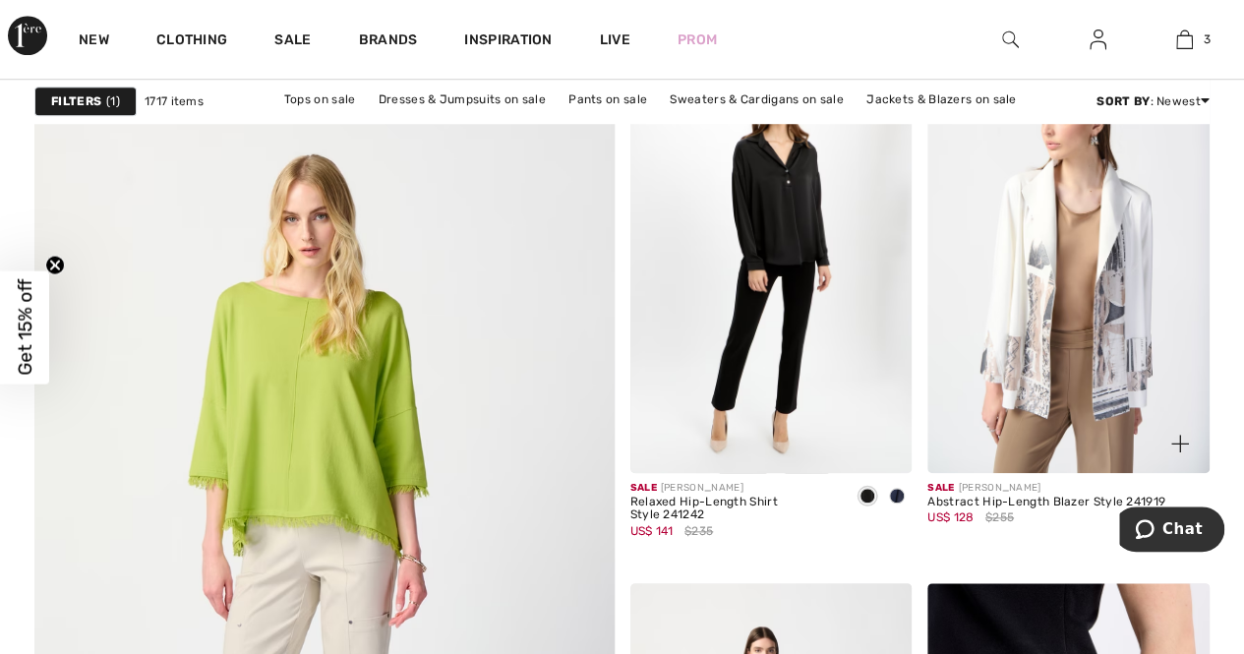
click at [1098, 330] on img at bounding box center [1069, 260] width 282 height 423
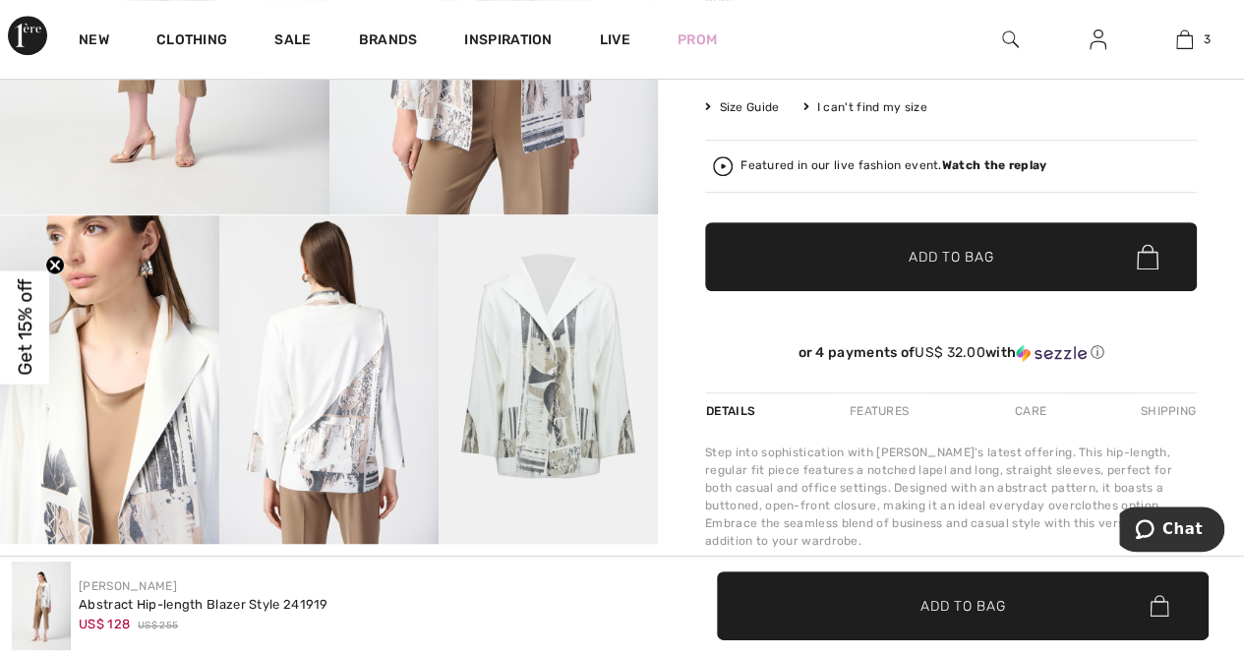
scroll to position [492, 0]
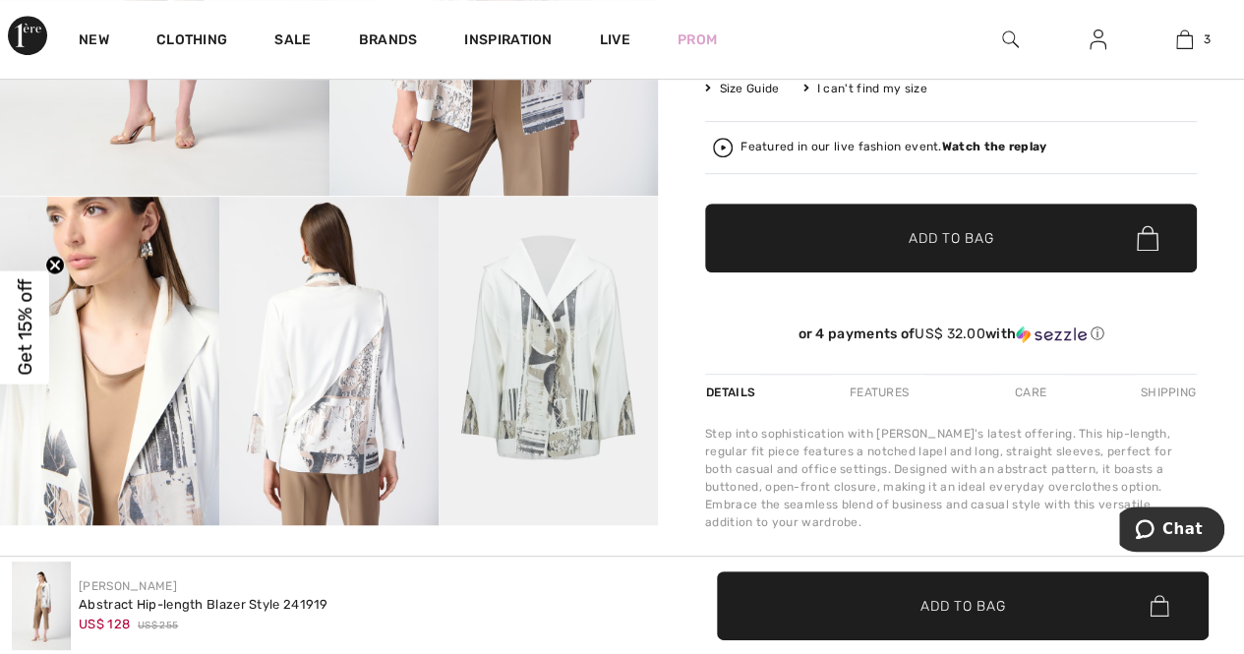
click at [348, 405] on img at bounding box center [328, 361] width 219 height 329
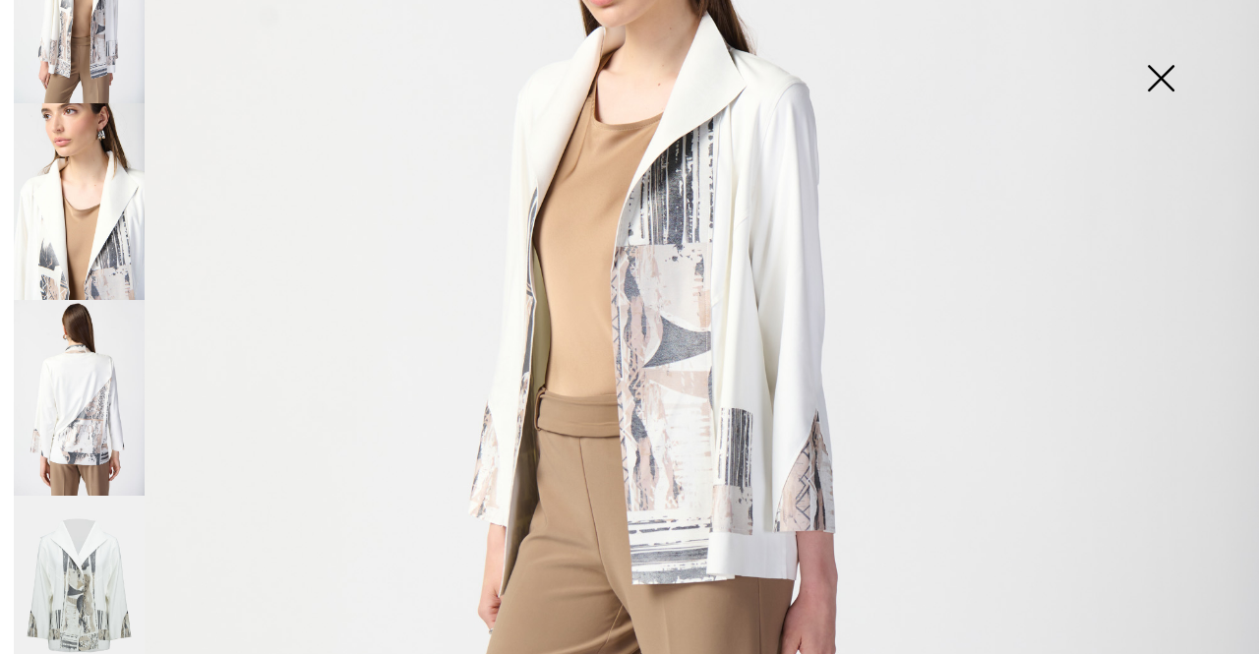
scroll to position [291, 0]
click at [78, 395] on img at bounding box center [79, 395] width 131 height 196
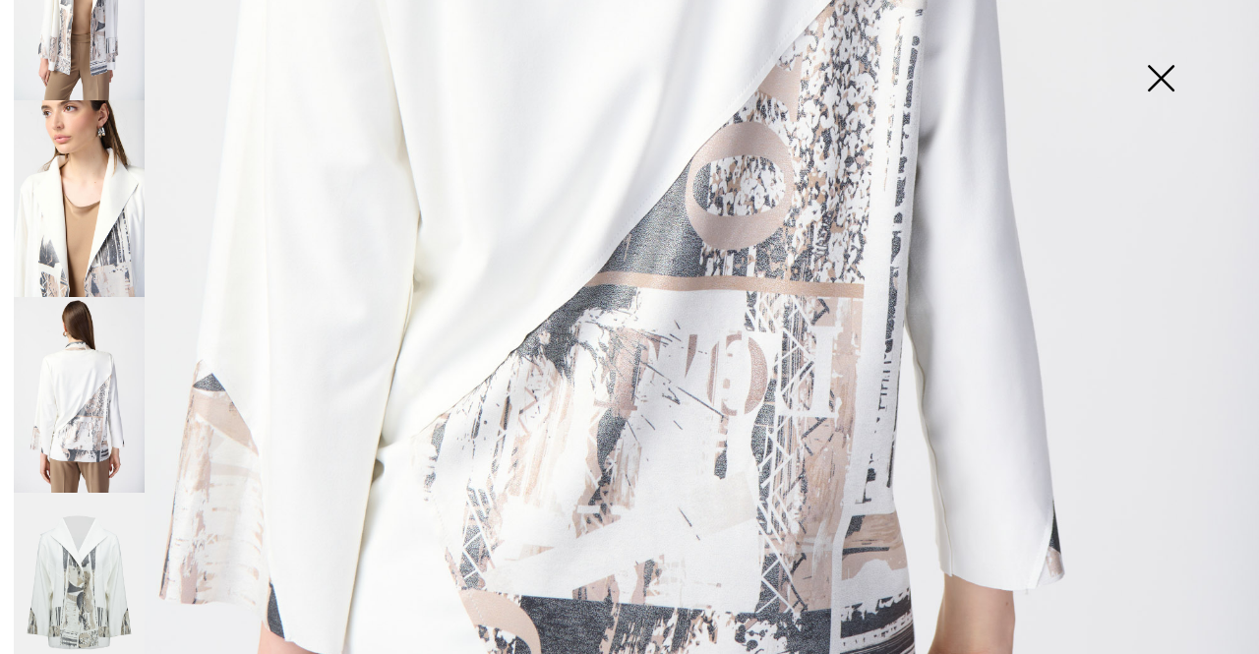
scroll to position [984, 0]
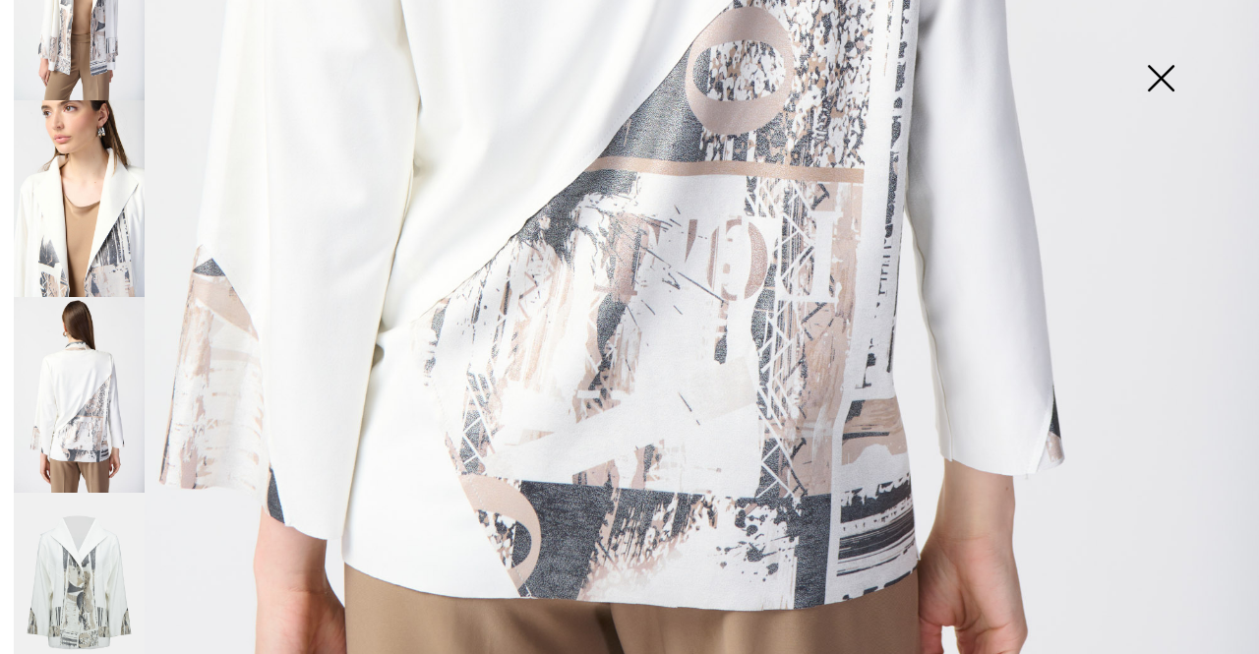
click at [1157, 86] on img at bounding box center [1161, 80] width 98 height 101
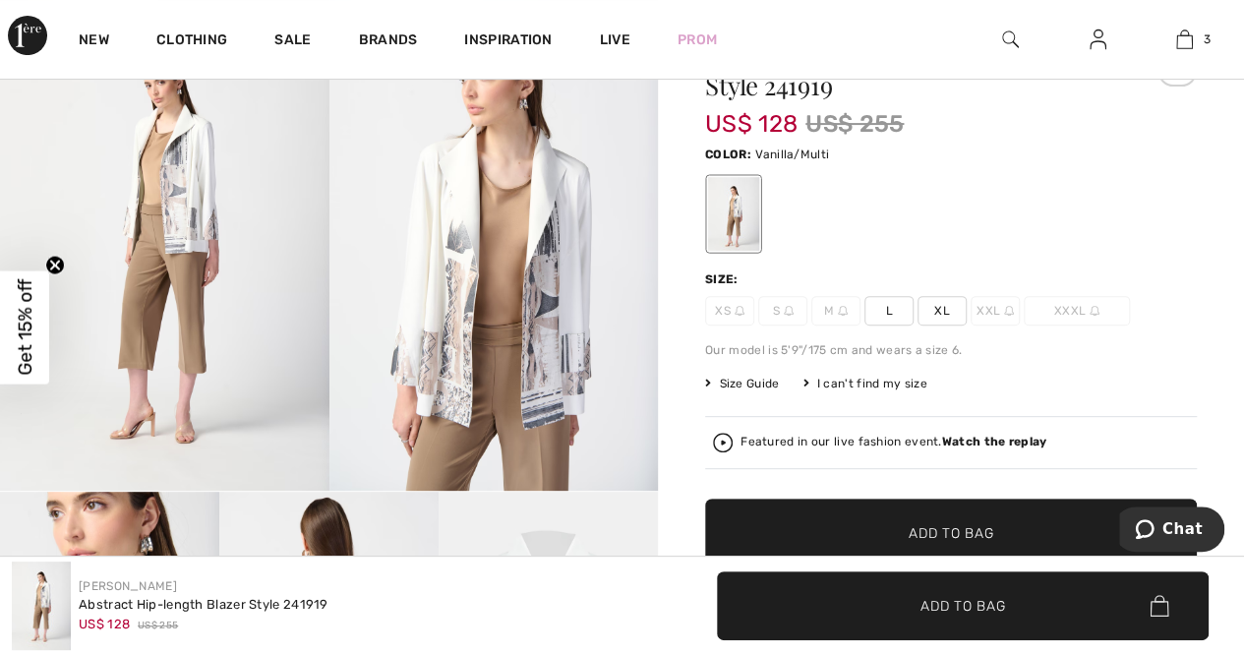
scroll to position [197, 0]
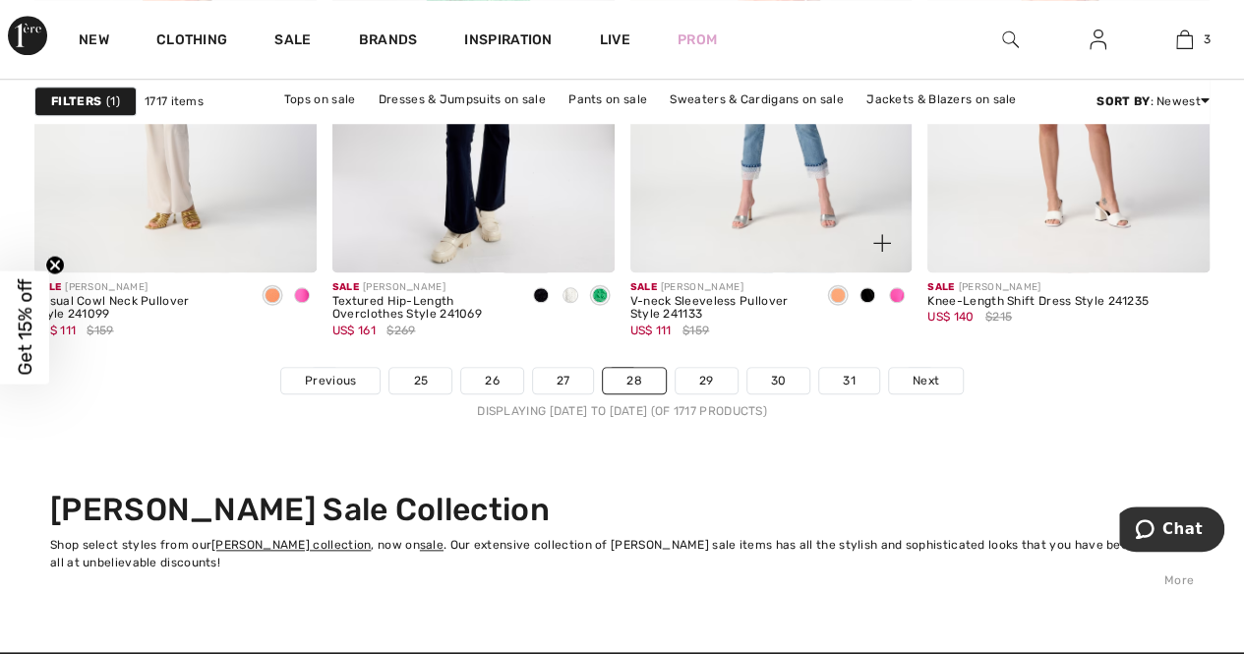
scroll to position [8460, 0]
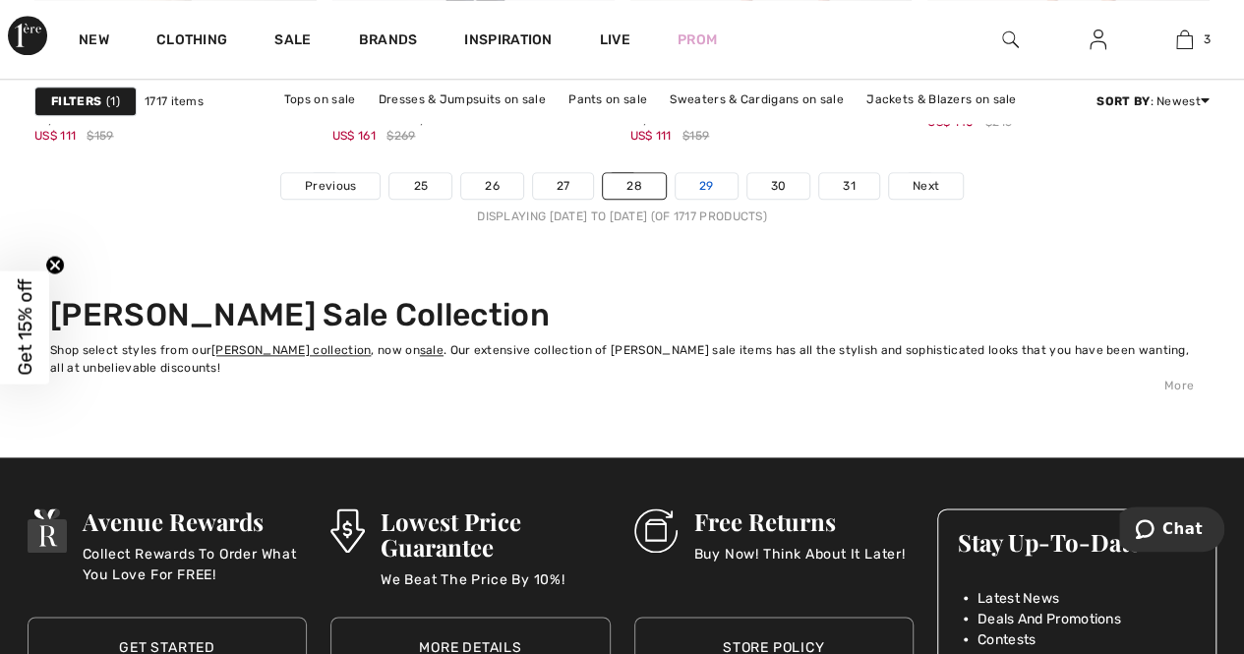
click at [697, 181] on link "29" at bounding box center [707, 186] width 62 height 26
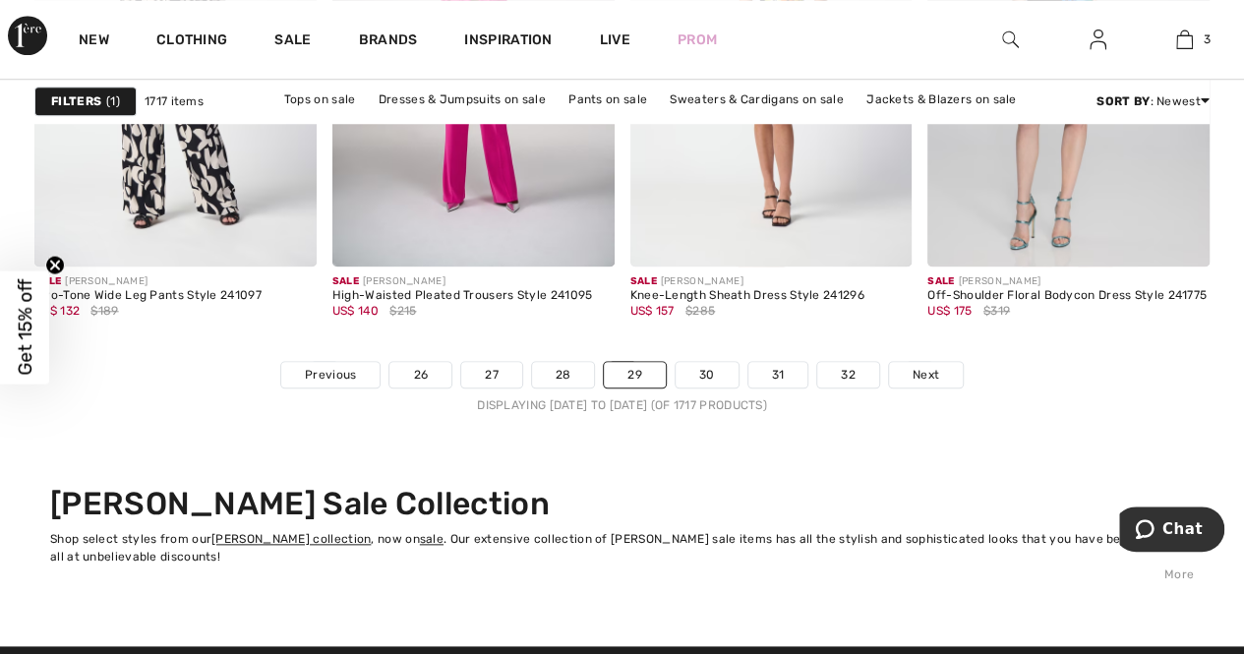
scroll to position [8263, 0]
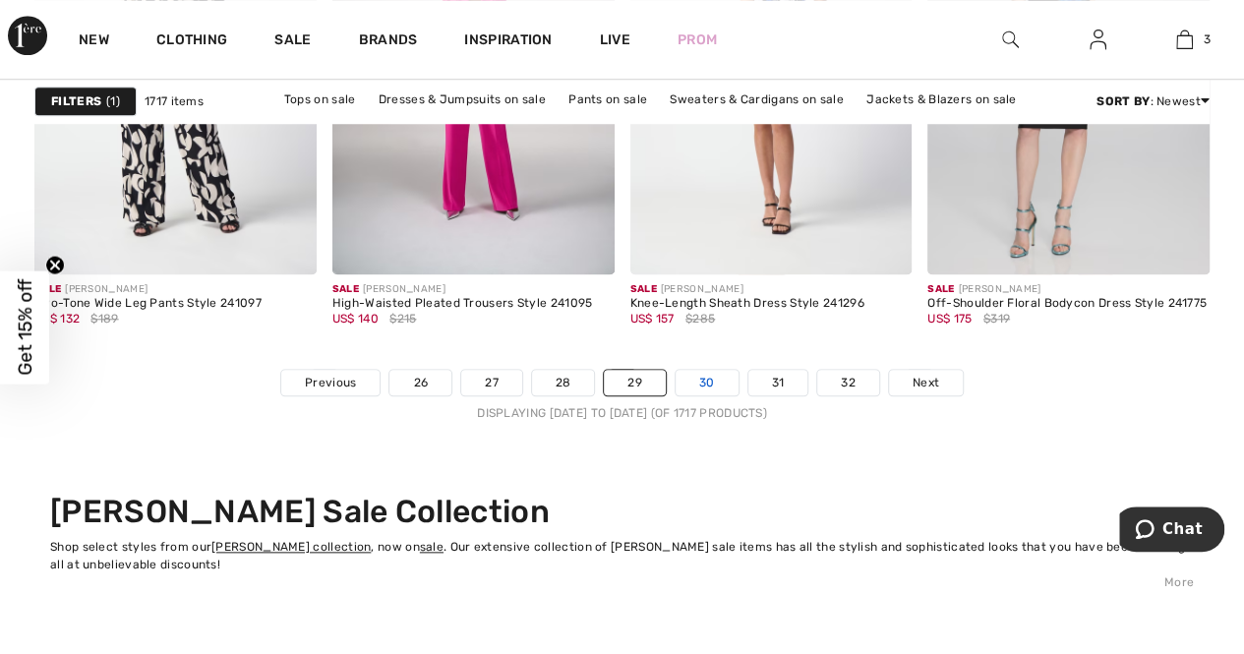
click at [710, 374] on link "30" at bounding box center [707, 383] width 63 height 26
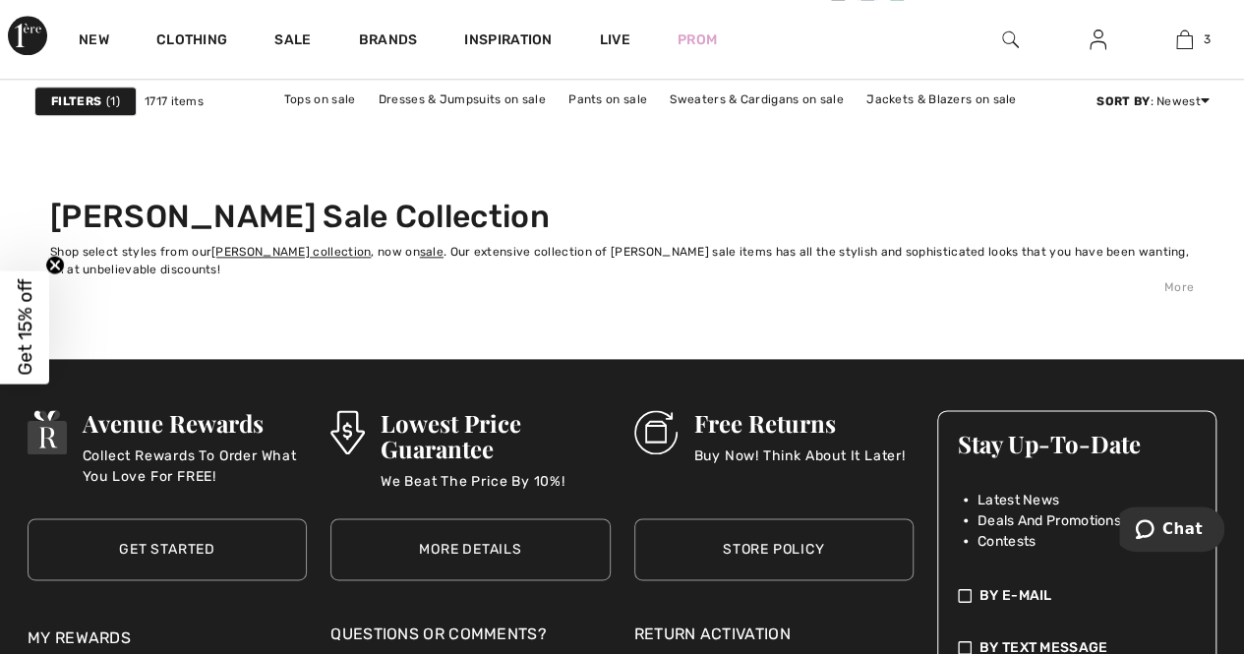
scroll to position [8263, 0]
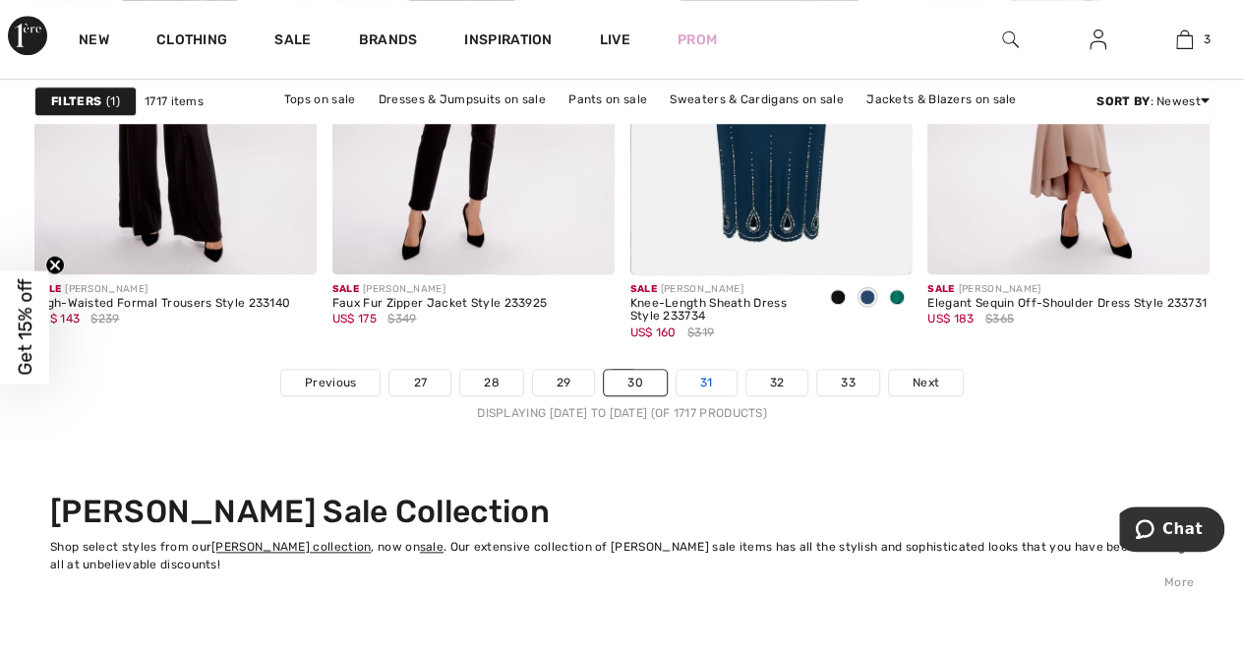
click at [704, 378] on link "31" at bounding box center [707, 383] width 60 height 26
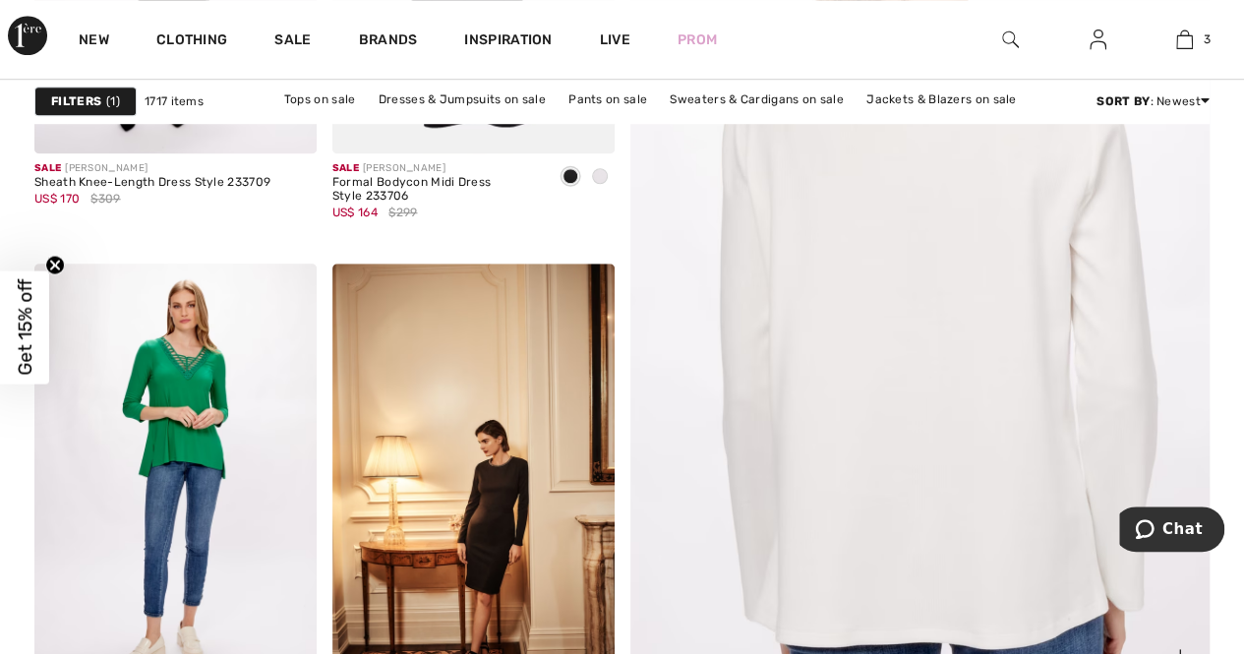
scroll to position [885, 0]
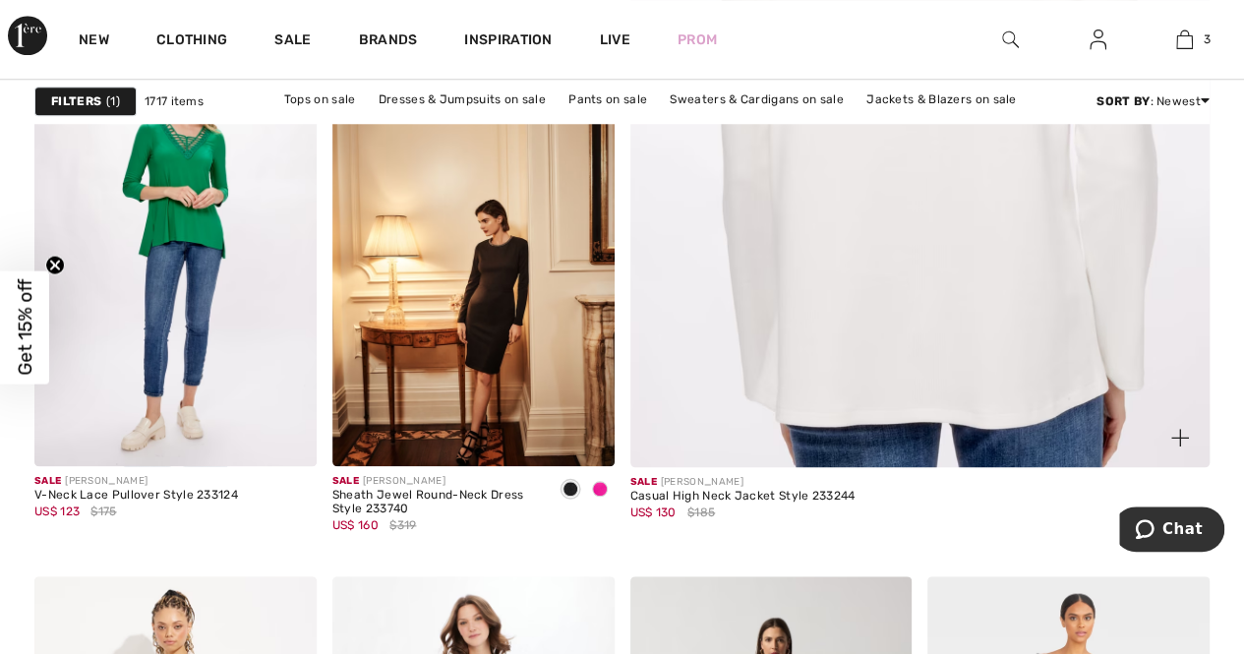
click at [946, 316] on img at bounding box center [920, 32] width 695 height 1044
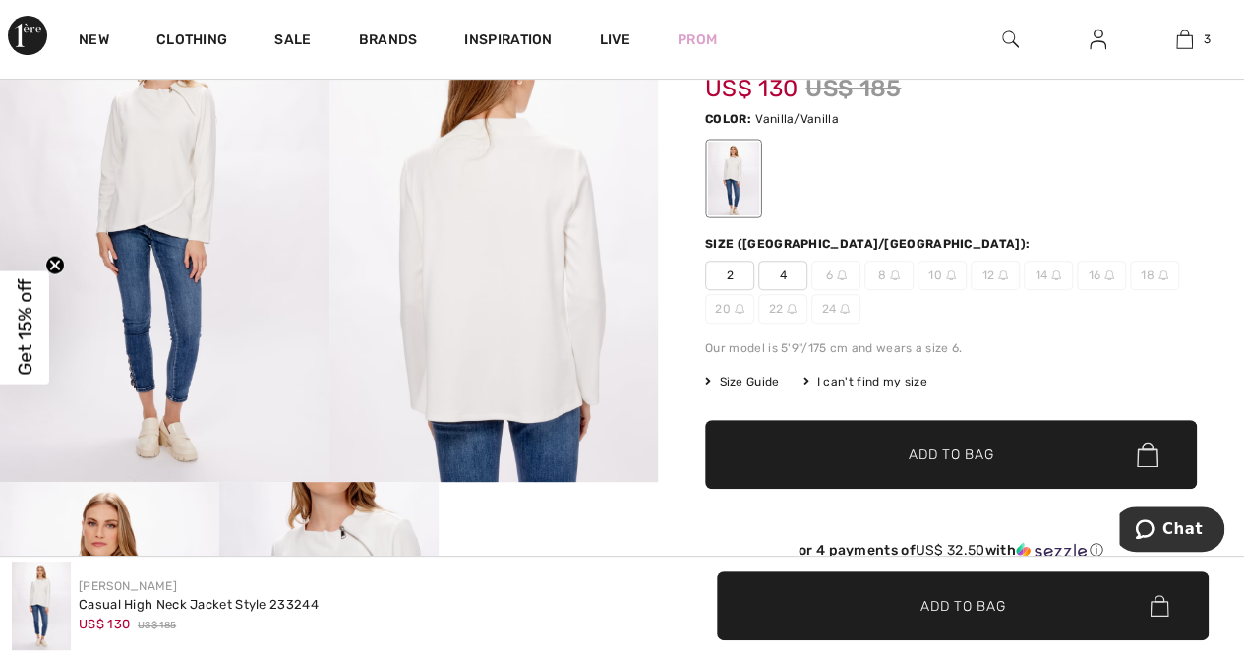
scroll to position [197, 0]
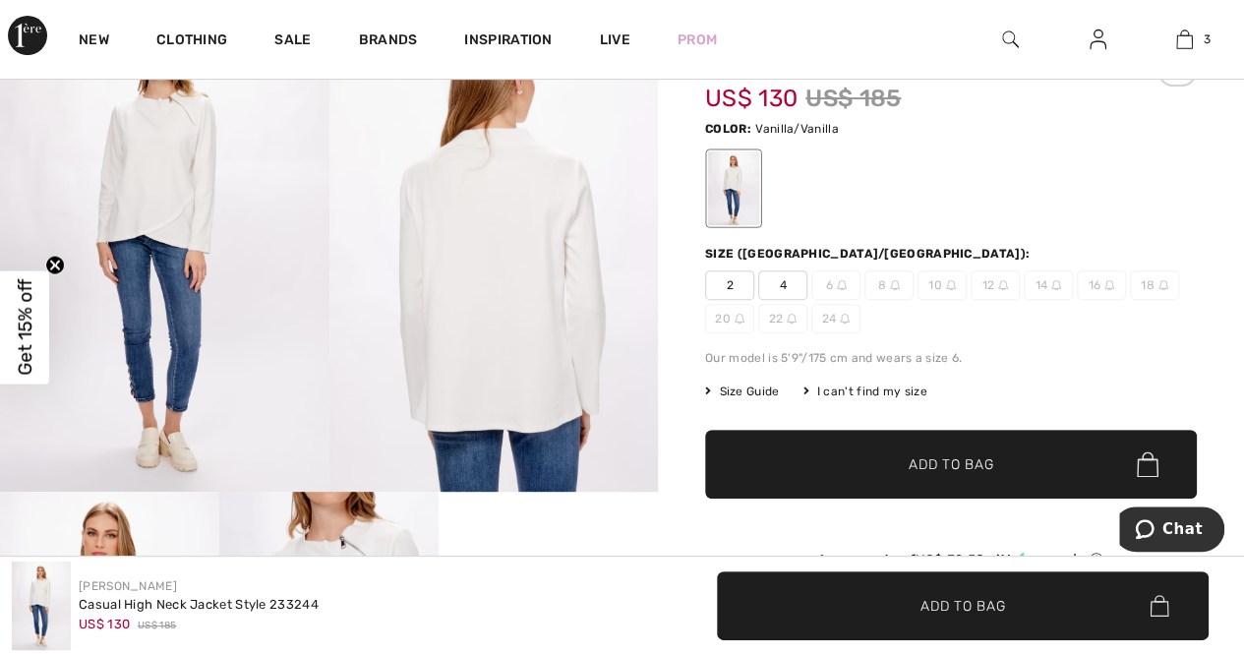
drag, startPoint x: 143, startPoint y: 213, endPoint x: 169, endPoint y: 220, distance: 27.4
click at [144, 214] on img at bounding box center [165, 245] width 330 height 494
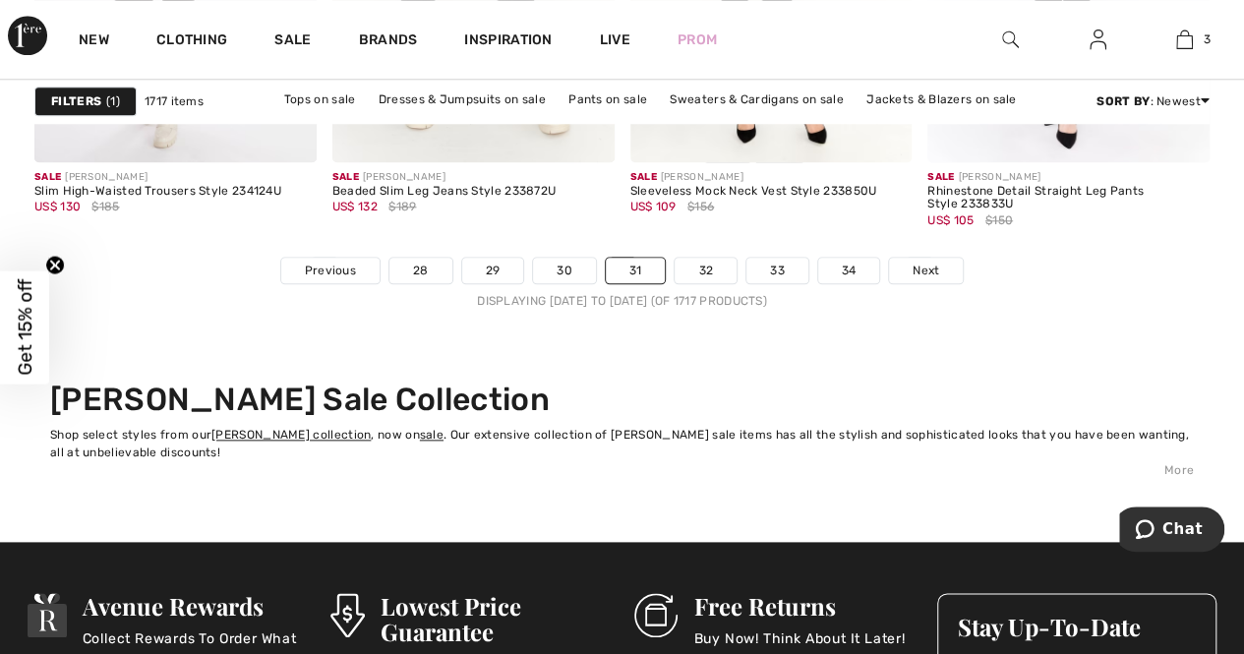
scroll to position [8361, 0]
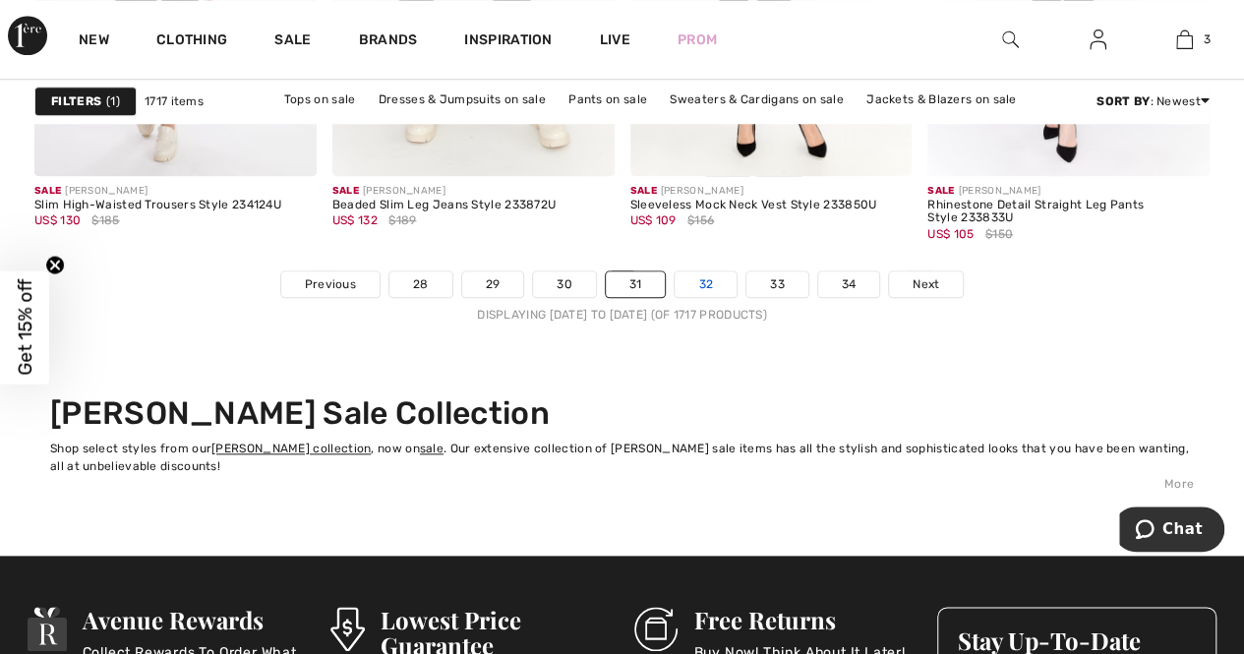
click at [708, 274] on link "32" at bounding box center [706, 285] width 62 height 26
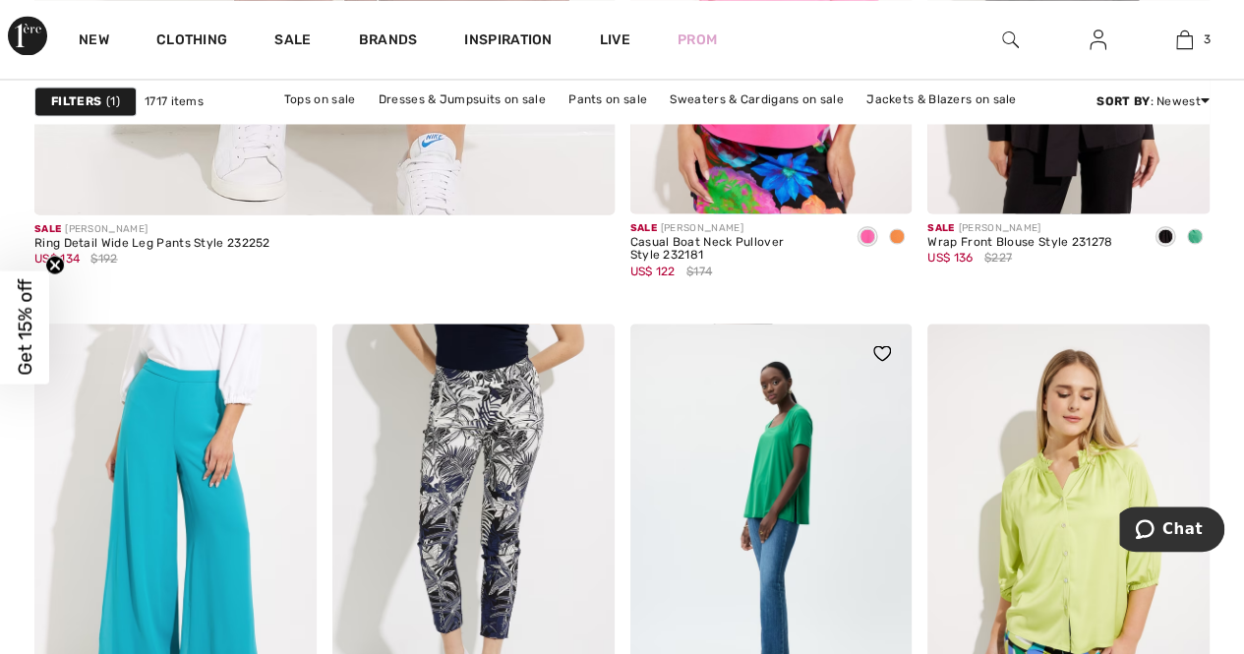
scroll to position [5312, 0]
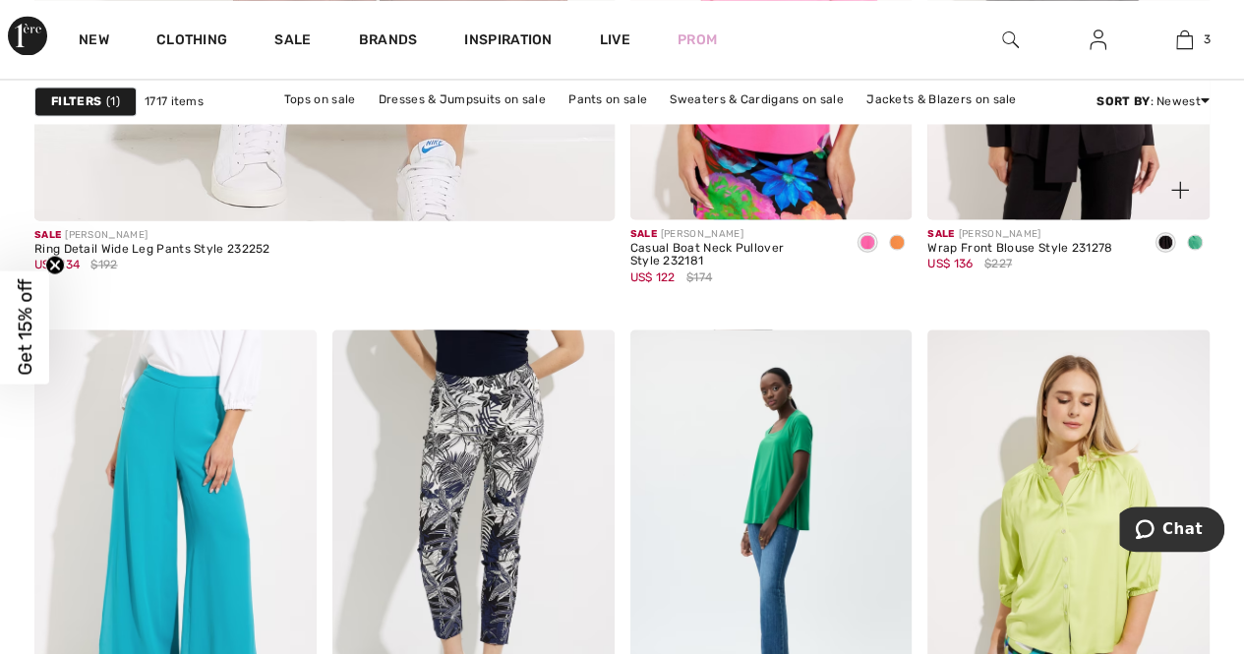
click at [1191, 239] on span at bounding box center [1195, 242] width 16 height 16
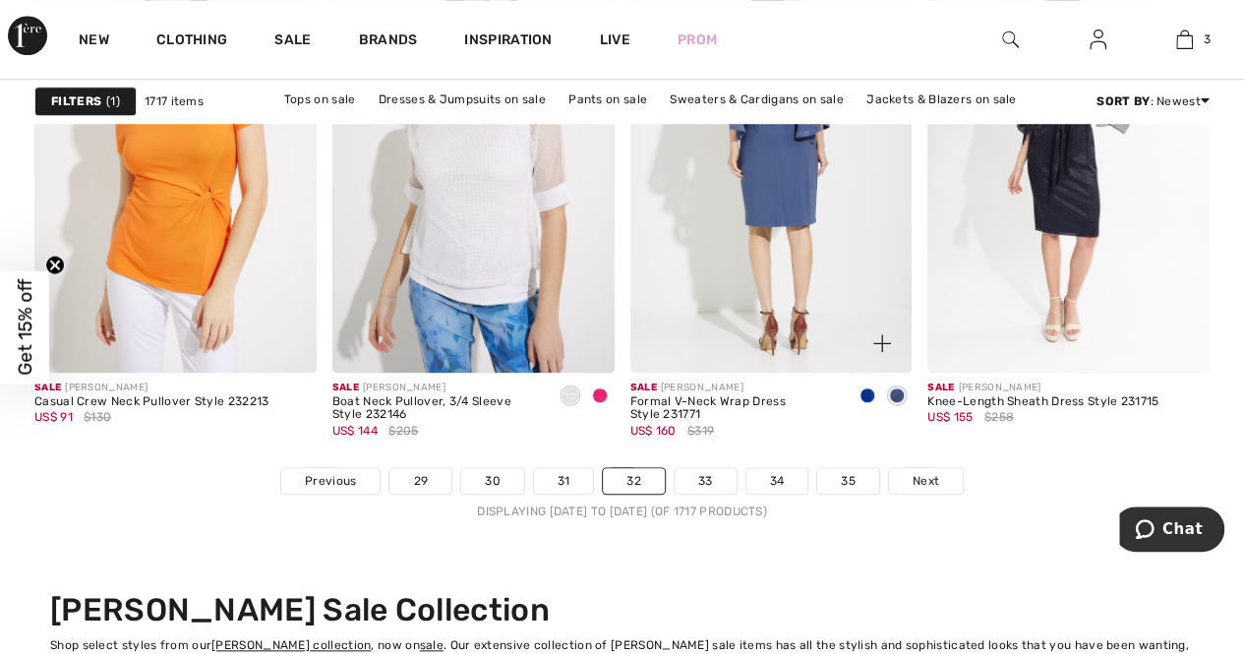
scroll to position [8460, 0]
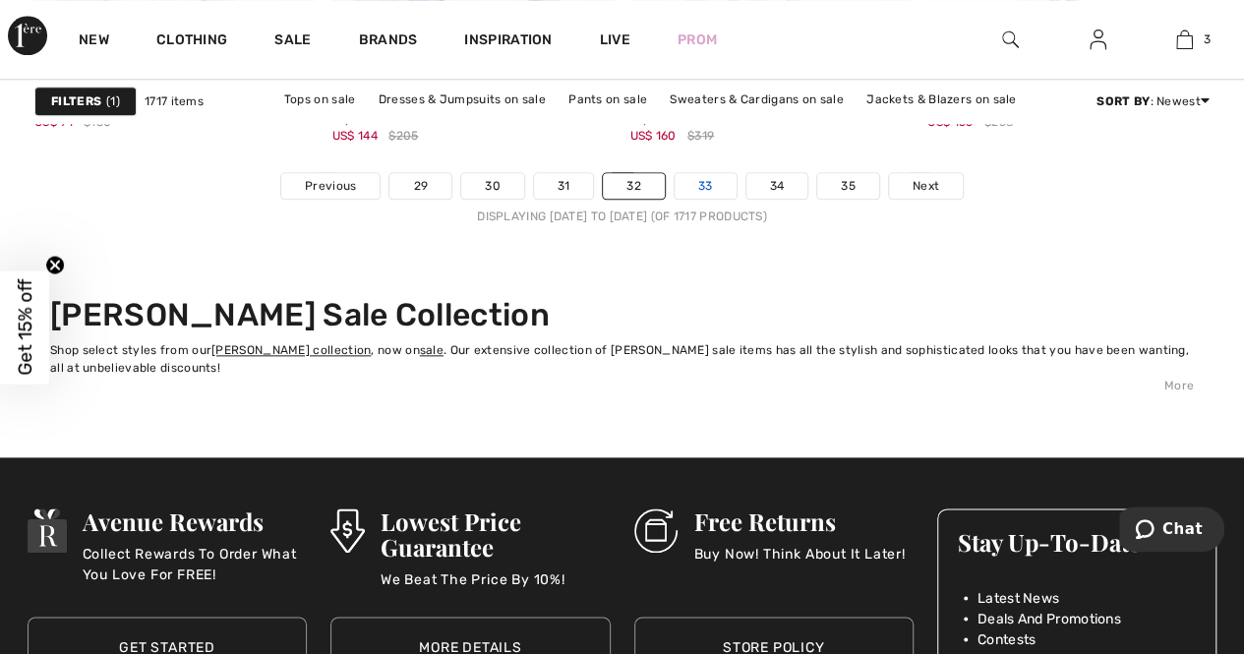
click at [706, 181] on link "33" at bounding box center [706, 186] width 62 height 26
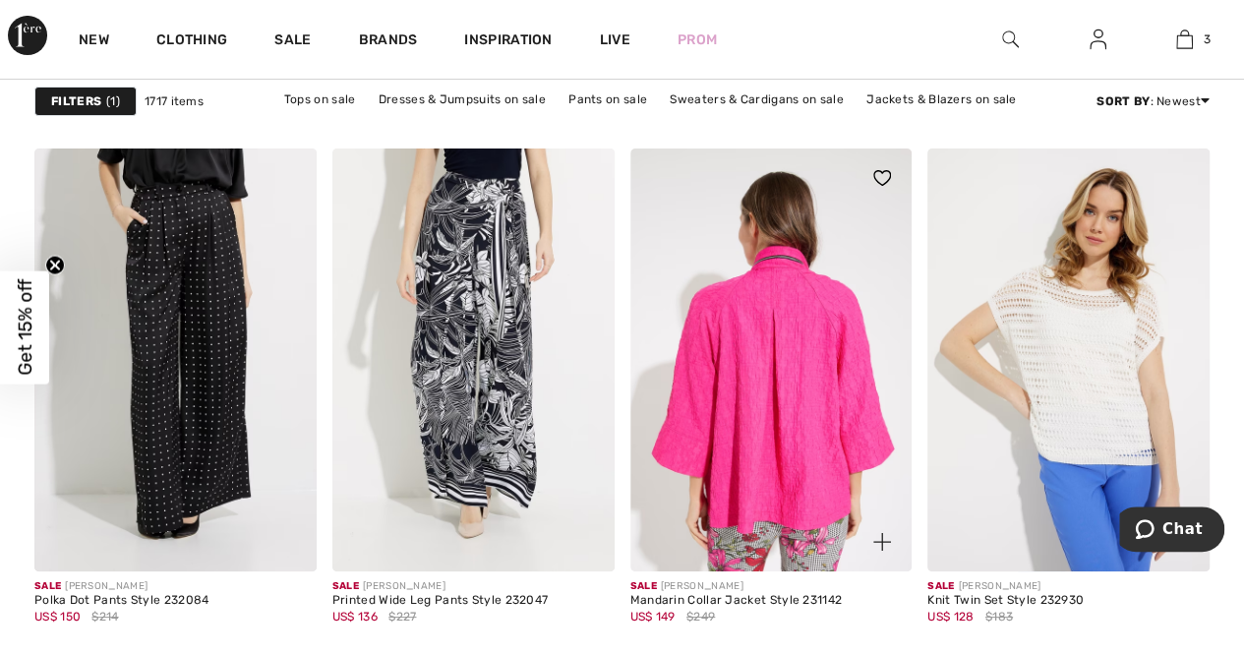
scroll to position [3738, 0]
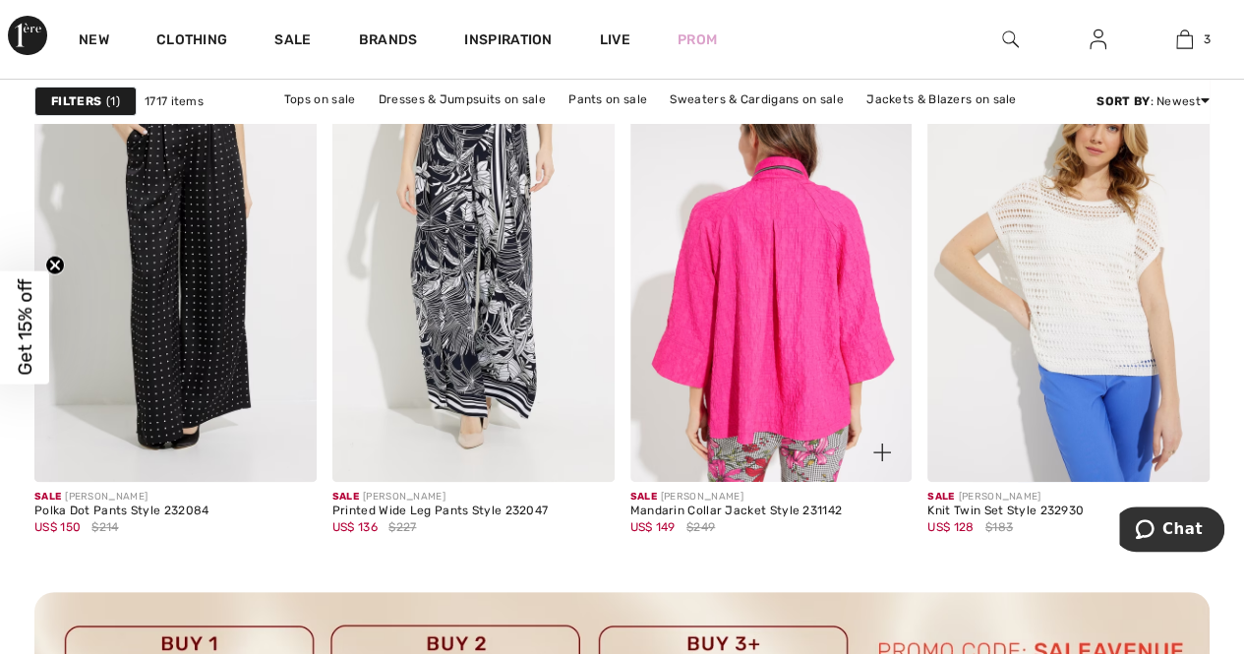
click at [787, 346] on img at bounding box center [772, 270] width 282 height 423
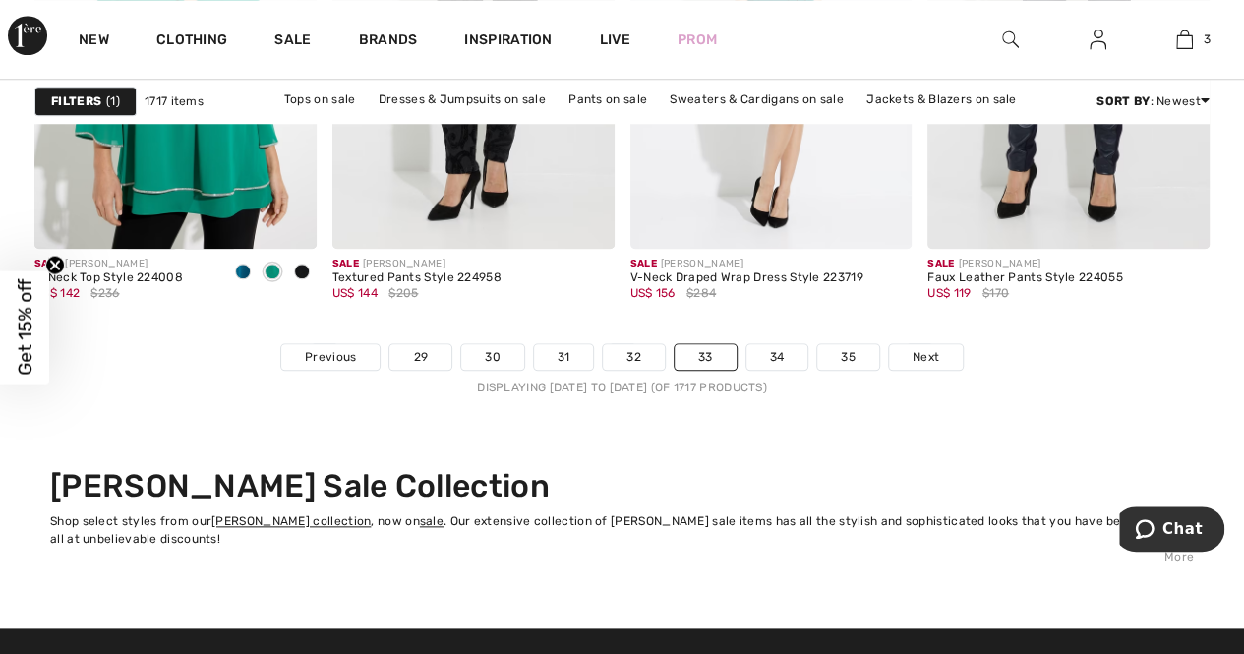
scroll to position [8460, 0]
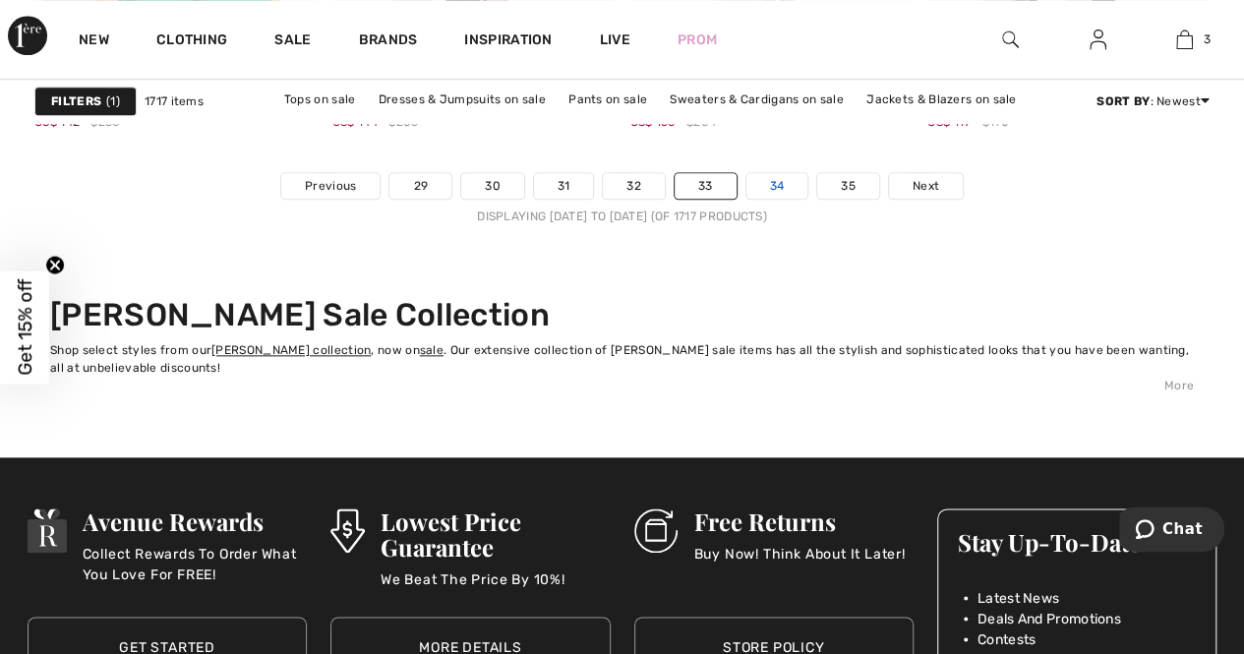
click at [774, 183] on link "34" at bounding box center [778, 186] width 62 height 26
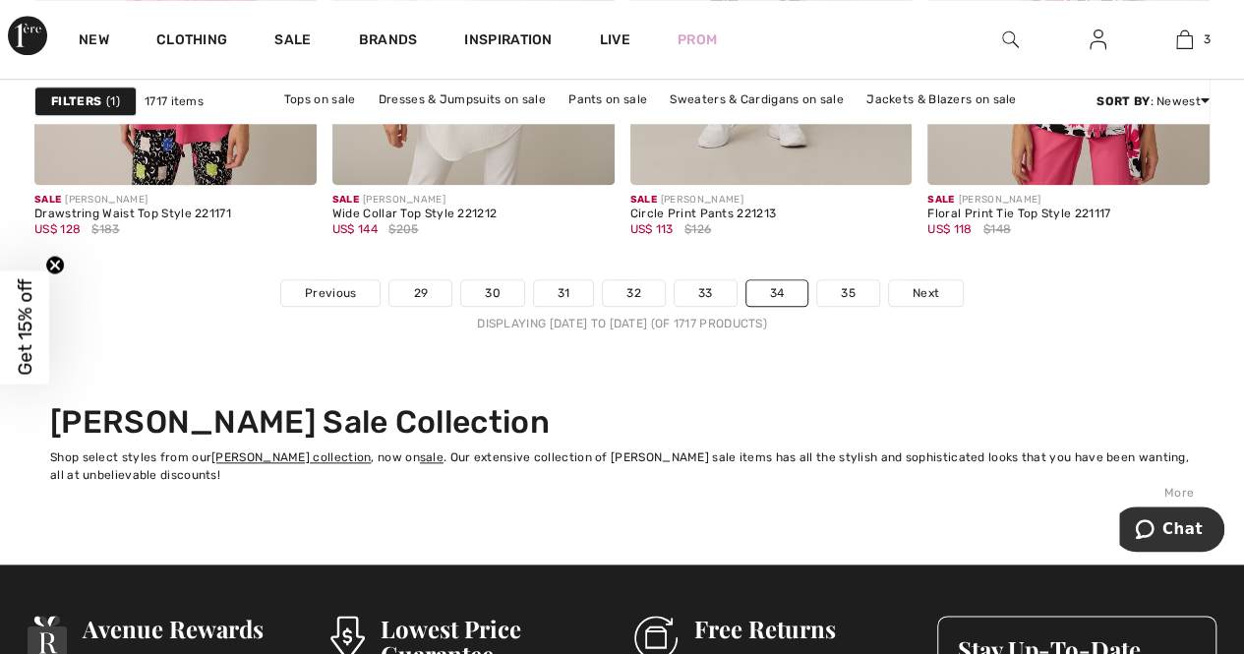
scroll to position [8361, 0]
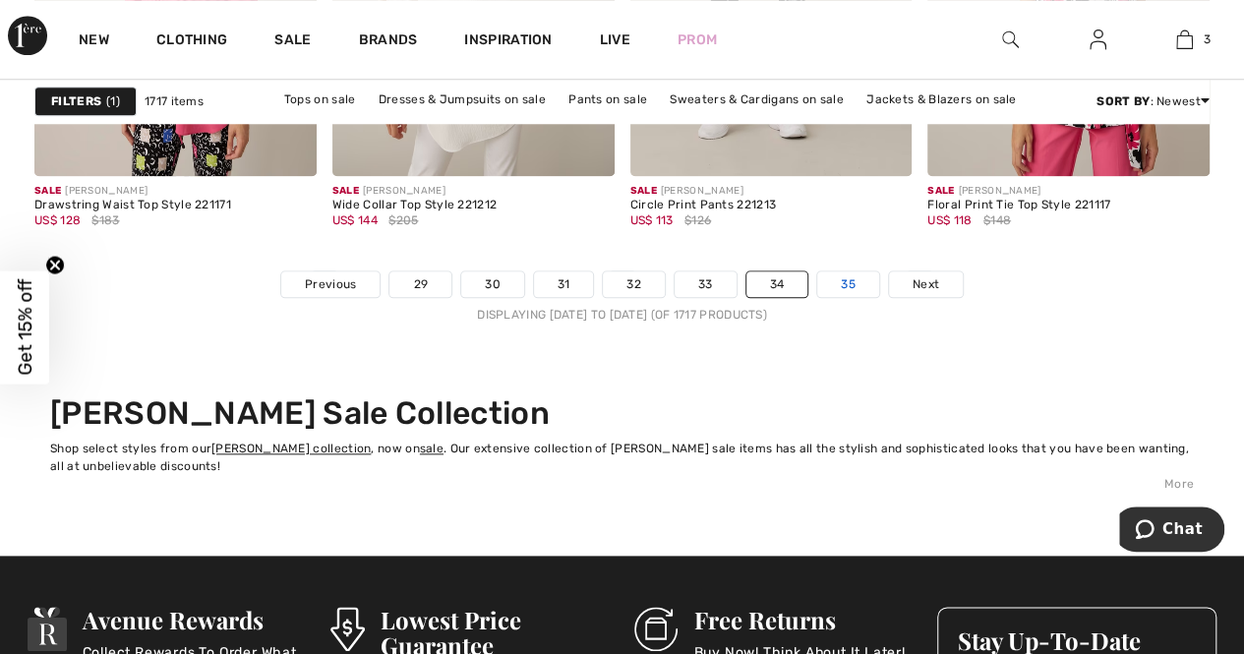
click at [847, 280] on link "35" at bounding box center [848, 285] width 62 height 26
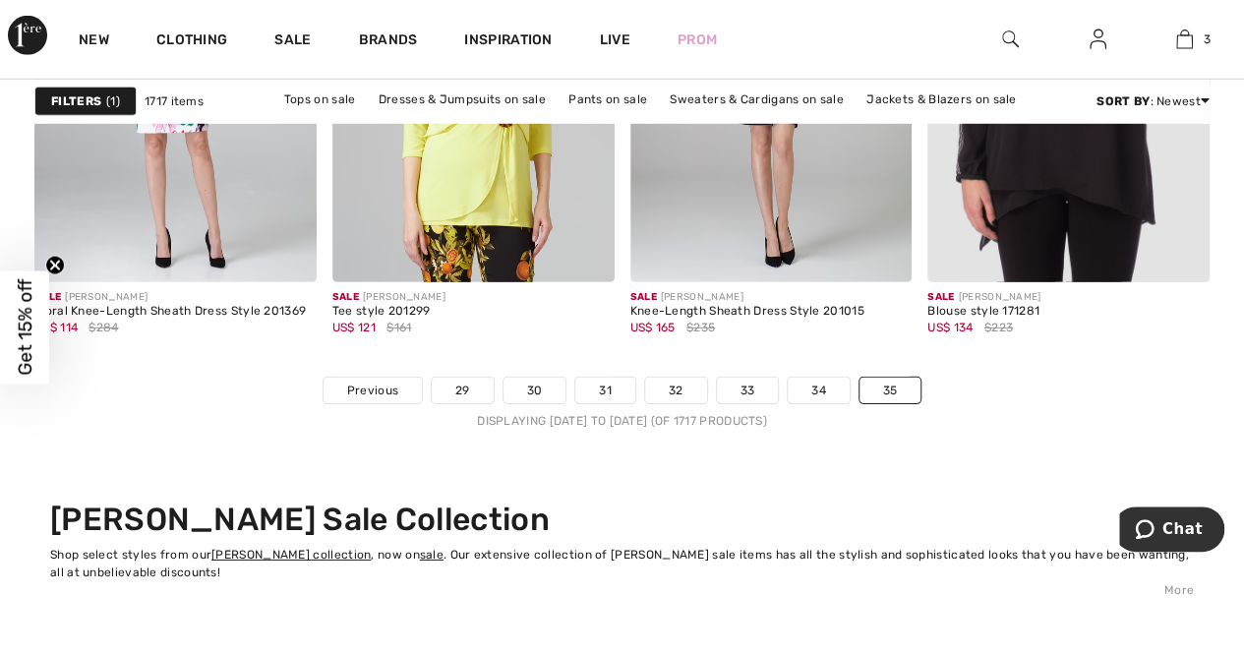
scroll to position [3049, 0]
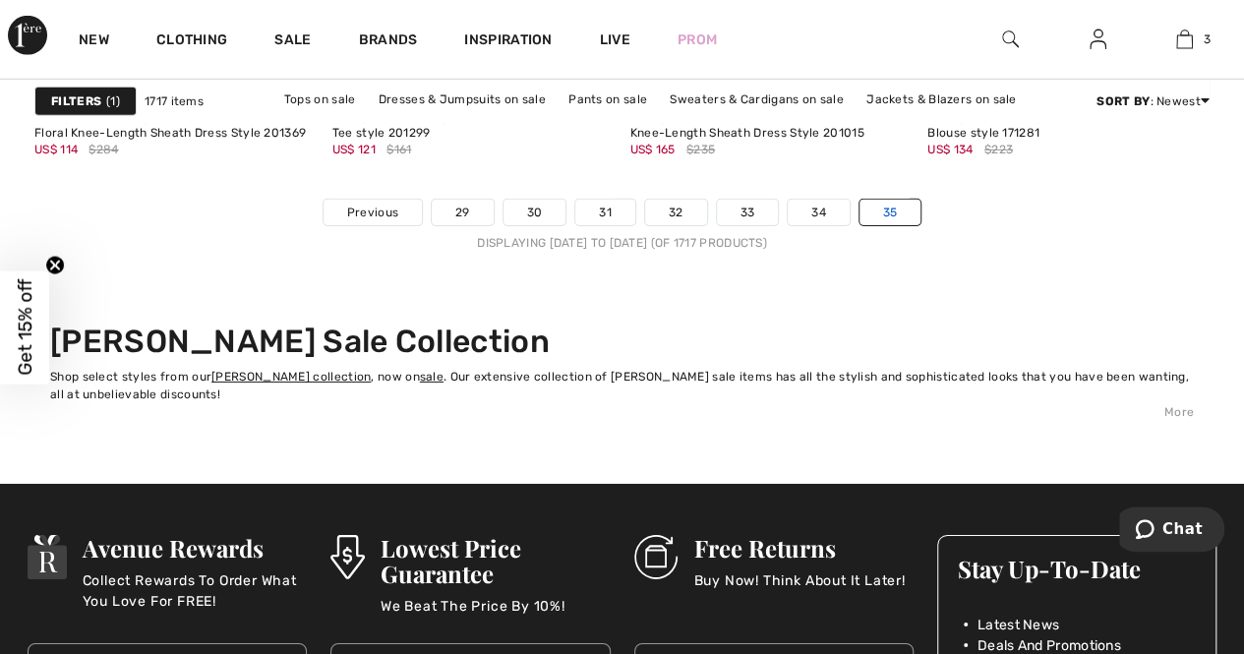
click at [892, 208] on link "35" at bounding box center [891, 213] width 62 height 26
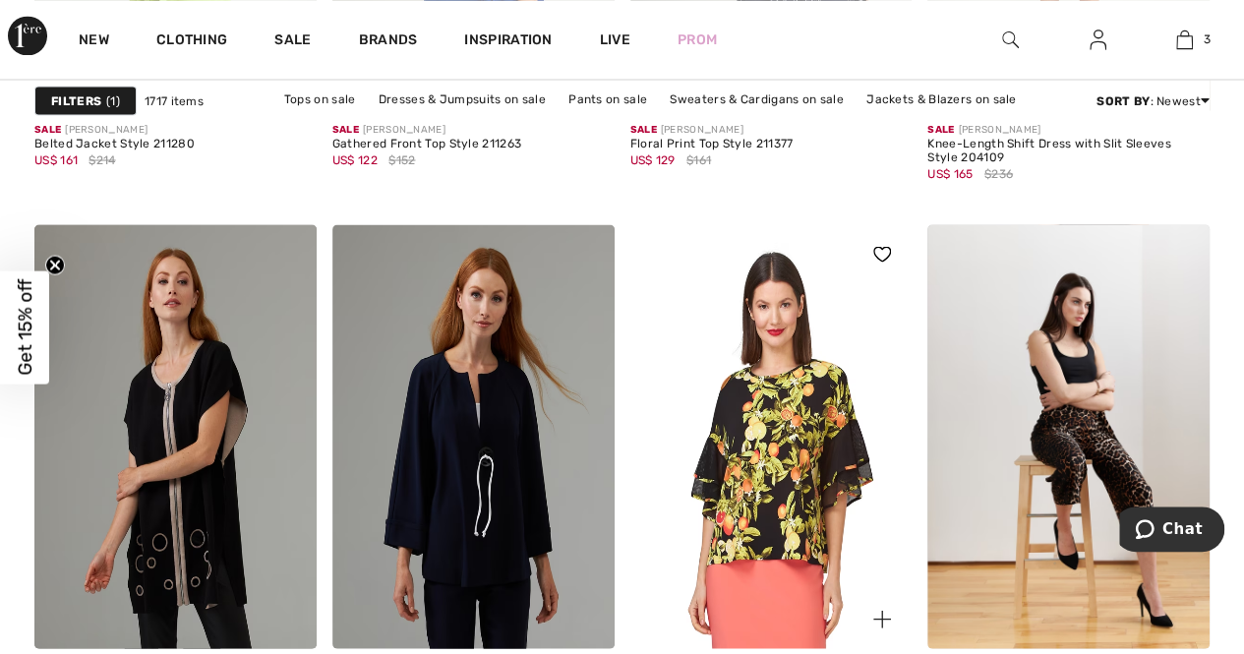
scroll to position [1967, 0]
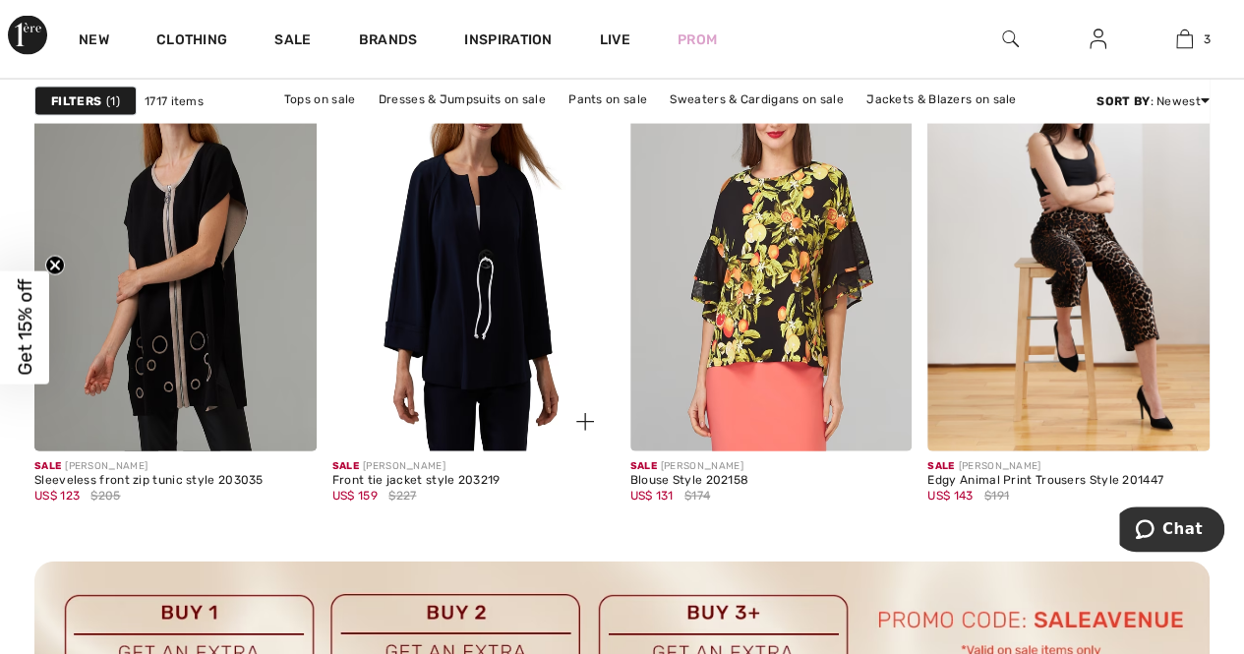
click at [467, 301] on img at bounding box center [473, 239] width 282 height 423
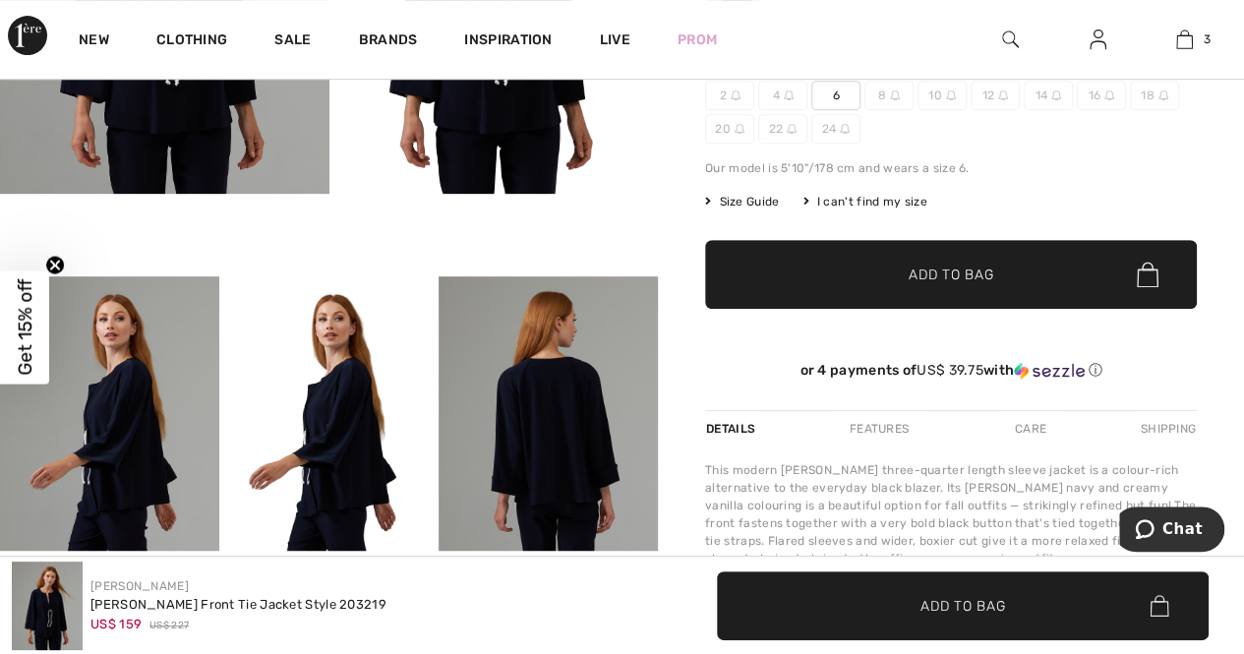
scroll to position [197, 0]
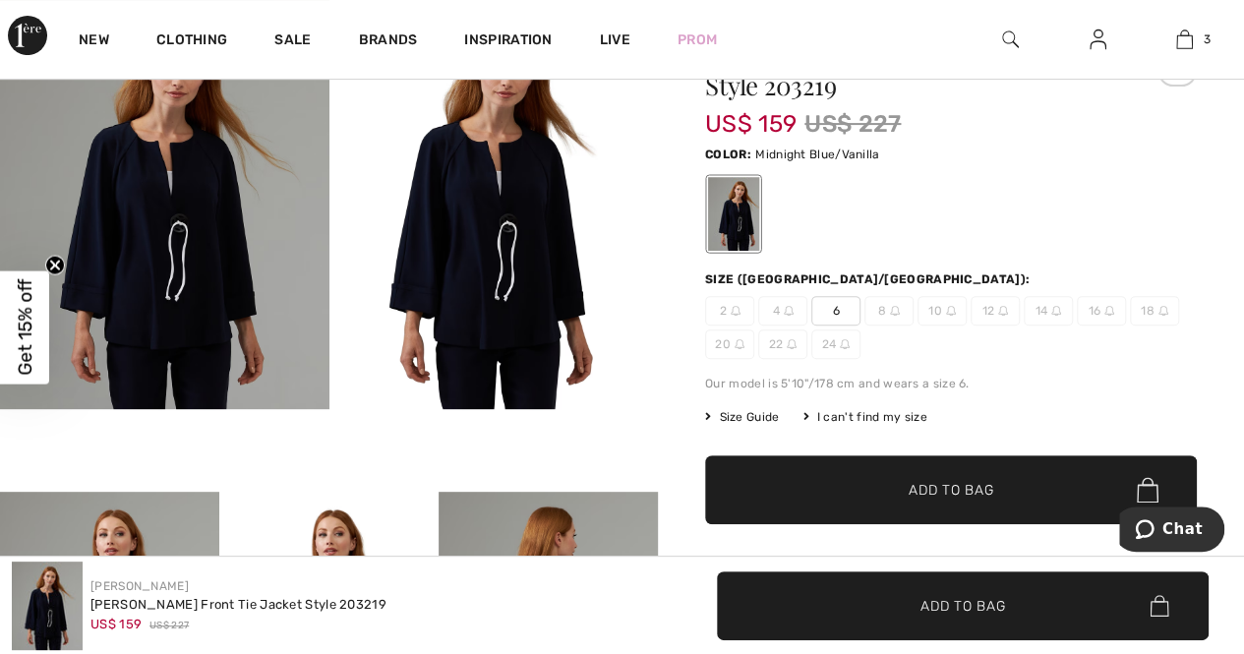
drag, startPoint x: 15, startPoint y: 3, endPoint x: 1046, endPoint y: 227, distance: 1055.0
click at [1046, 227] on div at bounding box center [951, 214] width 492 height 82
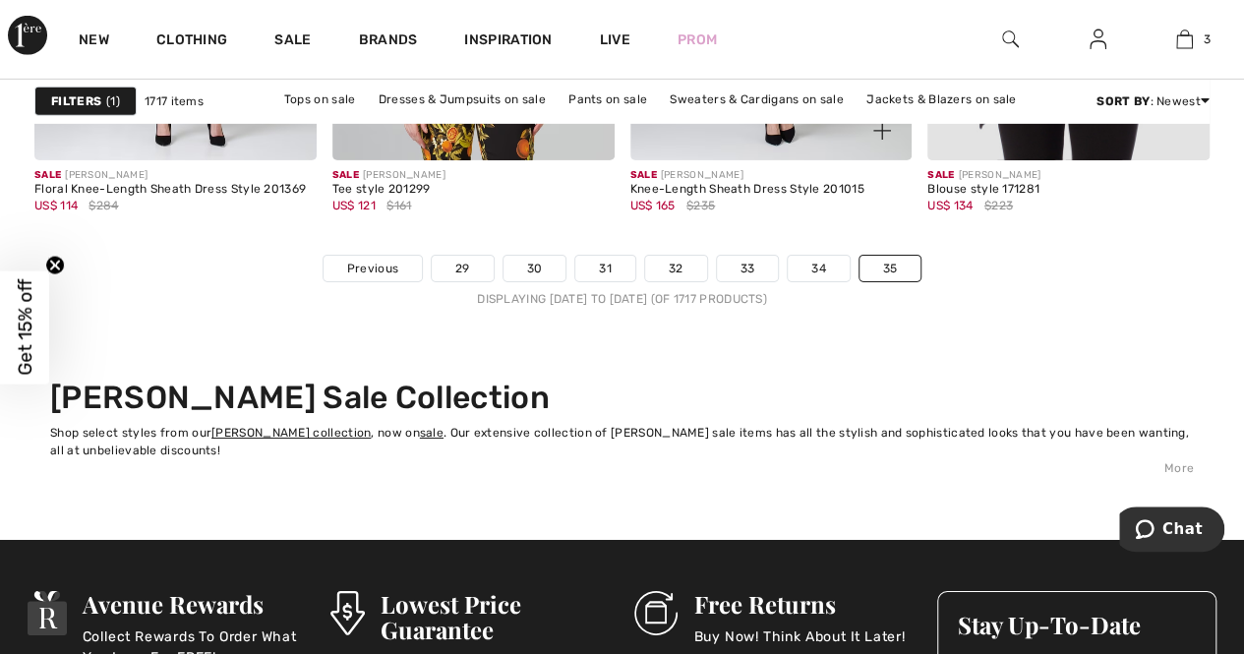
scroll to position [2951, 0]
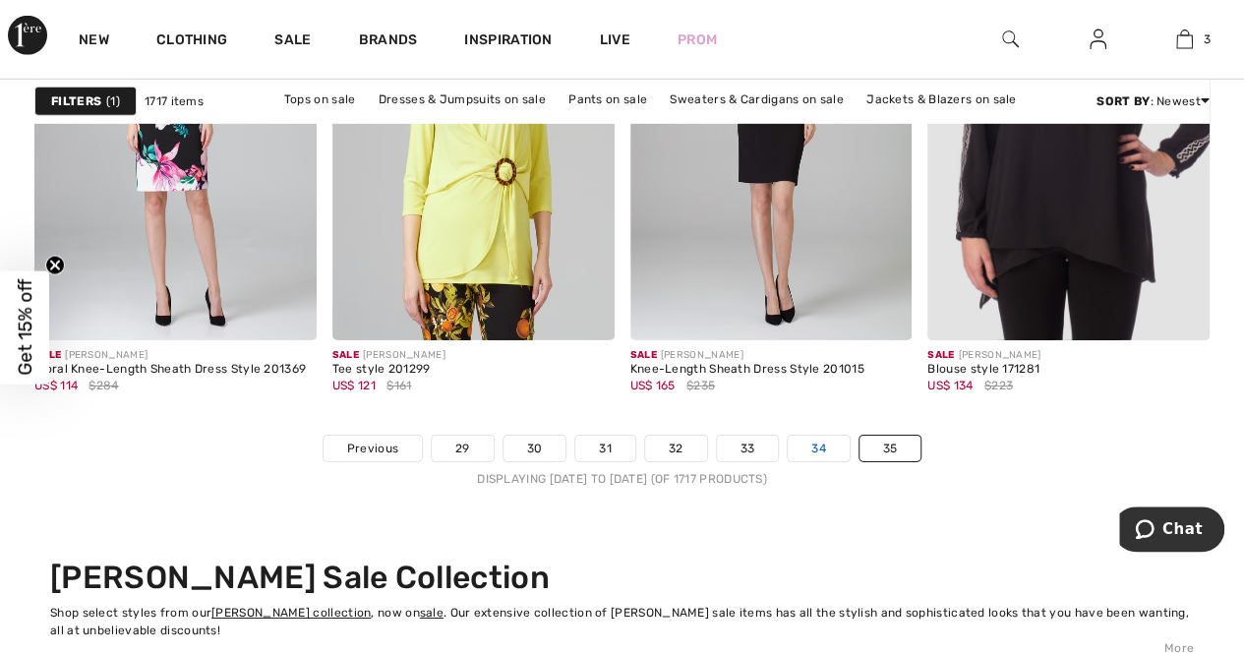
click at [817, 444] on link "34" at bounding box center [819, 449] width 62 height 26
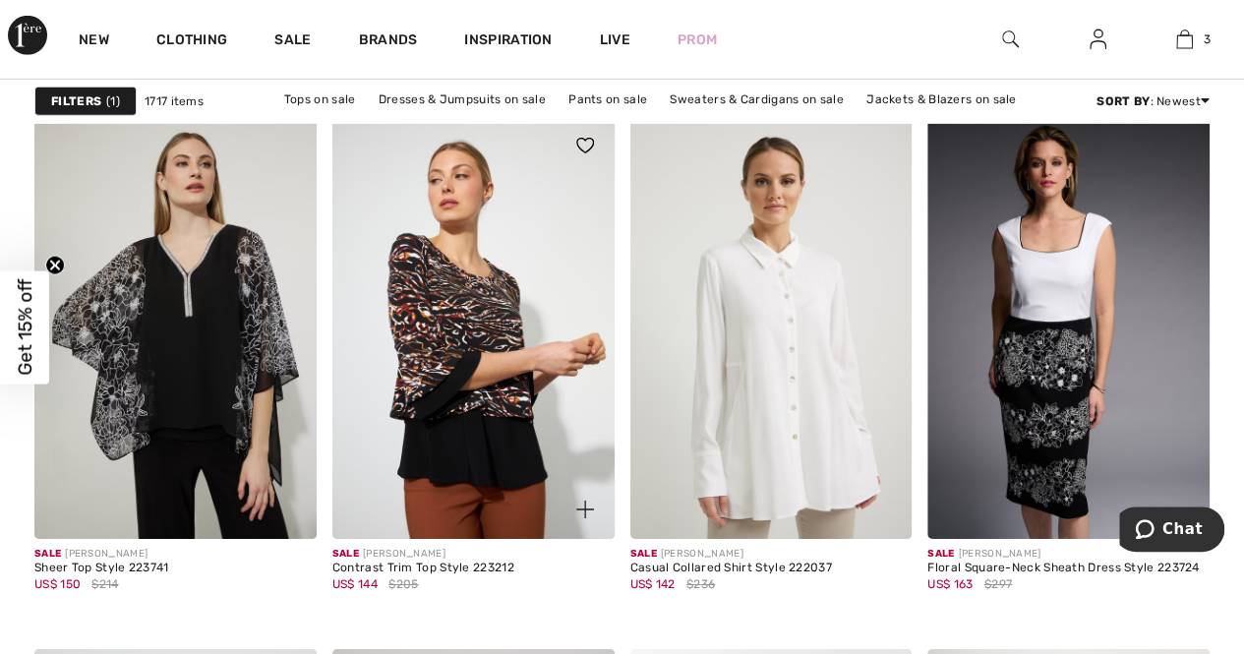
scroll to position [2853, 0]
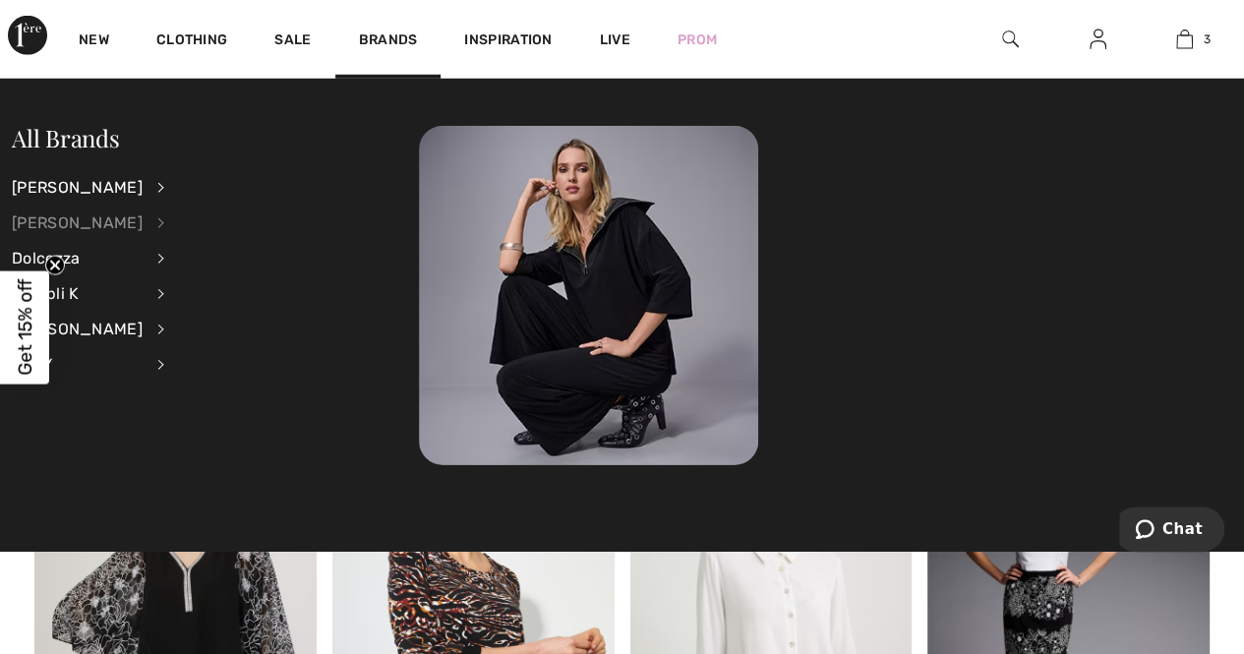
click at [83, 219] on div "[PERSON_NAME]" at bounding box center [77, 223] width 131 height 35
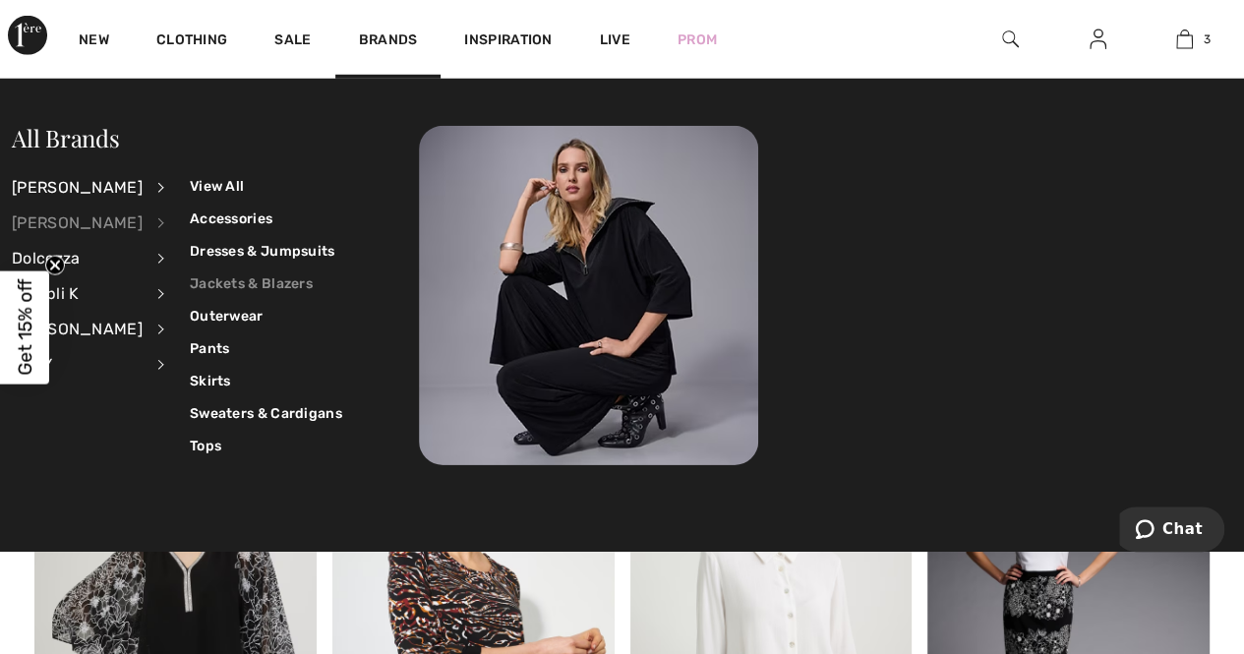
click at [244, 285] on link "Jackets & Blazers" at bounding box center [266, 284] width 152 height 32
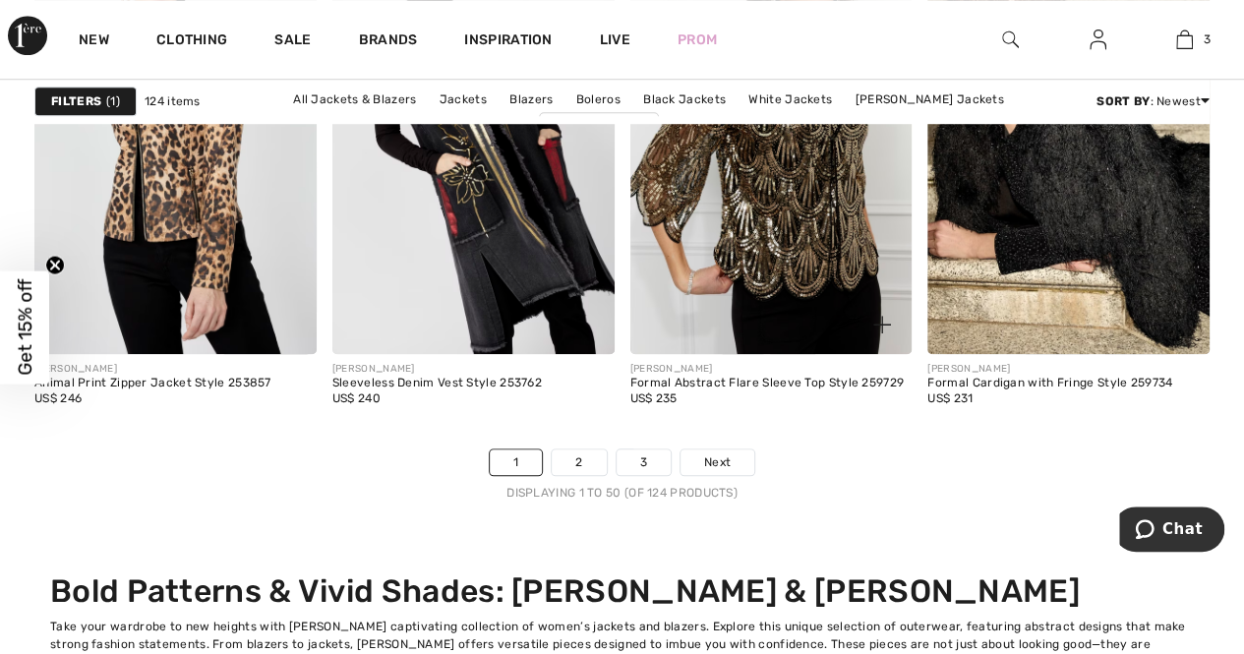
scroll to position [8263, 0]
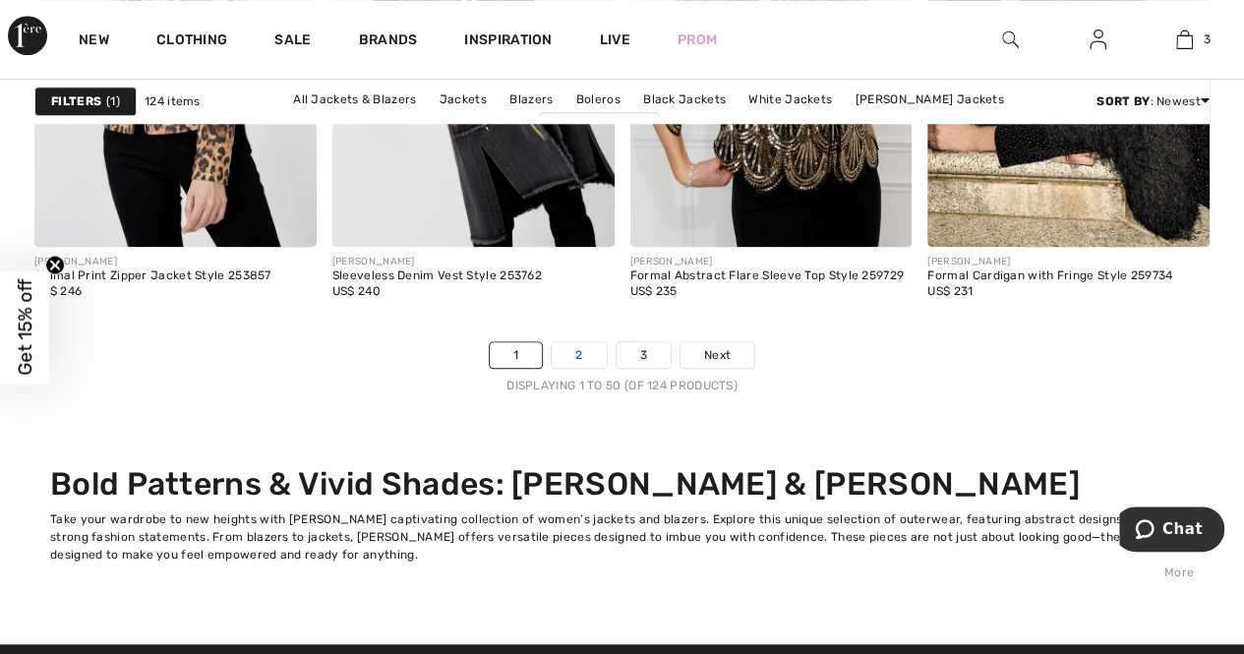
click at [578, 345] on link "2" at bounding box center [579, 355] width 54 height 26
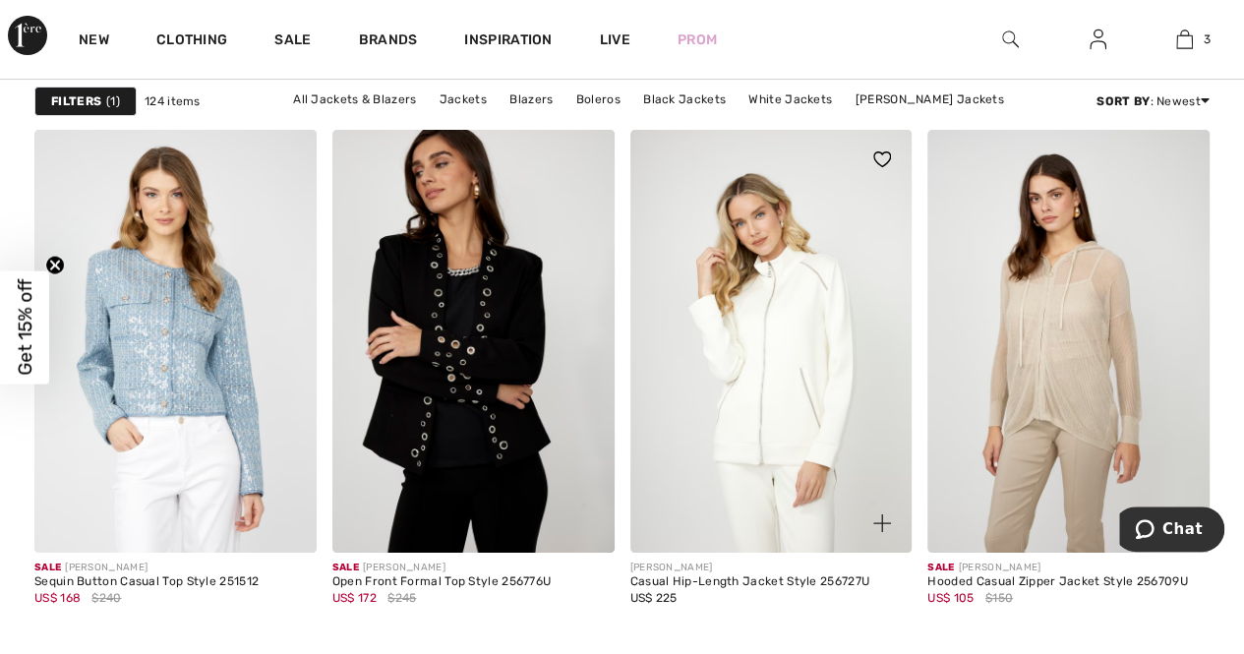
scroll to position [3738, 0]
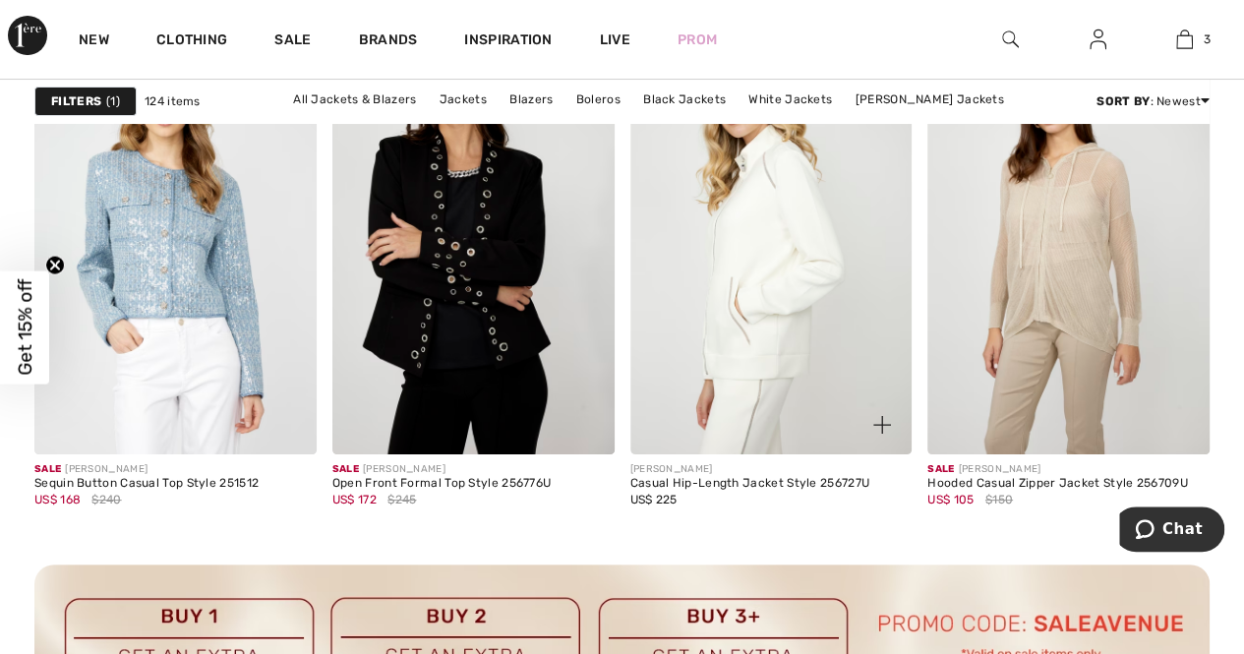
click at [755, 335] on img at bounding box center [772, 242] width 282 height 423
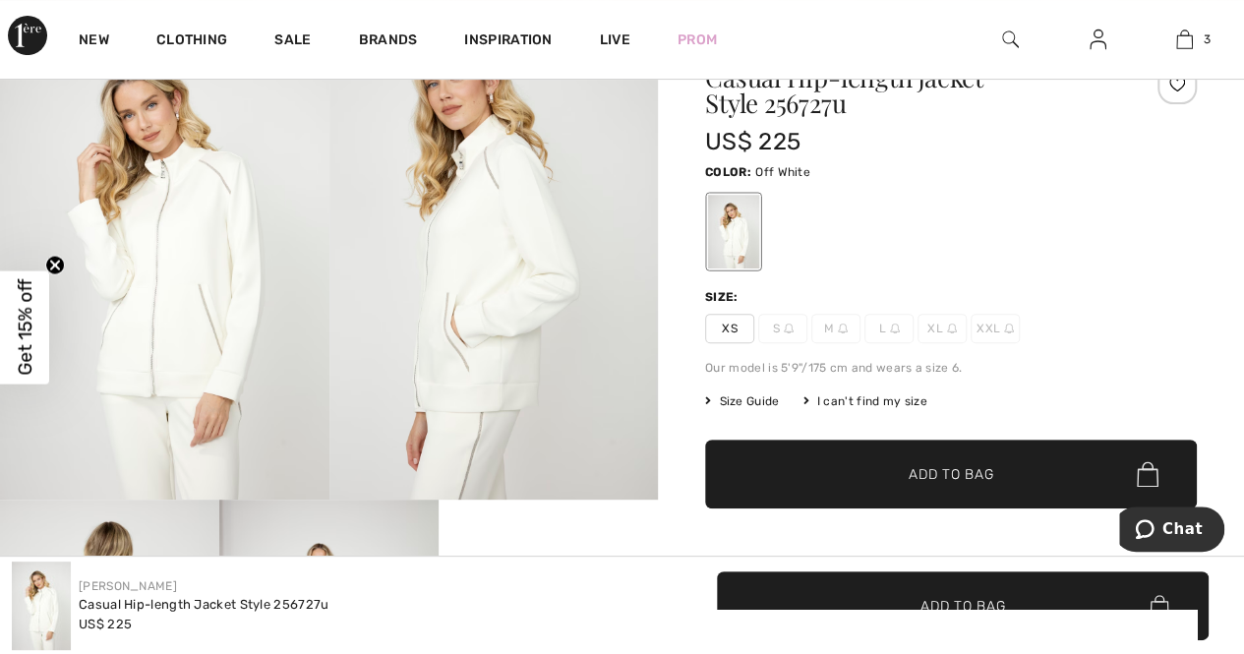
scroll to position [197, 0]
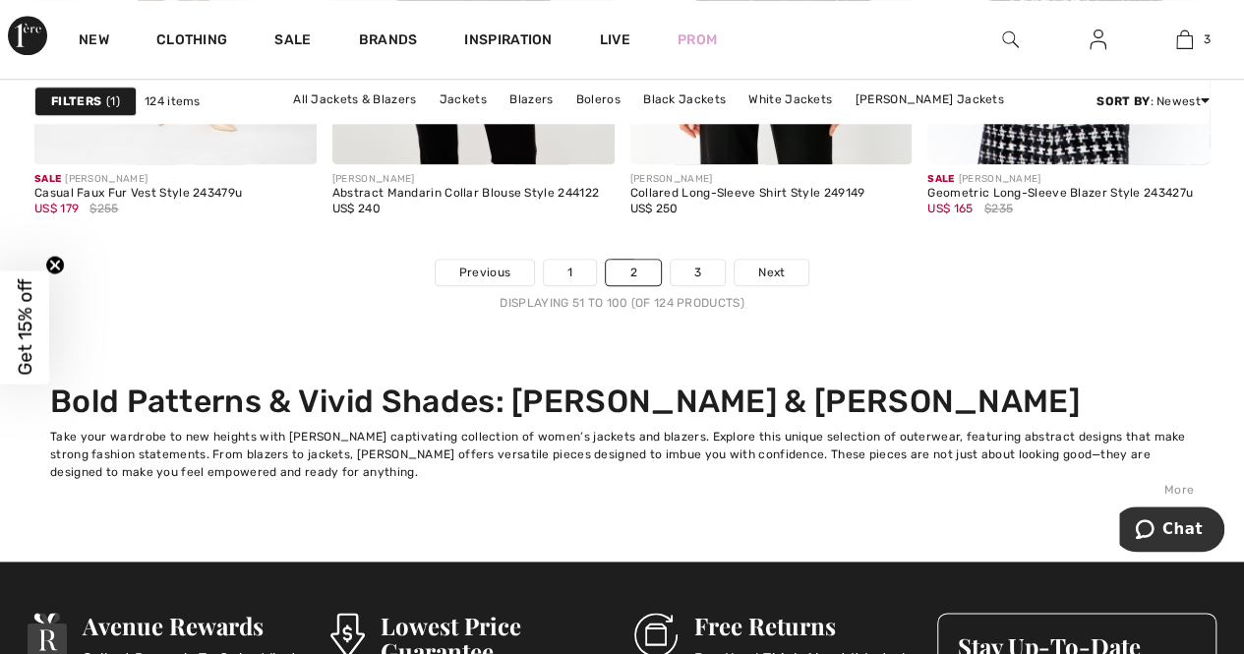
scroll to position [8361, 0]
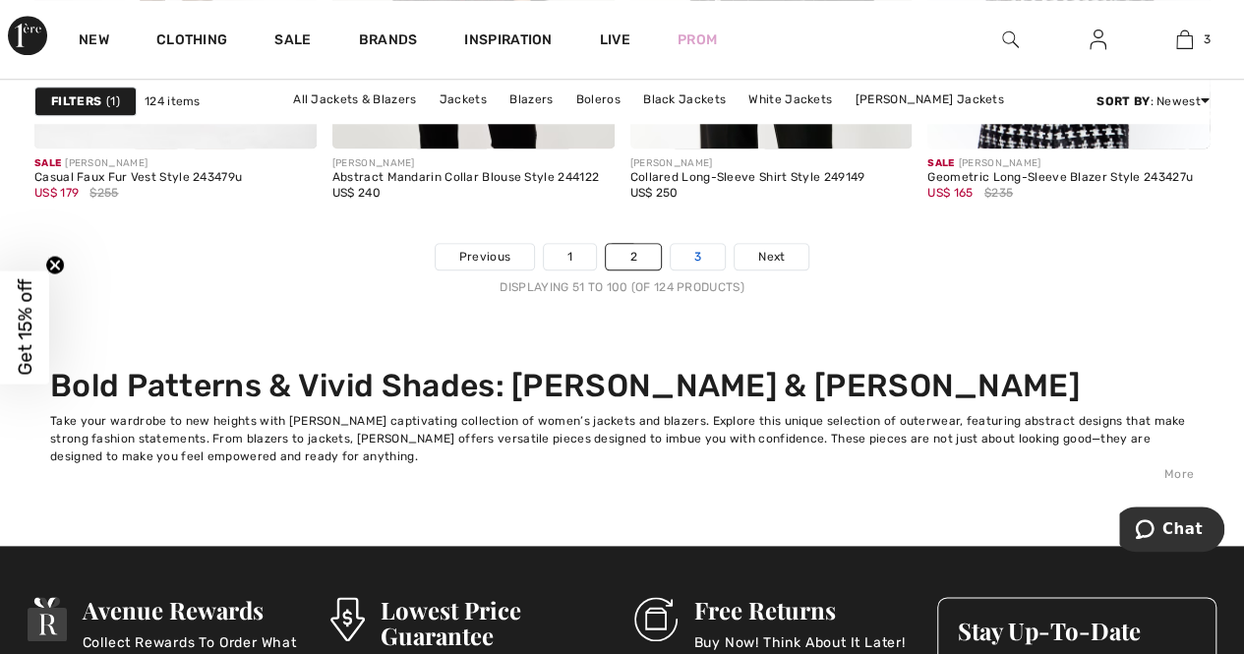
click at [696, 252] on link "3" at bounding box center [698, 257] width 54 height 26
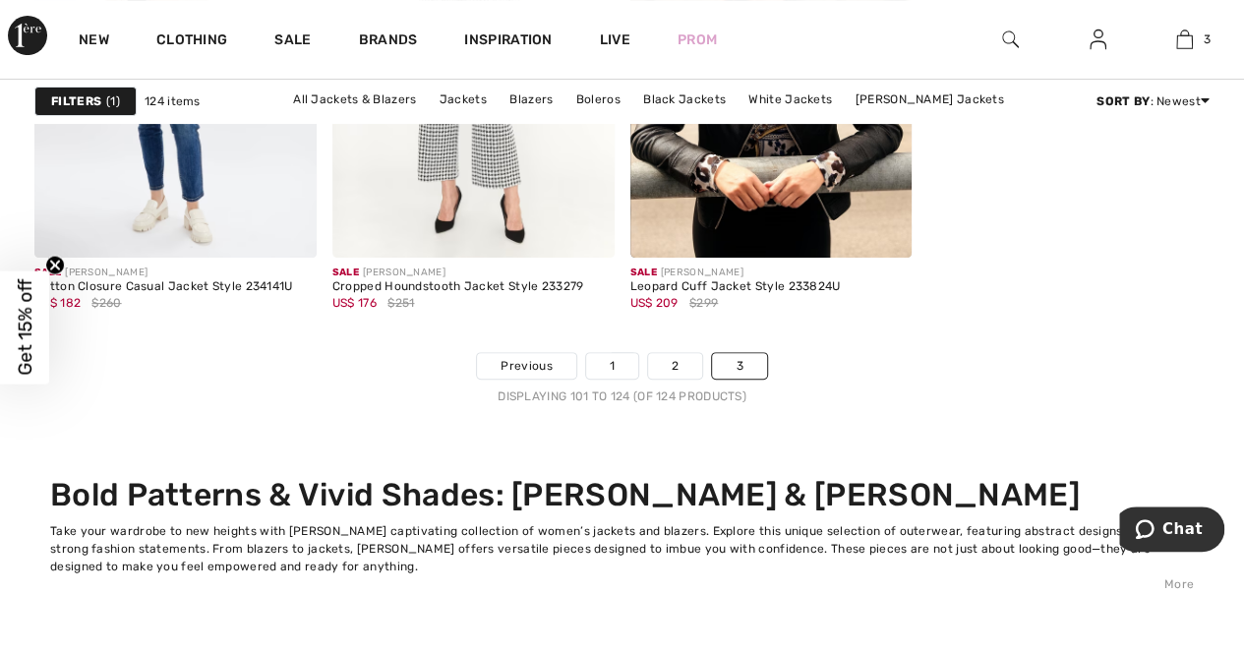
scroll to position [3640, 0]
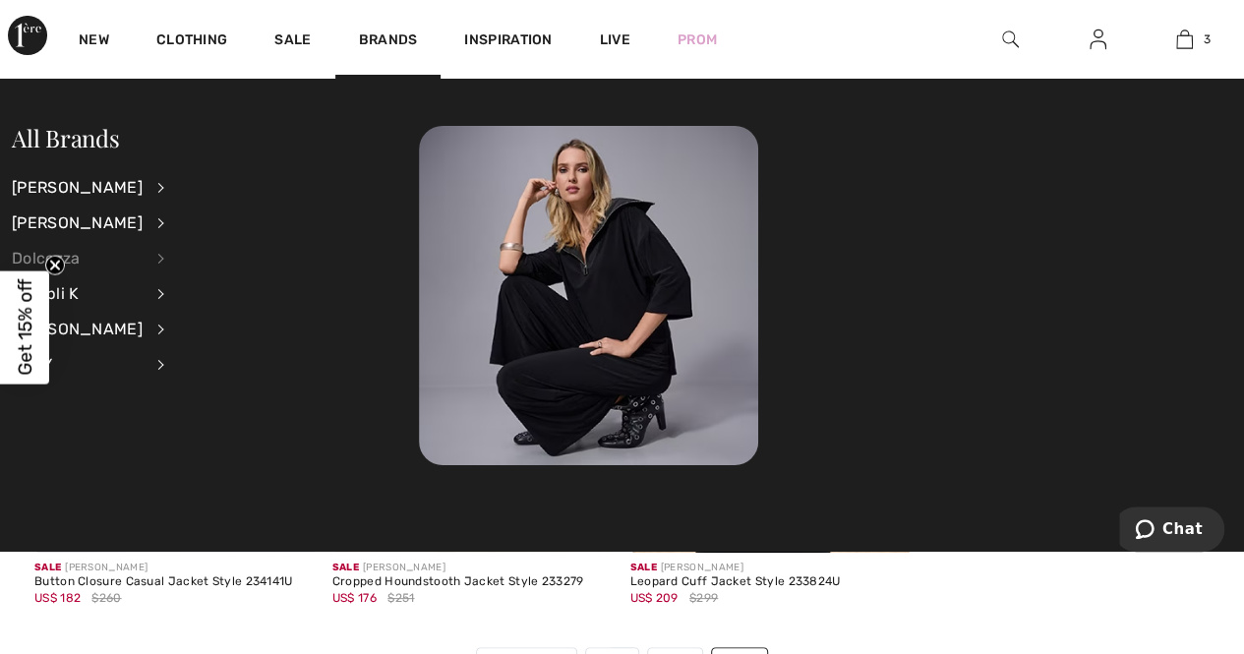
click at [75, 259] on div "Dolcezza" at bounding box center [77, 258] width 131 height 35
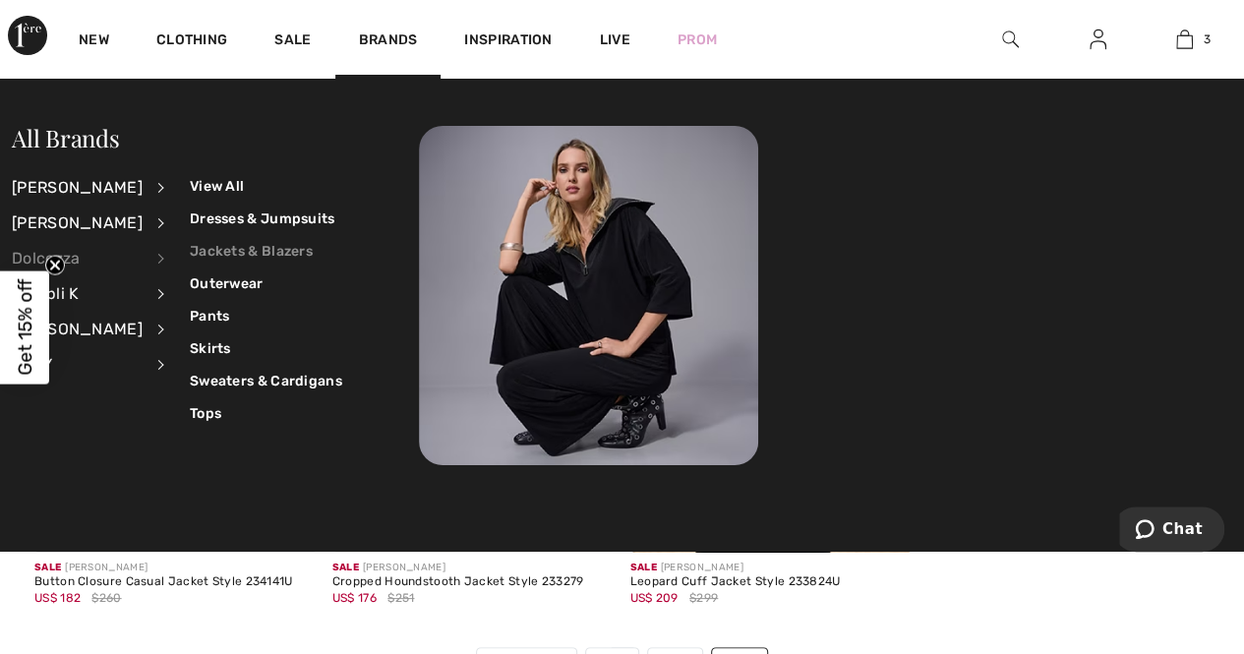
click at [252, 253] on link "Jackets & Blazers" at bounding box center [266, 251] width 152 height 32
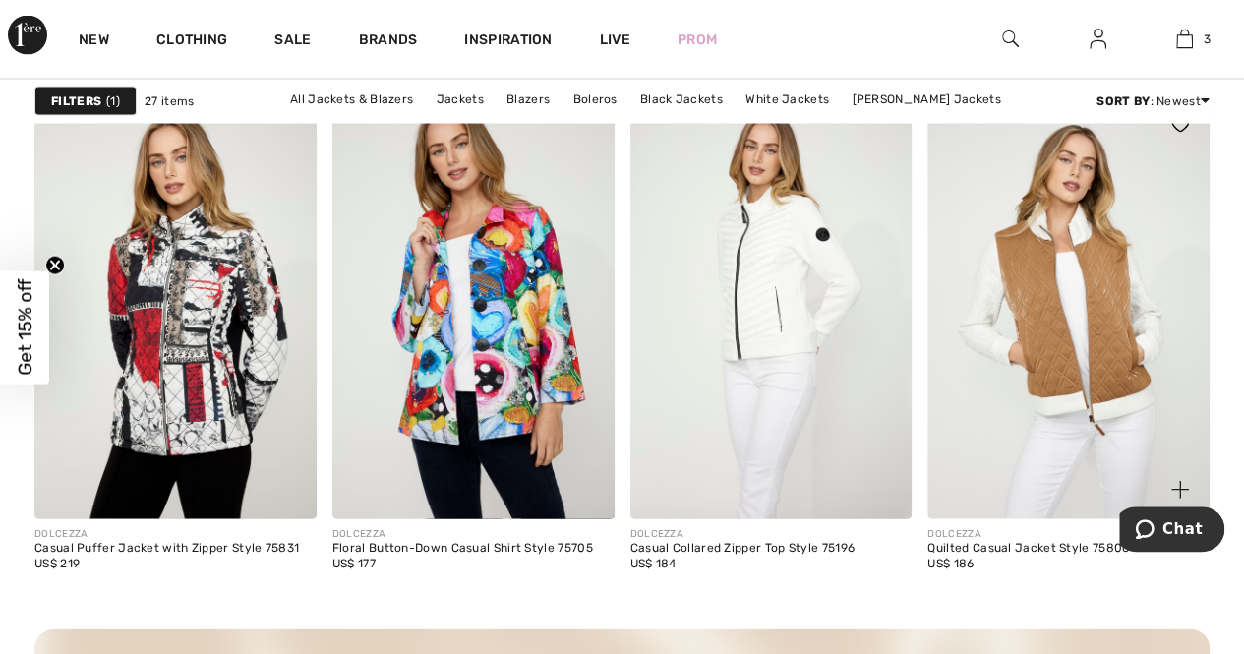
scroll to position [1869, 0]
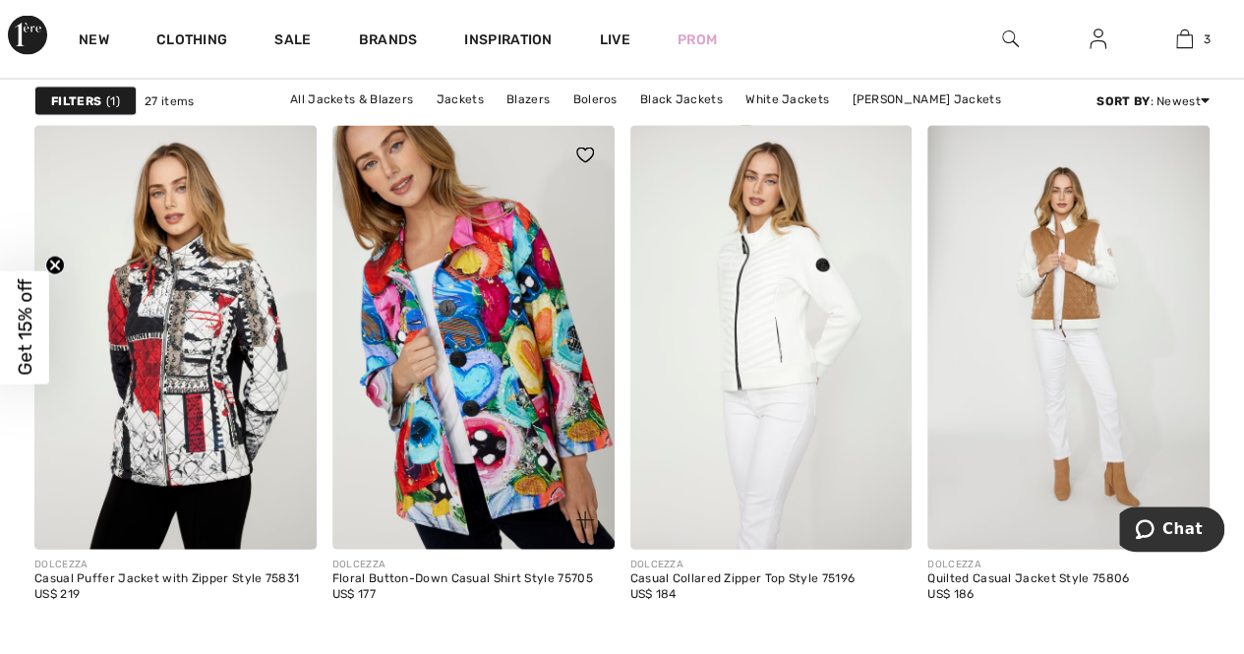
click at [515, 355] on img at bounding box center [473, 337] width 282 height 423
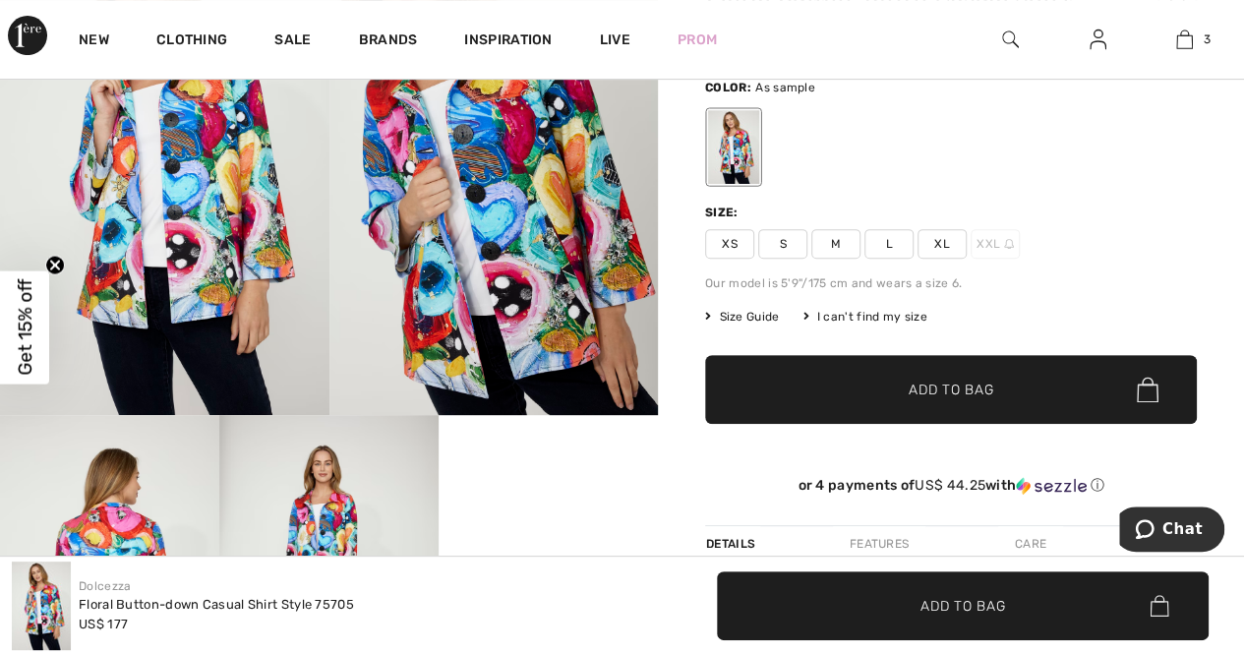
scroll to position [492, 0]
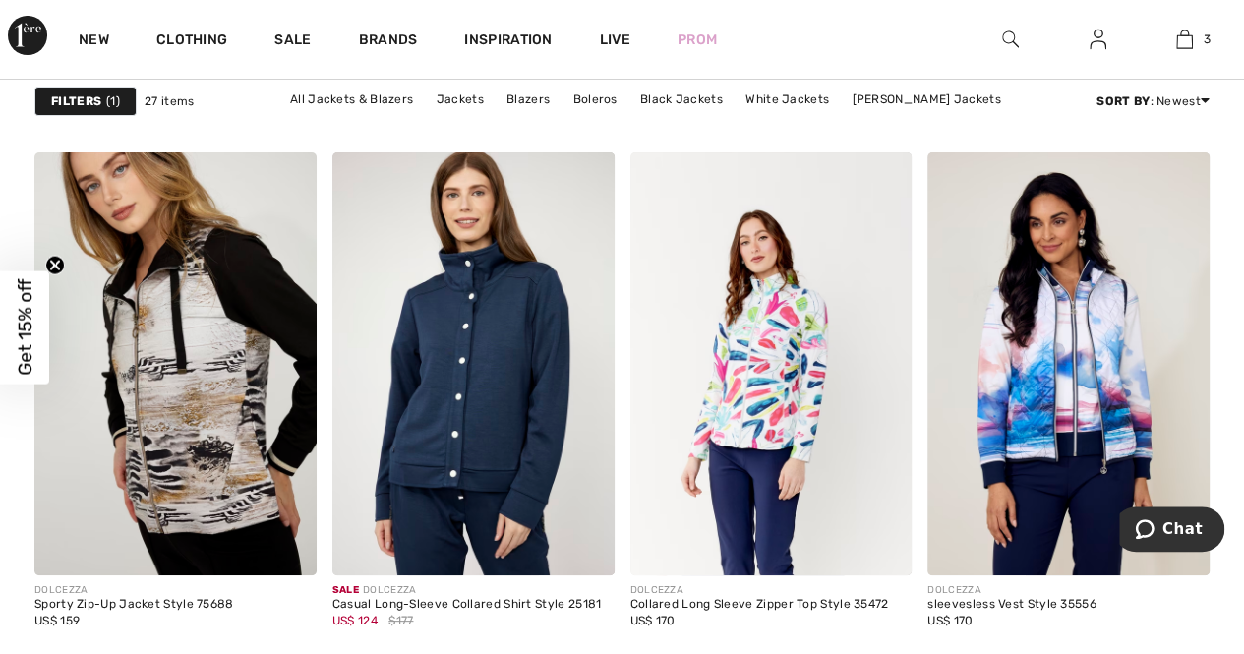
scroll to position [3541, 0]
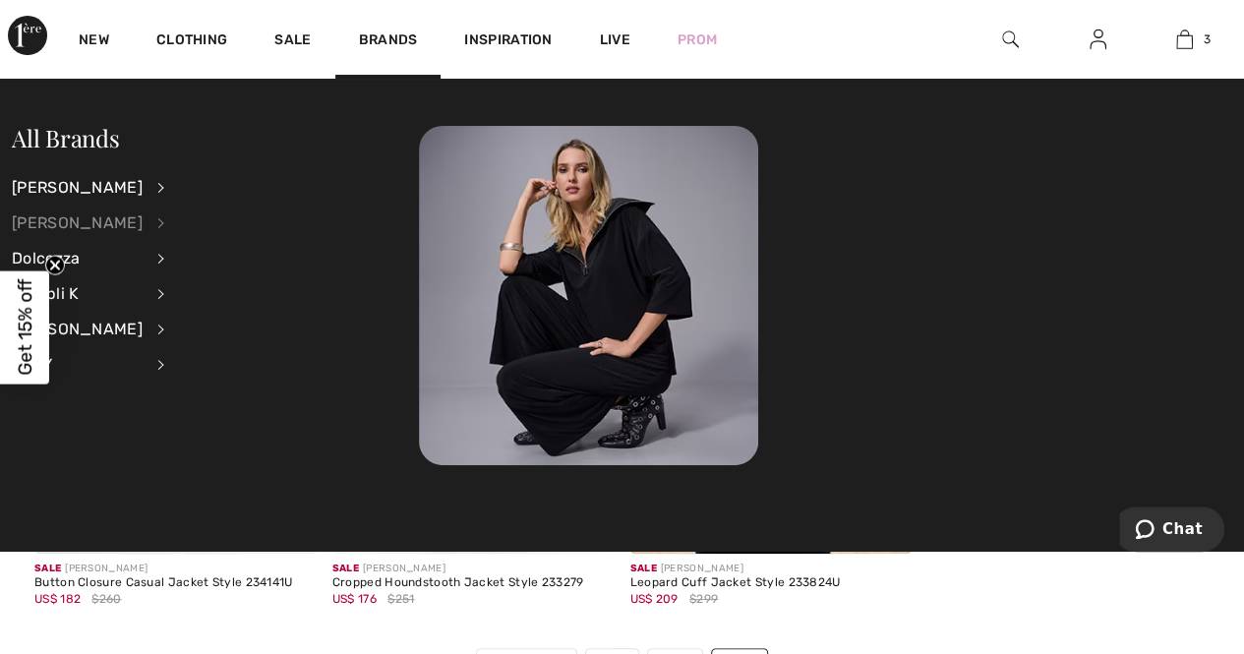
click at [89, 225] on div "[PERSON_NAME]" at bounding box center [77, 223] width 131 height 35
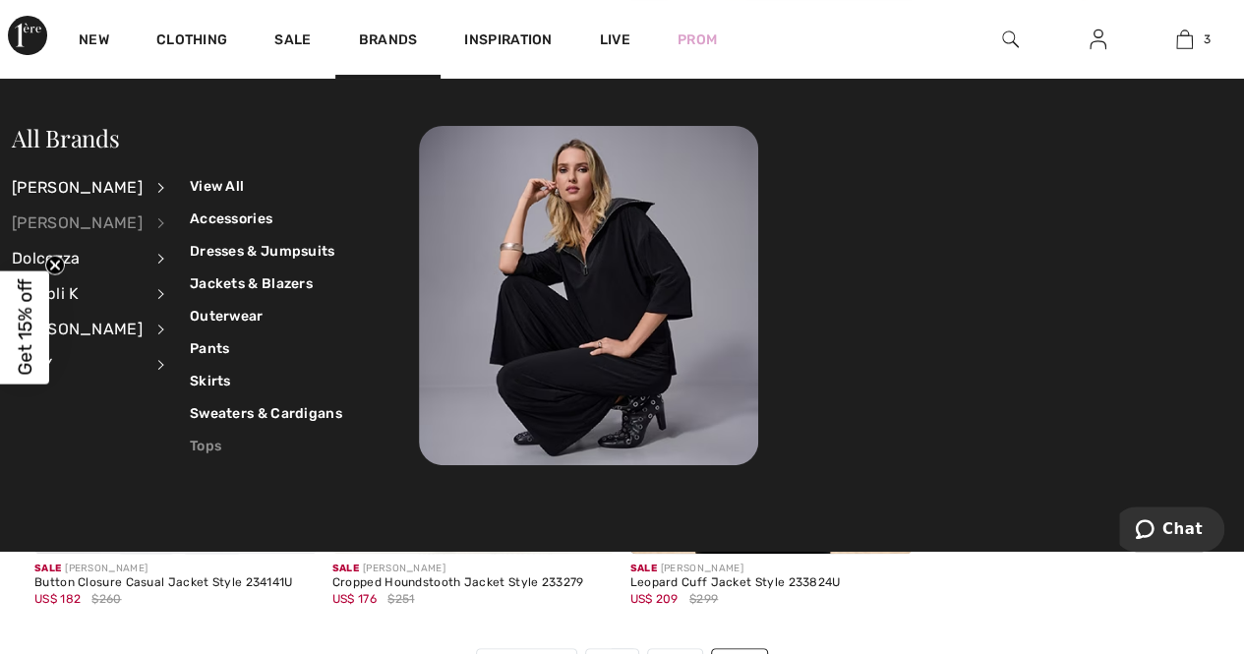
drag, startPoint x: 200, startPoint y: 446, endPoint x: 219, endPoint y: 425, distance: 28.5
click at [200, 444] on link "Tops" at bounding box center [266, 446] width 152 height 32
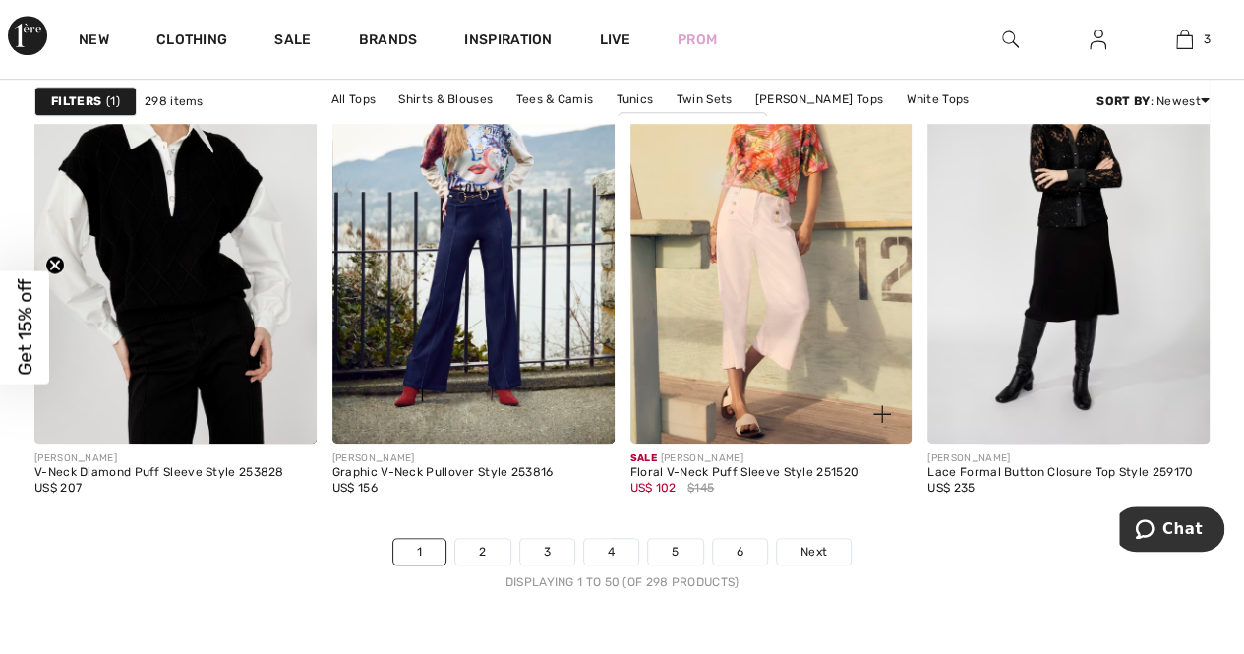
scroll to position [8165, 0]
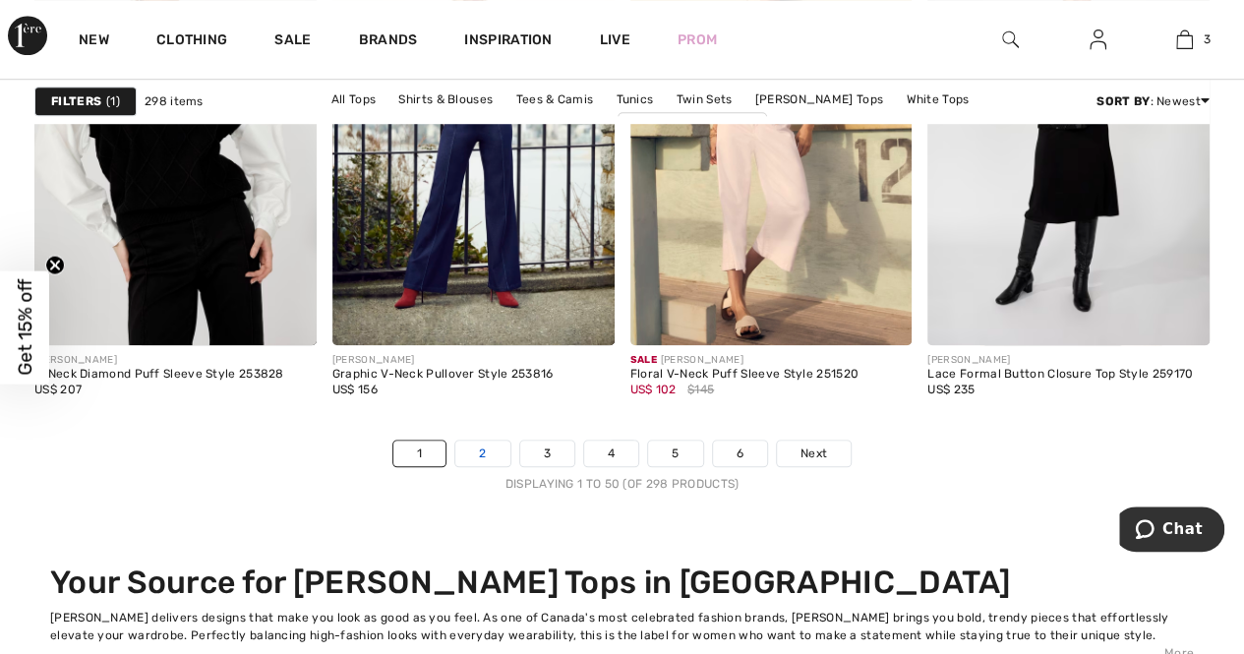
click at [489, 453] on link "2" at bounding box center [482, 454] width 54 height 26
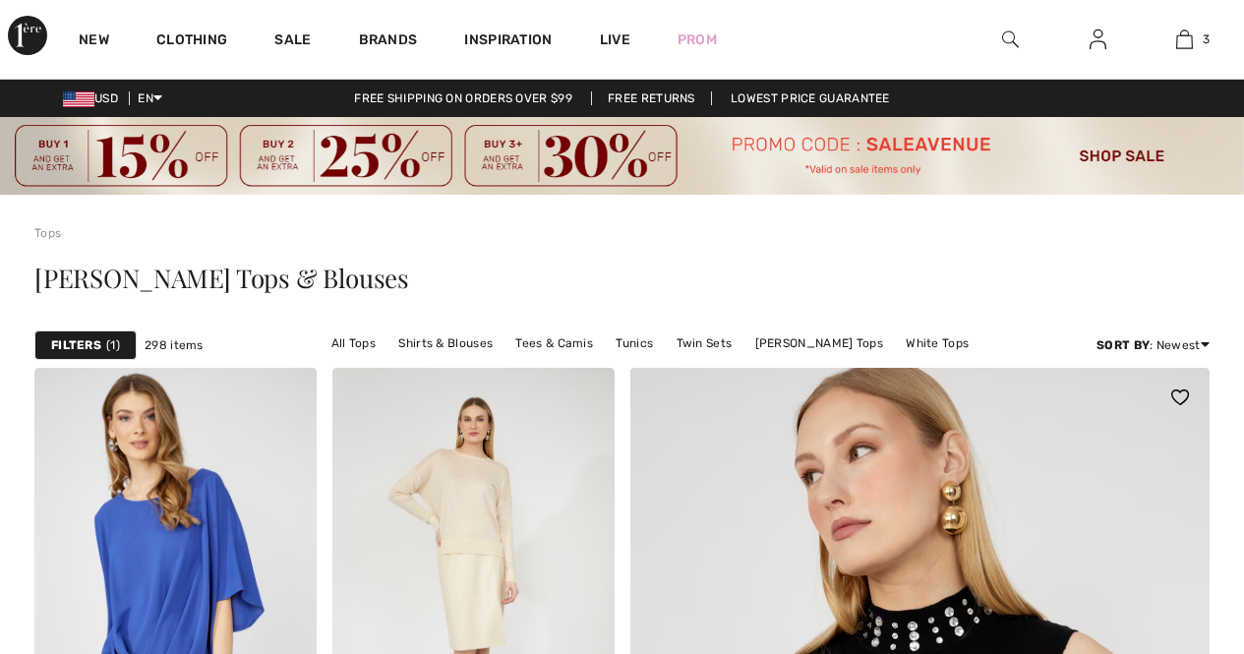
checkbox input "true"
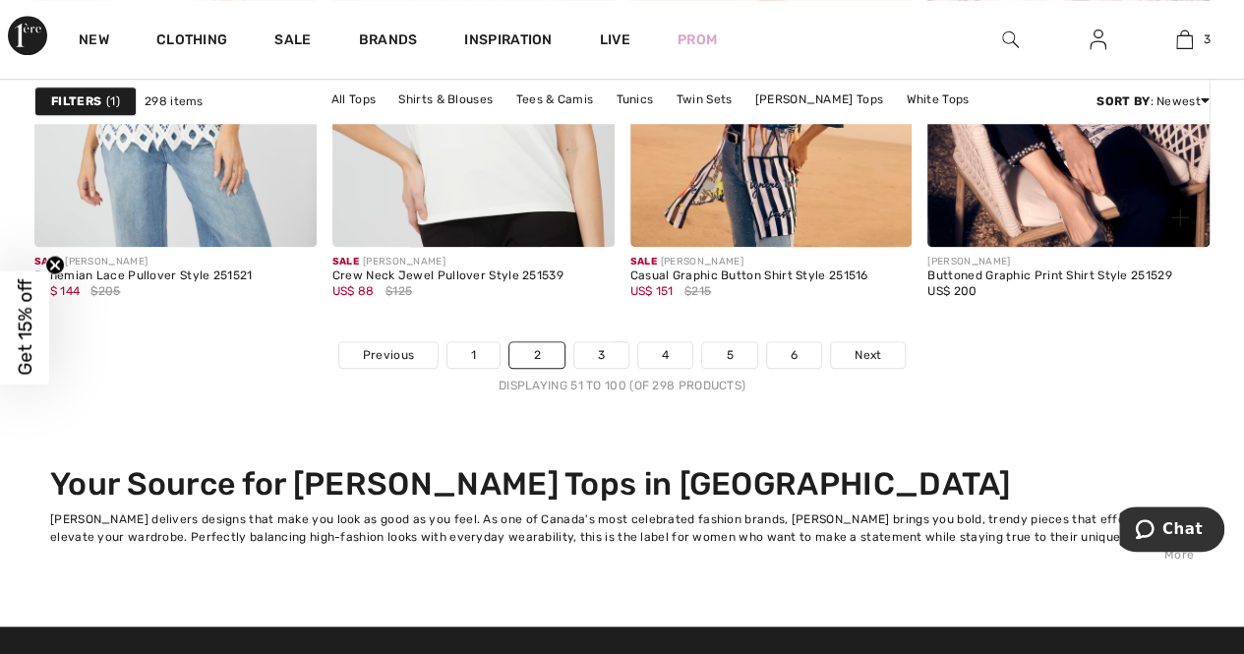
scroll to position [8361, 0]
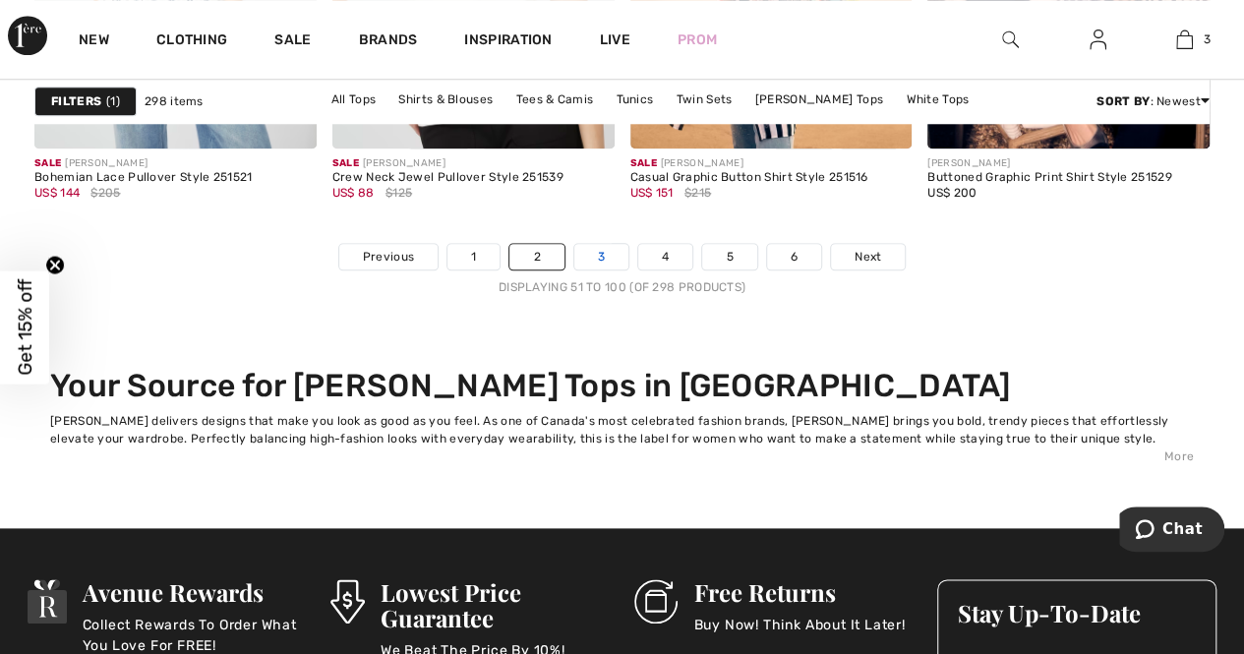
drag, startPoint x: 590, startPoint y: 251, endPoint x: 596, endPoint y: 263, distance: 13.2
click at [590, 252] on link "3" at bounding box center [601, 257] width 54 height 26
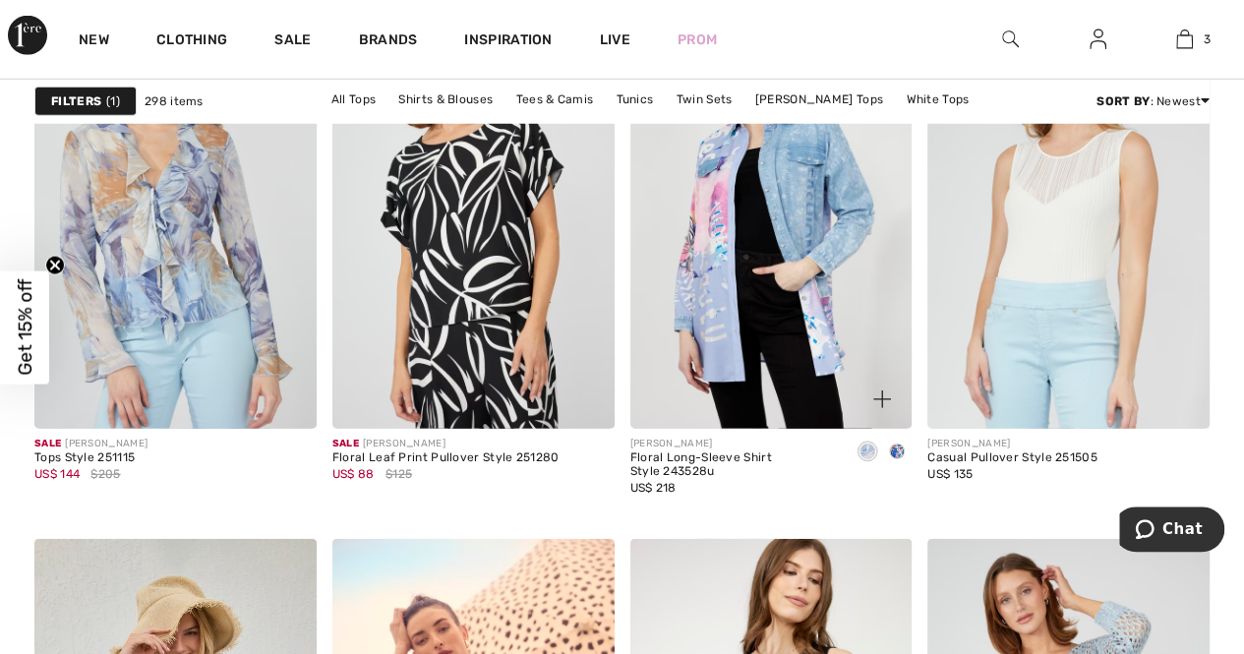
scroll to position [2656, 0]
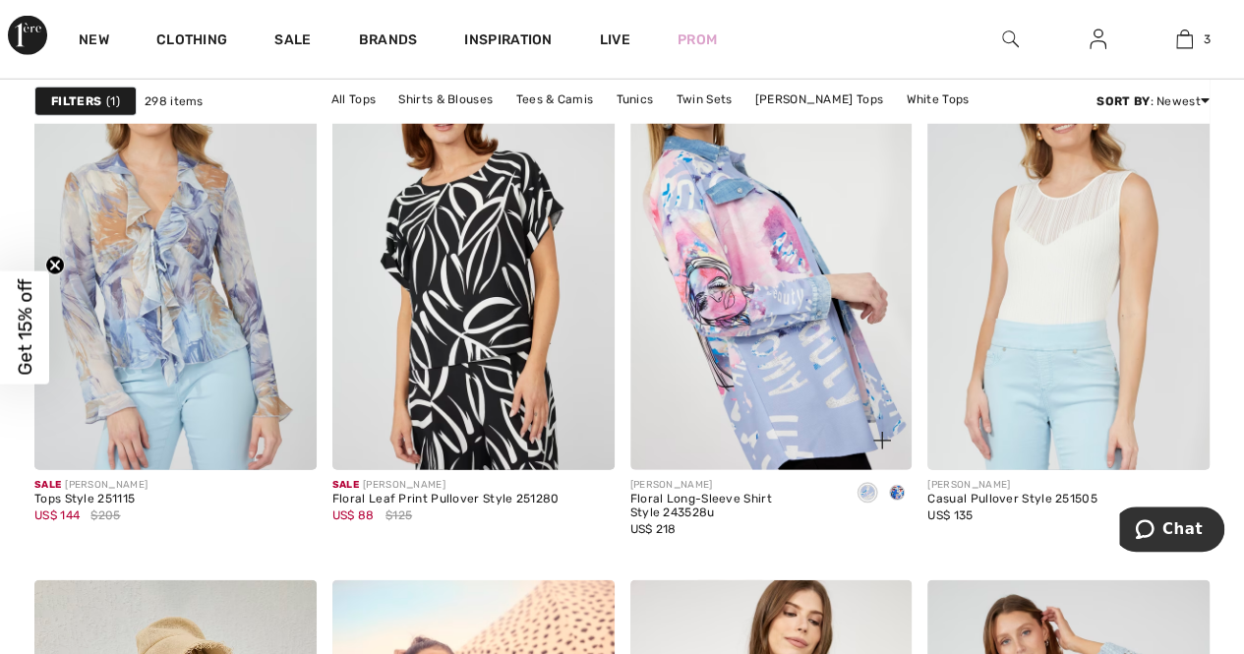
click at [746, 350] on img at bounding box center [772, 258] width 282 height 423
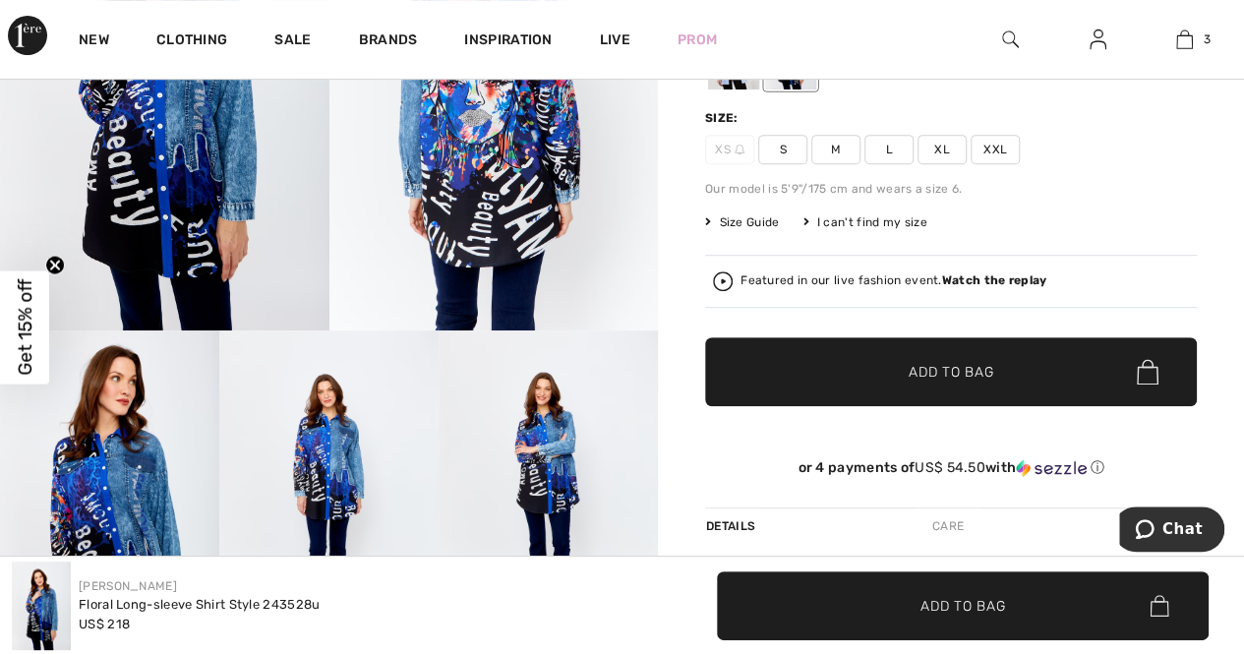
scroll to position [197, 0]
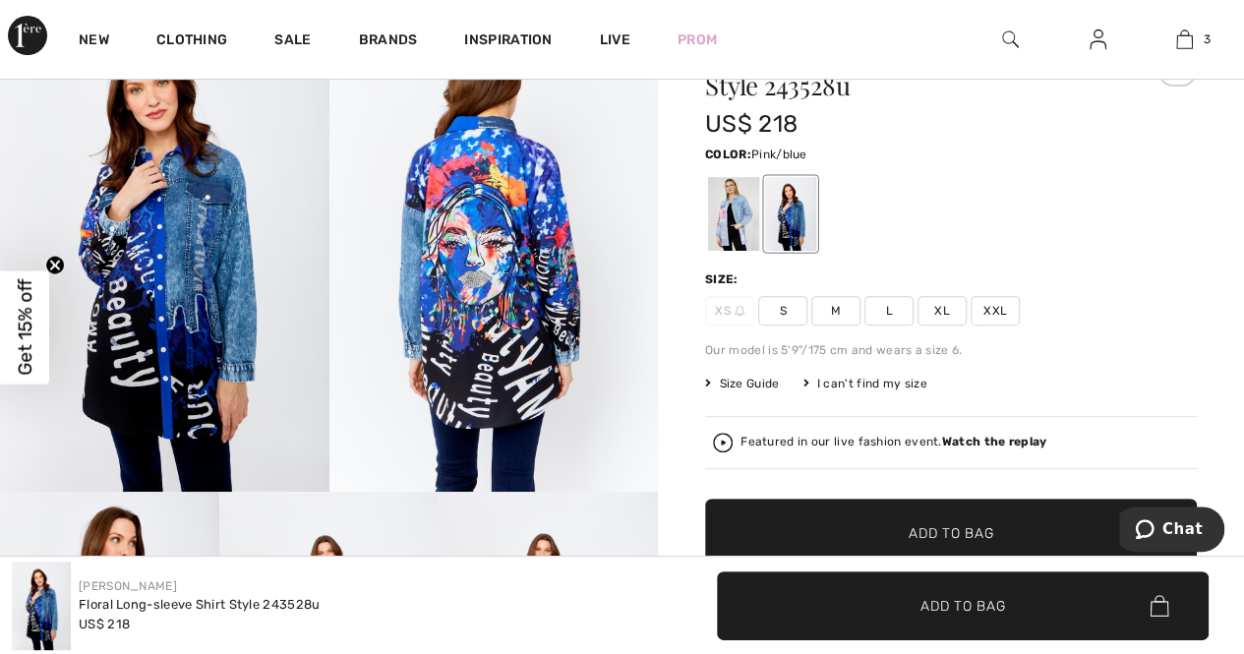
click at [726, 217] on div at bounding box center [733, 214] width 51 height 74
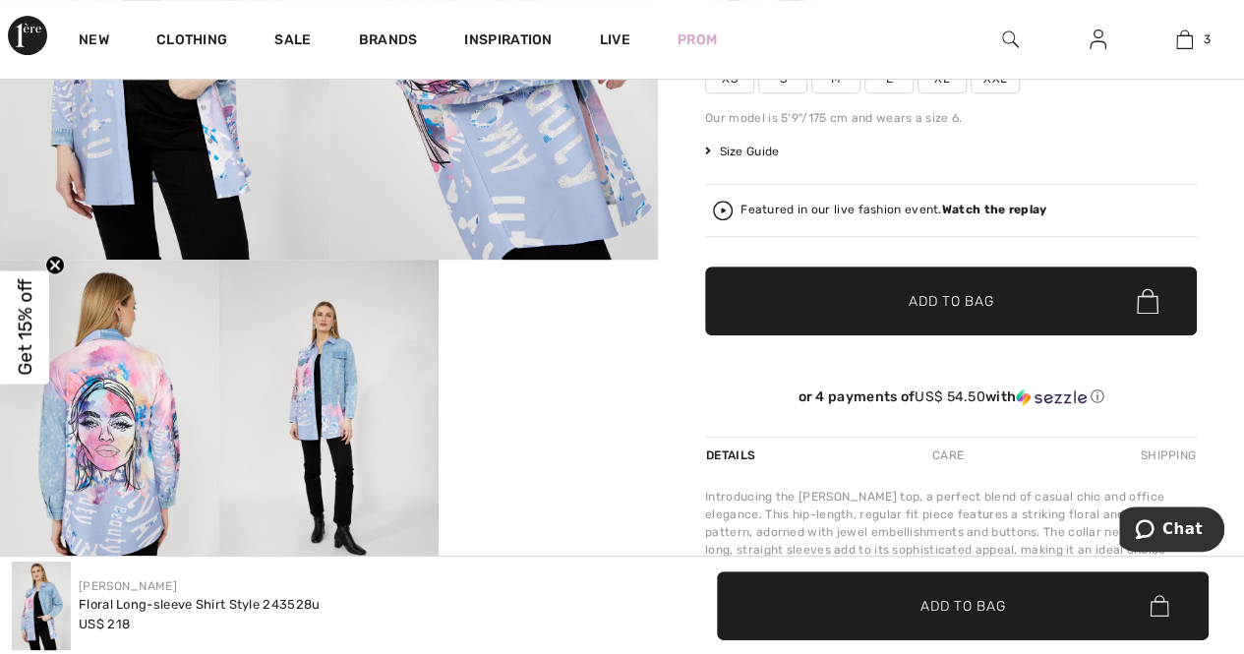
scroll to position [492, 0]
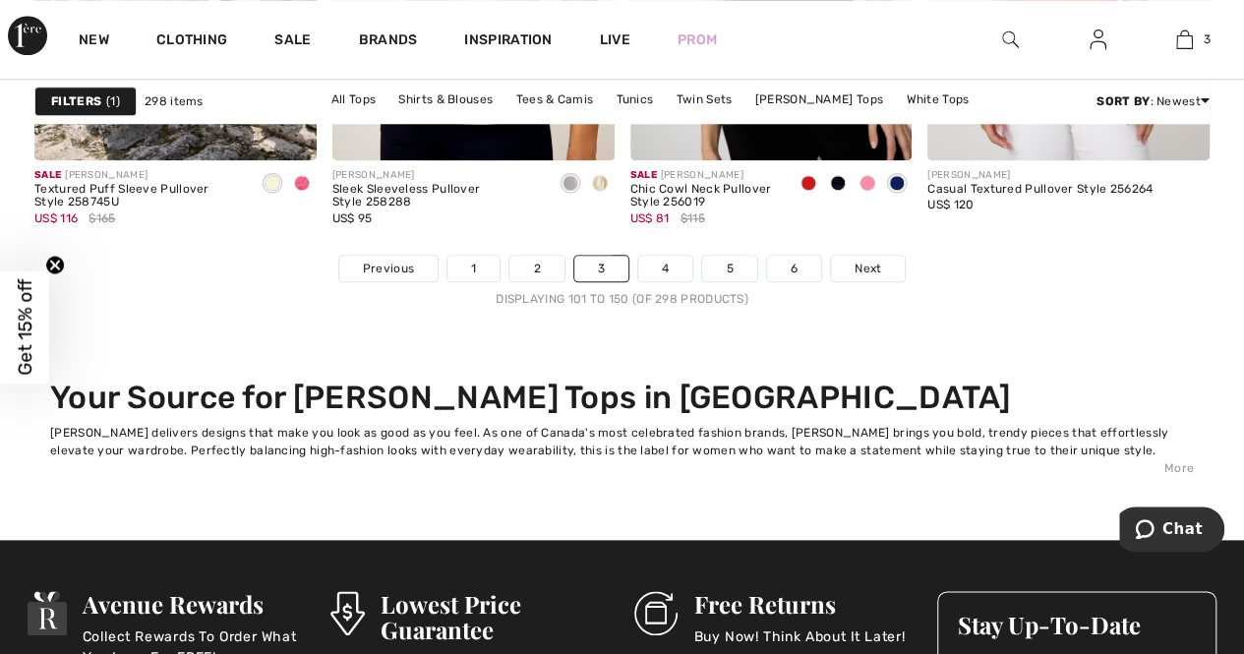
scroll to position [8361, 0]
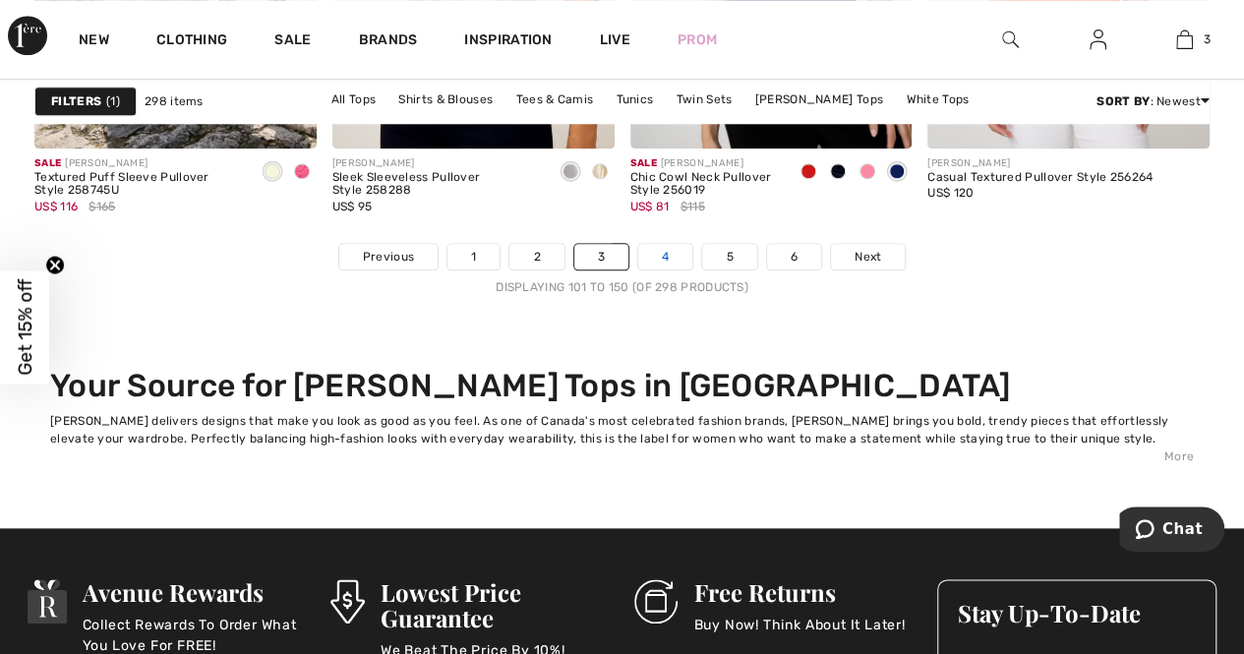
click at [667, 253] on link "4" at bounding box center [665, 257] width 54 height 26
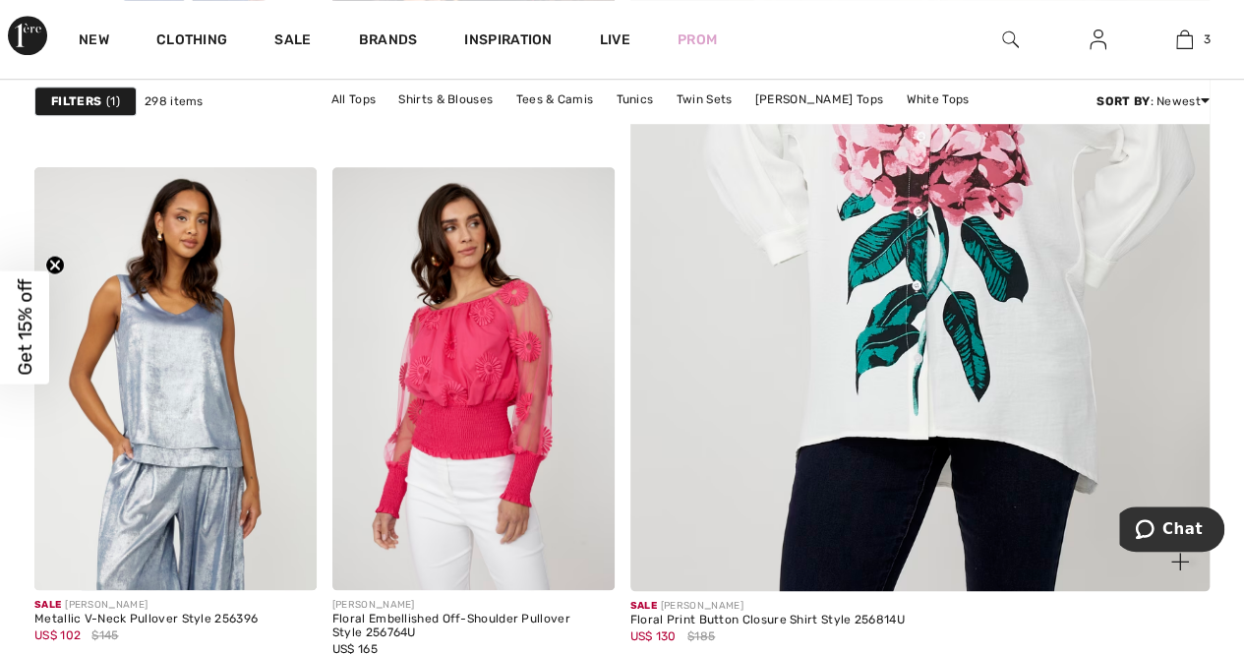
scroll to position [885, 0]
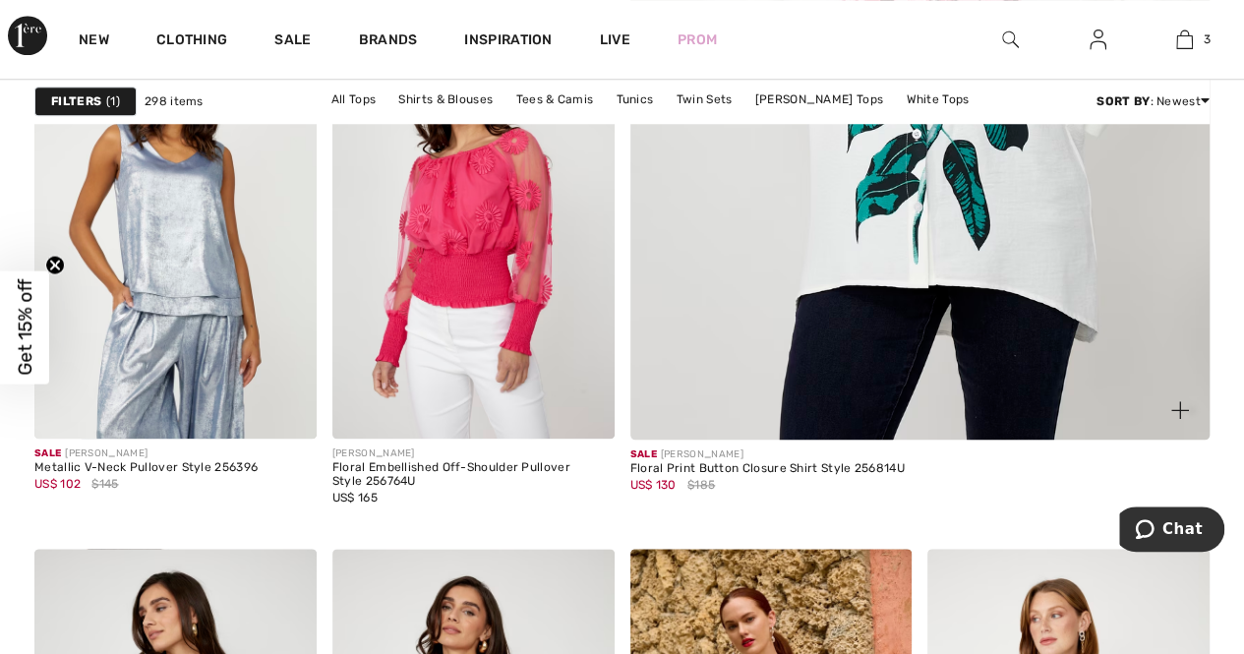
click at [940, 219] on img at bounding box center [920, 5] width 695 height 1044
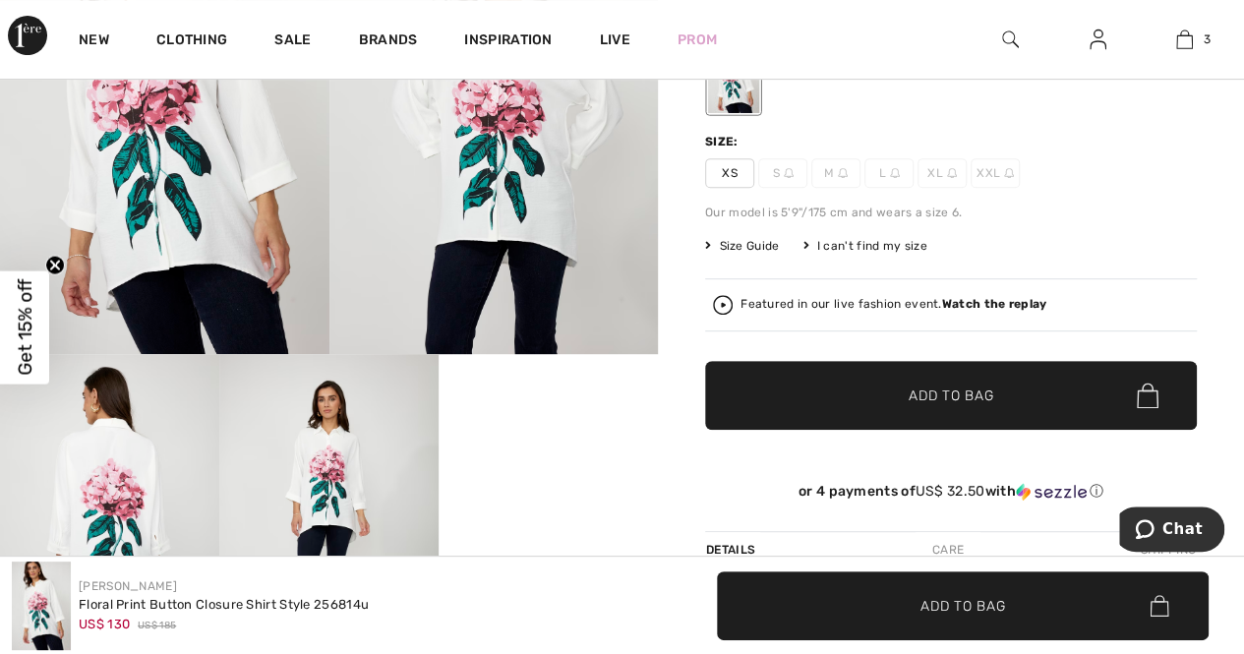
scroll to position [197, 0]
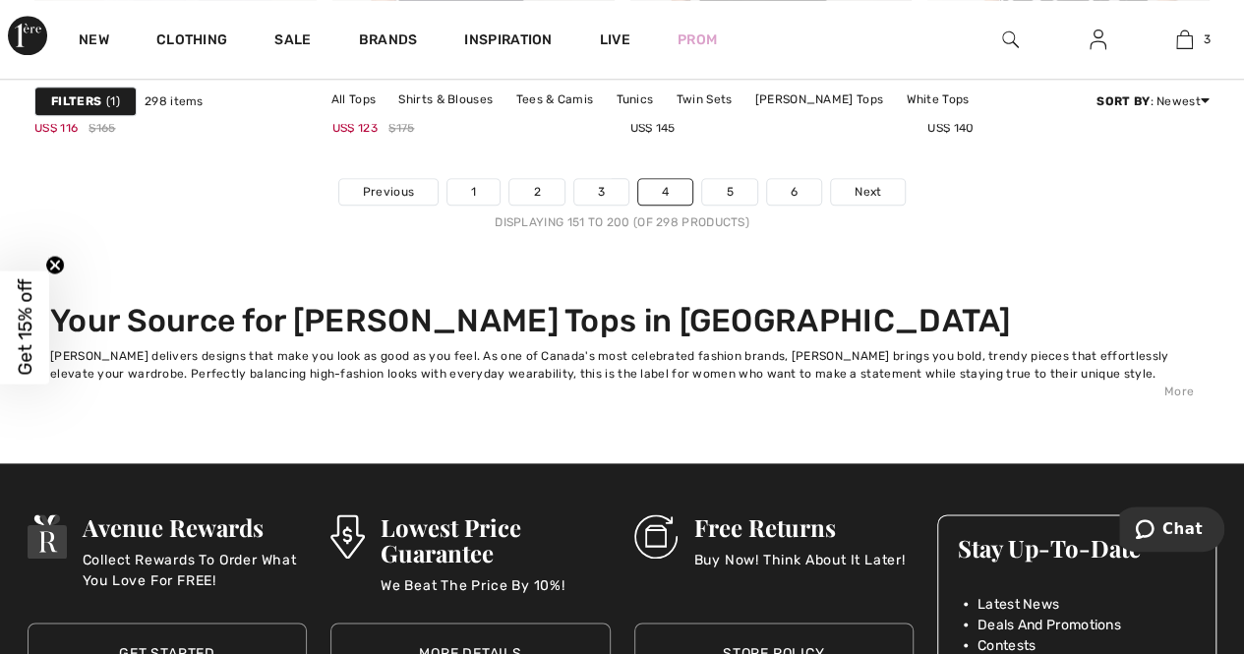
scroll to position [8460, 0]
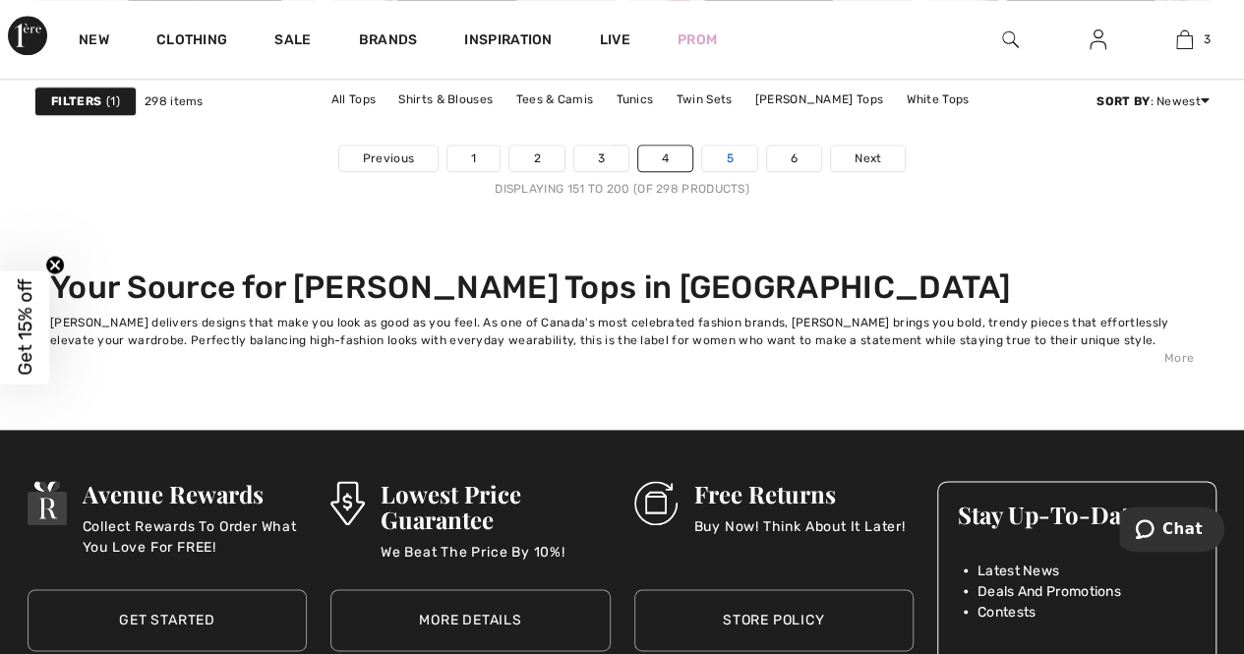
click at [726, 149] on link "5" at bounding box center [729, 159] width 54 height 26
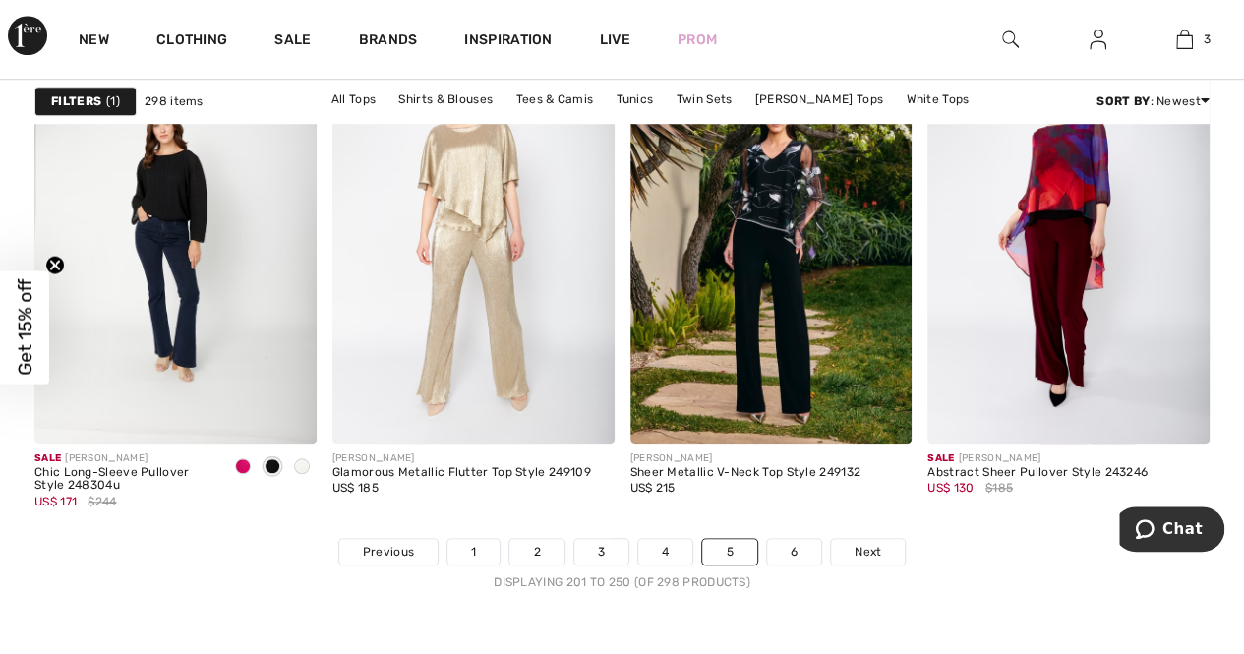
scroll to position [8361, 0]
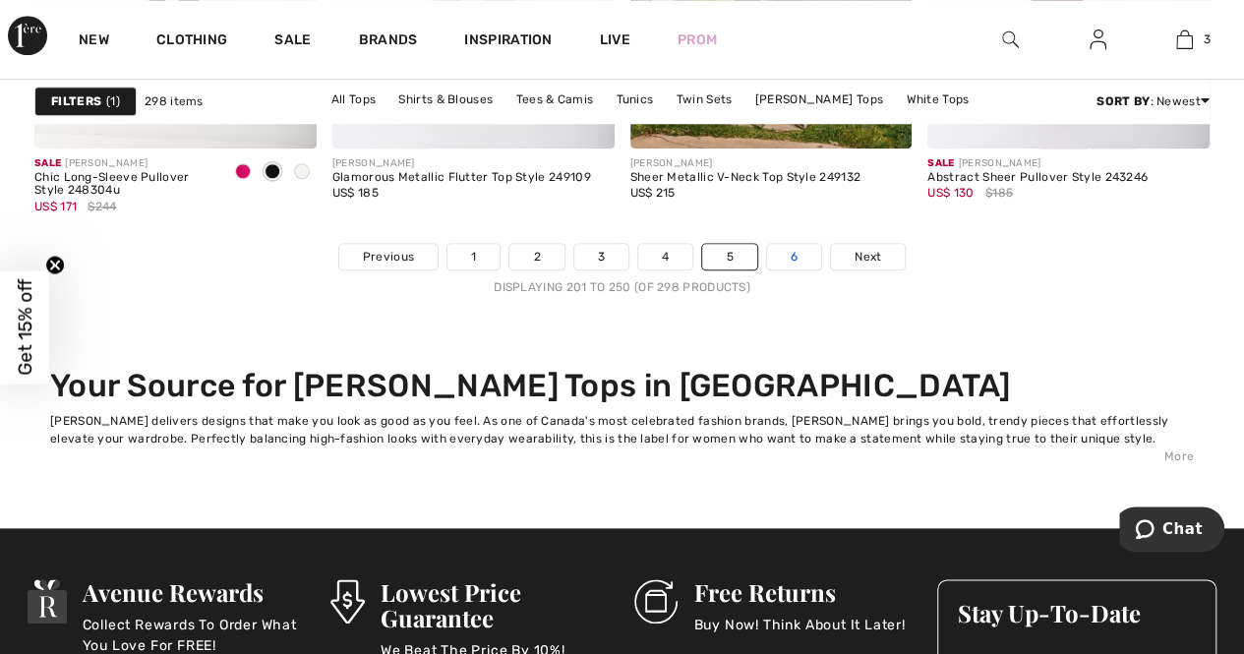
click at [793, 253] on link "6" at bounding box center [794, 257] width 54 height 26
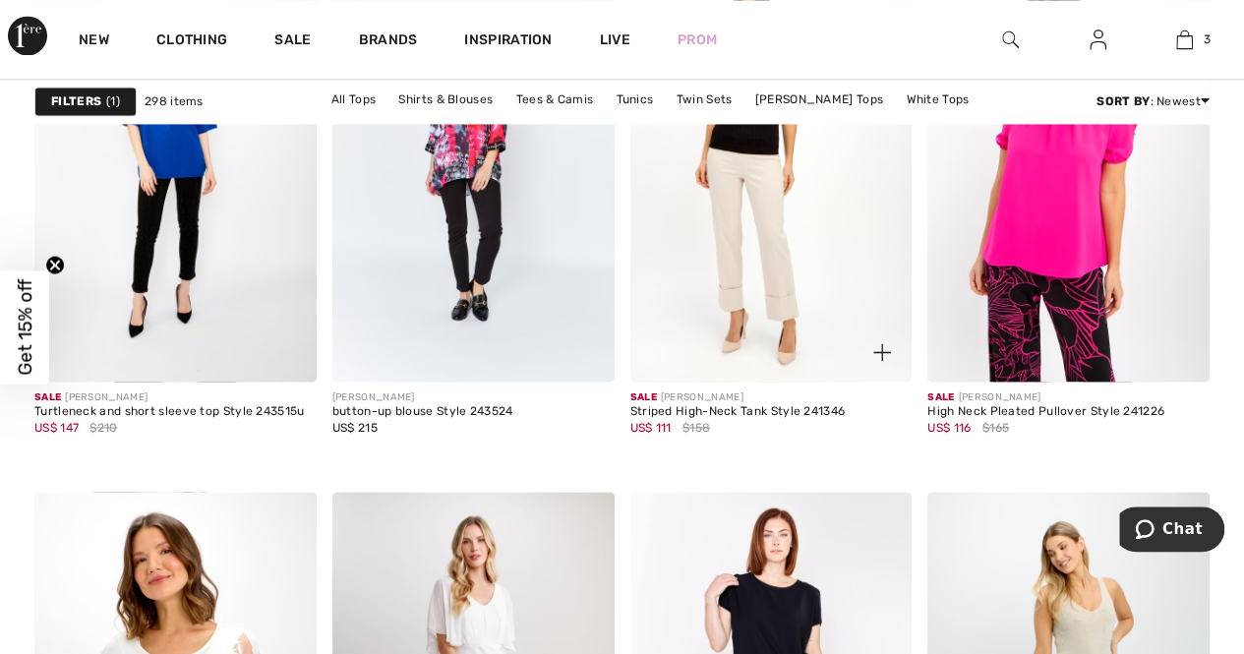
scroll to position [1377, 0]
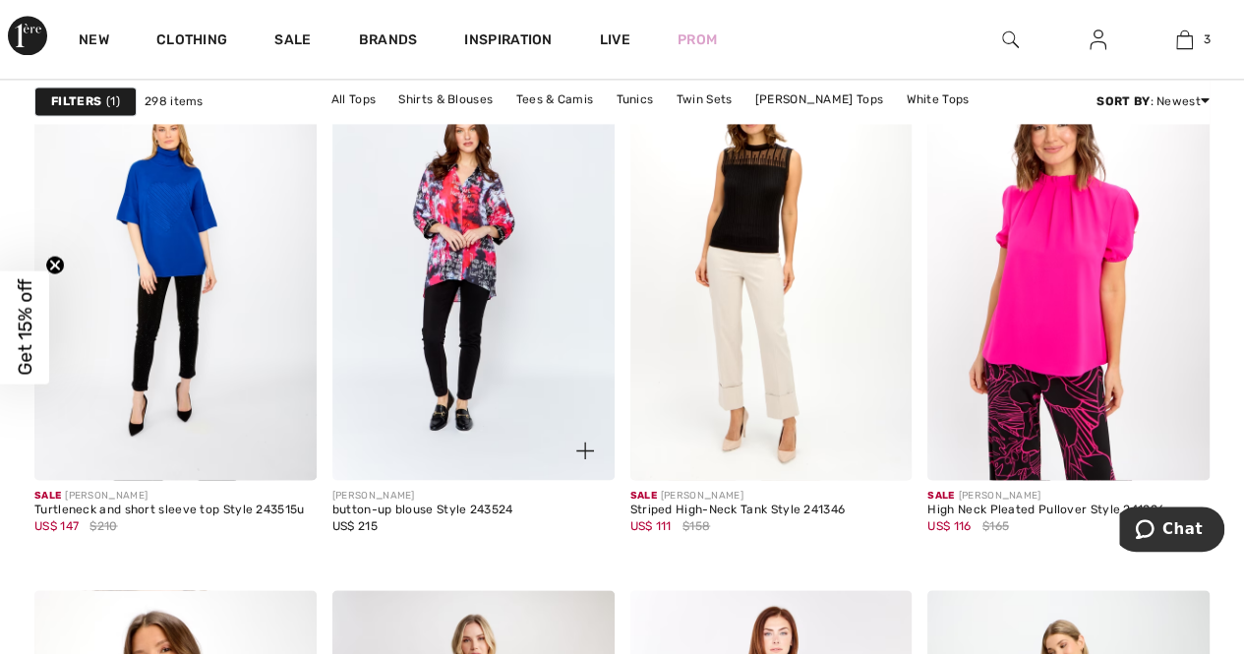
click at [462, 260] on img at bounding box center [473, 268] width 282 height 423
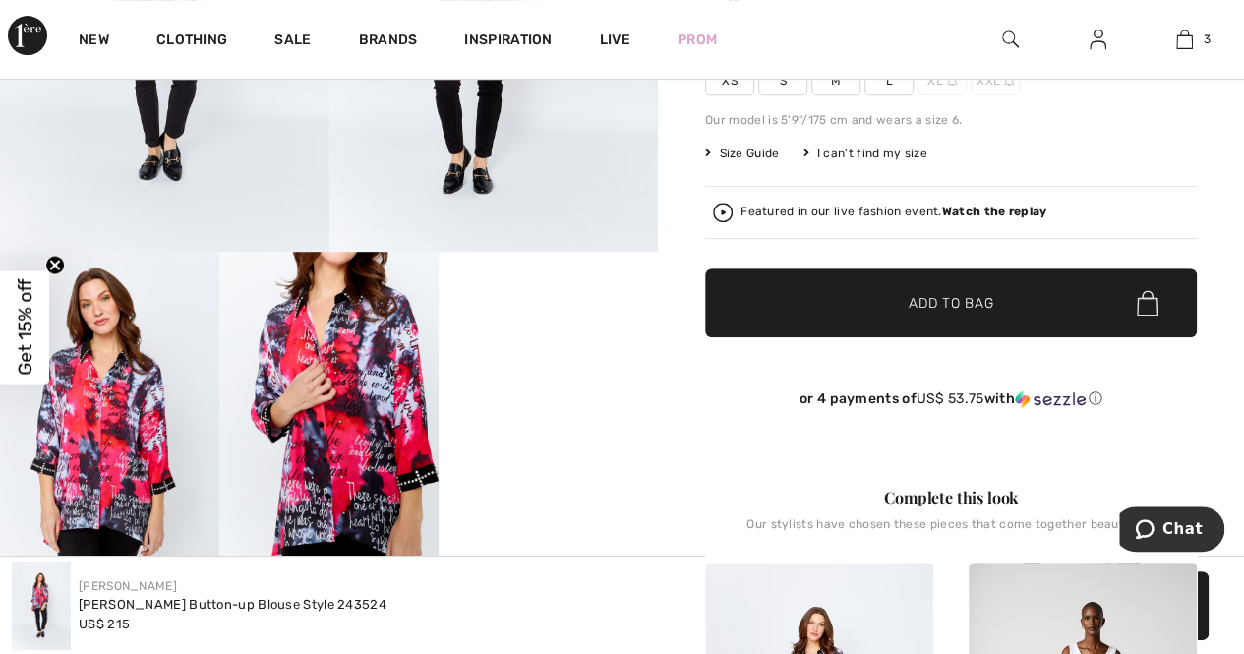
scroll to position [492, 0]
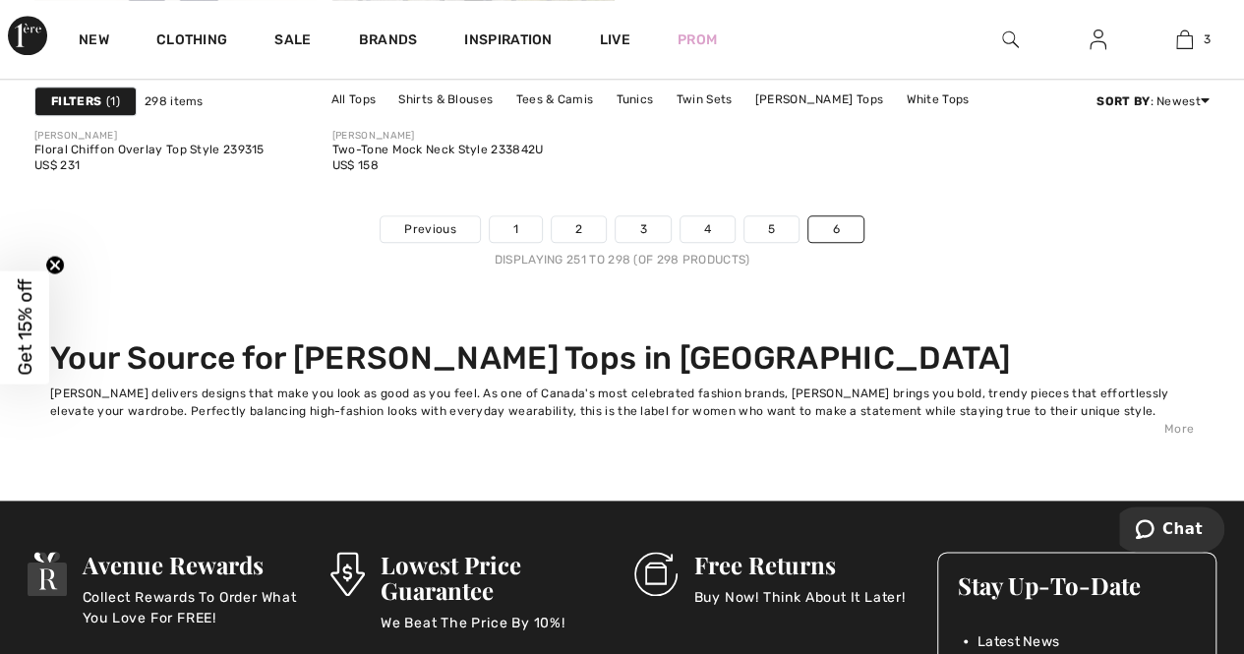
scroll to position [8361, 0]
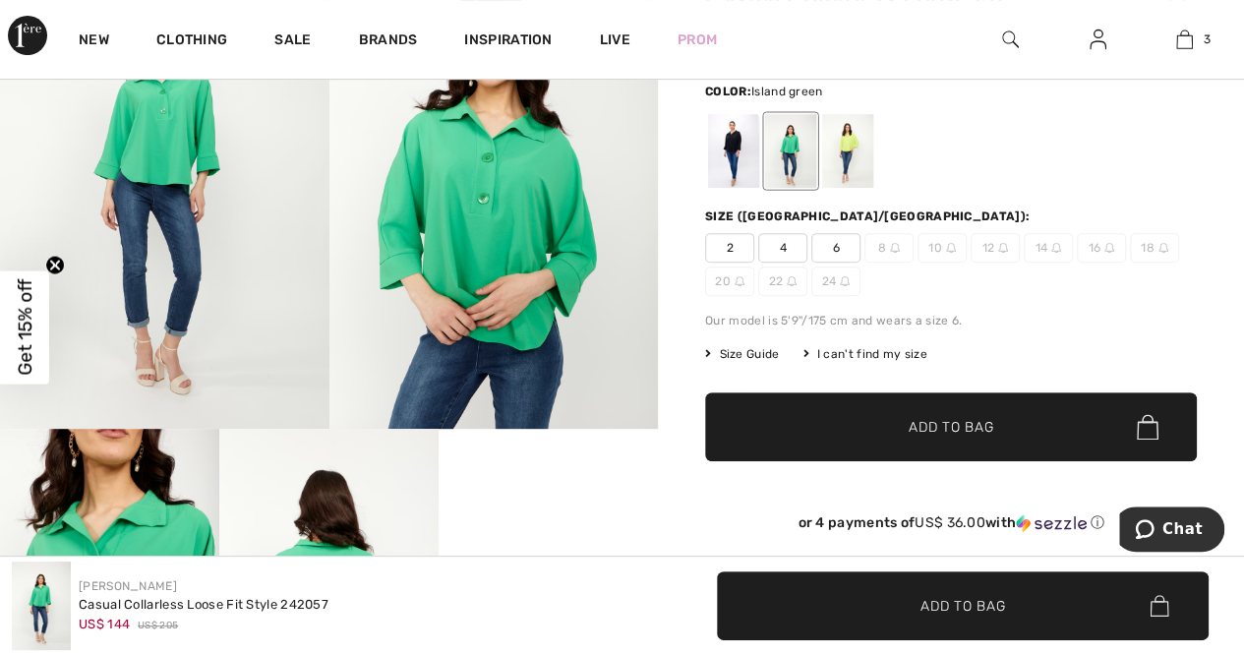
scroll to position [393, 0]
